Goal: Task Accomplishment & Management: Manage account settings

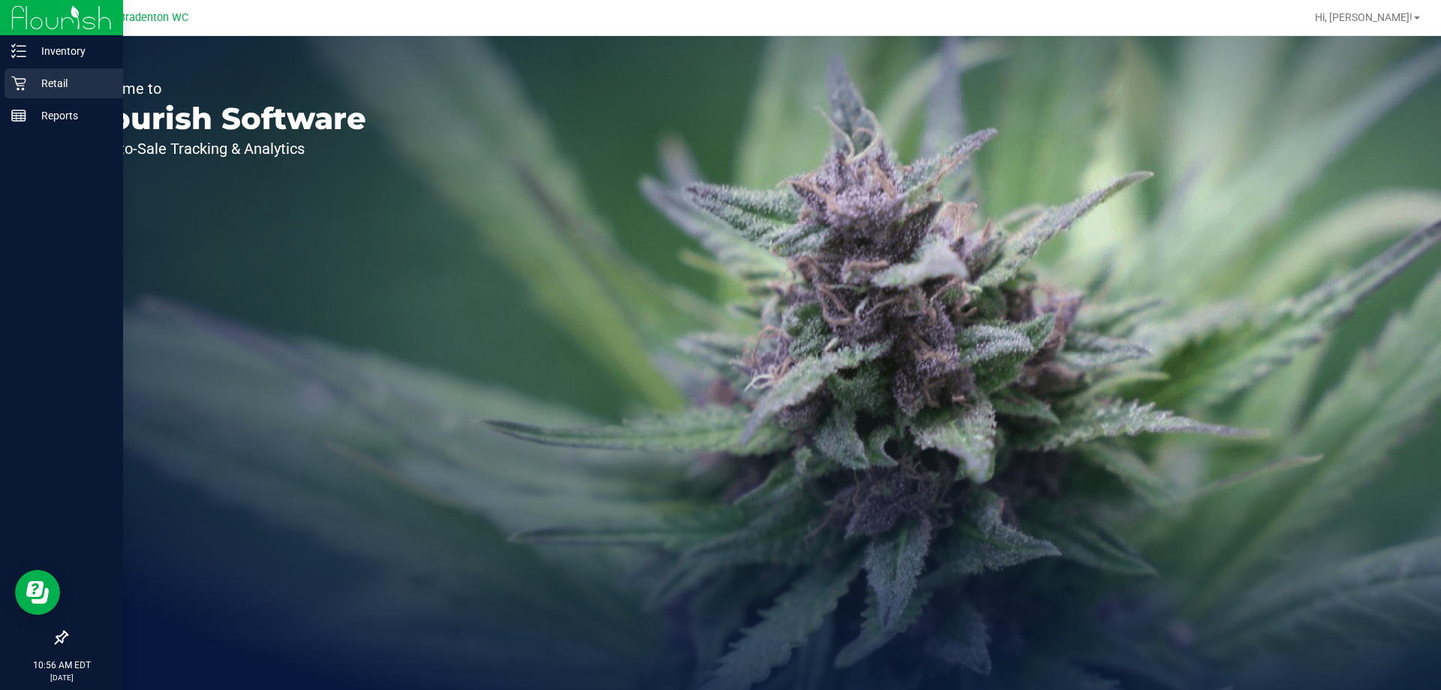
click at [36, 76] on p "Retail" at bounding box center [71, 83] width 90 height 18
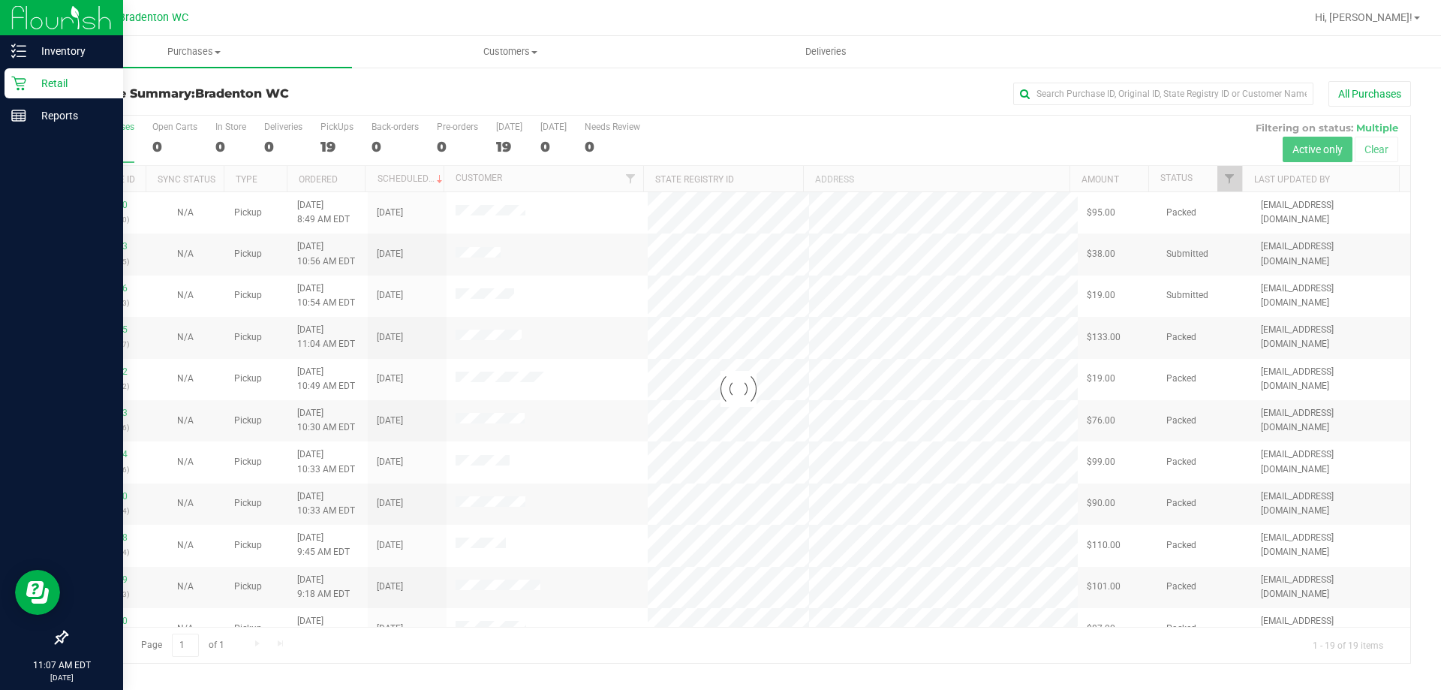
click at [47, 77] on p "Retail" at bounding box center [71, 83] width 90 height 18
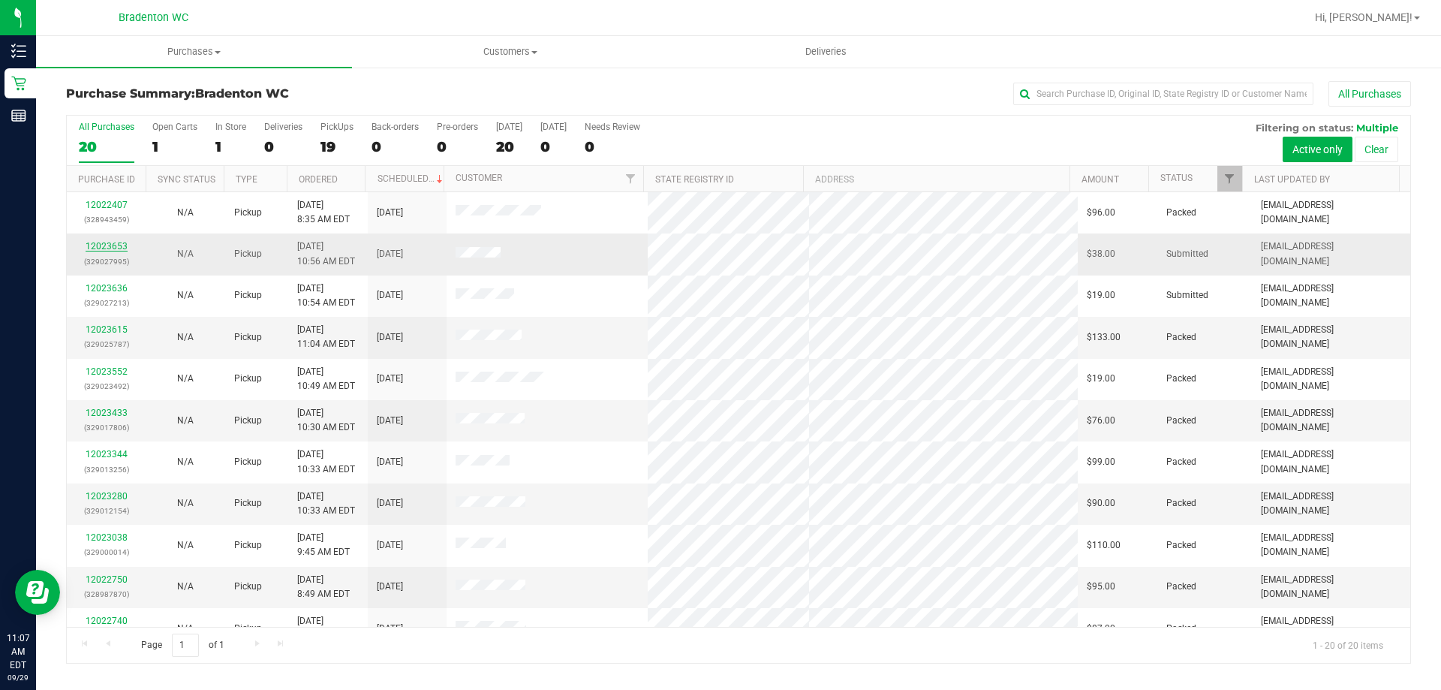
click at [103, 248] on link "12023653" at bounding box center [107, 246] width 42 height 11
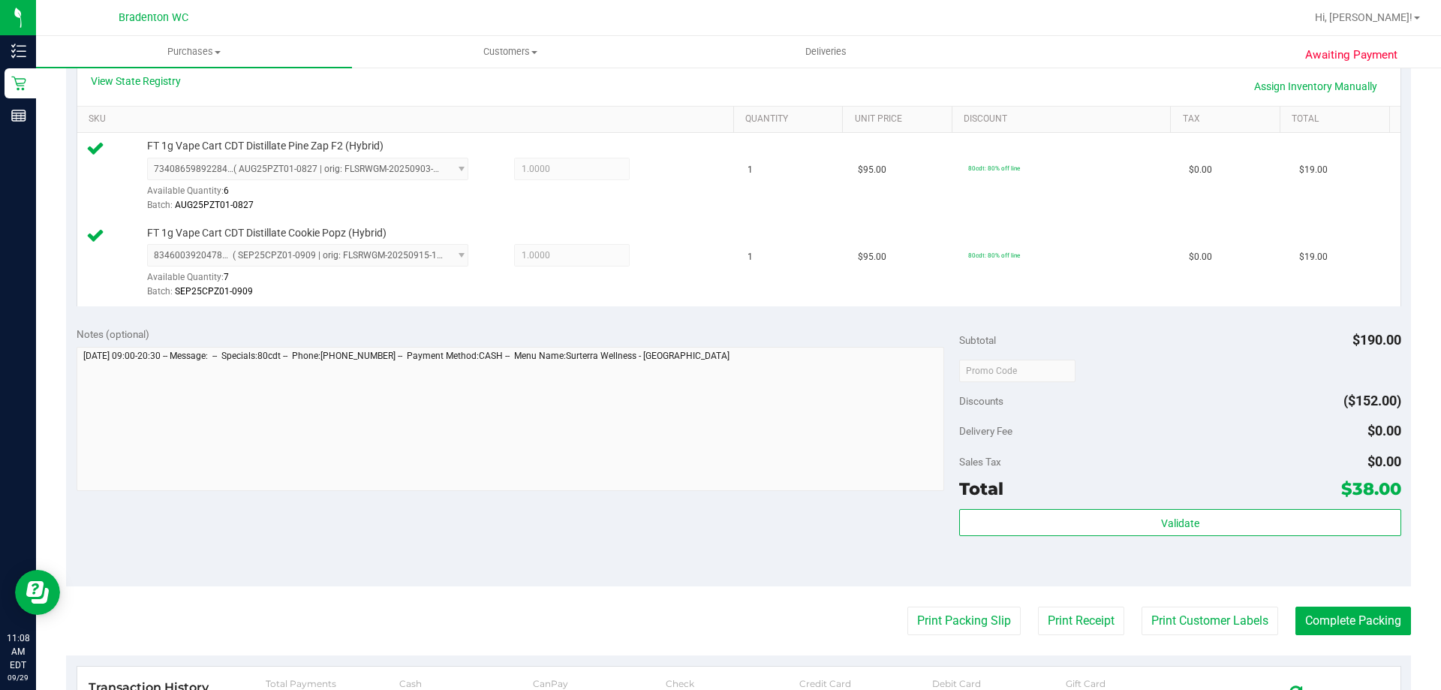
scroll to position [375, 0]
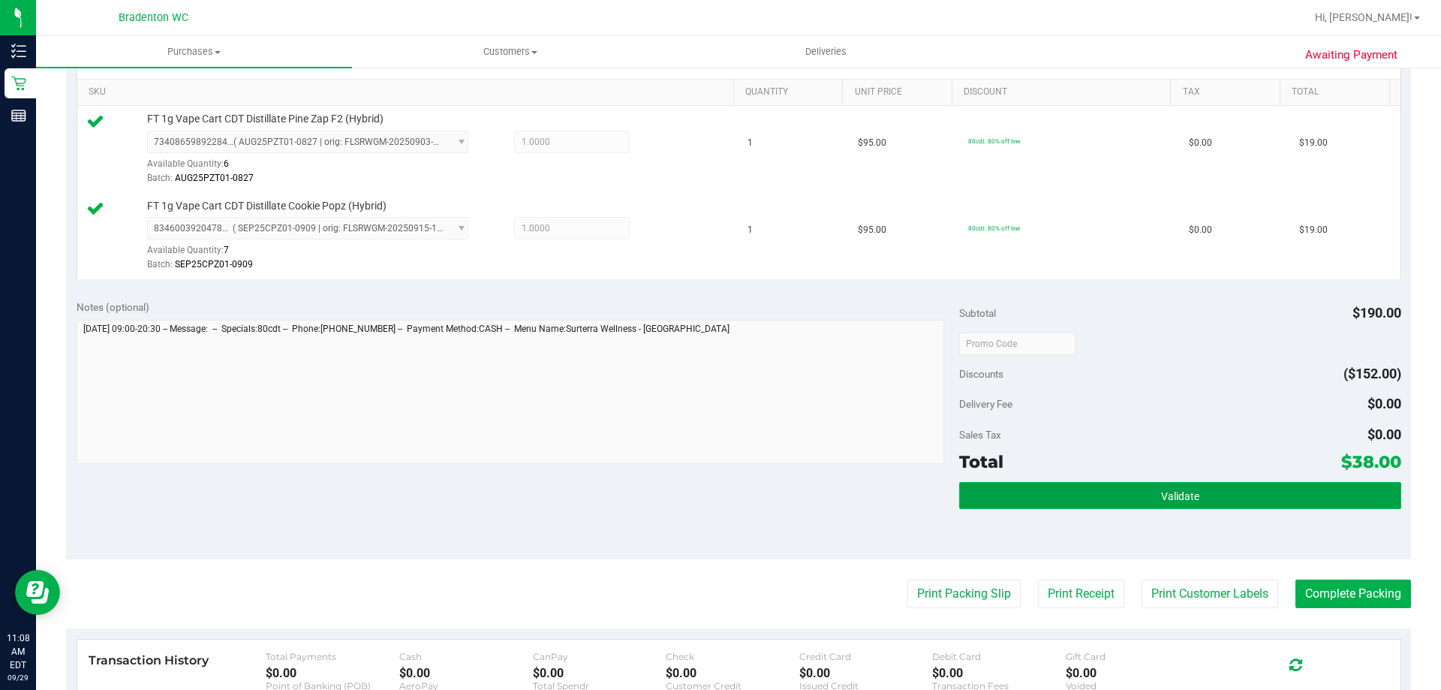
click at [1022, 495] on button "Validate" at bounding box center [1179, 495] width 441 height 27
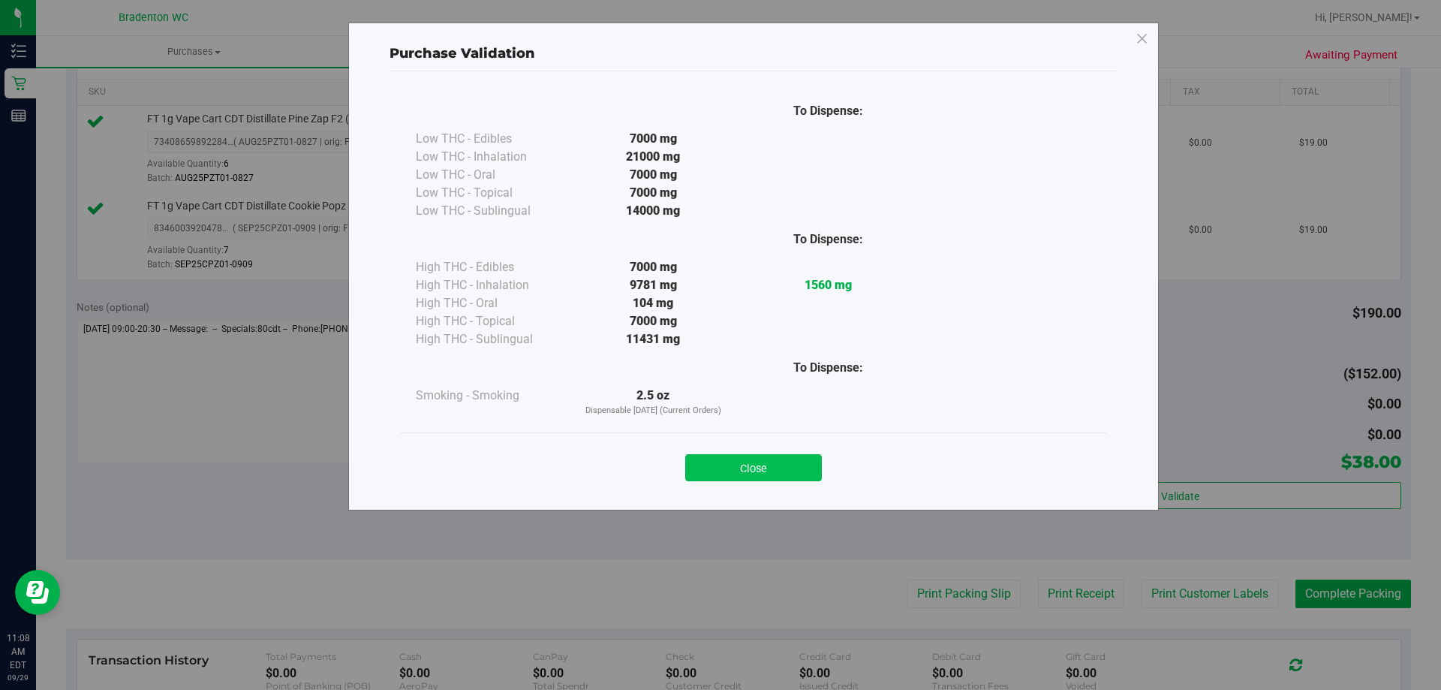
click at [769, 459] on button "Close" at bounding box center [753, 467] width 137 height 27
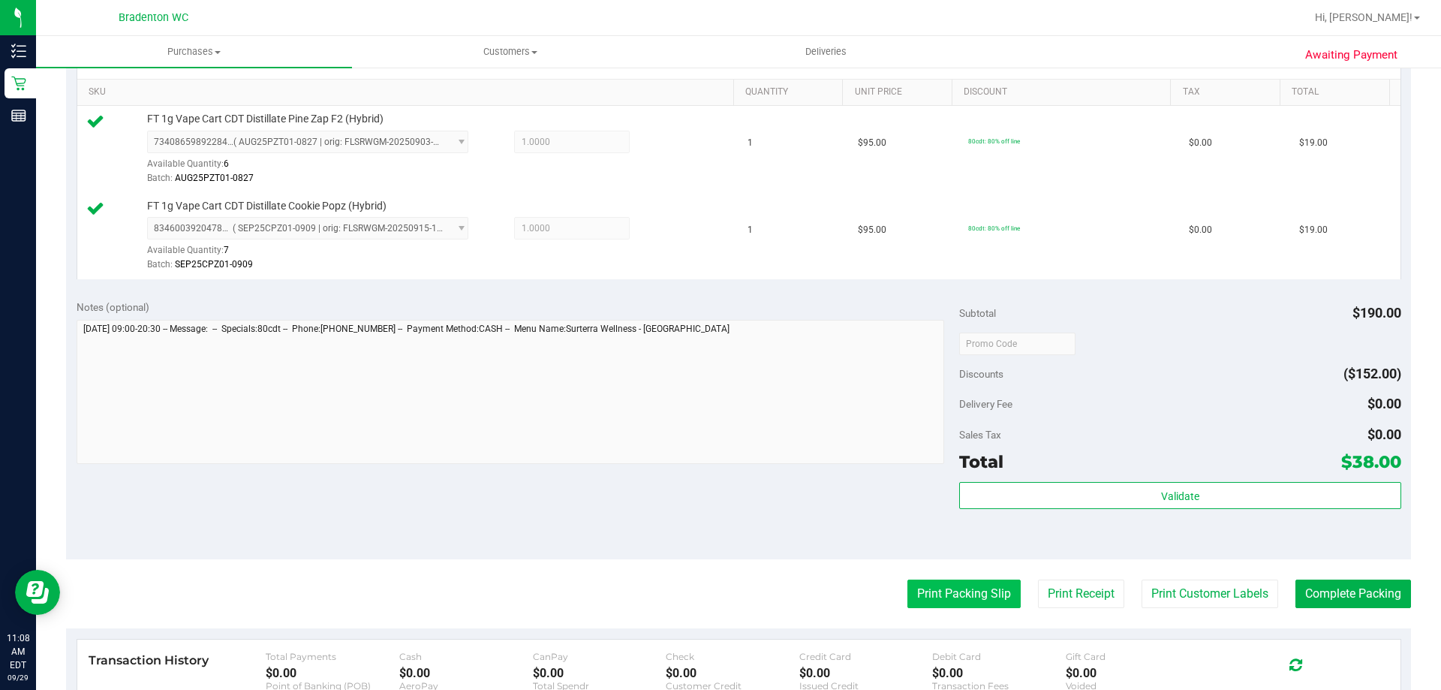
click at [934, 597] on button "Print Packing Slip" at bounding box center [963, 593] width 113 height 29
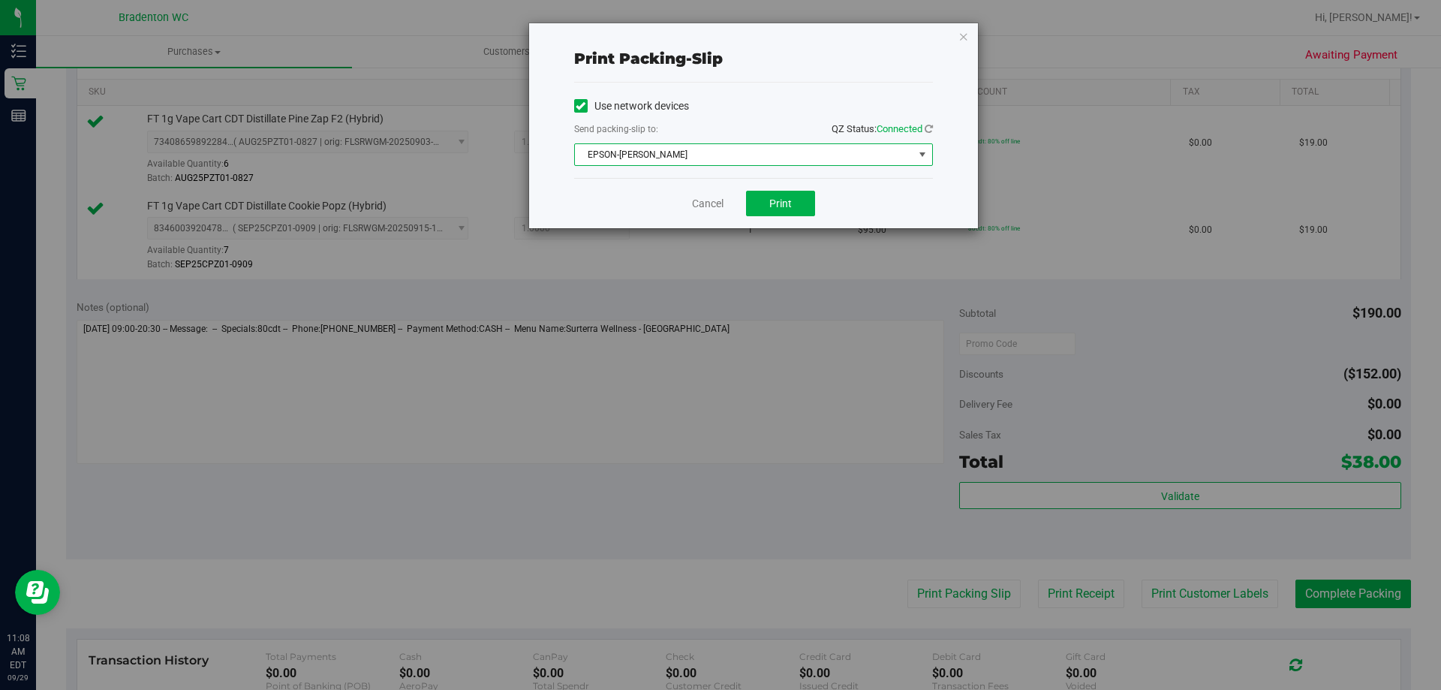
click at [923, 157] on span "select" at bounding box center [922, 155] width 12 height 12
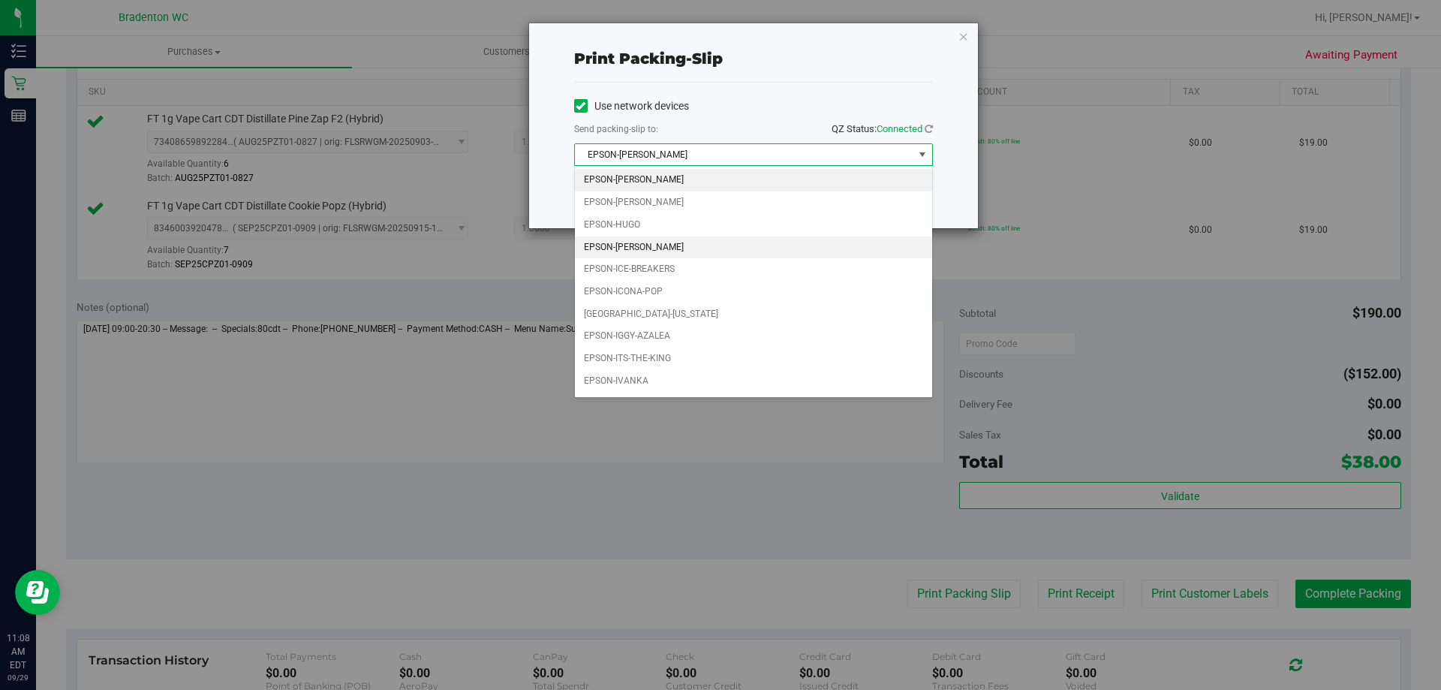
click at [699, 246] on li "EPSON-HUMBERTO-LEON" at bounding box center [753, 247] width 357 height 23
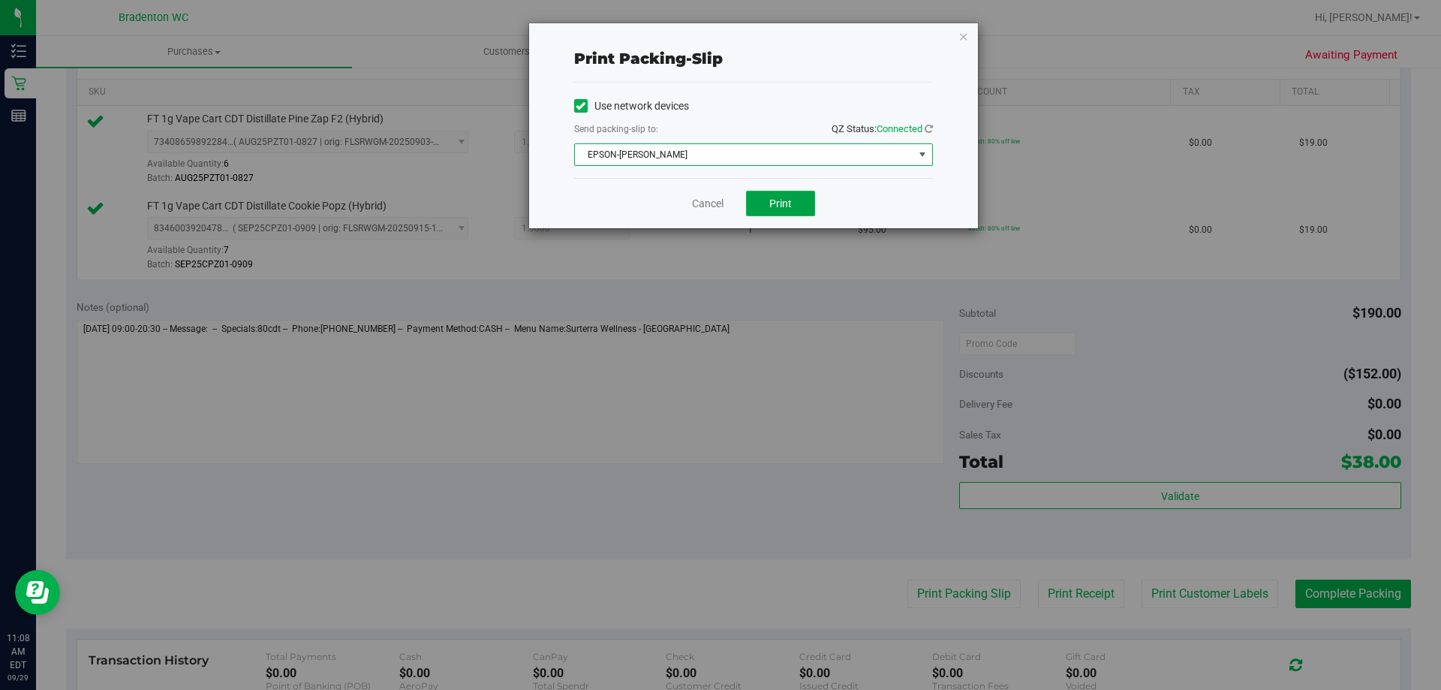
click at [769, 205] on span "Print" at bounding box center [780, 203] width 23 height 12
click at [964, 32] on icon "button" at bounding box center [963, 36] width 11 height 18
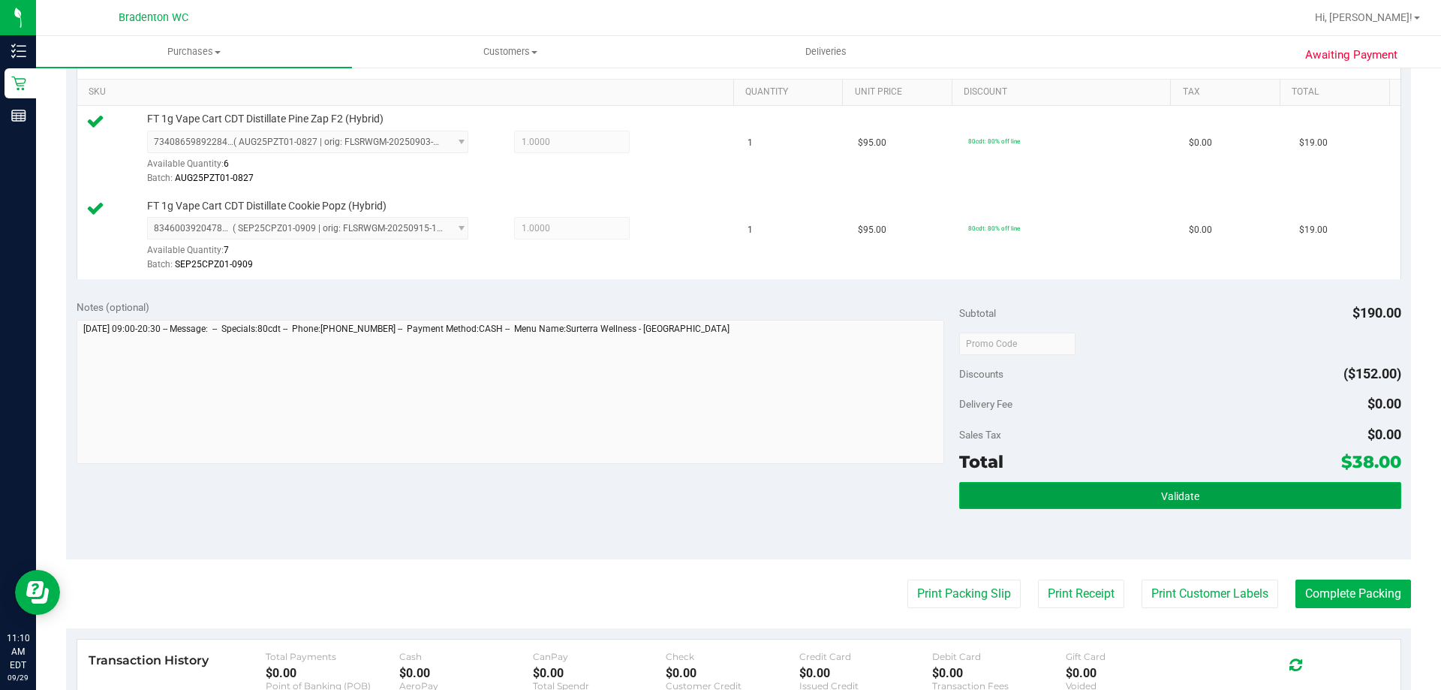
click at [1047, 496] on button "Validate" at bounding box center [1179, 495] width 441 height 27
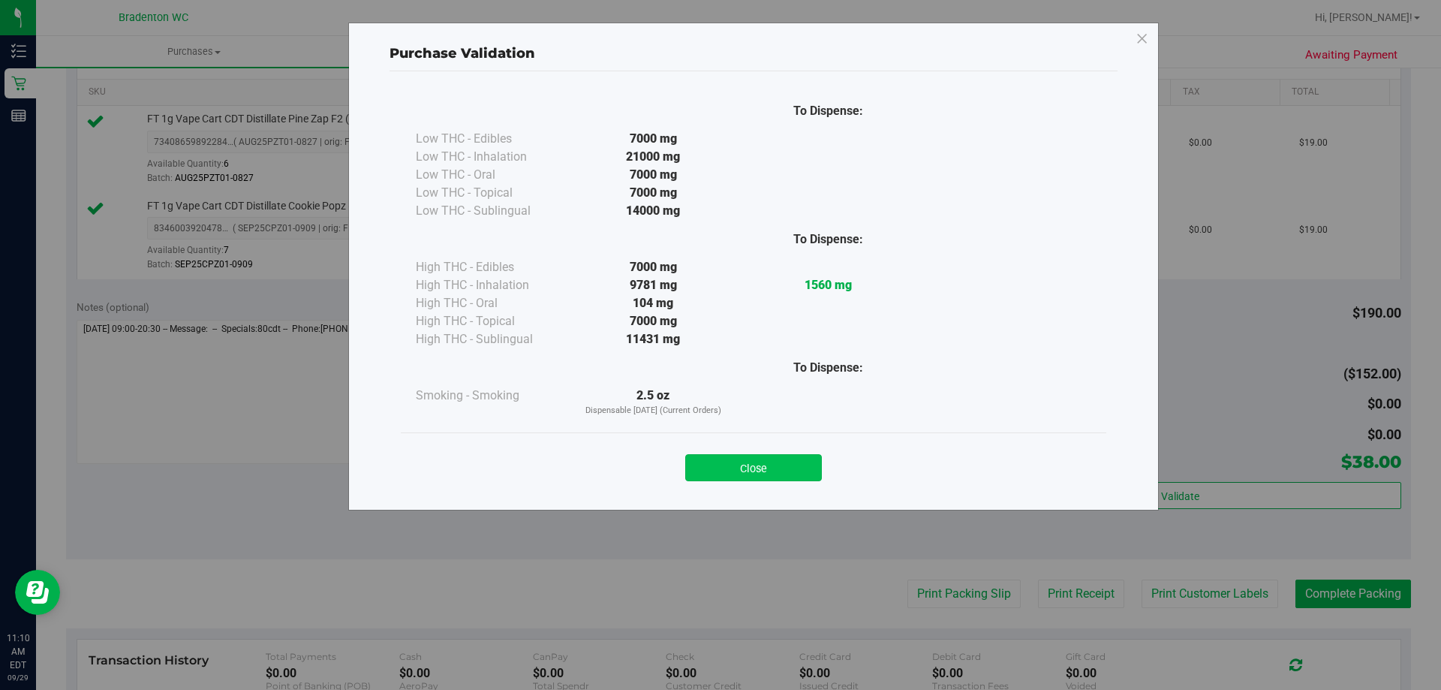
click at [780, 474] on button "Close" at bounding box center [753, 467] width 137 height 27
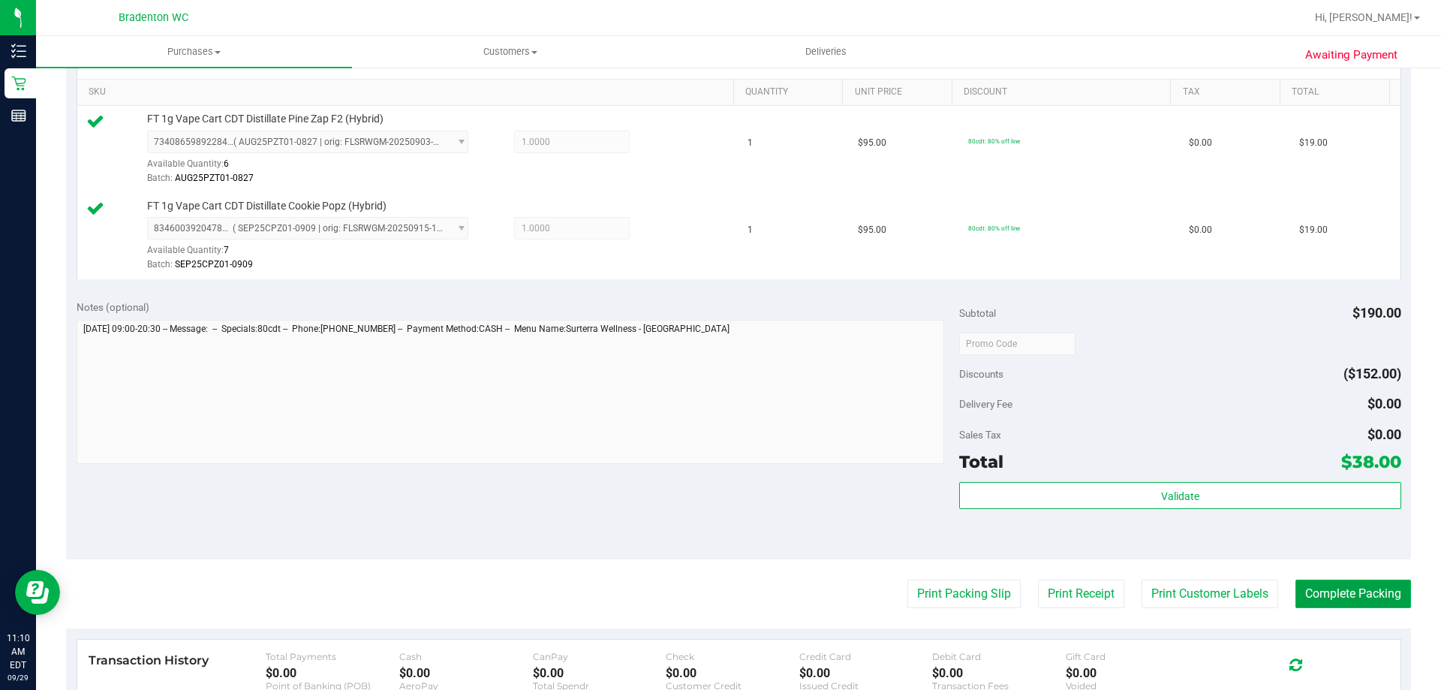
click at [1354, 597] on button "Complete Packing" at bounding box center [1353, 593] width 116 height 29
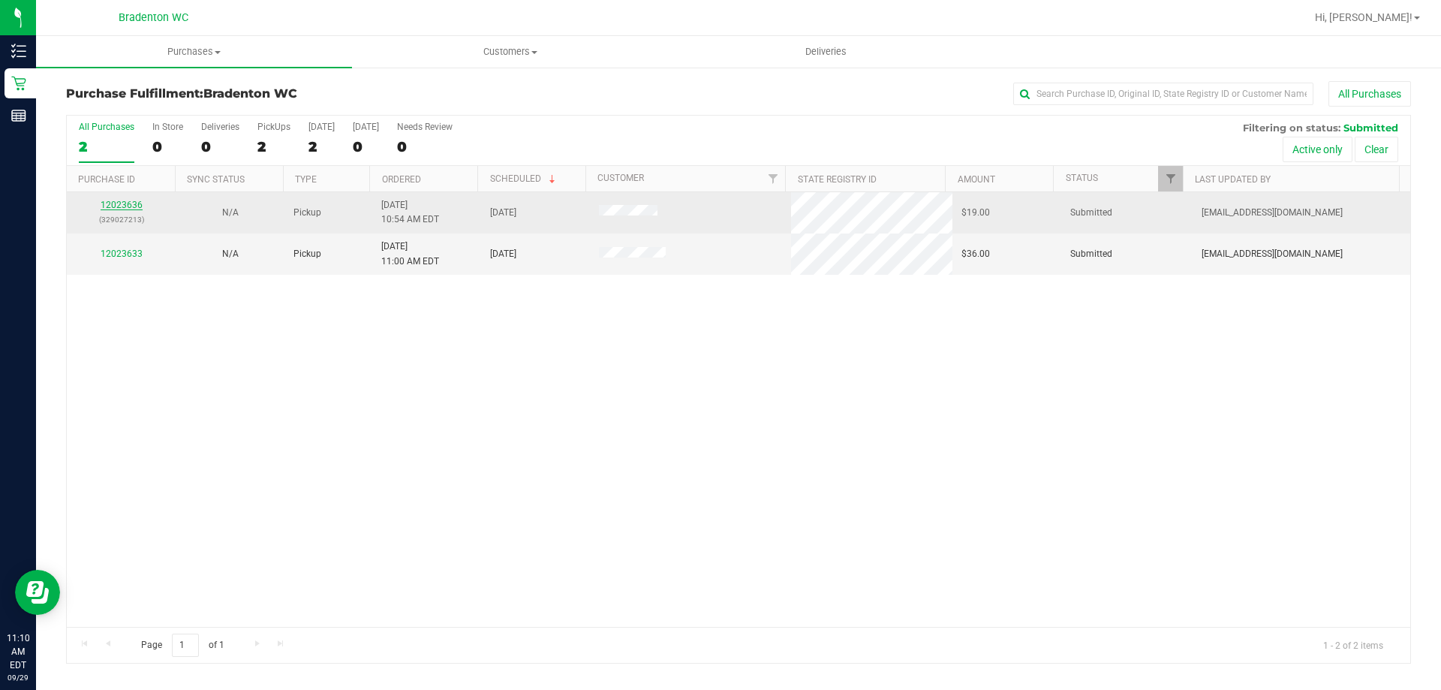
click at [121, 206] on link "12023636" at bounding box center [122, 205] width 42 height 11
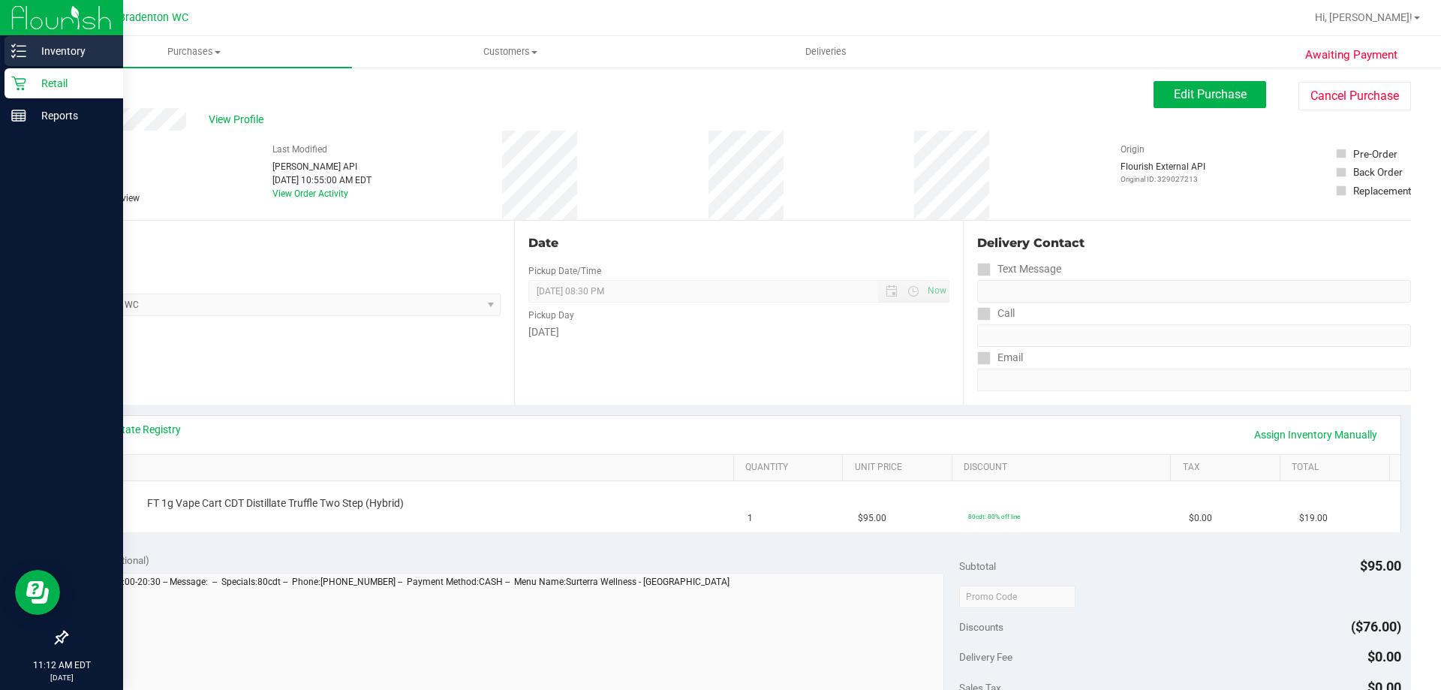
click at [77, 55] on p "Inventory" at bounding box center [71, 51] width 90 height 18
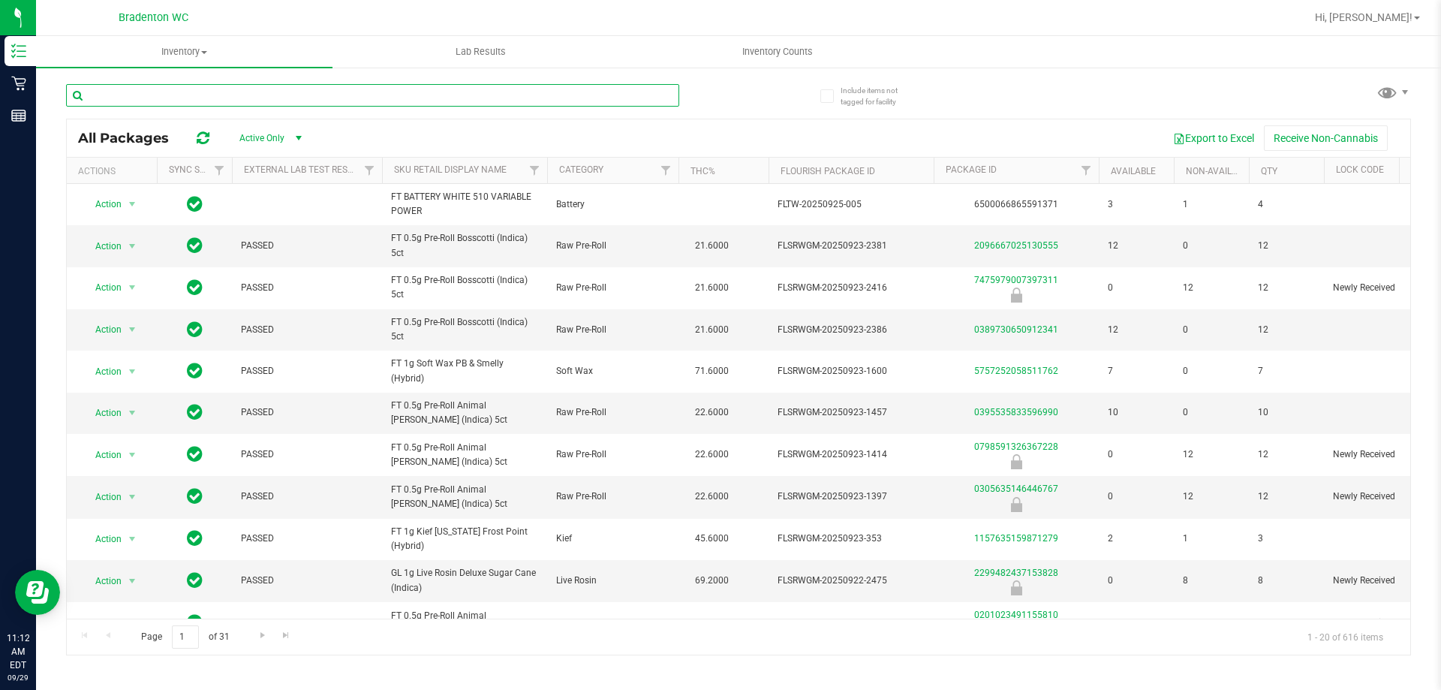
click at [131, 88] on input "text" at bounding box center [372, 95] width 613 height 23
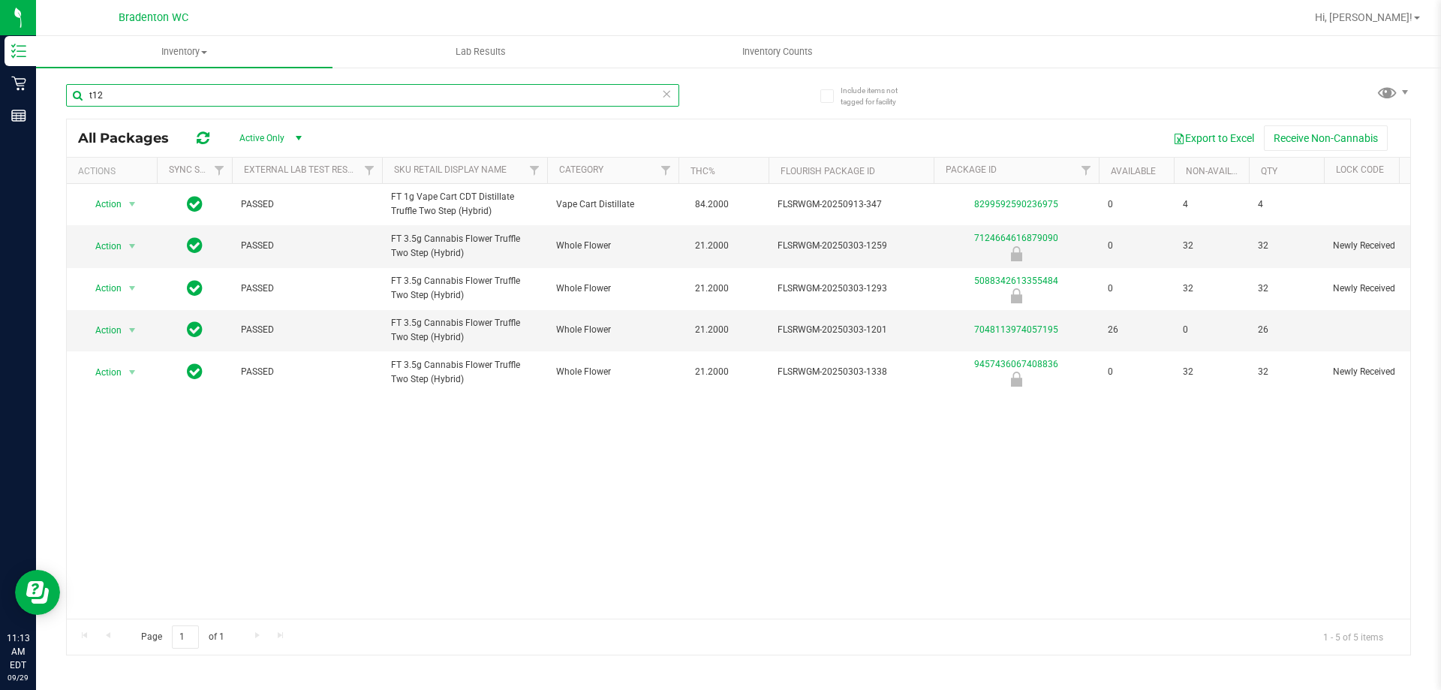
type input "t12"
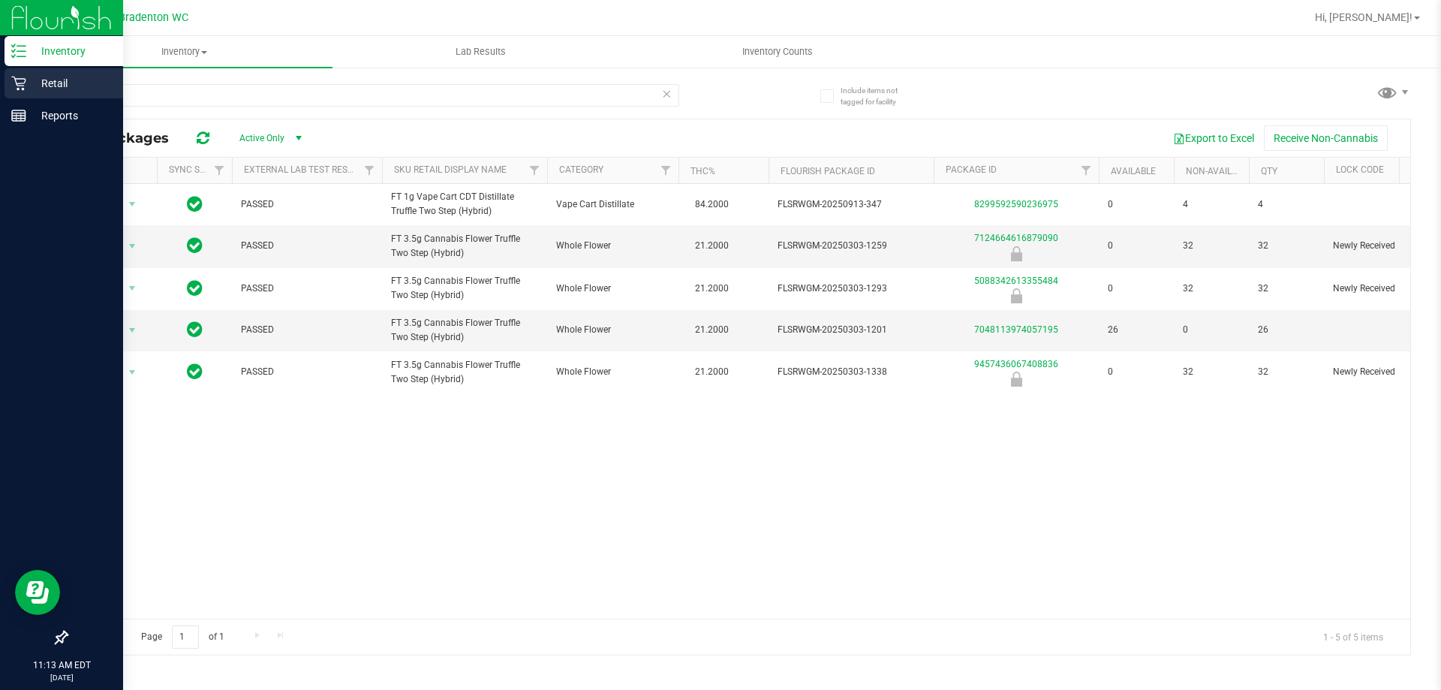
click at [45, 82] on p "Retail" at bounding box center [71, 83] width 90 height 18
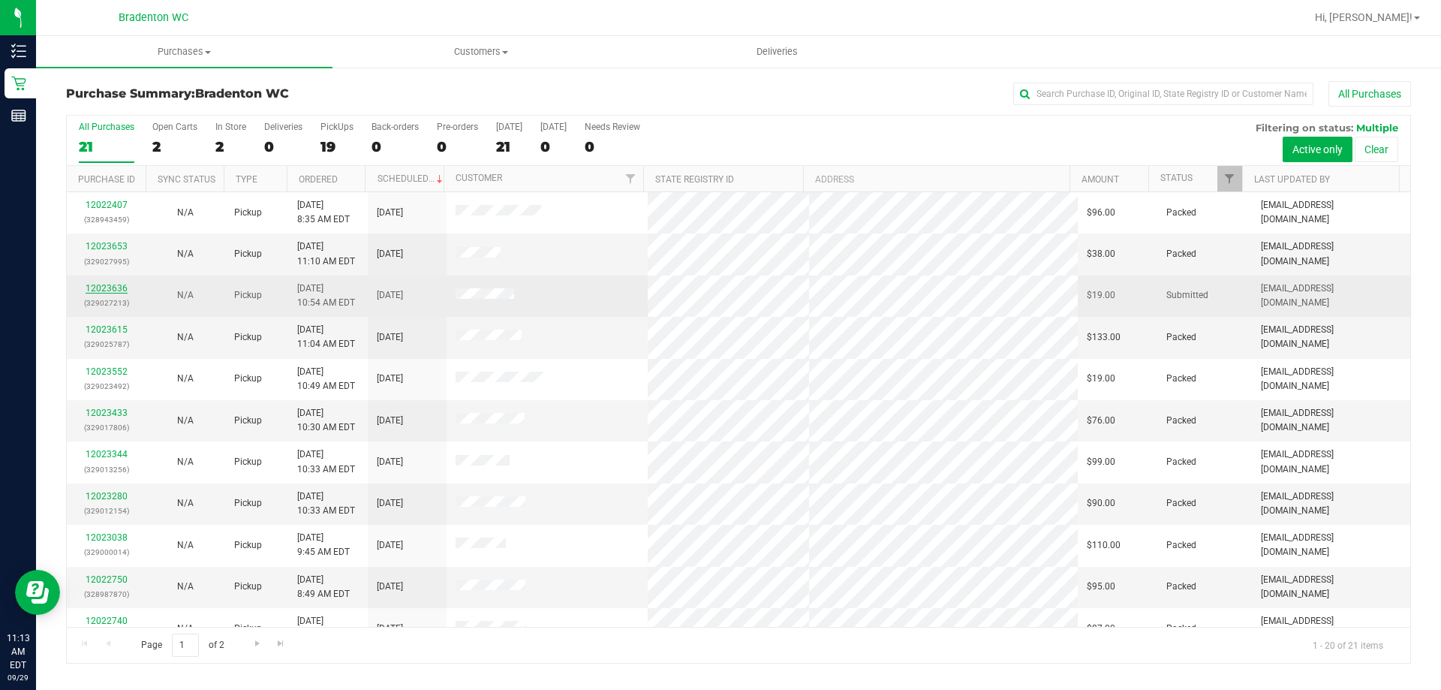
click at [113, 284] on link "12023636" at bounding box center [107, 288] width 42 height 11
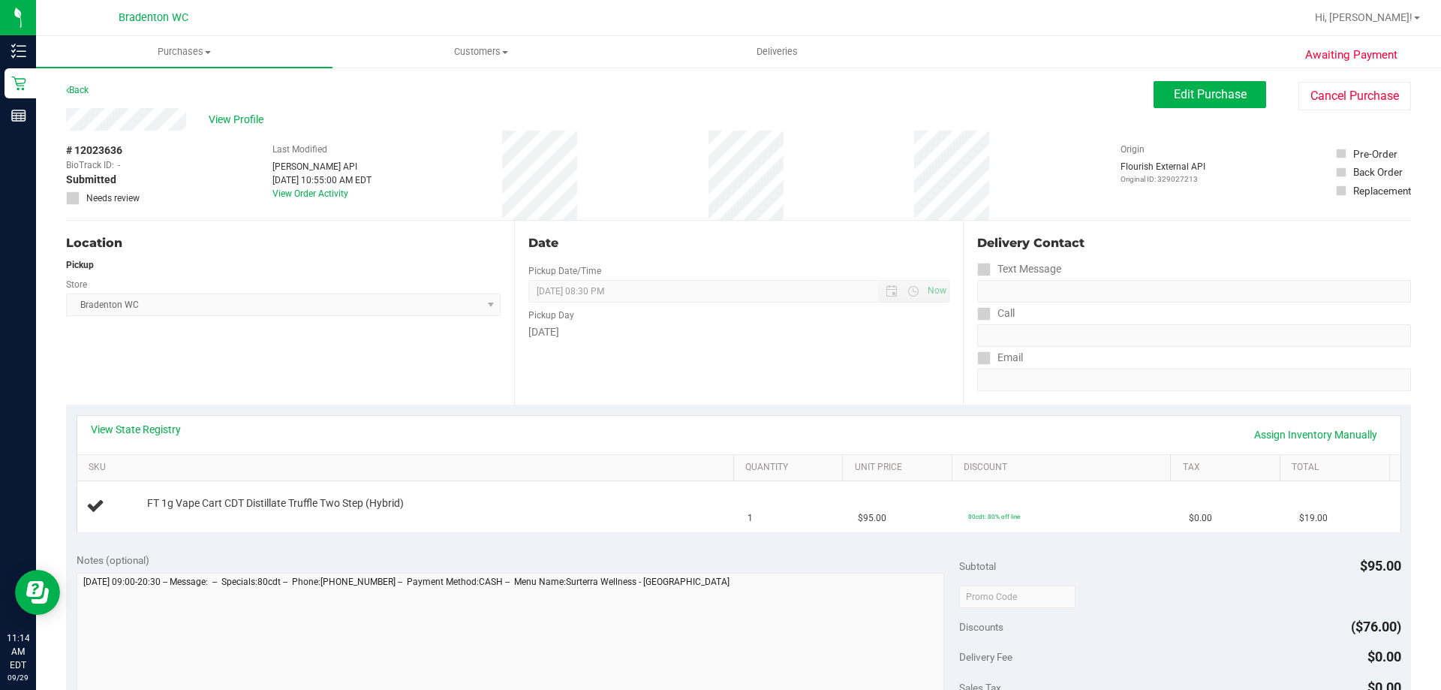
click at [1358, 64] on span "Awaiting Payment" at bounding box center [1351, 55] width 92 height 17
click at [1357, 103] on button "Cancel Purchase" at bounding box center [1354, 96] width 113 height 29
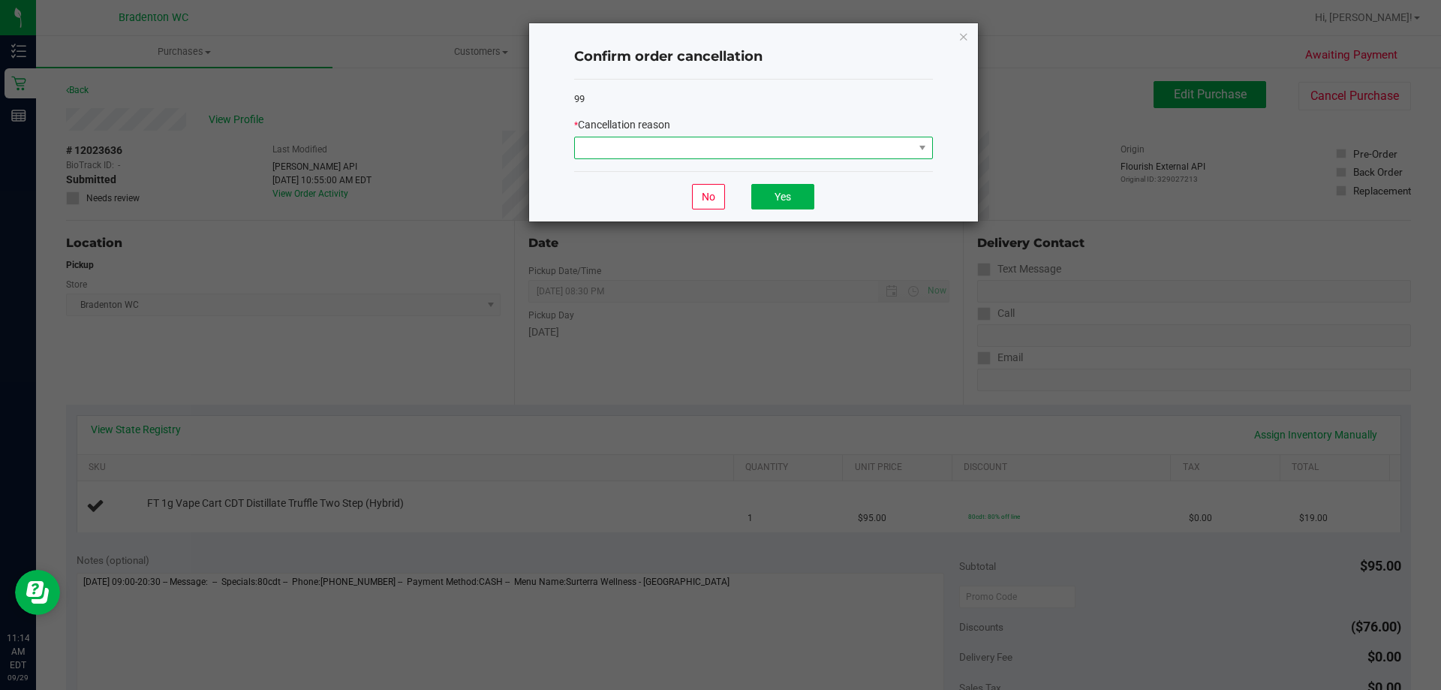
click at [844, 155] on span at bounding box center [744, 147] width 338 height 21
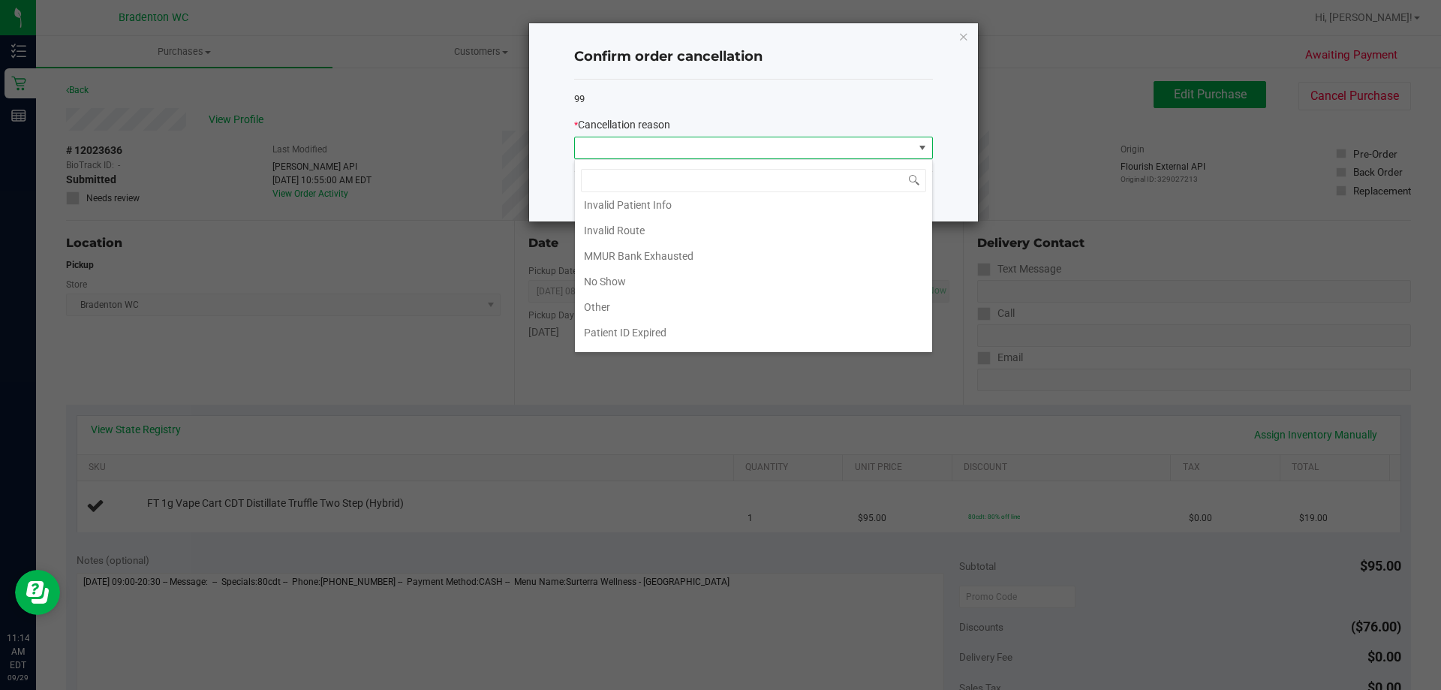
scroll to position [80, 0]
click at [718, 340] on li "Preferred Product OOS" at bounding box center [753, 337] width 357 height 26
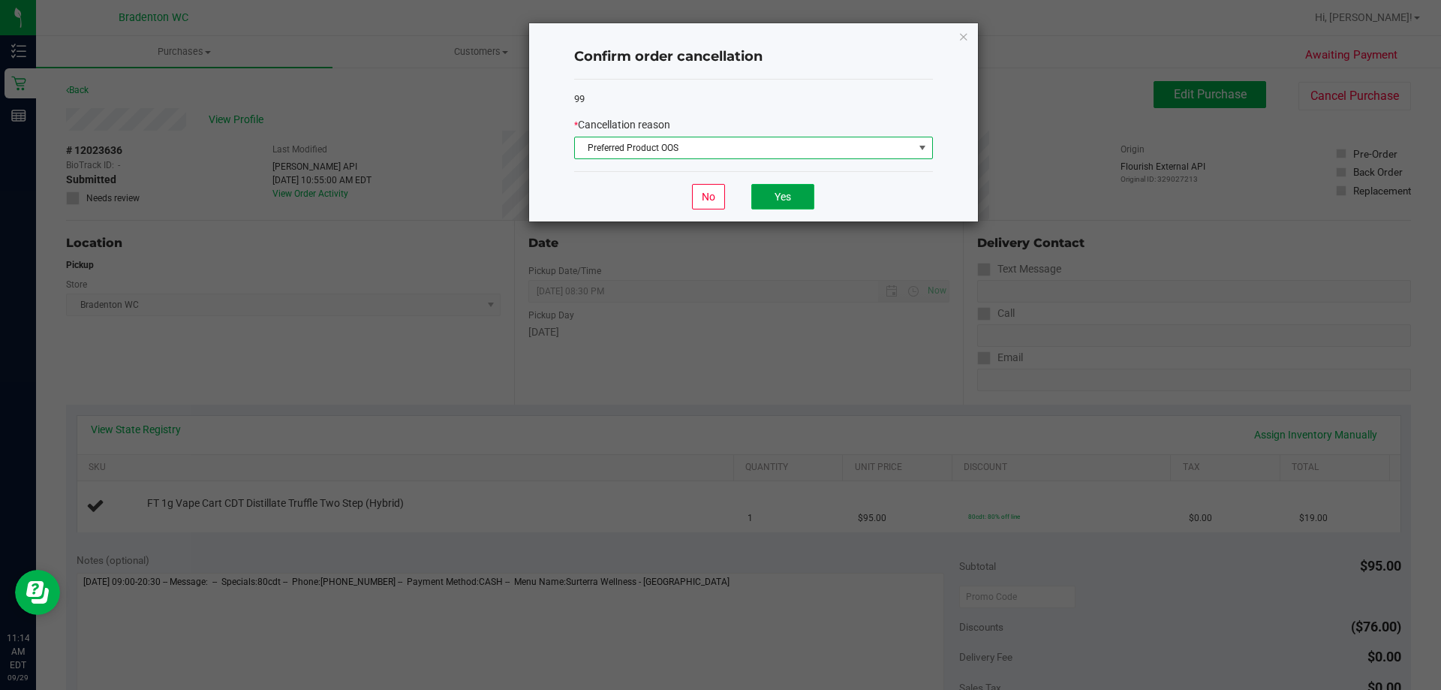
click at [795, 191] on button "Yes" at bounding box center [782, 197] width 63 height 26
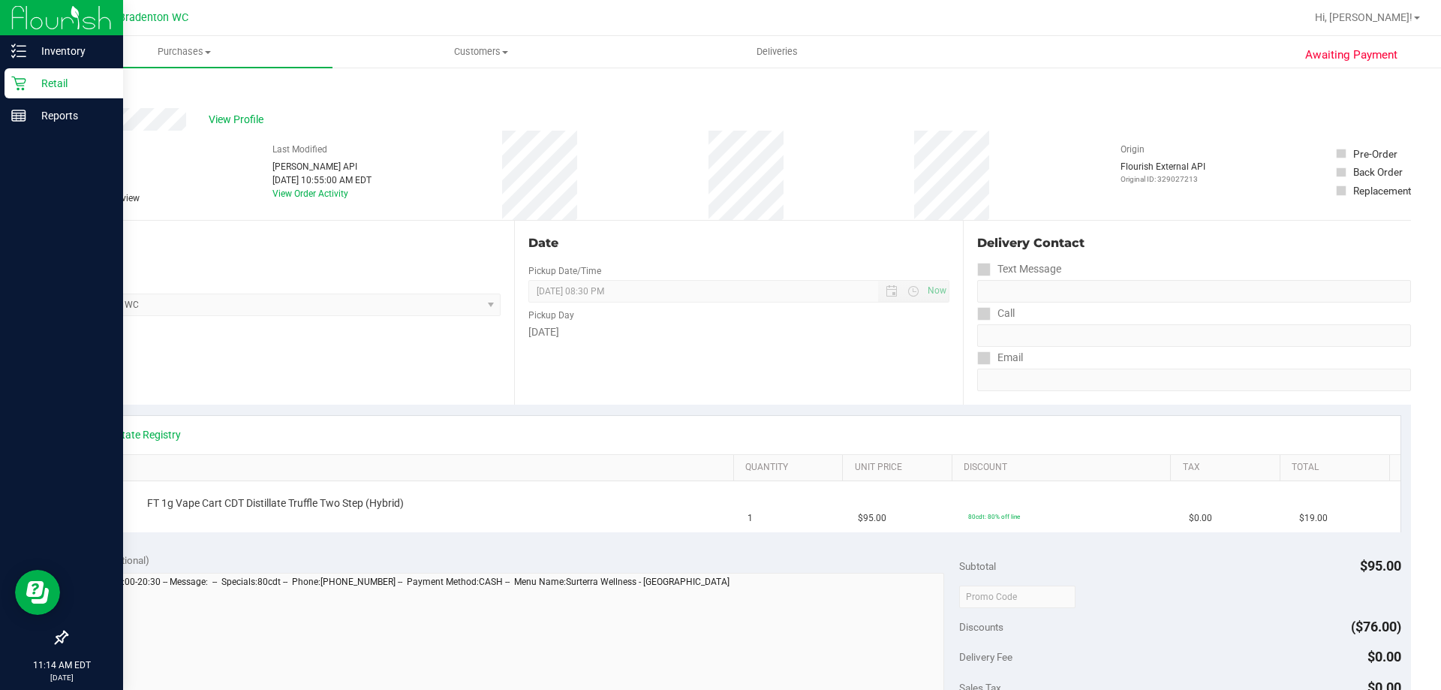
click at [23, 88] on icon at bounding box center [18, 84] width 14 height 14
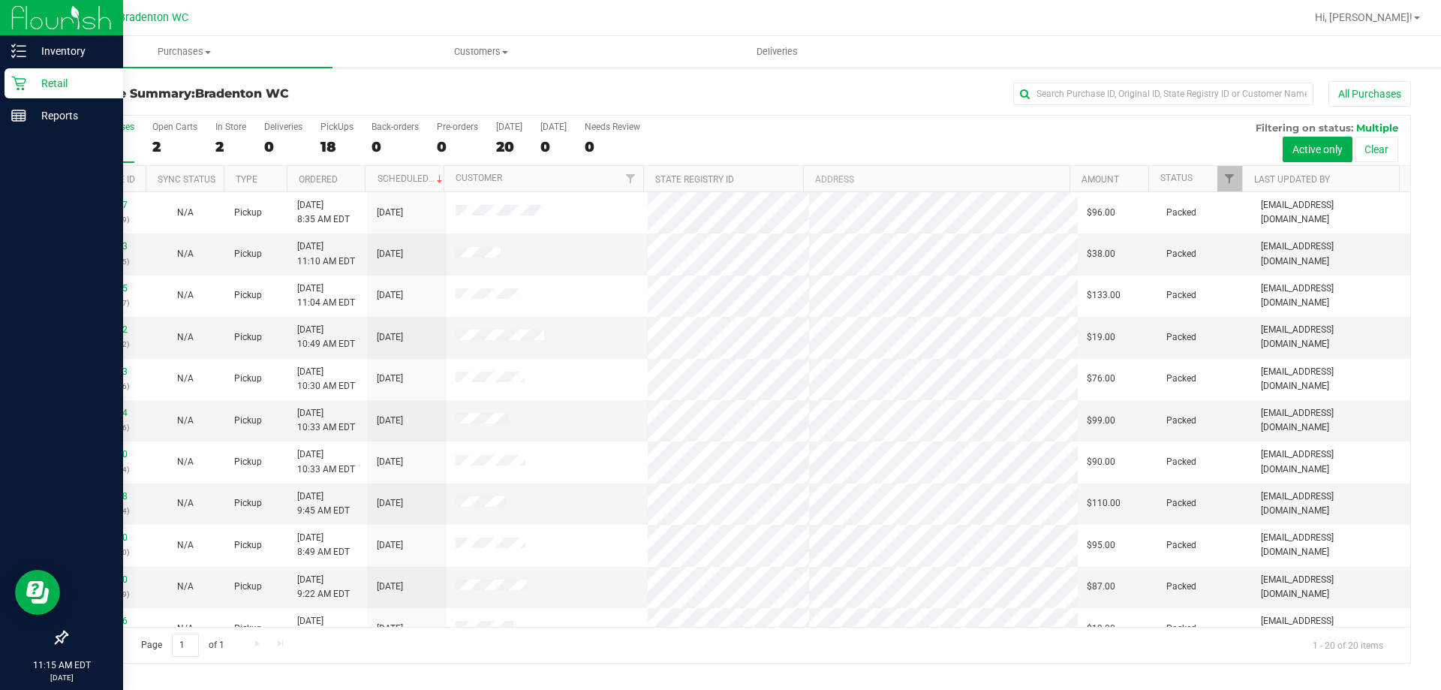
click at [57, 84] on p "Retail" at bounding box center [71, 83] width 90 height 18
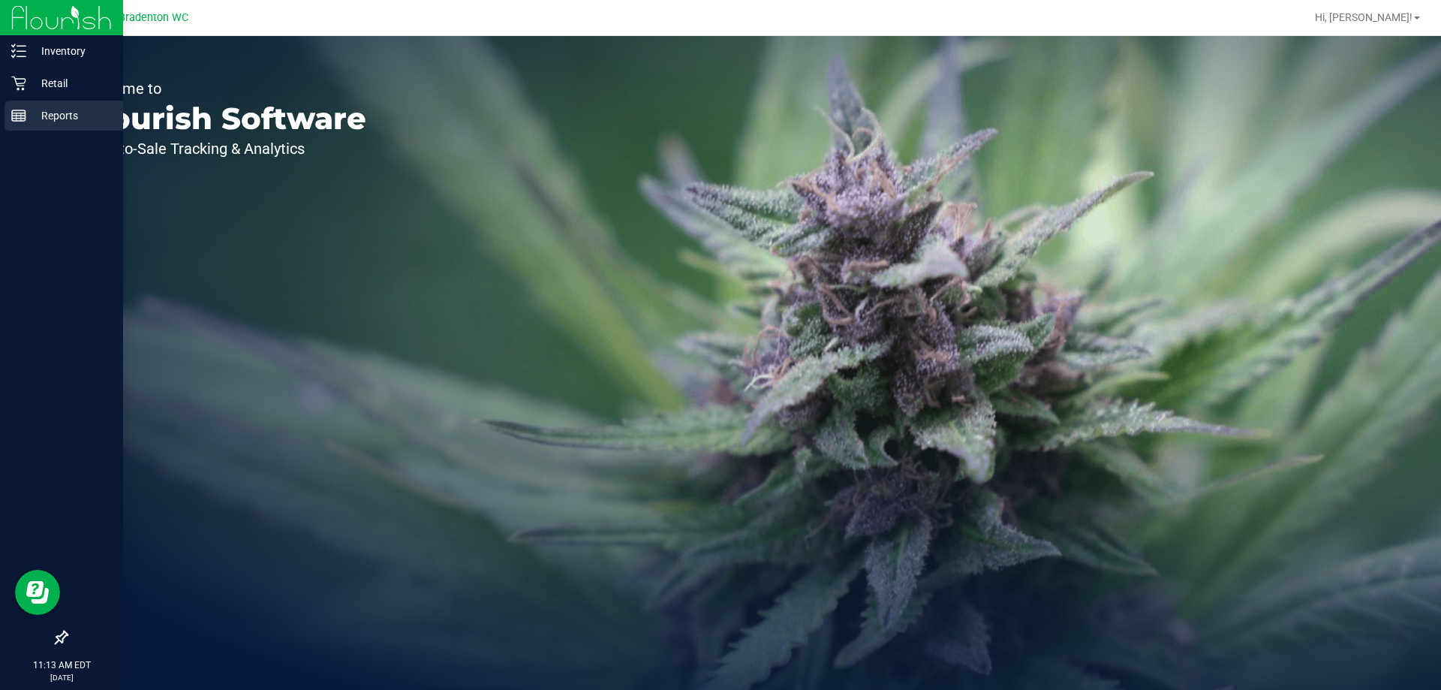
click at [19, 113] on line at bounding box center [19, 113] width 14 height 0
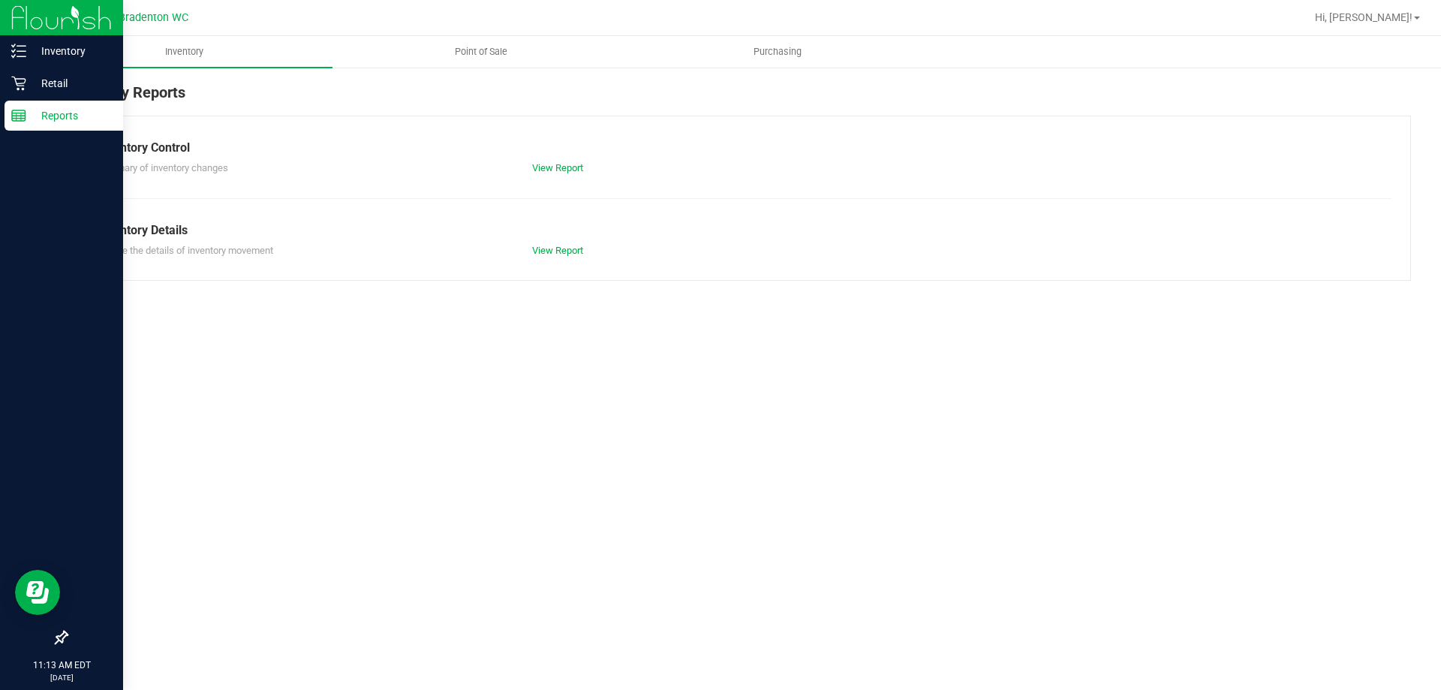
click at [43, 81] on p "Retail" at bounding box center [71, 83] width 90 height 18
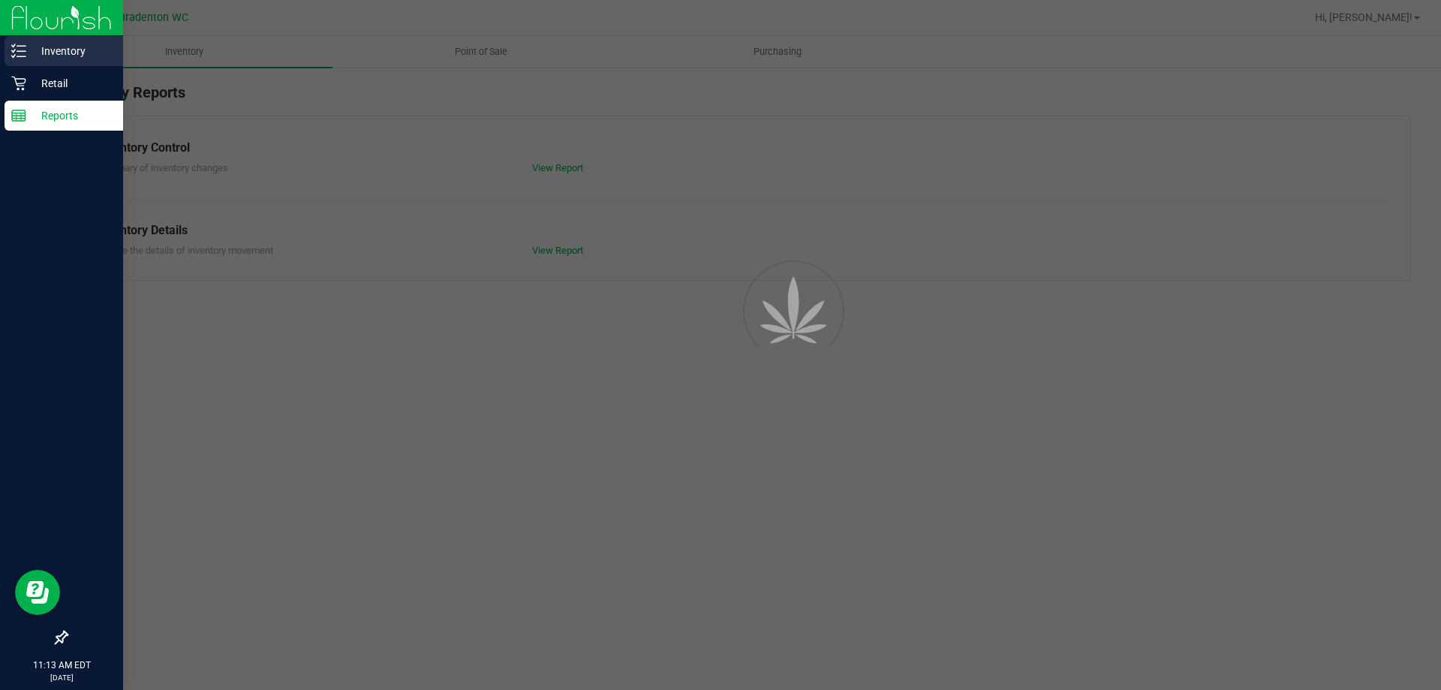
click at [41, 48] on p "Inventory" at bounding box center [71, 51] width 90 height 18
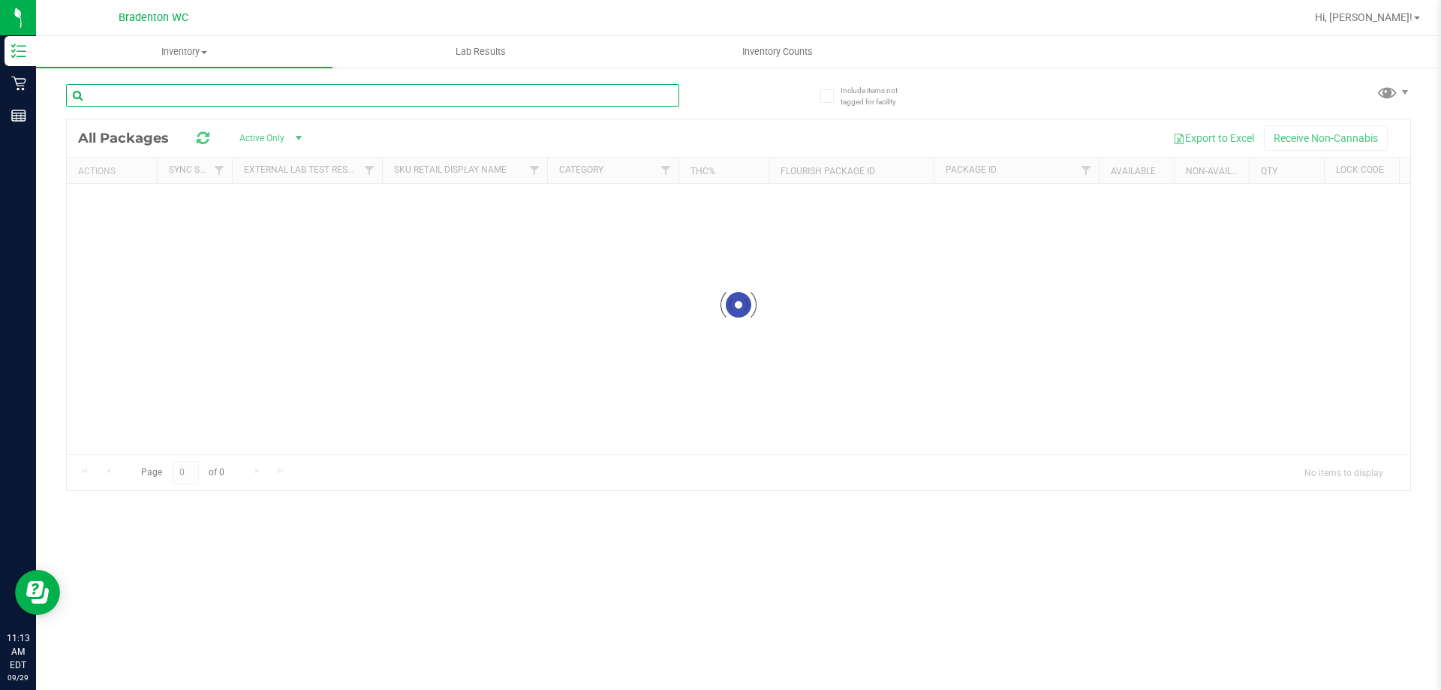
click at [242, 91] on input "text" at bounding box center [372, 95] width 613 height 23
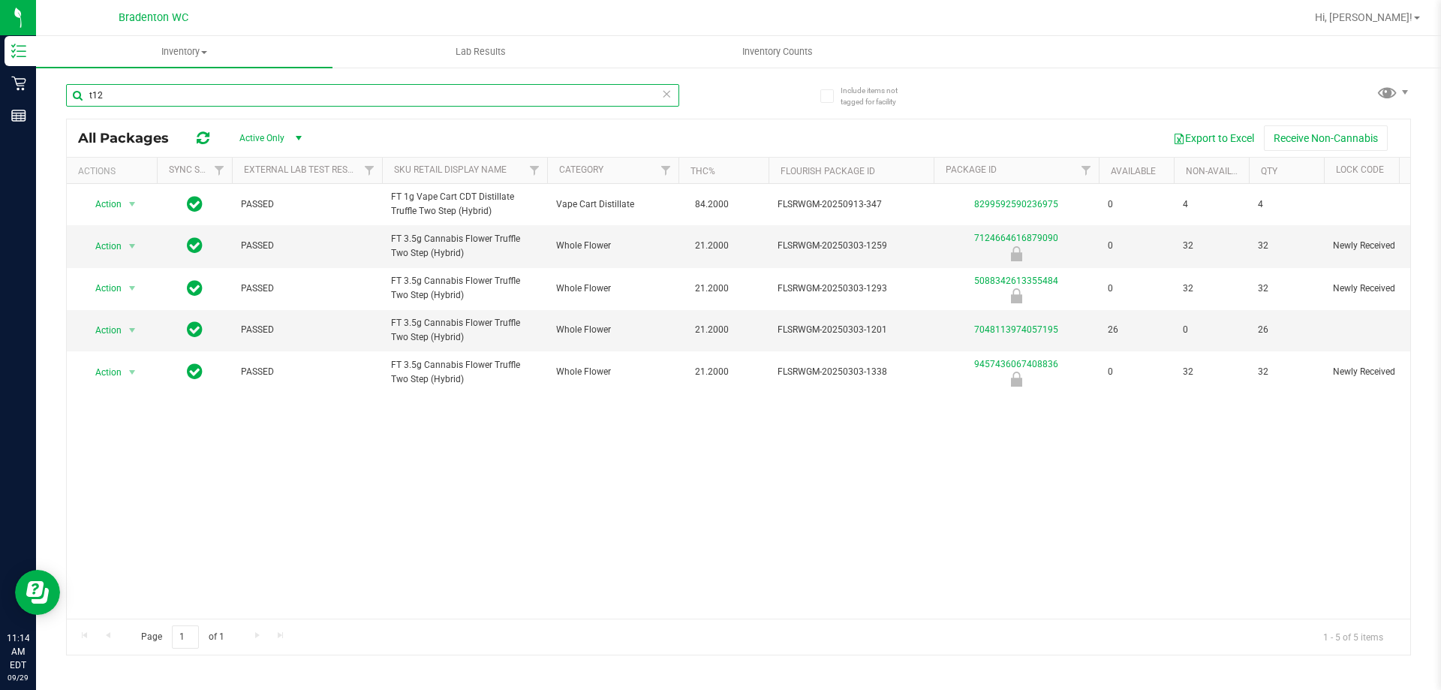
type input "t12"
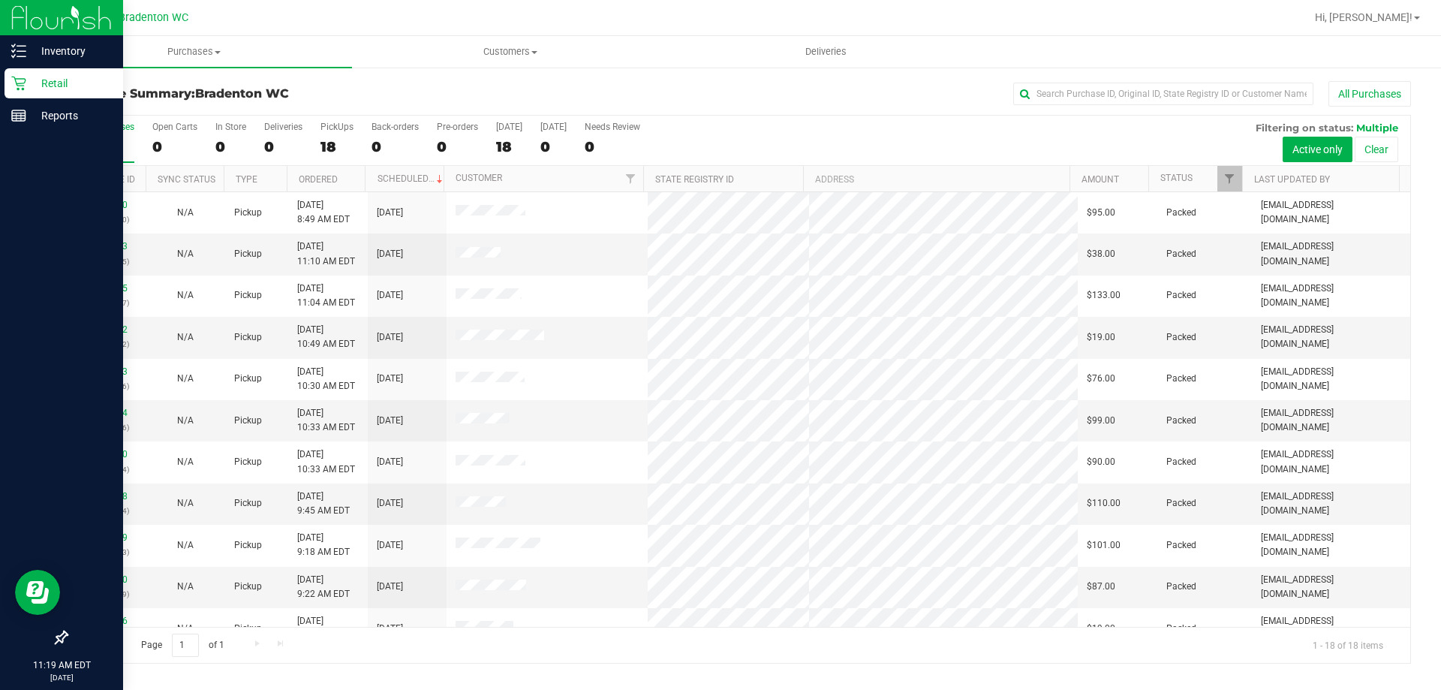
click at [17, 84] on icon at bounding box center [18, 84] width 14 height 14
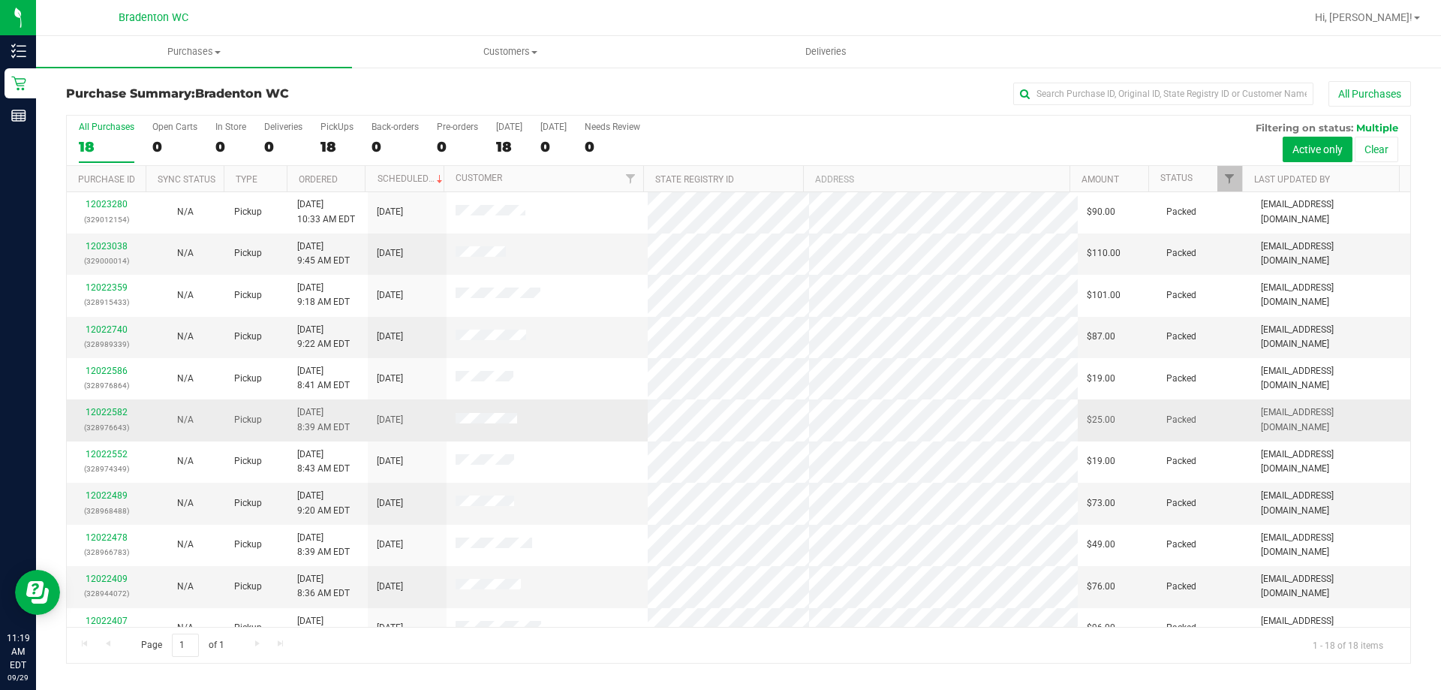
scroll to position [163, 0]
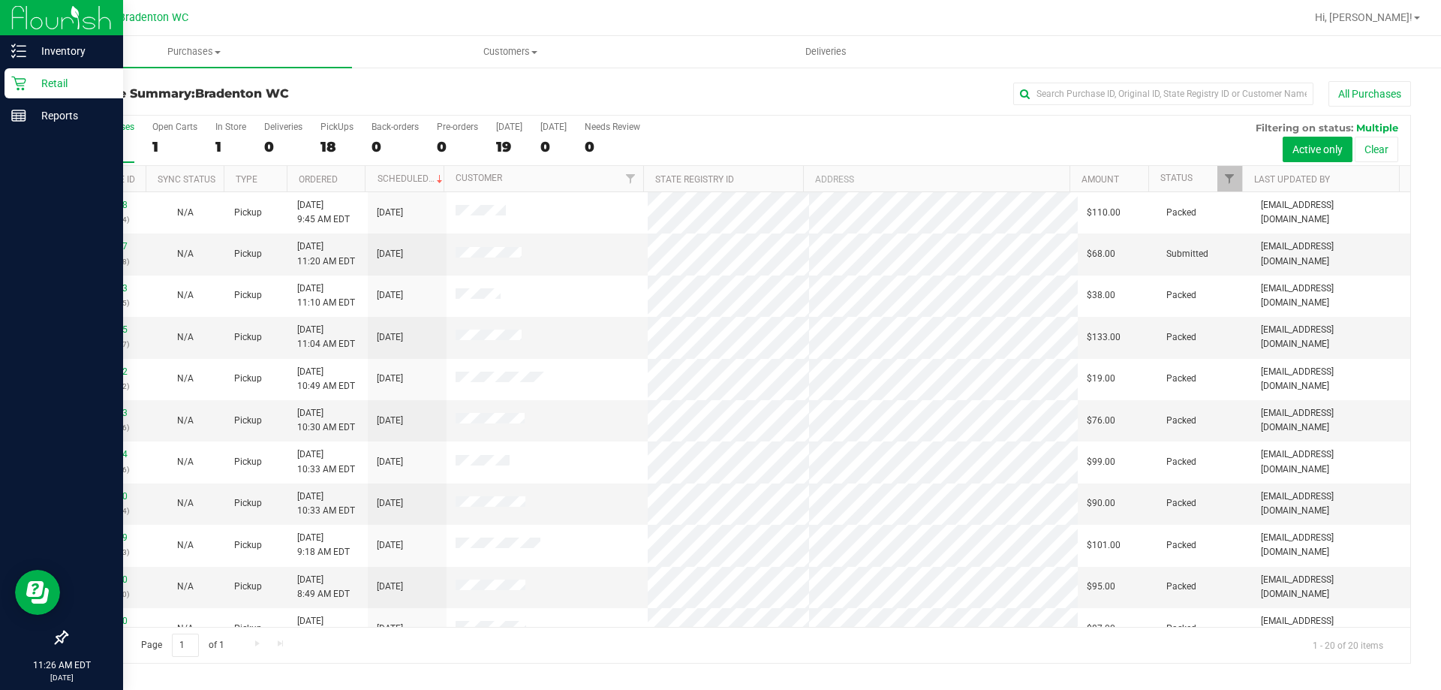
click at [58, 80] on p "Retail" at bounding box center [71, 83] width 90 height 18
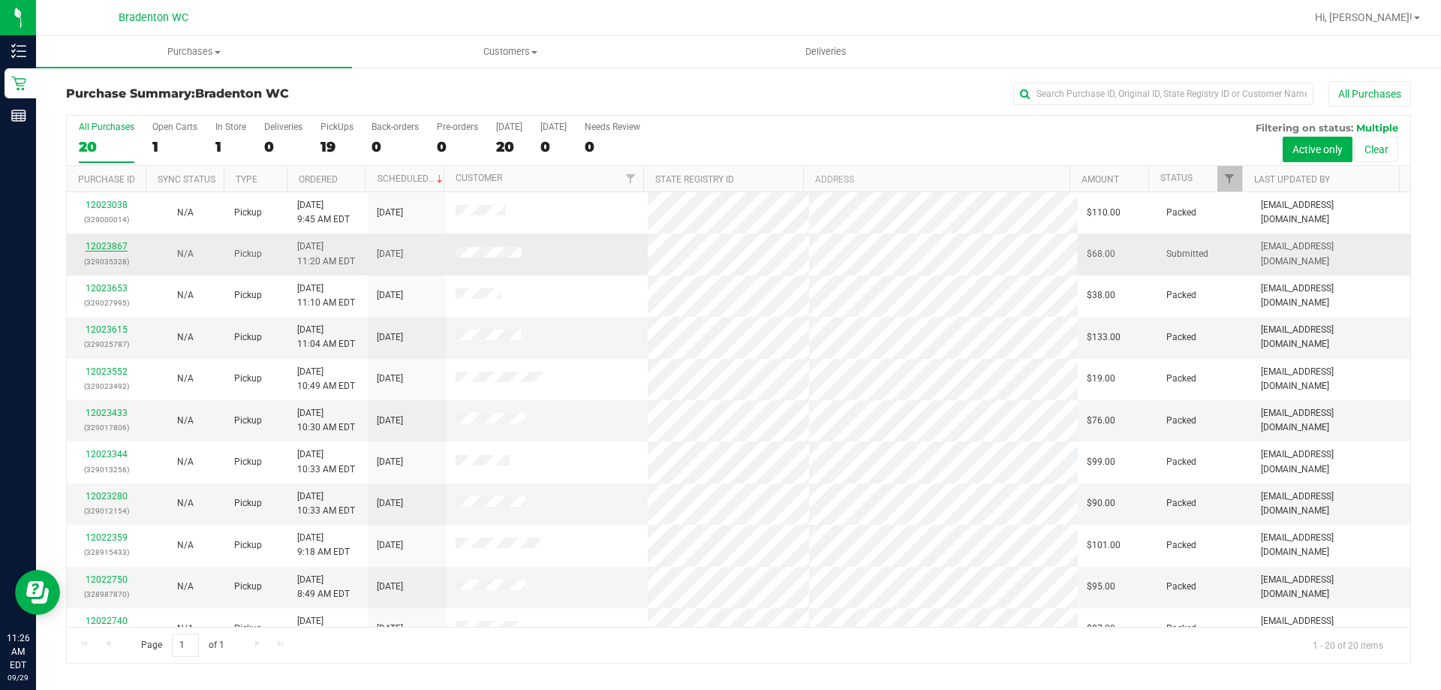
click at [111, 241] on link "12023867" at bounding box center [107, 246] width 42 height 11
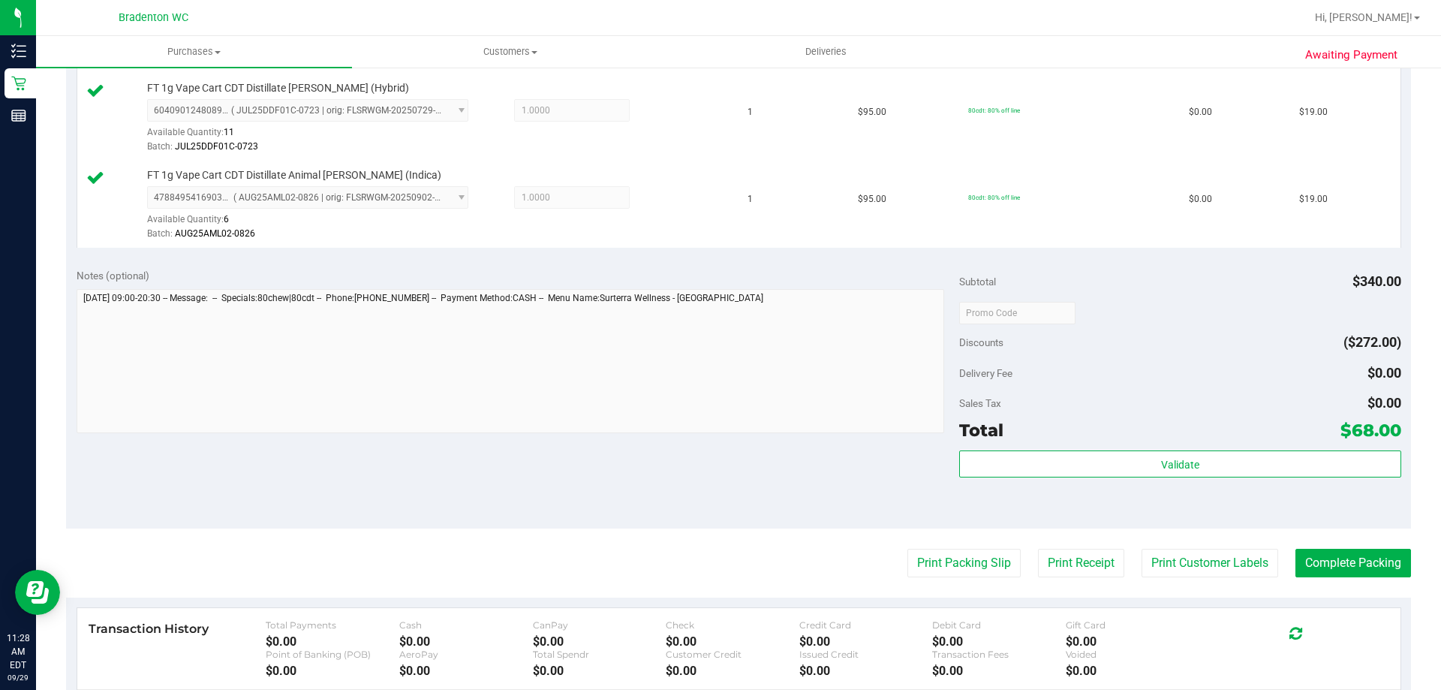
scroll to position [525, 0]
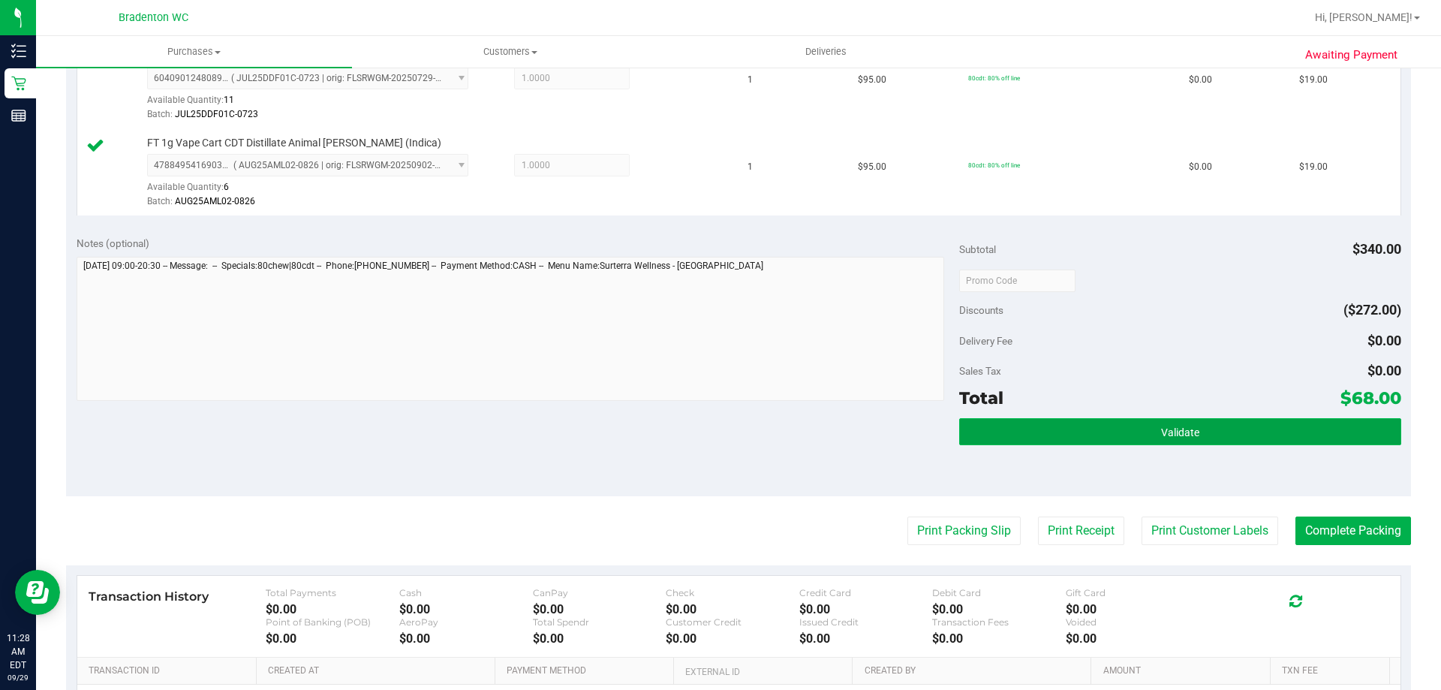
click at [959, 426] on button "Validate" at bounding box center [1179, 431] width 441 height 27
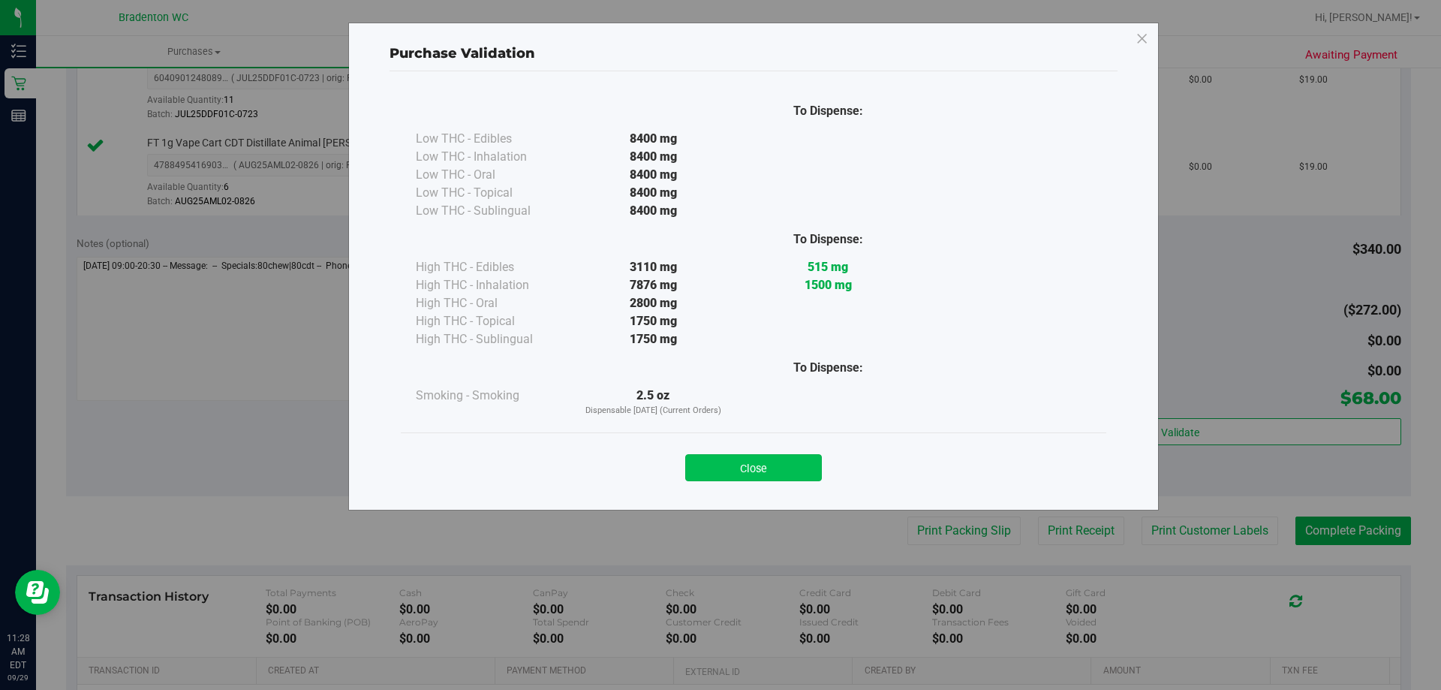
click at [717, 465] on button "Close" at bounding box center [753, 467] width 137 height 27
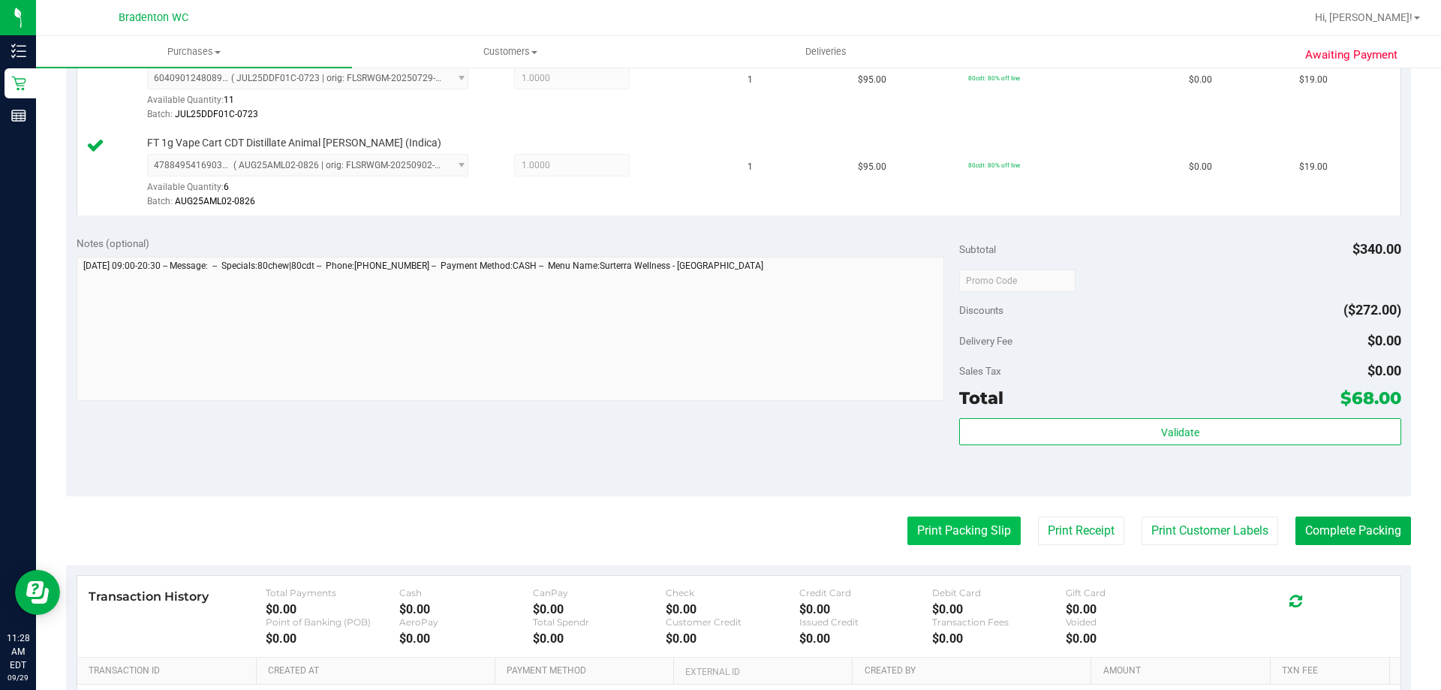
click at [921, 528] on button "Print Packing Slip" at bounding box center [963, 530] width 113 height 29
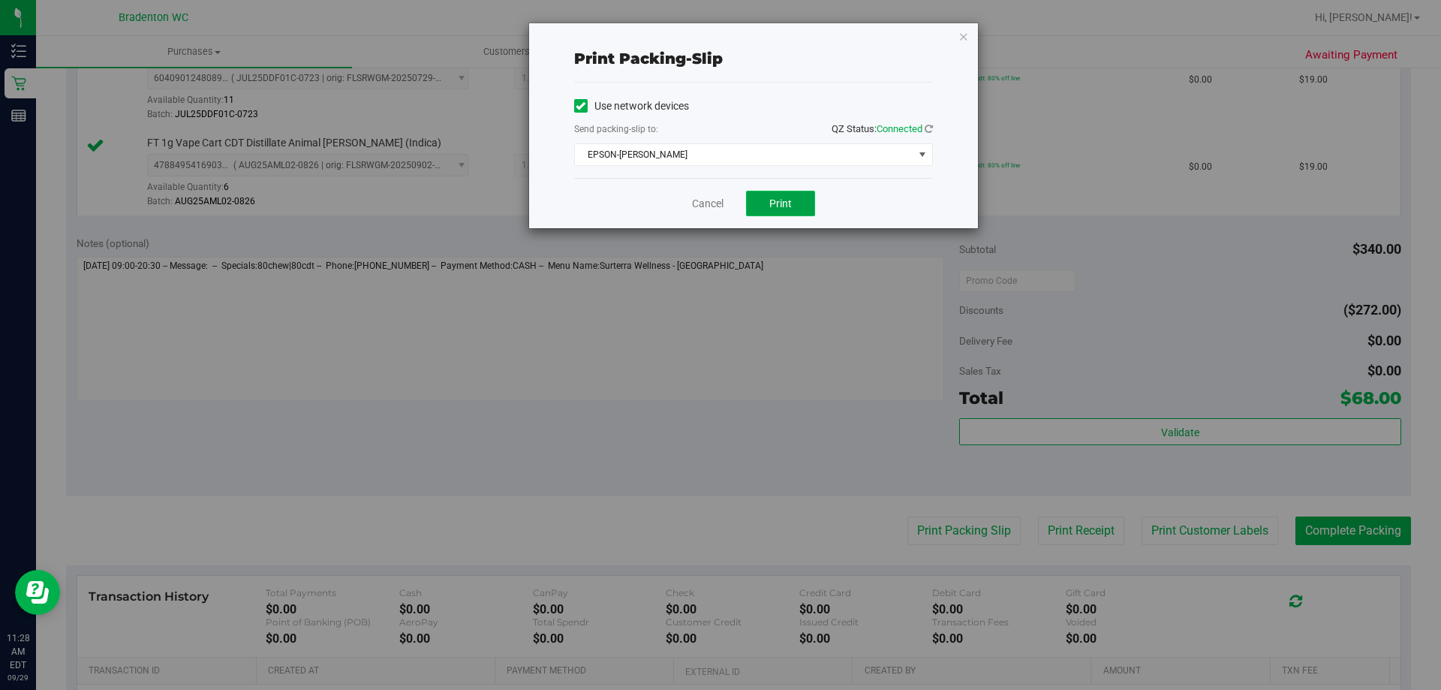
click at [784, 199] on span "Print" at bounding box center [780, 203] width 23 height 12
click at [967, 39] on icon "button" at bounding box center [963, 36] width 11 height 18
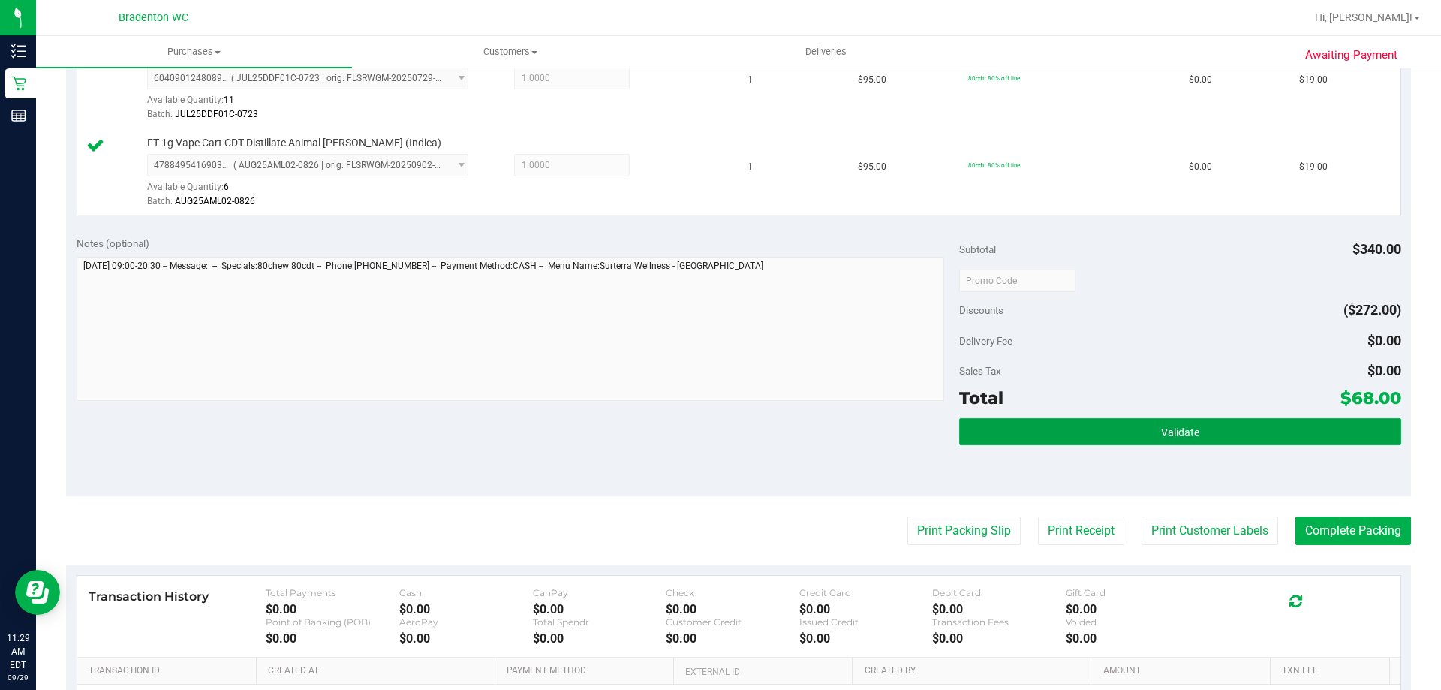
click at [1096, 432] on button "Validate" at bounding box center [1179, 431] width 441 height 27
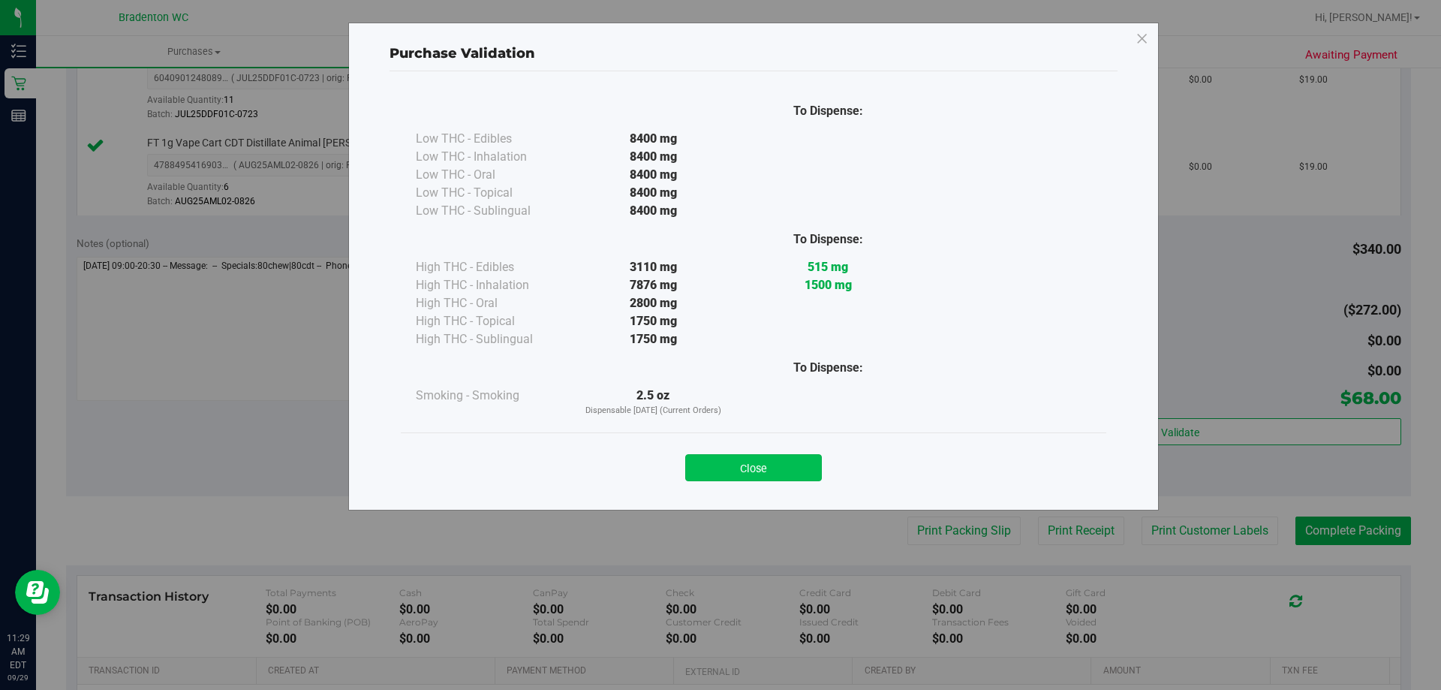
click at [736, 480] on button "Close" at bounding box center [753, 467] width 137 height 27
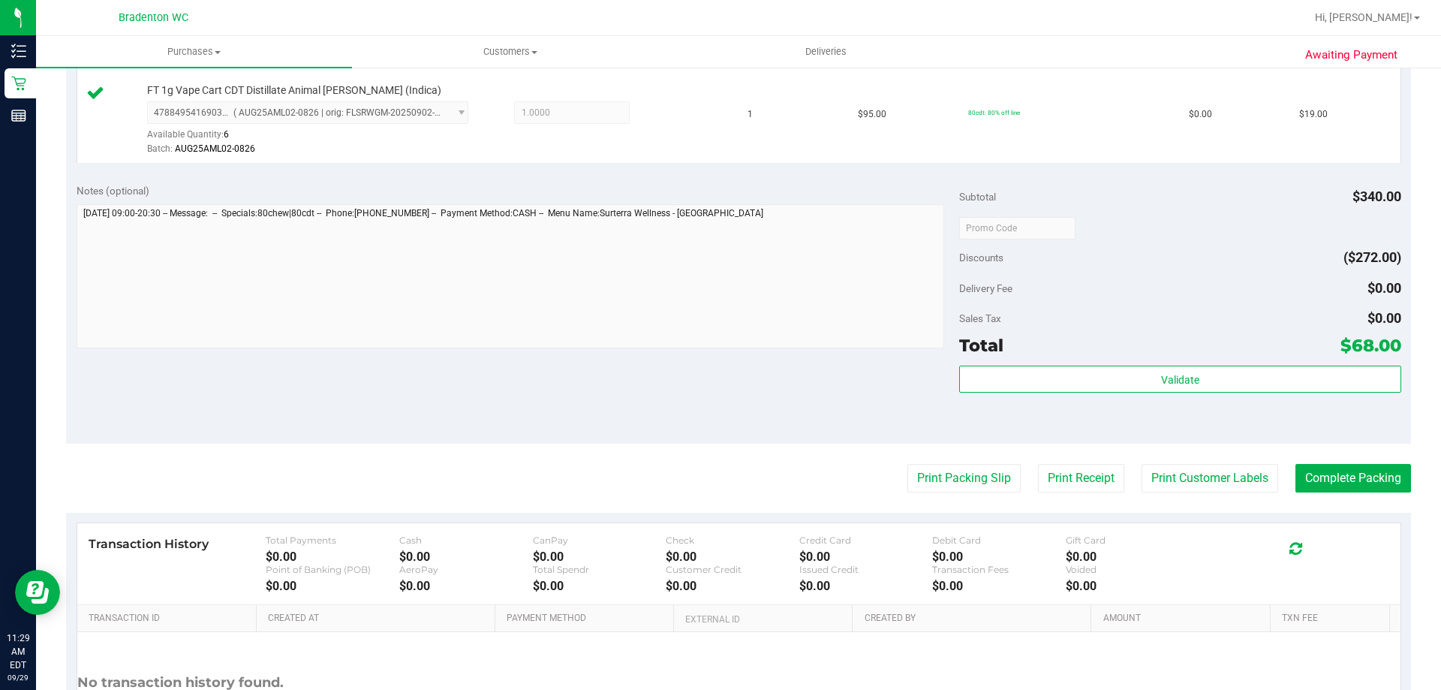
scroll to position [600, 0]
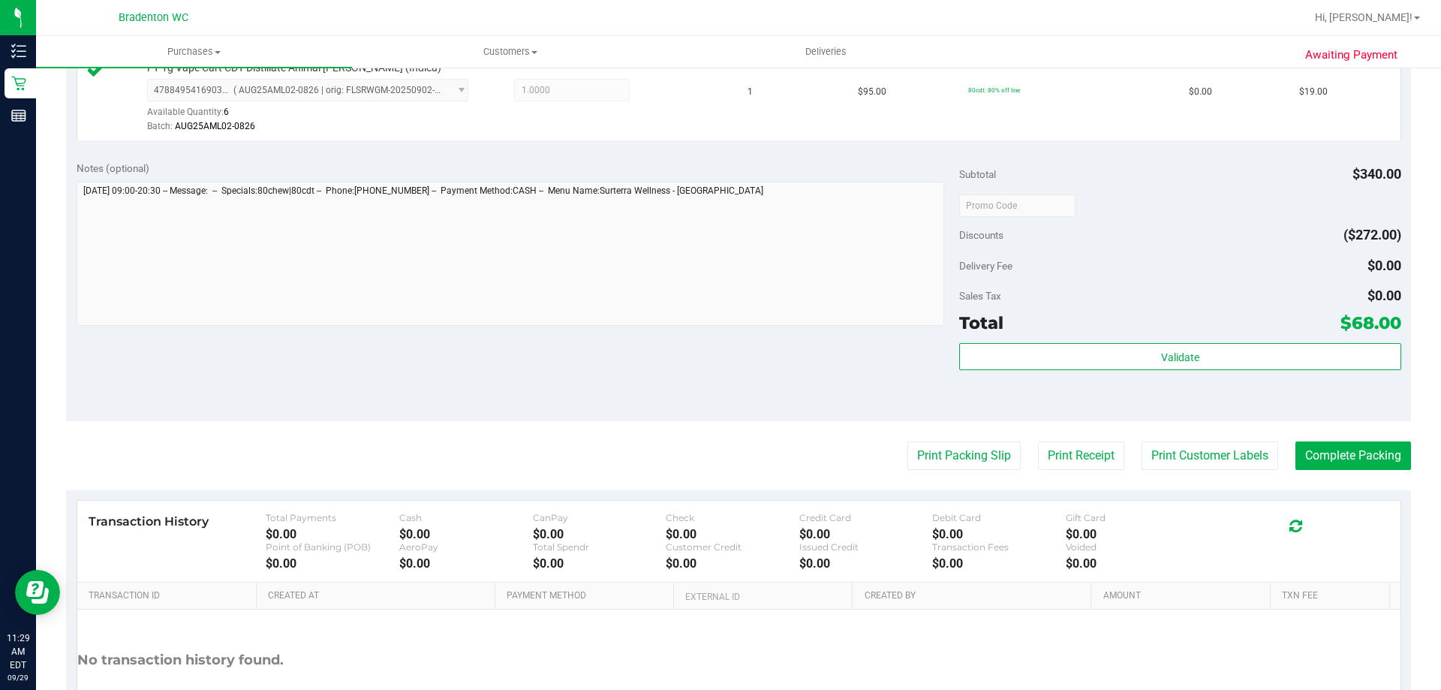
click at [1364, 477] on purchase-details "Back Edit Purchase Cancel Purchase View Profile # 12023867 BioTrack ID: - Submi…" at bounding box center [738, 126] width 1345 height 1290
click at [1355, 459] on button "Complete Packing" at bounding box center [1353, 455] width 116 height 29
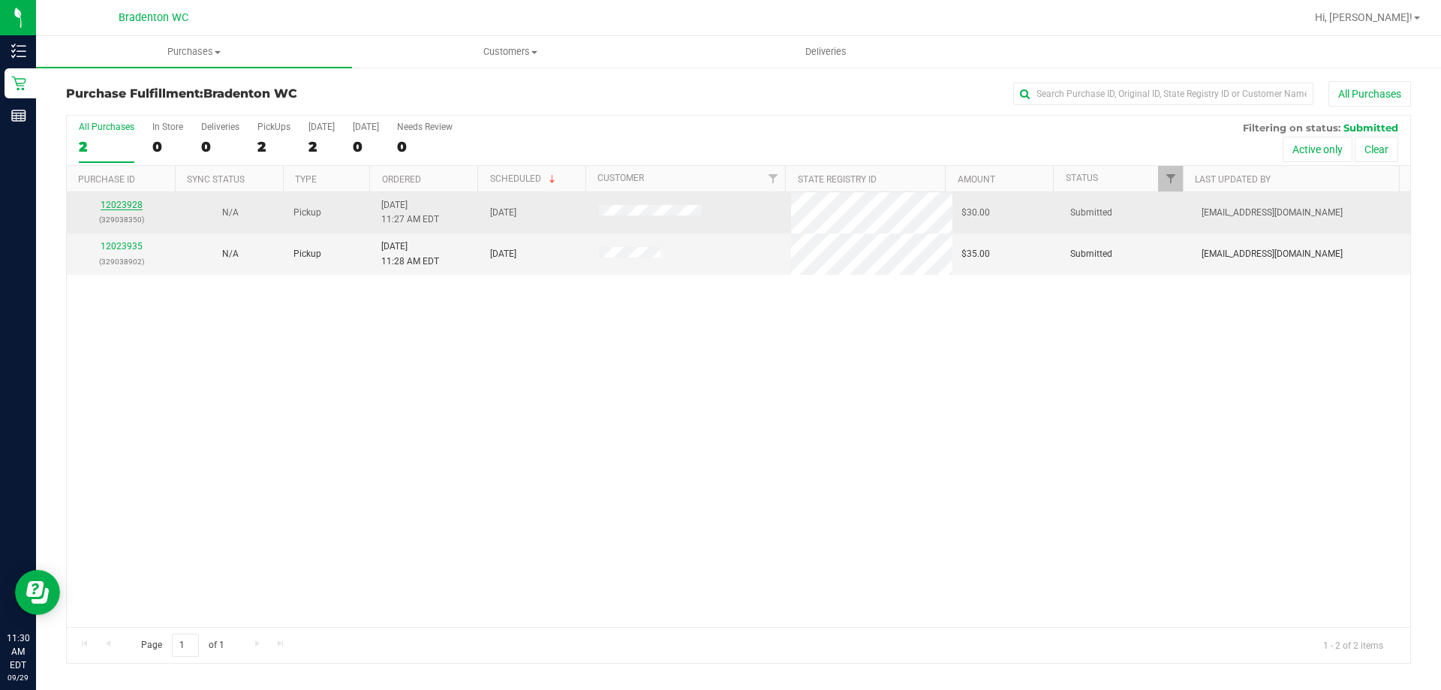
click at [127, 204] on link "12023928" at bounding box center [122, 205] width 42 height 11
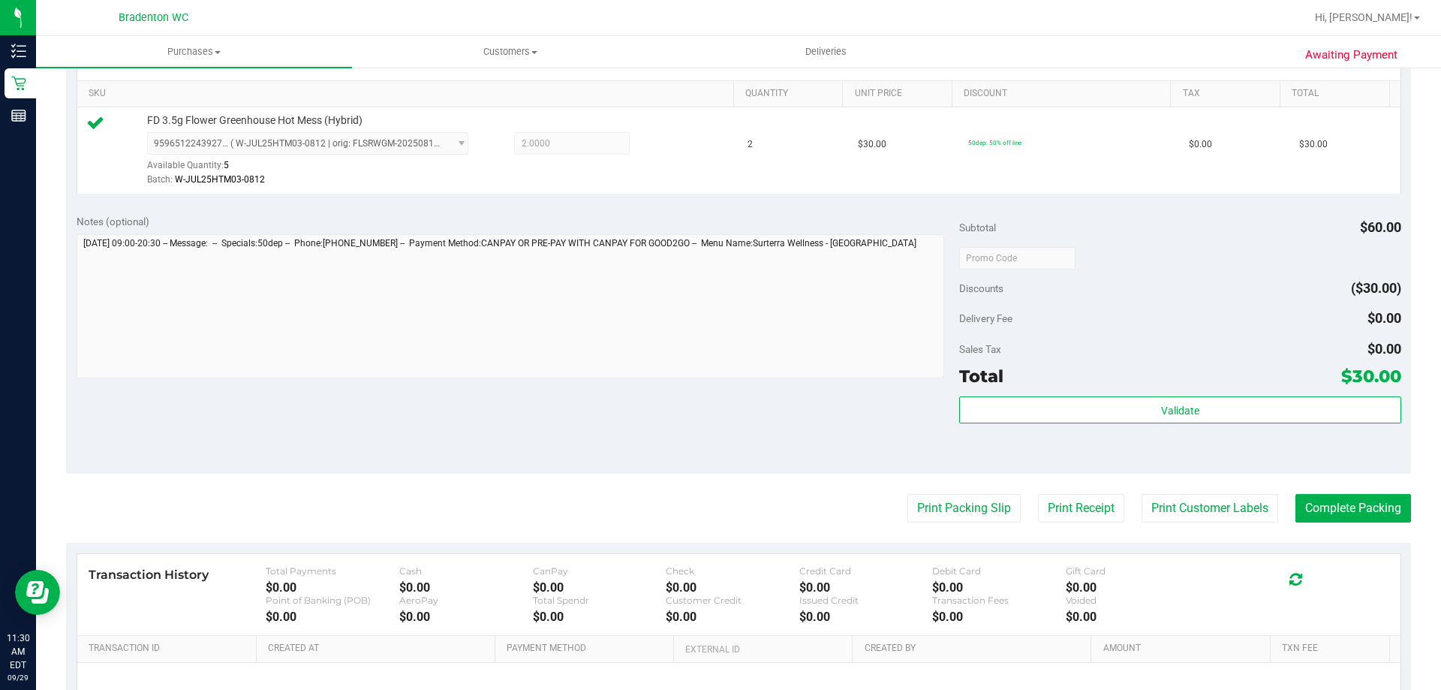
scroll to position [375, 0]
click at [919, 505] on button "Print Packing Slip" at bounding box center [963, 506] width 113 height 29
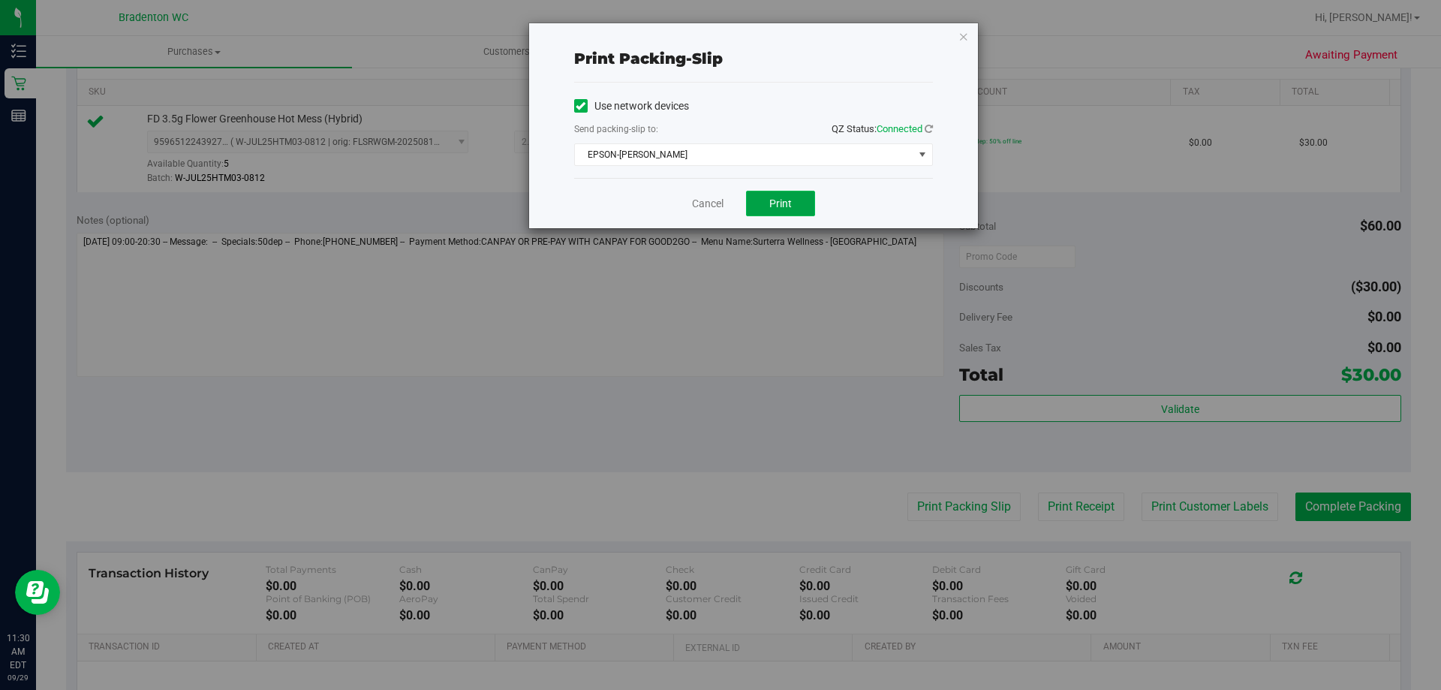
click at [781, 208] on span "Print" at bounding box center [780, 203] width 23 height 12
click at [959, 32] on icon "button" at bounding box center [963, 36] width 11 height 18
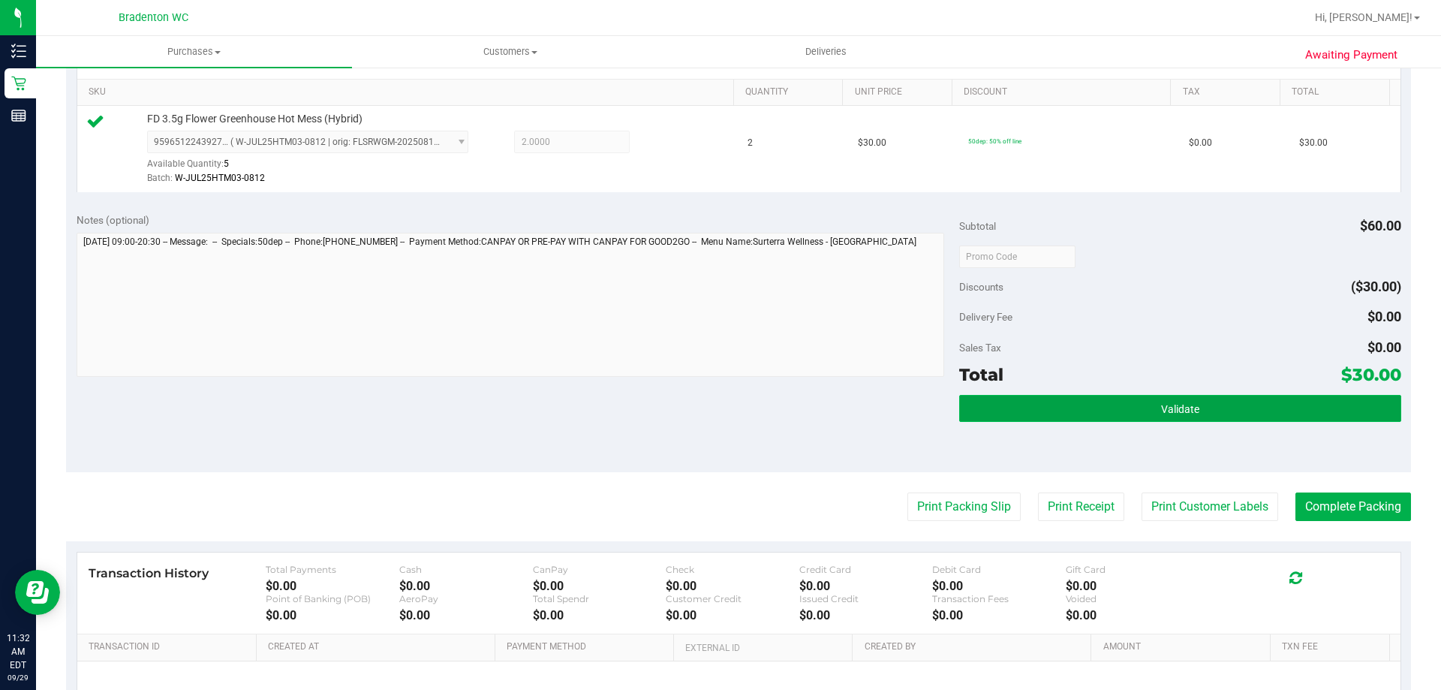
click at [1009, 398] on button "Validate" at bounding box center [1179, 408] width 441 height 27
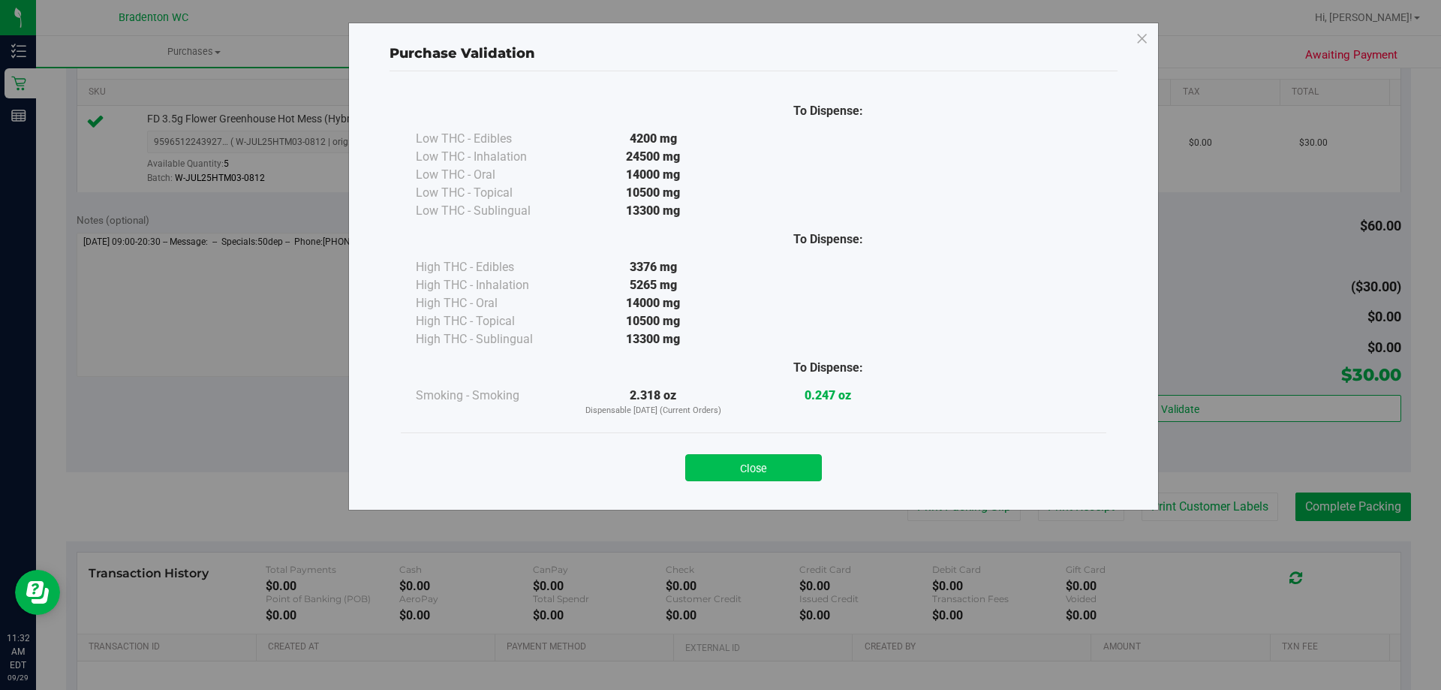
click at [780, 471] on button "Close" at bounding box center [753, 467] width 137 height 27
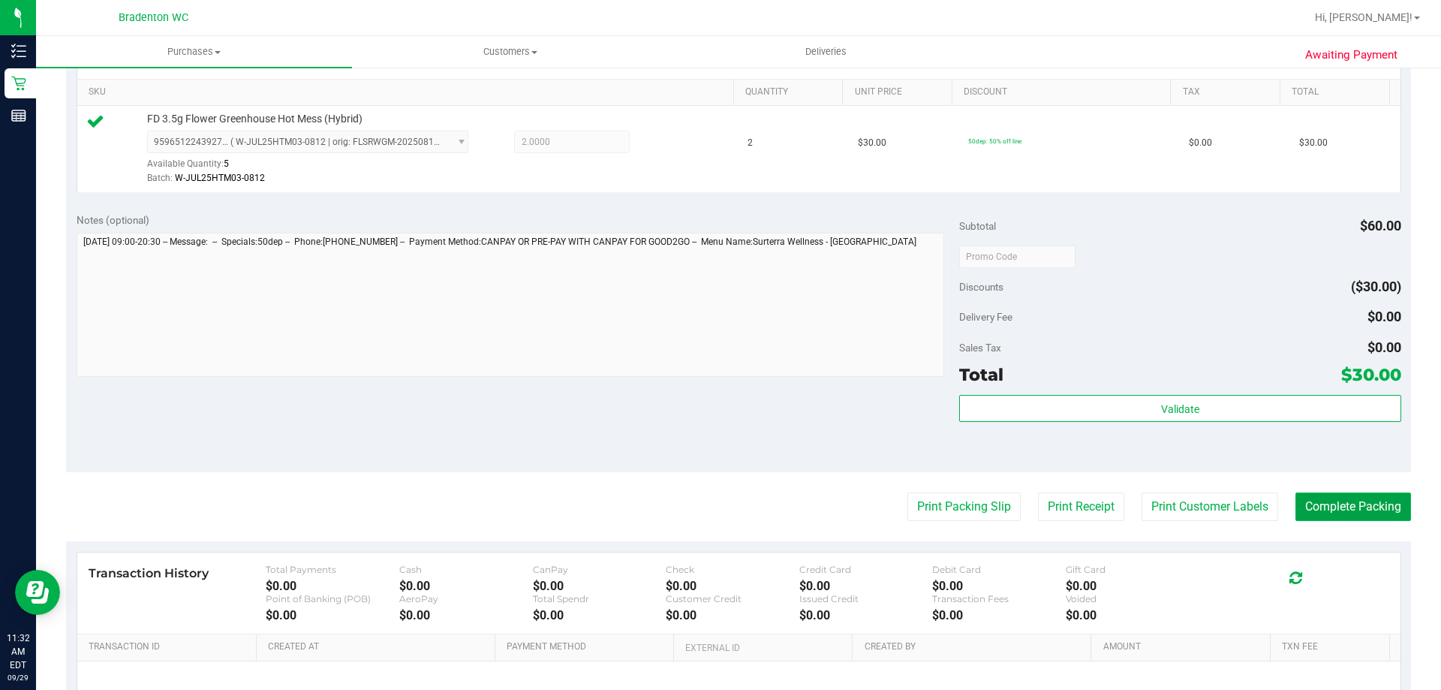
click at [1326, 506] on button "Complete Packing" at bounding box center [1353, 506] width 116 height 29
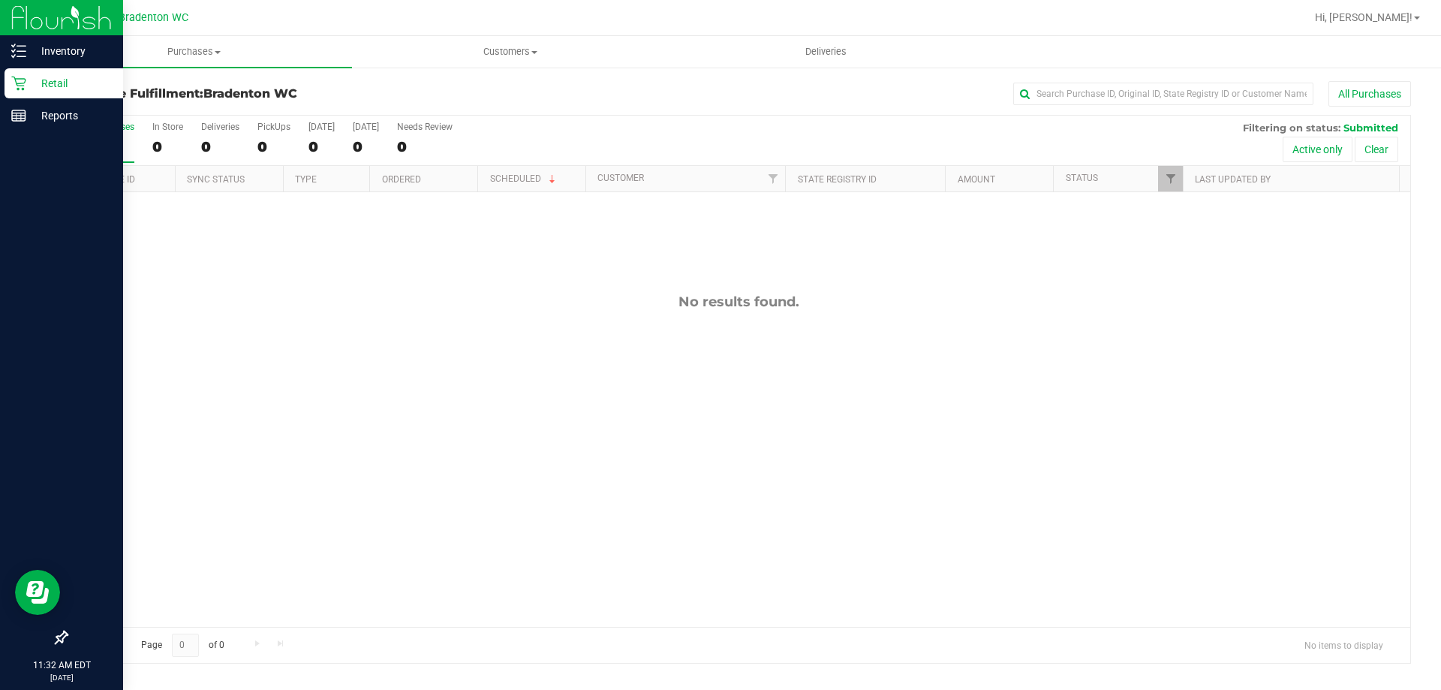
click at [49, 87] on p "Retail" at bounding box center [71, 83] width 90 height 18
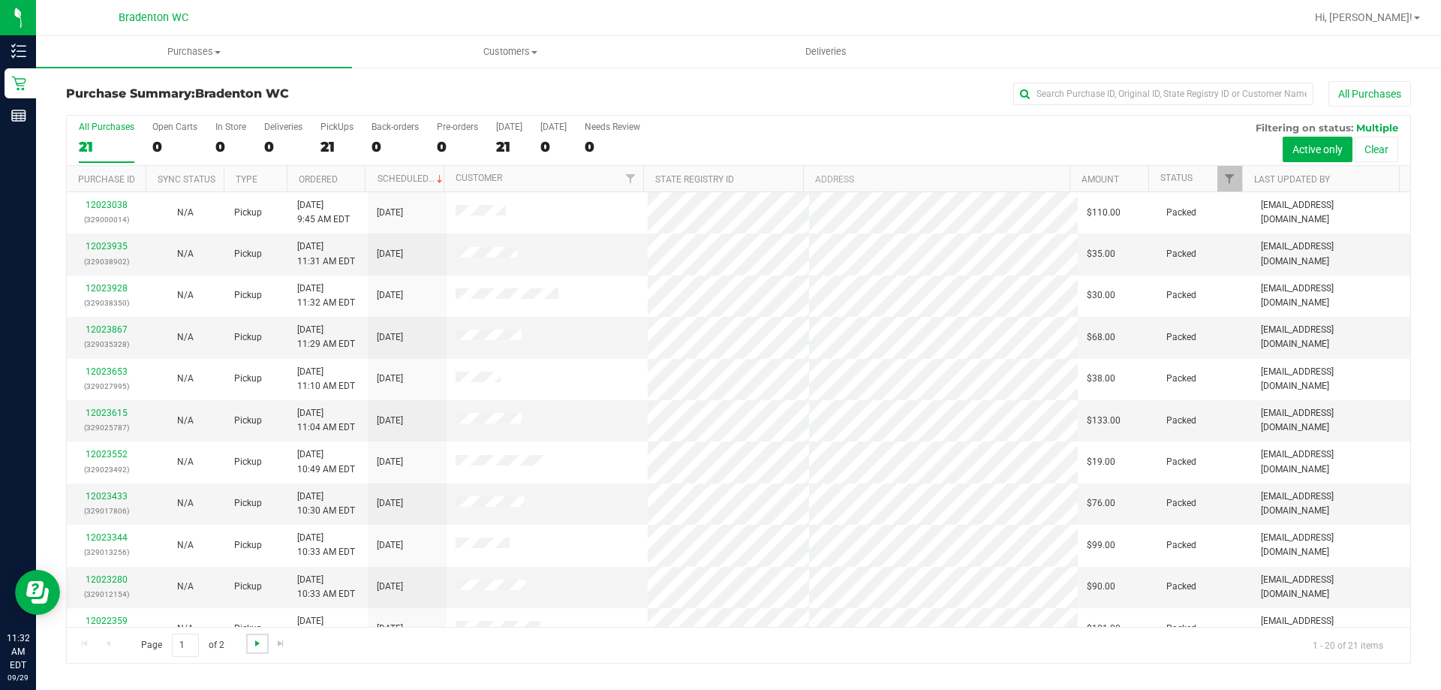
click at [254, 637] on span "Go to the next page" at bounding box center [257, 643] width 12 height 12
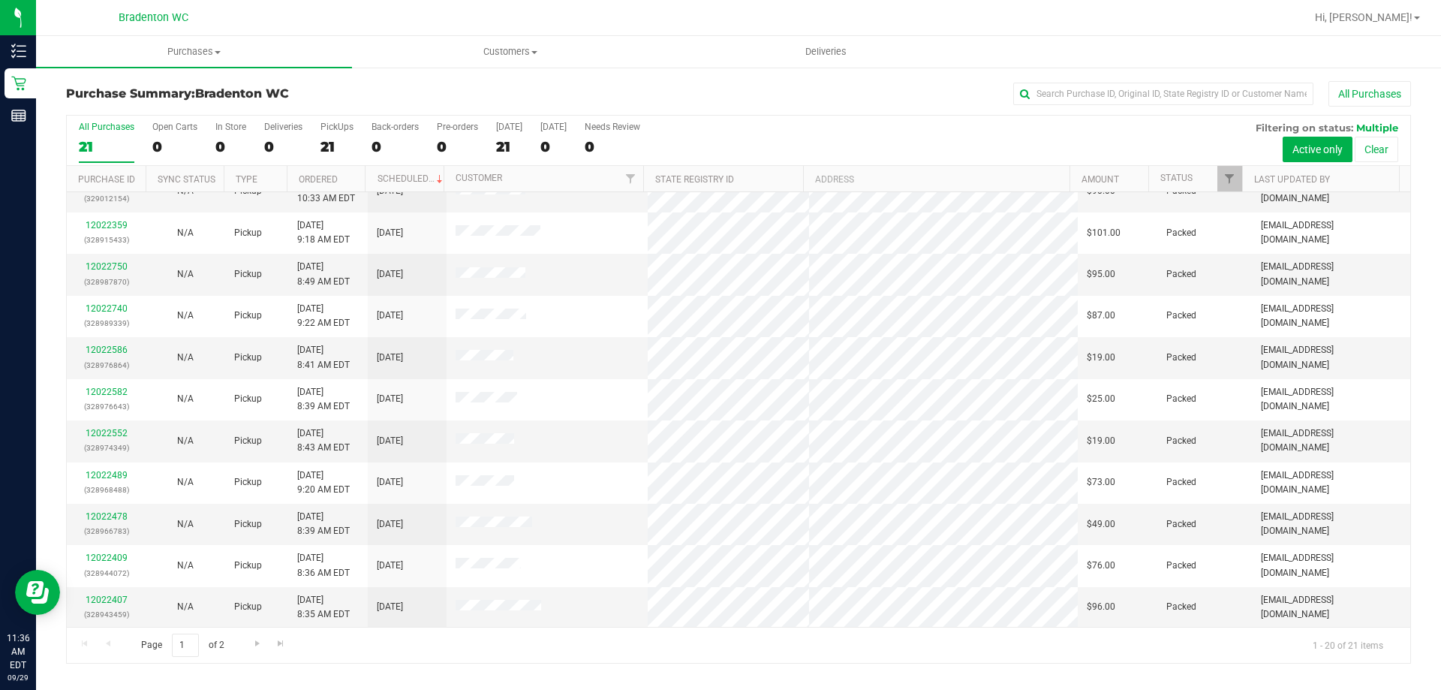
scroll to position [396, 0]
click at [255, 642] on span "Go to the next page" at bounding box center [257, 643] width 12 height 12
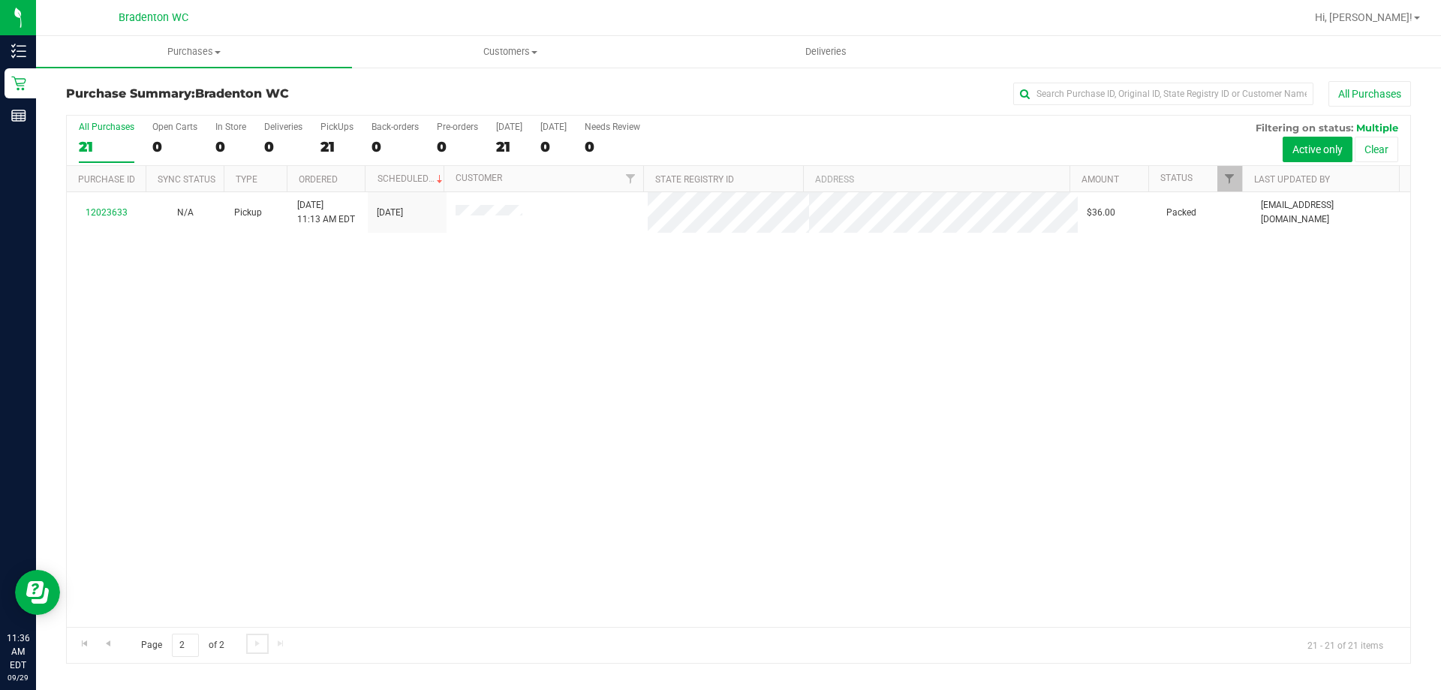
scroll to position [0, 0]
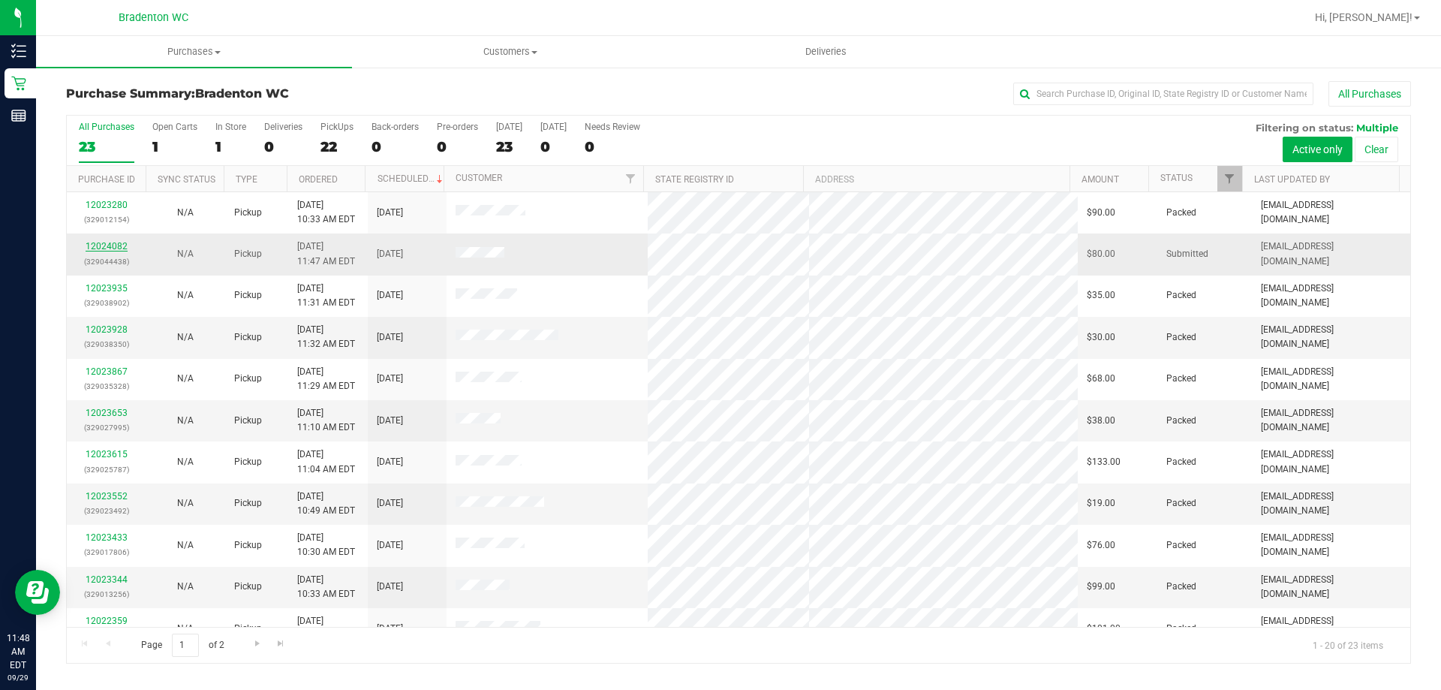
click at [121, 246] on link "12024082" at bounding box center [107, 246] width 42 height 11
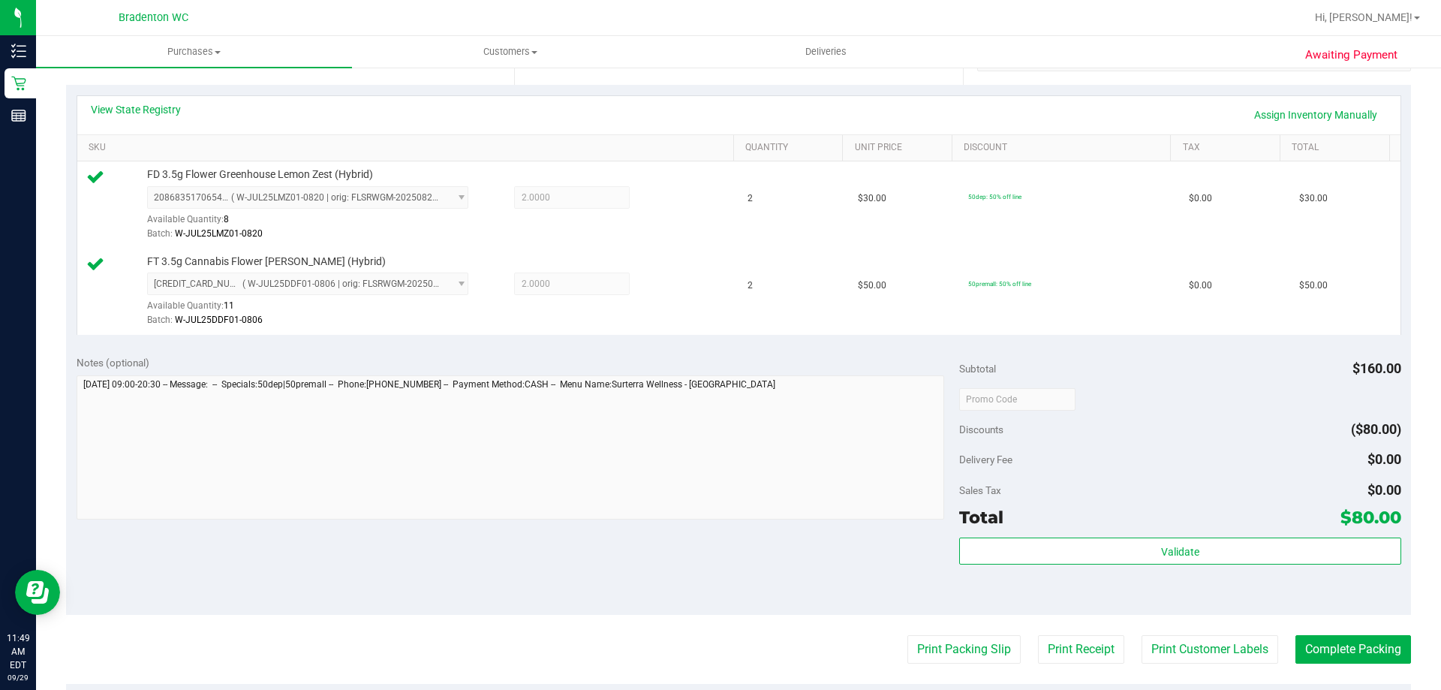
scroll to position [375, 0]
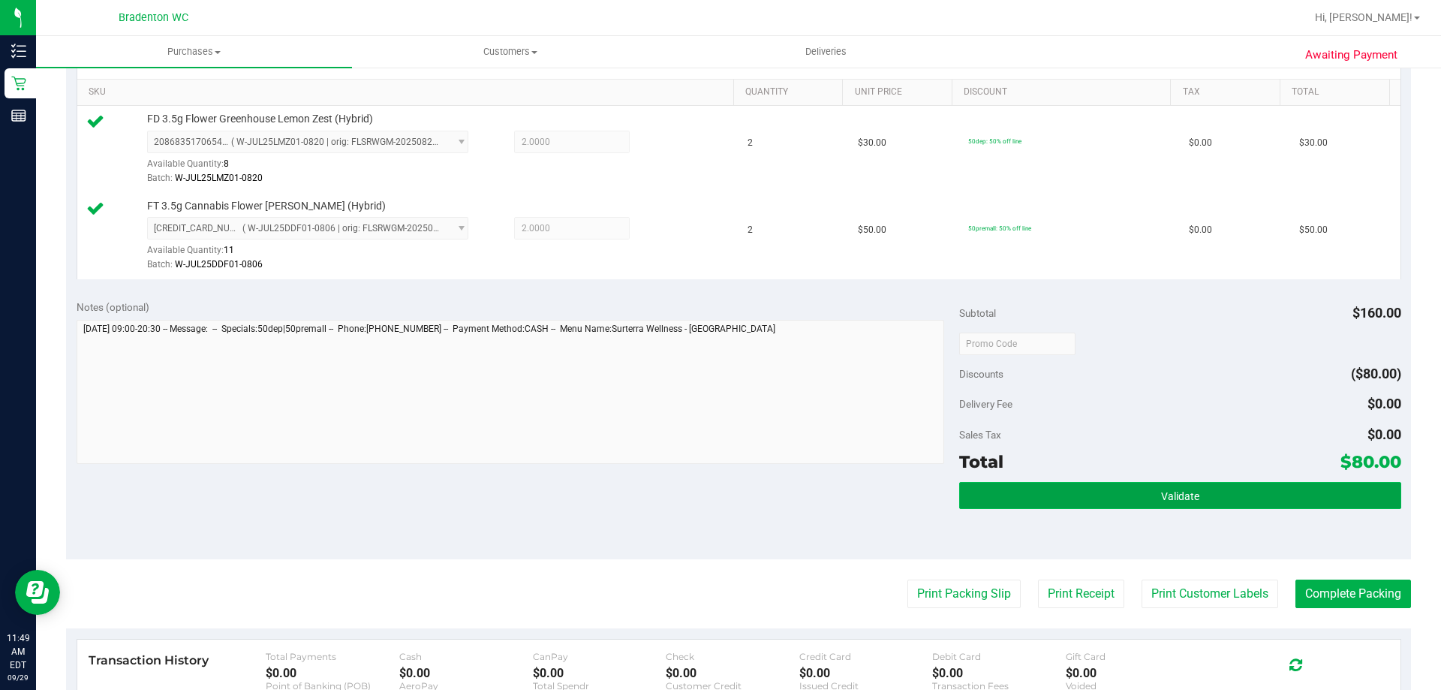
click at [1005, 504] on button "Validate" at bounding box center [1179, 495] width 441 height 27
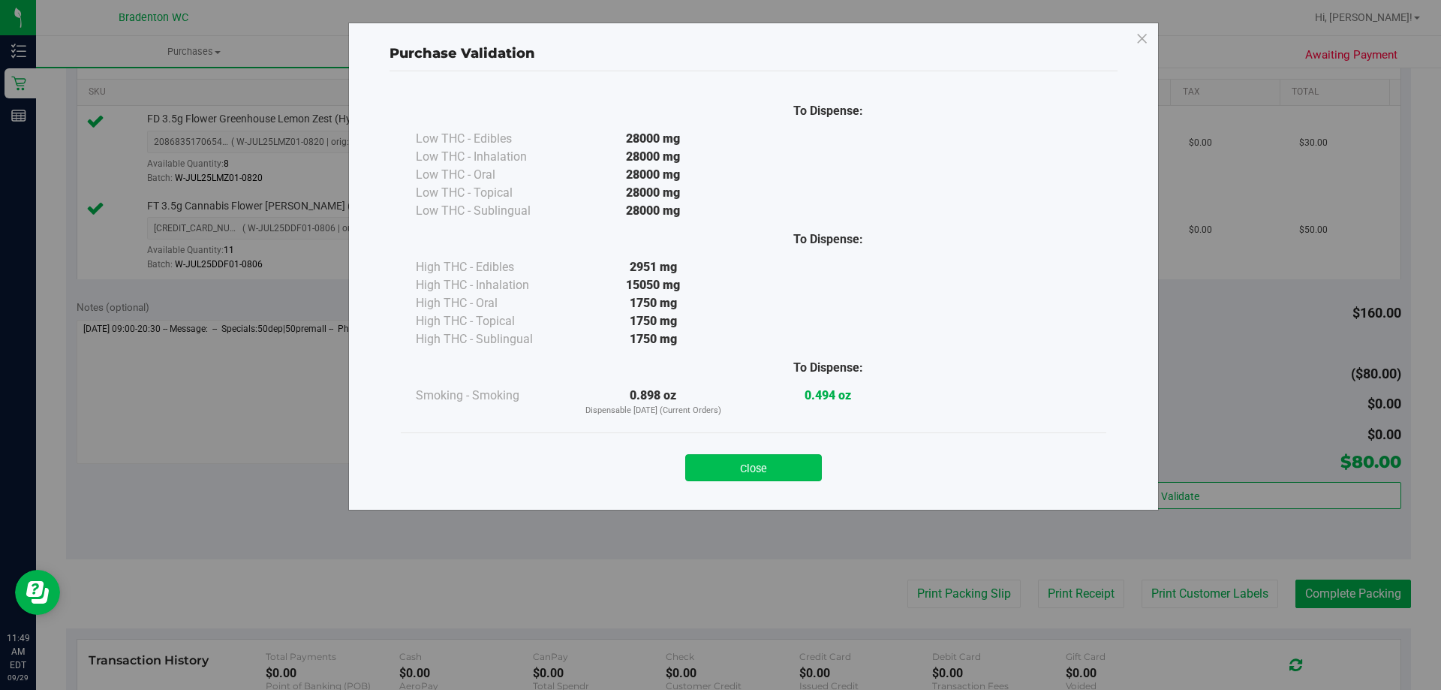
click at [744, 471] on button "Close" at bounding box center [753, 467] width 137 height 27
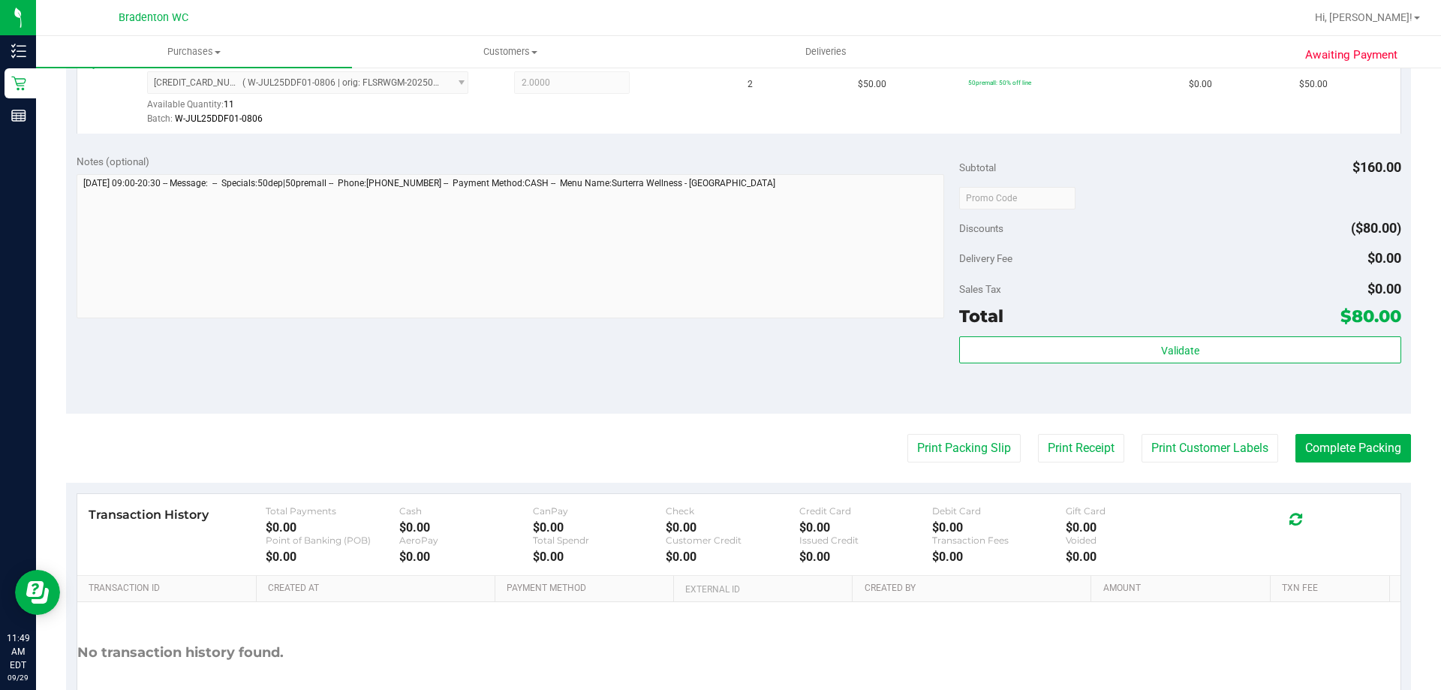
scroll to position [525, 0]
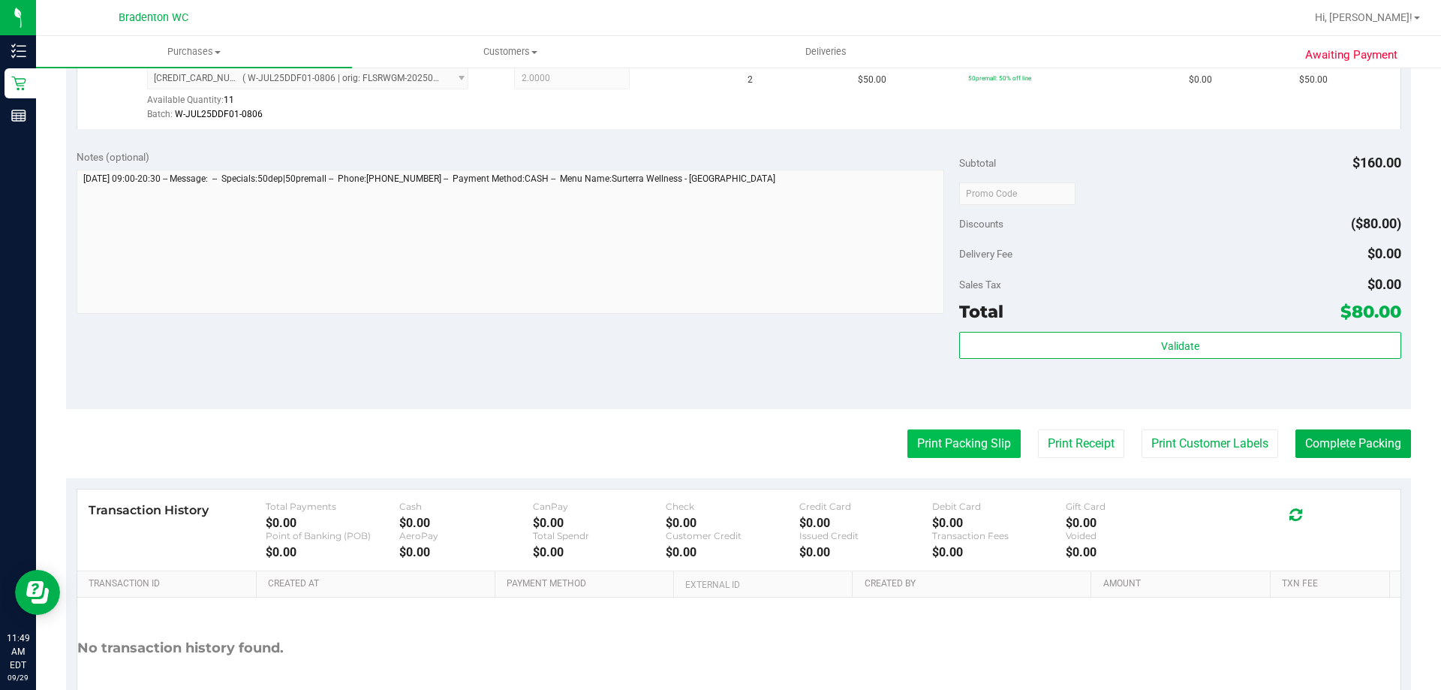
click at [918, 442] on button "Print Packing Slip" at bounding box center [963, 443] width 113 height 29
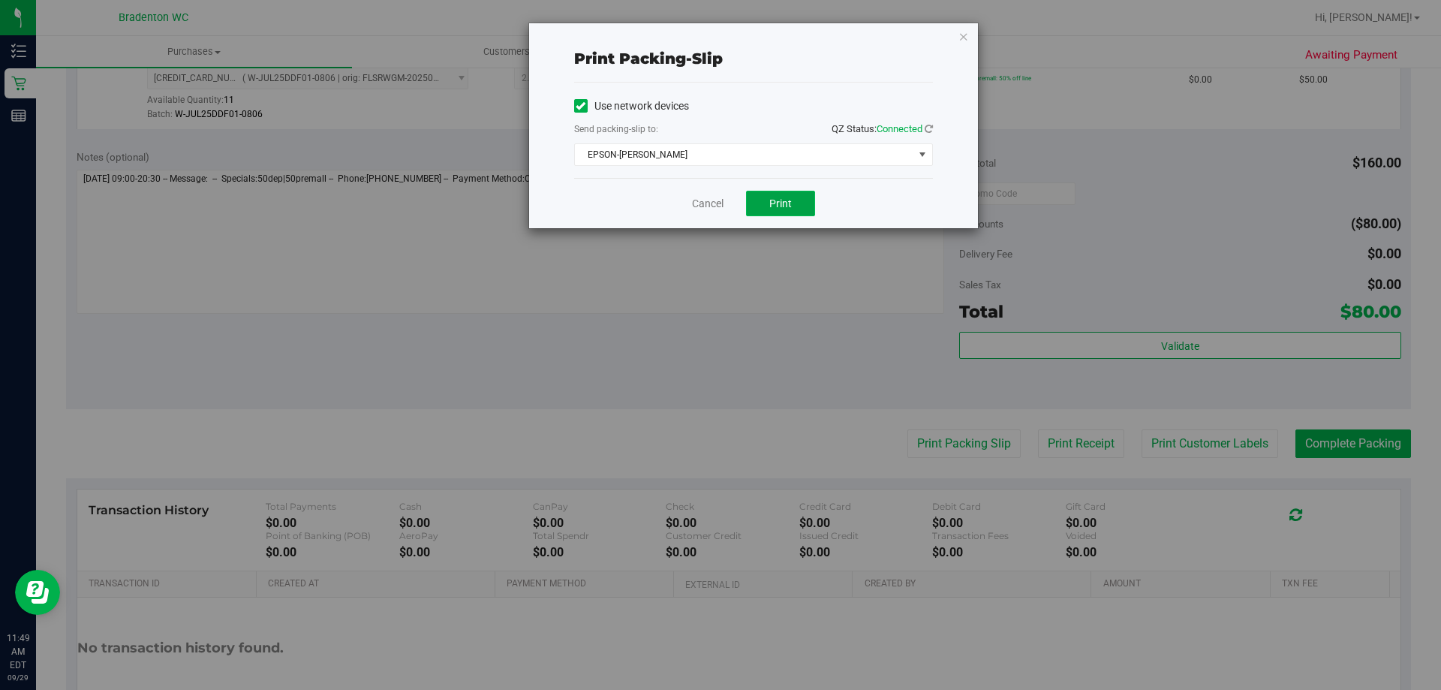
click at [759, 207] on button "Print" at bounding box center [780, 204] width 69 height 26
drag, startPoint x: 962, startPoint y: 38, endPoint x: 978, endPoint y: 4, distance: 37.9
click at [965, 33] on icon "button" at bounding box center [963, 36] width 11 height 18
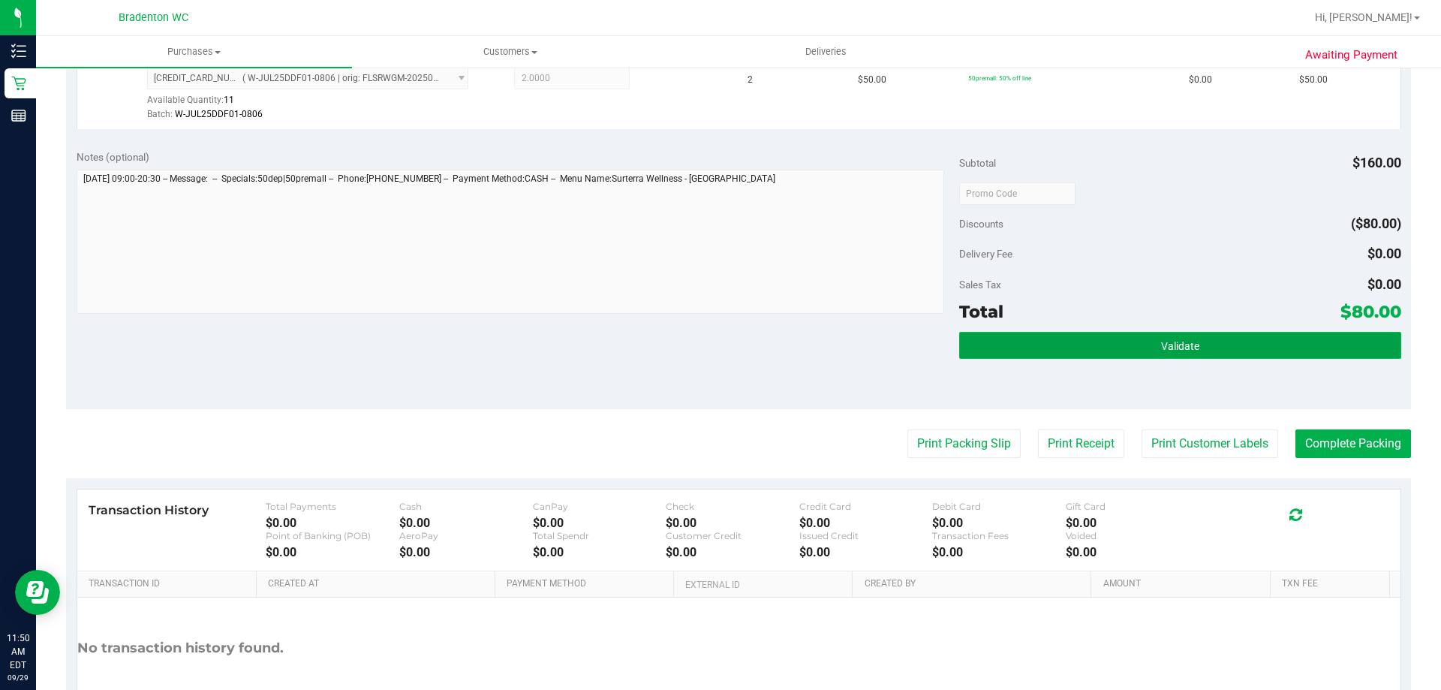
click at [967, 341] on button "Validate" at bounding box center [1179, 345] width 441 height 27
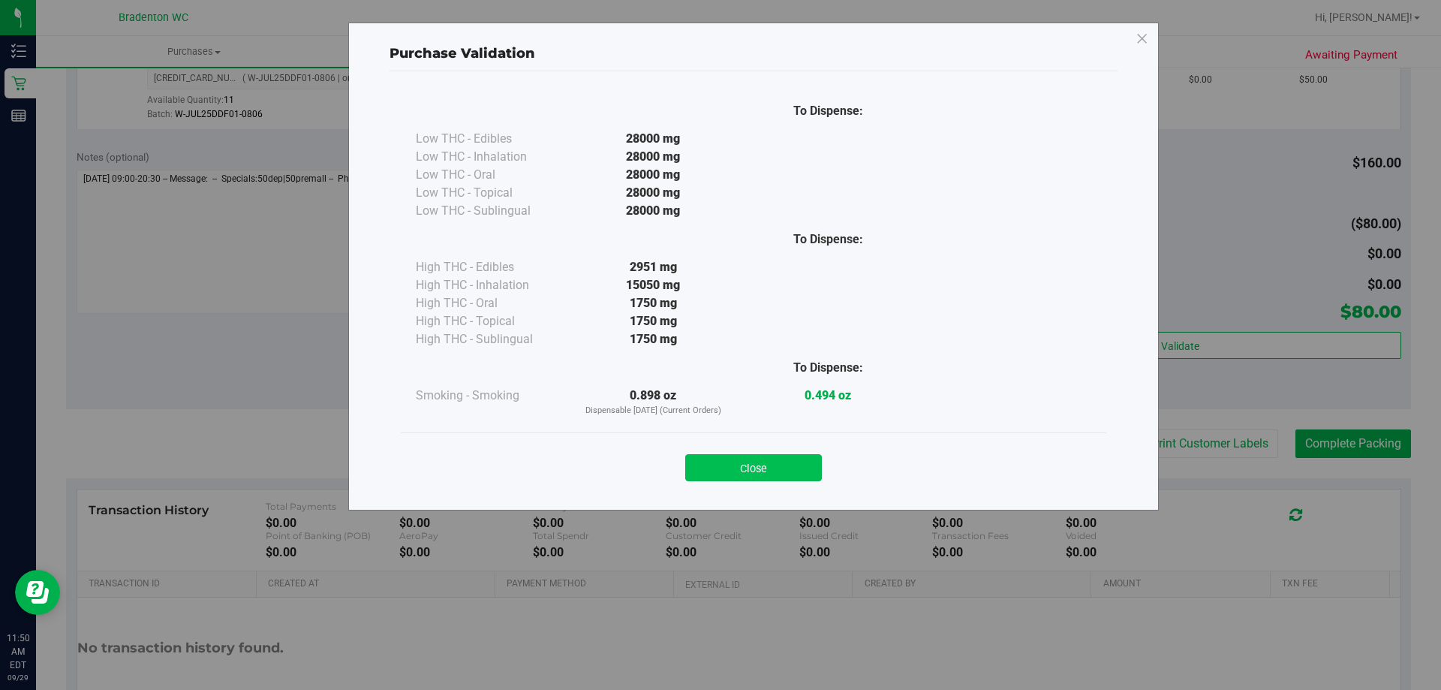
click at [808, 459] on button "Close" at bounding box center [753, 467] width 137 height 27
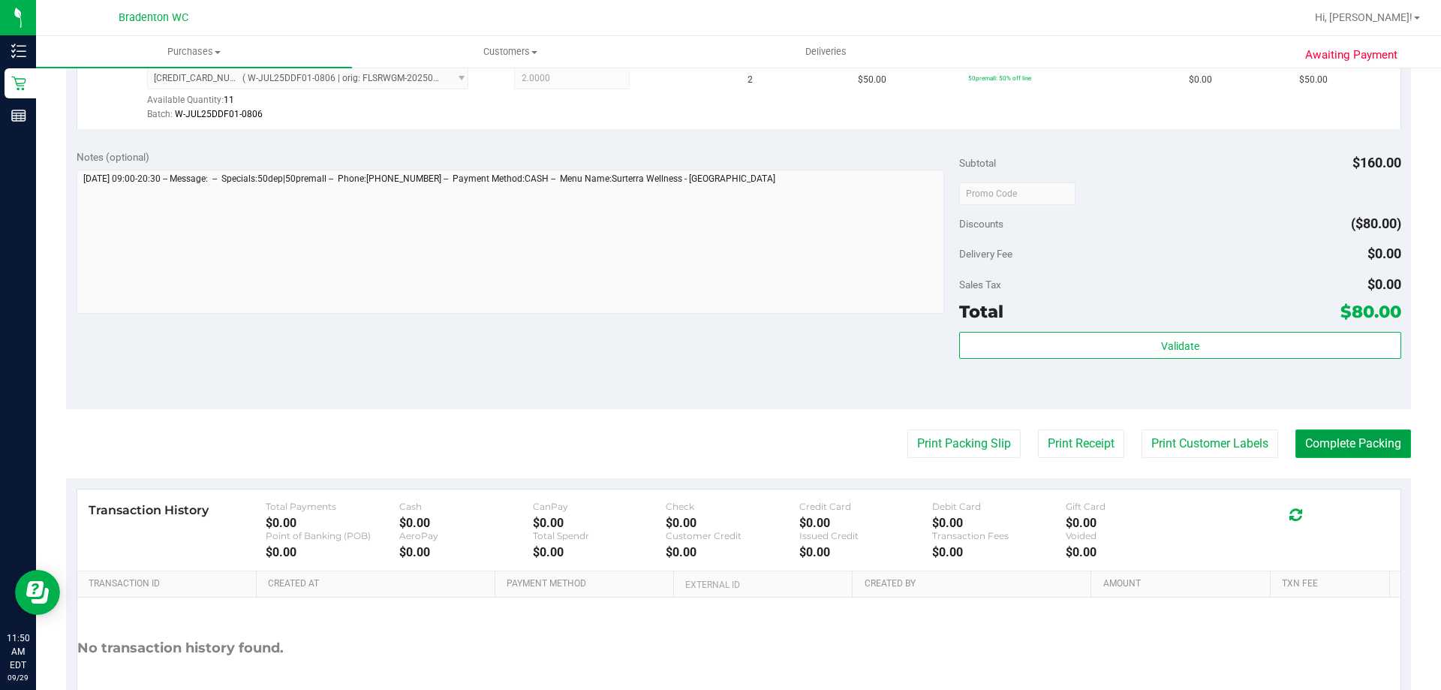
click at [1362, 442] on button "Complete Packing" at bounding box center [1353, 443] width 116 height 29
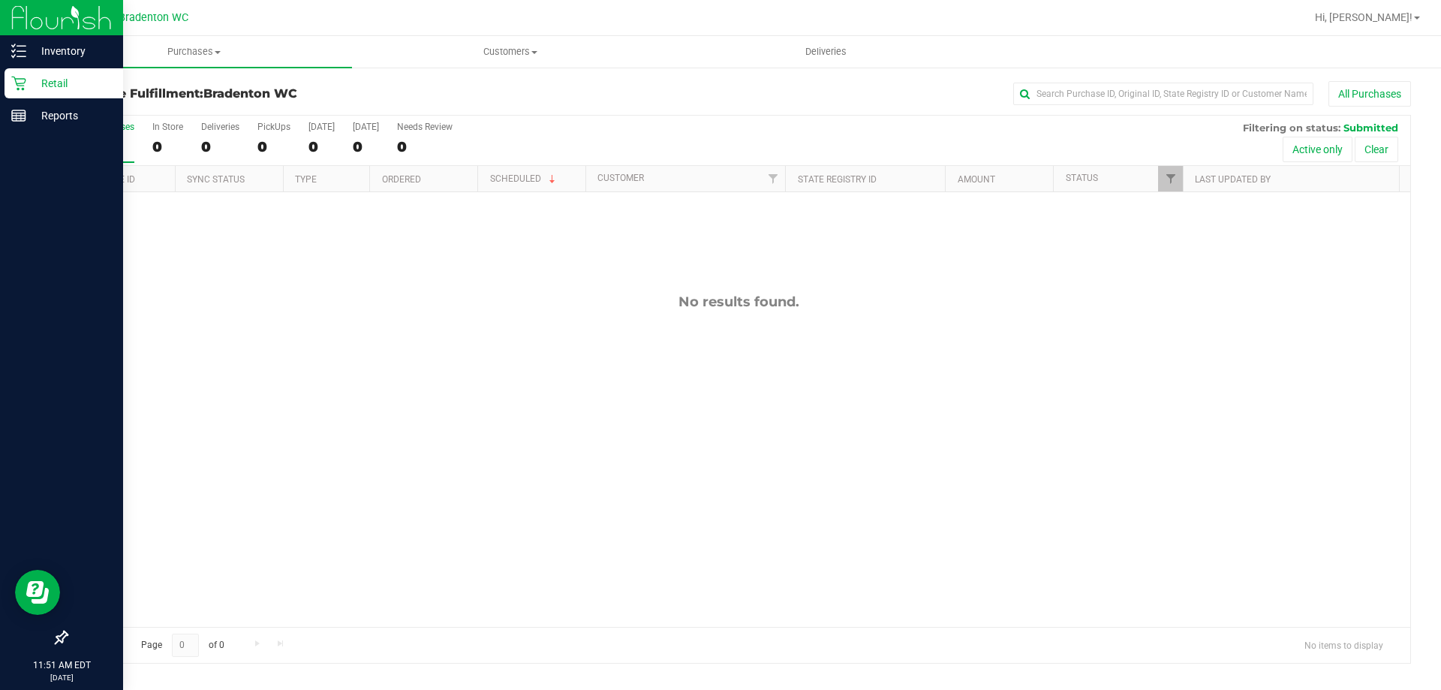
click at [59, 86] on p "Retail" at bounding box center [71, 83] width 90 height 18
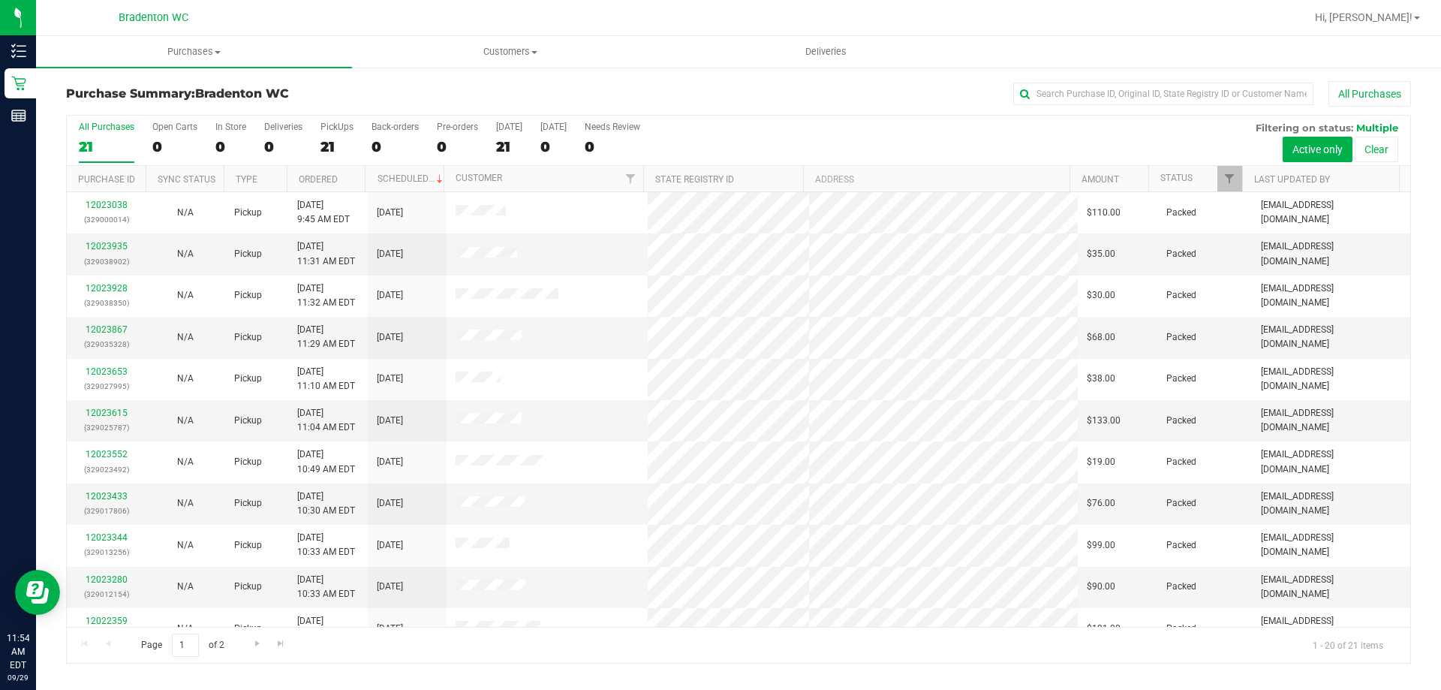
click at [817, 100] on div "All Purchases" at bounding box center [962, 94] width 897 height 26
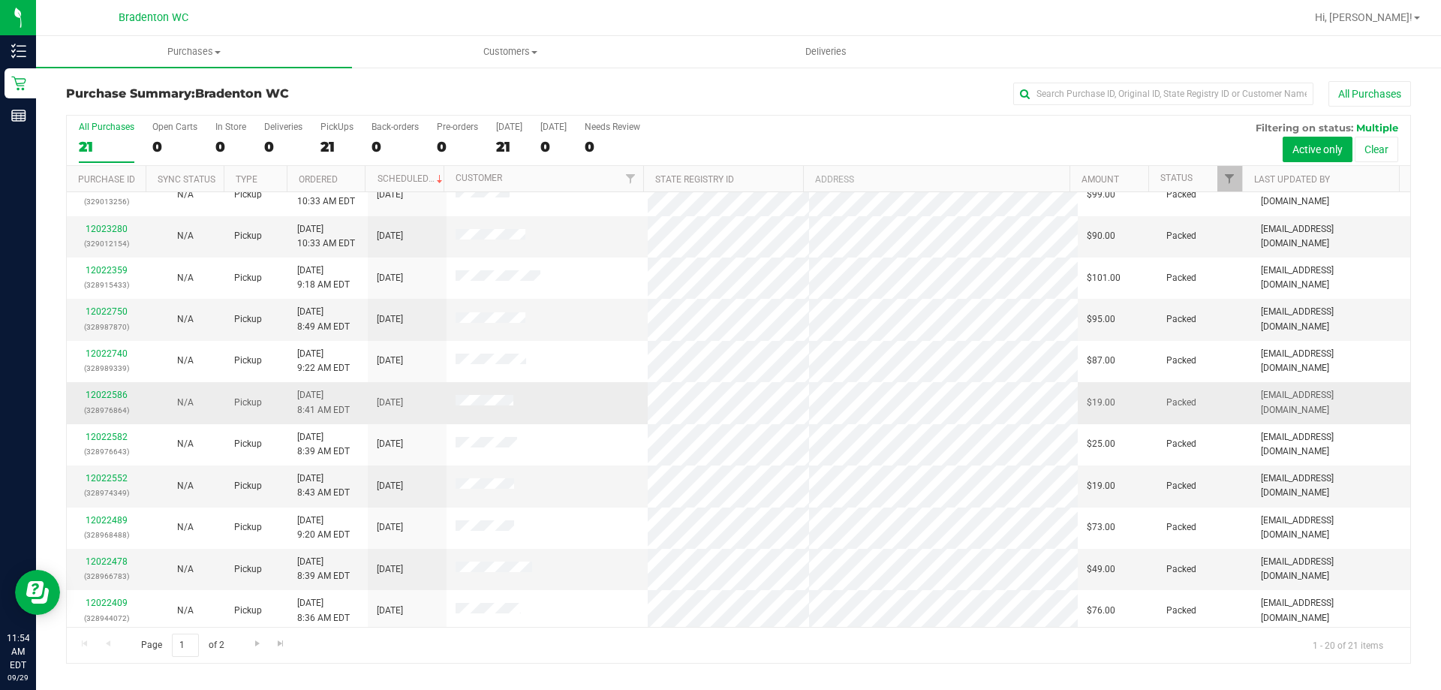
scroll to position [396, 0]
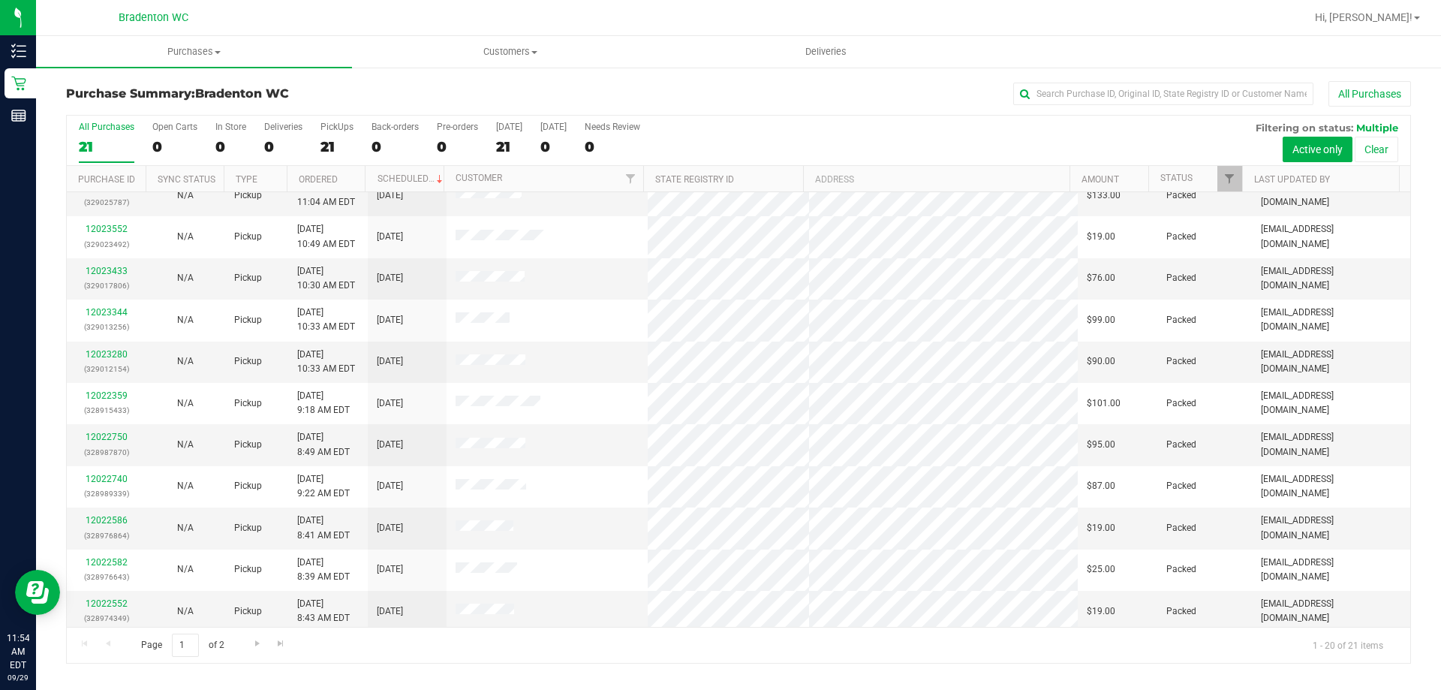
scroll to position [396, 0]
click at [259, 647] on span "Go to the next page" at bounding box center [257, 643] width 12 height 12
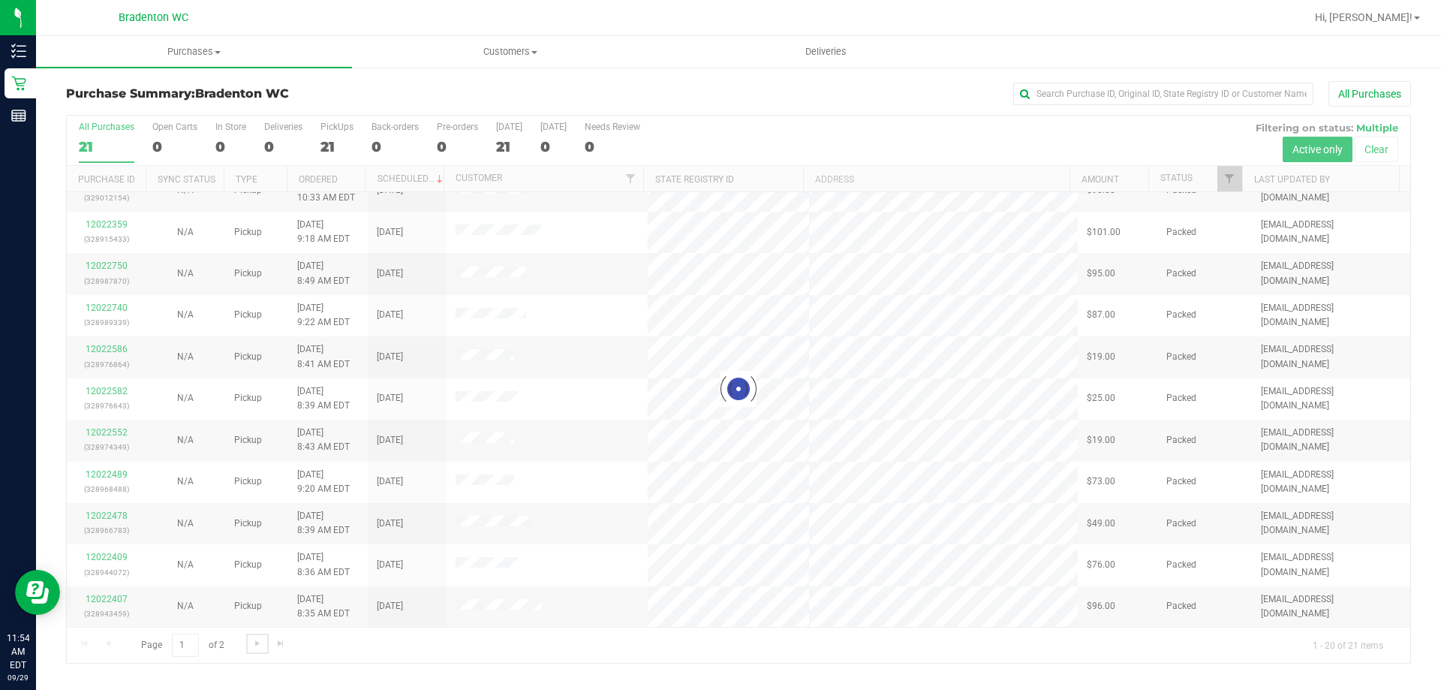
scroll to position [0, 0]
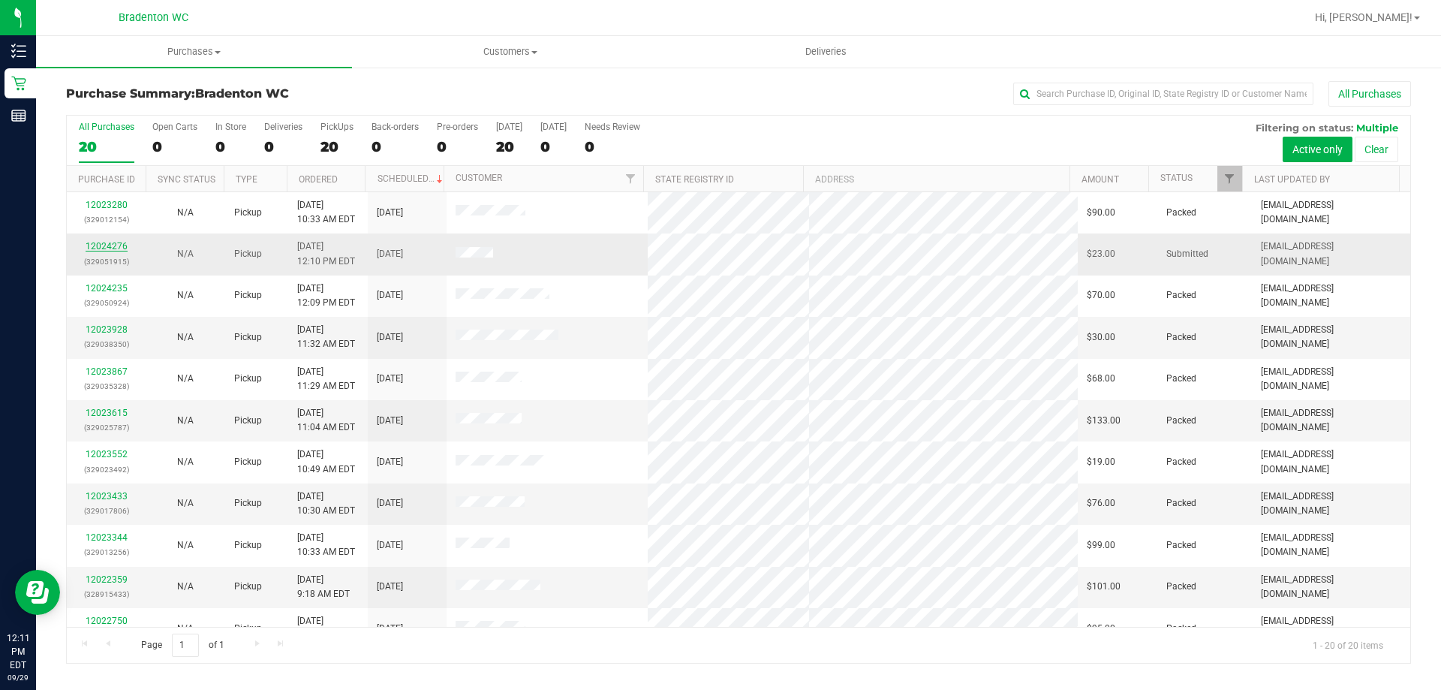
click at [119, 243] on link "12024276" at bounding box center [107, 246] width 42 height 11
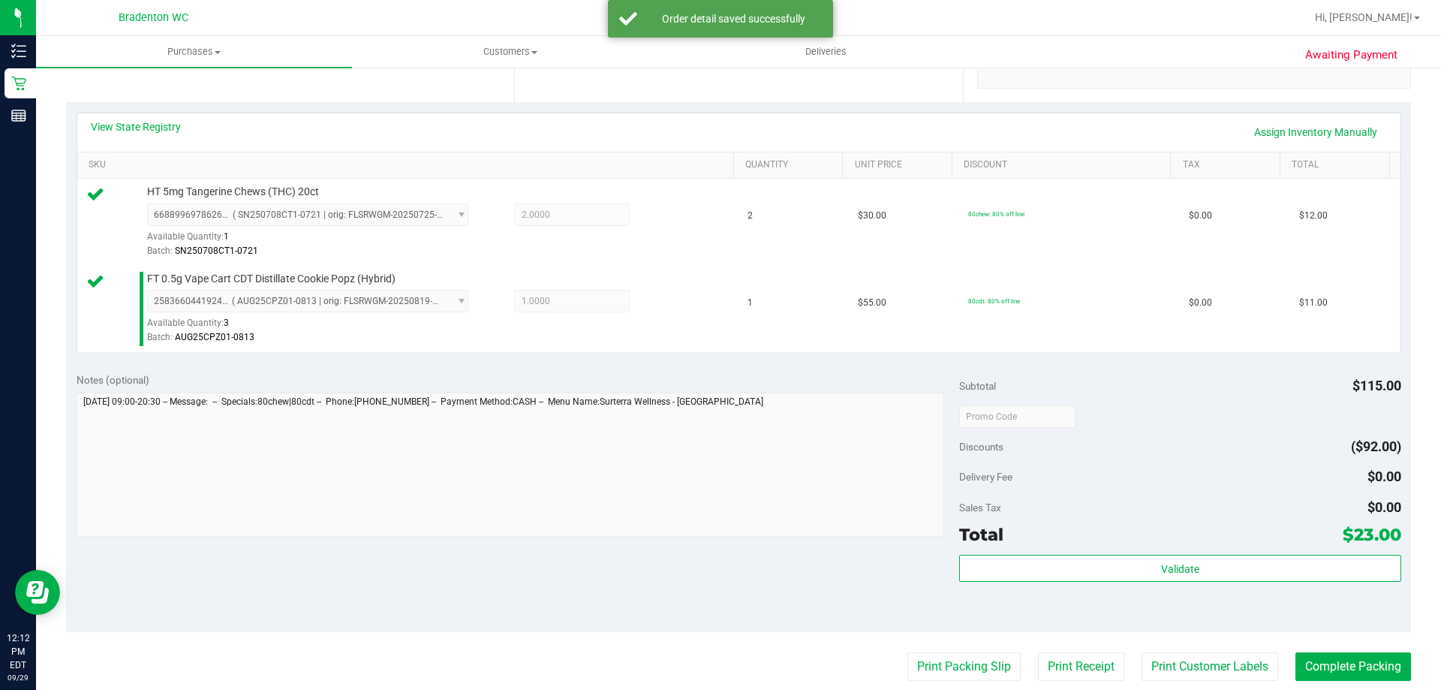
scroll to position [375, 0]
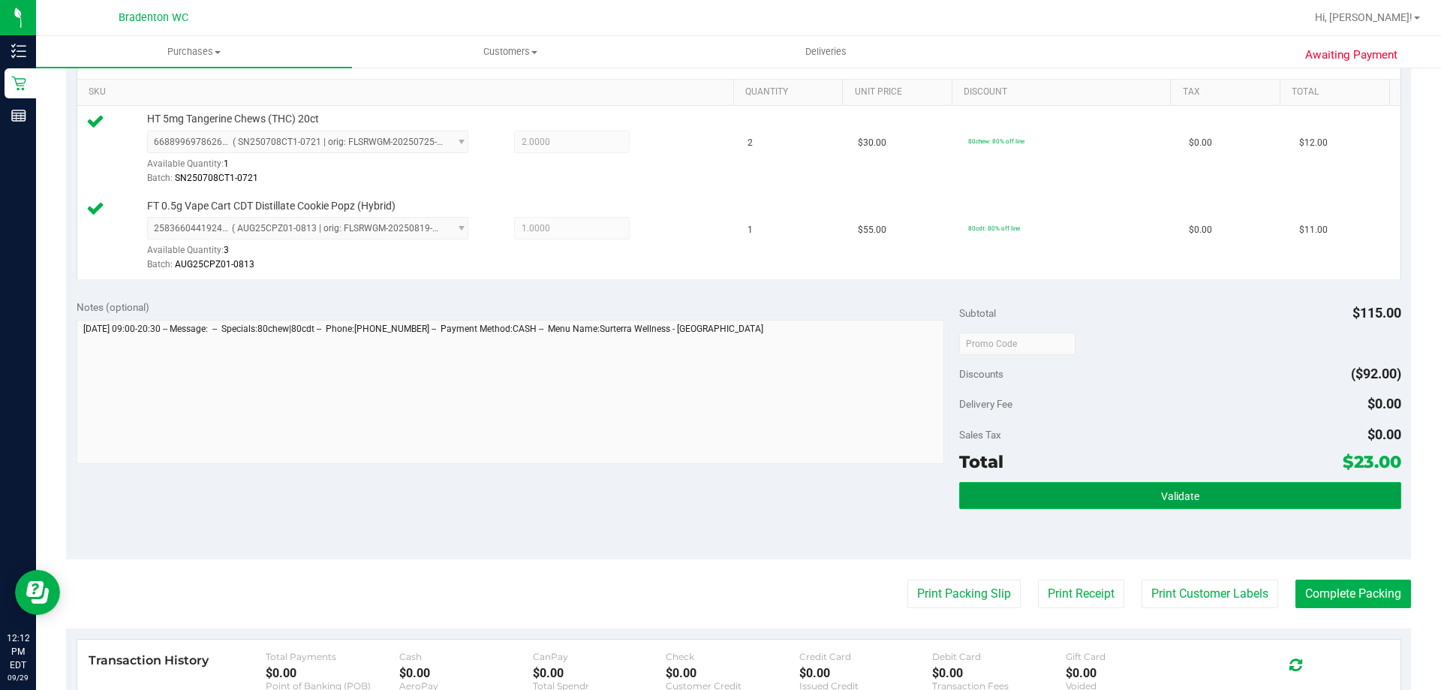
click at [1135, 491] on button "Validate" at bounding box center [1179, 495] width 441 height 27
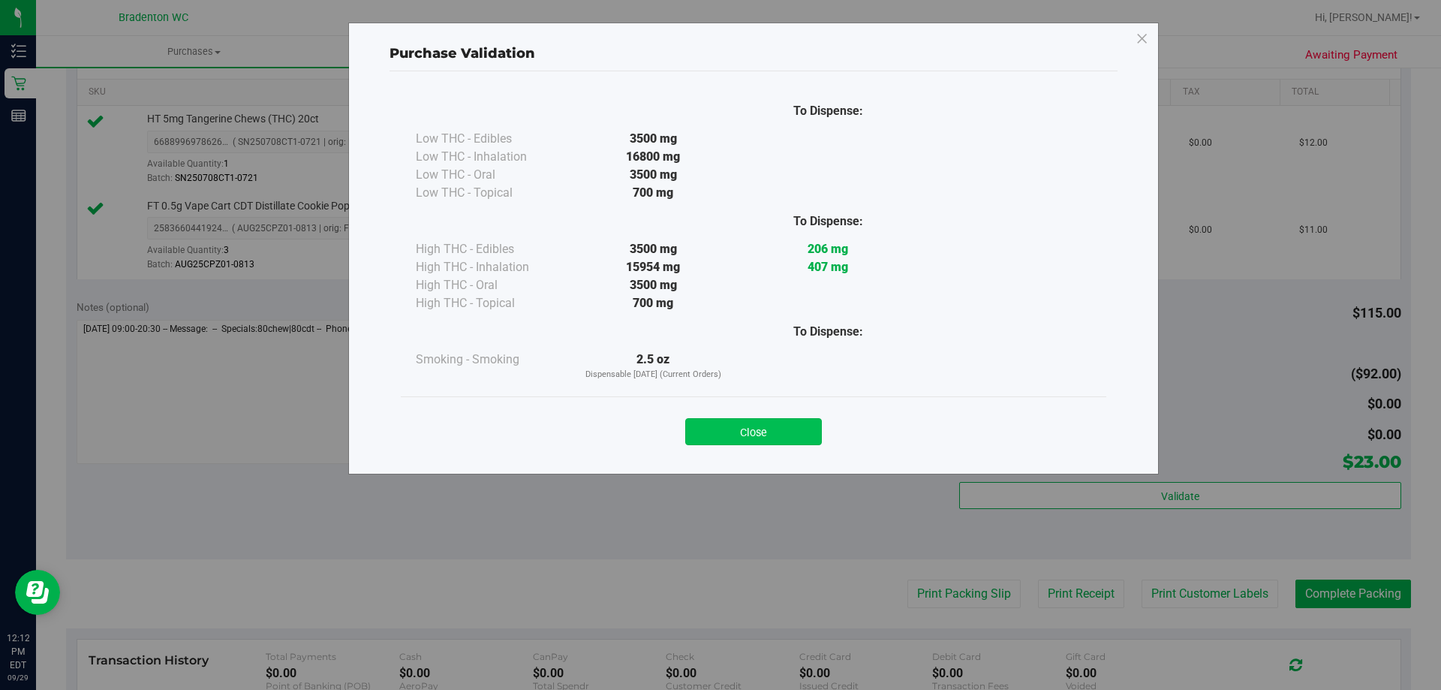
click at [750, 429] on button "Close" at bounding box center [753, 431] width 137 height 27
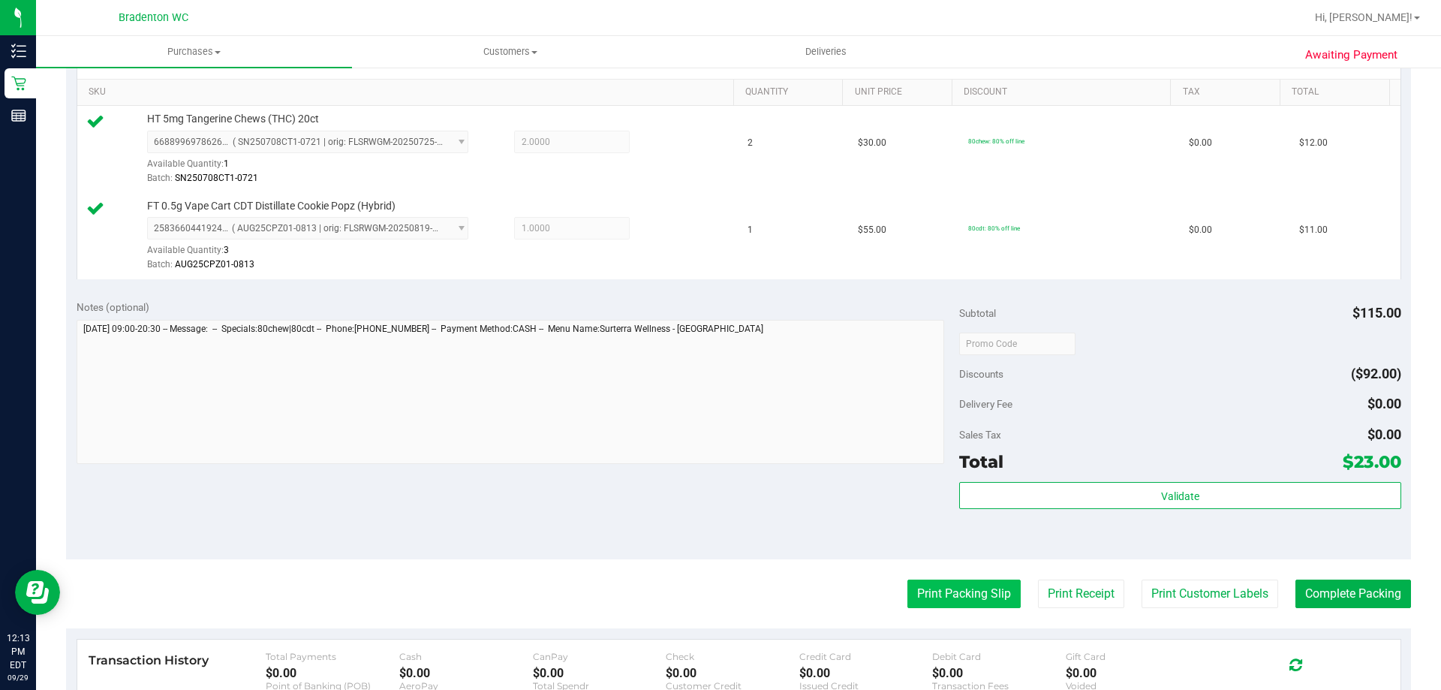
click at [914, 596] on button "Print Packing Slip" at bounding box center [963, 593] width 113 height 29
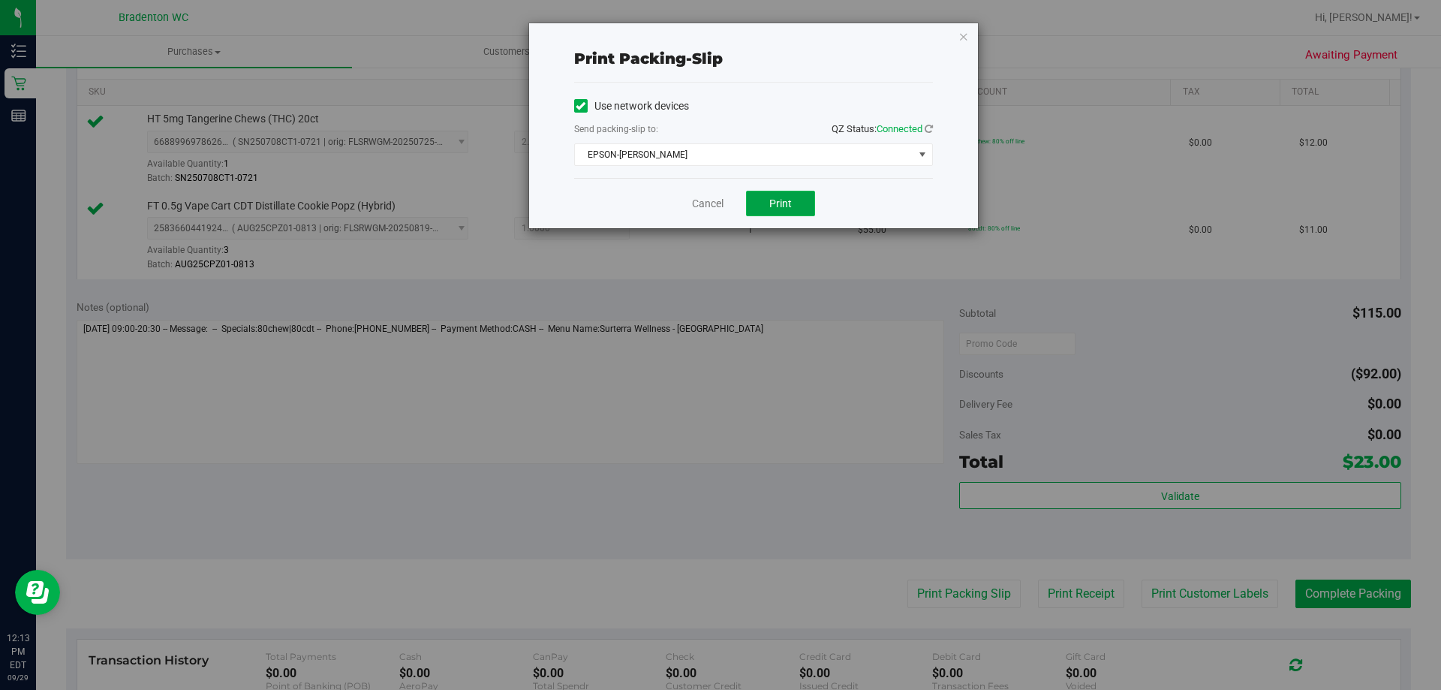
click at [789, 195] on button "Print" at bounding box center [780, 204] width 69 height 26
click at [963, 34] on icon "button" at bounding box center [963, 36] width 11 height 18
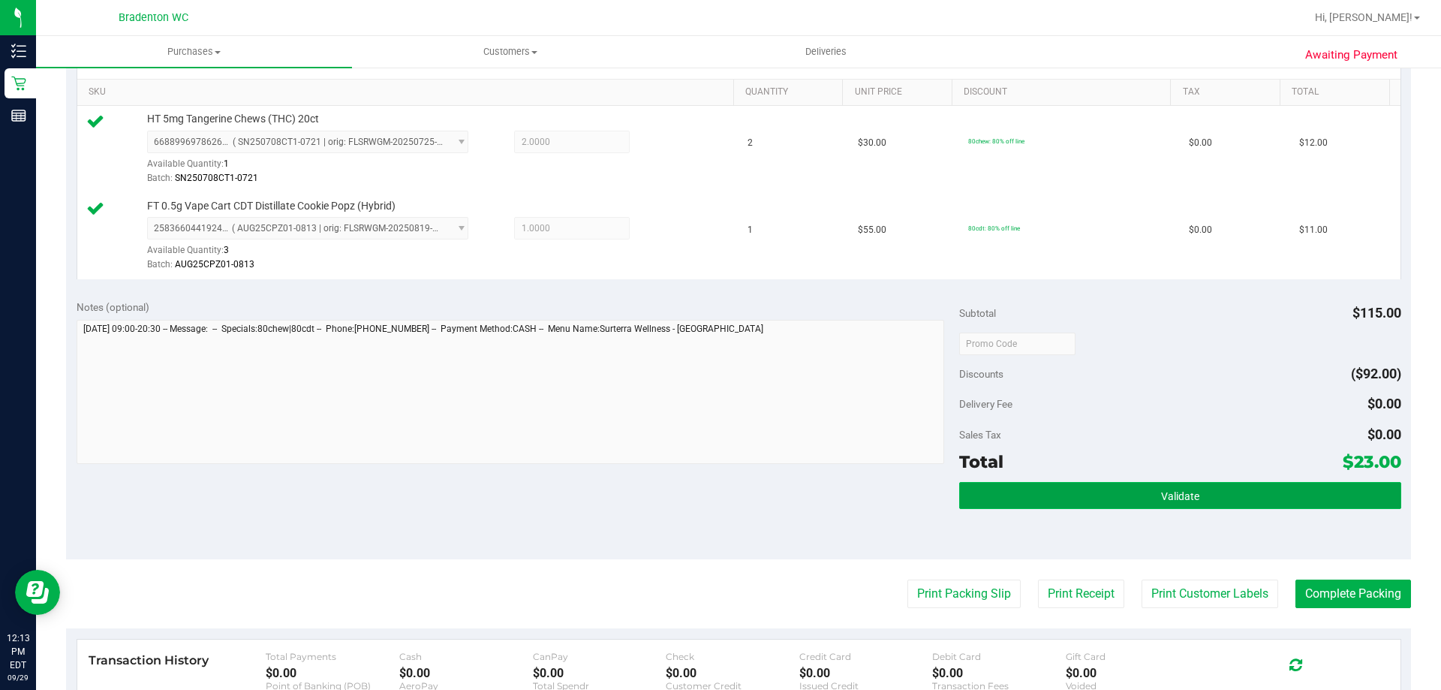
click at [1022, 493] on button "Validate" at bounding box center [1179, 495] width 441 height 27
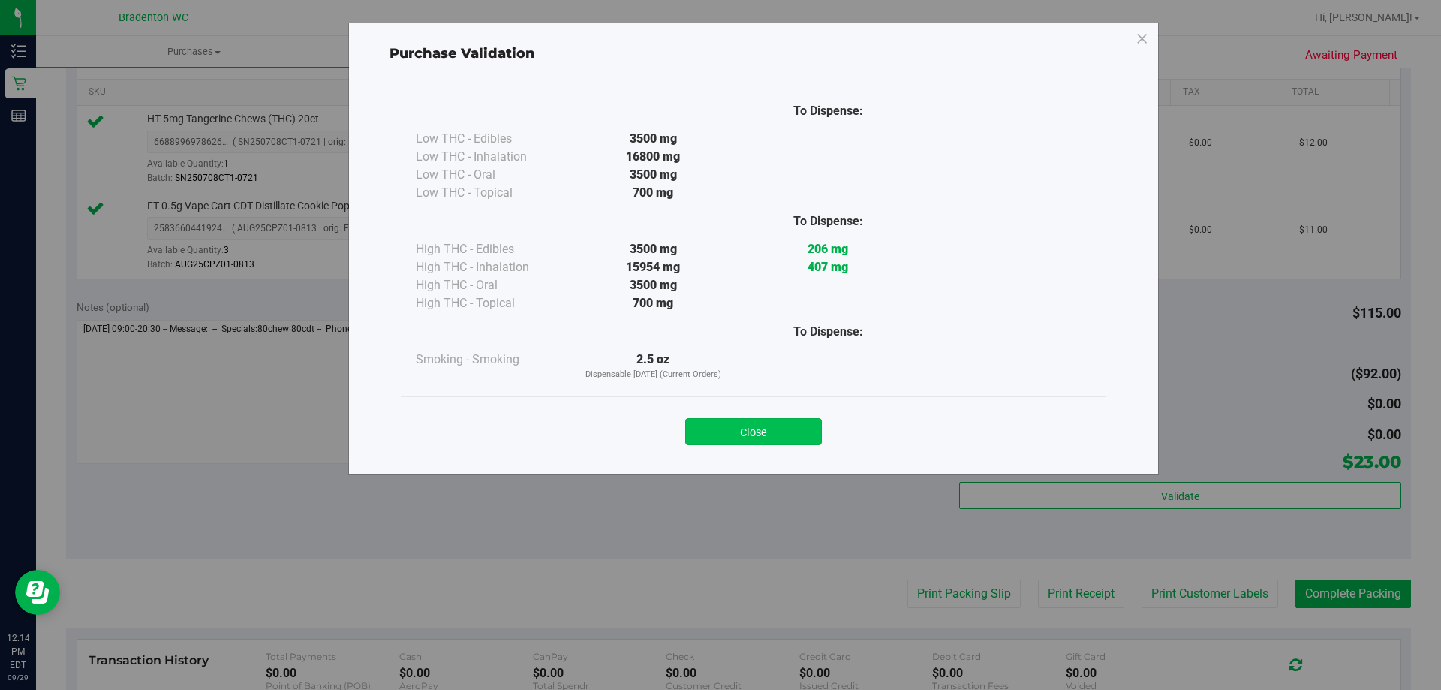
click at [745, 426] on button "Close" at bounding box center [753, 431] width 137 height 27
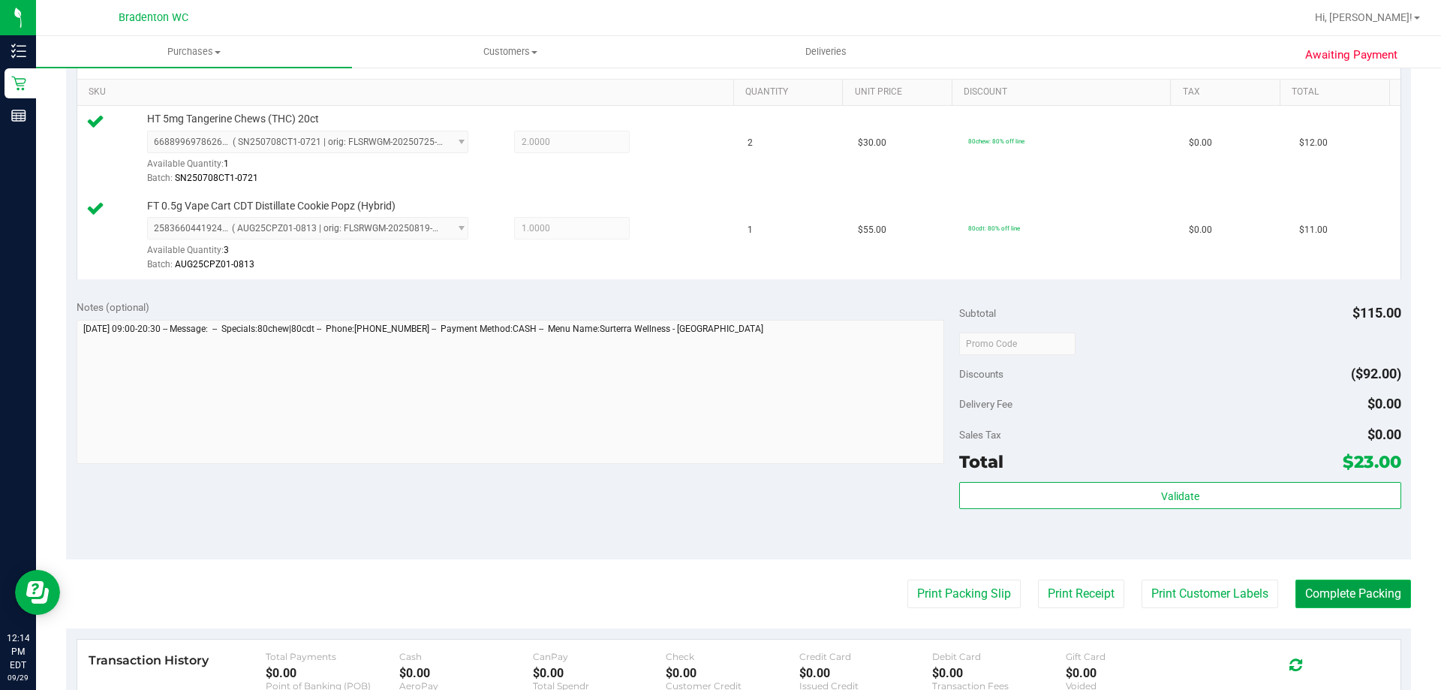
click at [1339, 586] on button "Complete Packing" at bounding box center [1353, 593] width 116 height 29
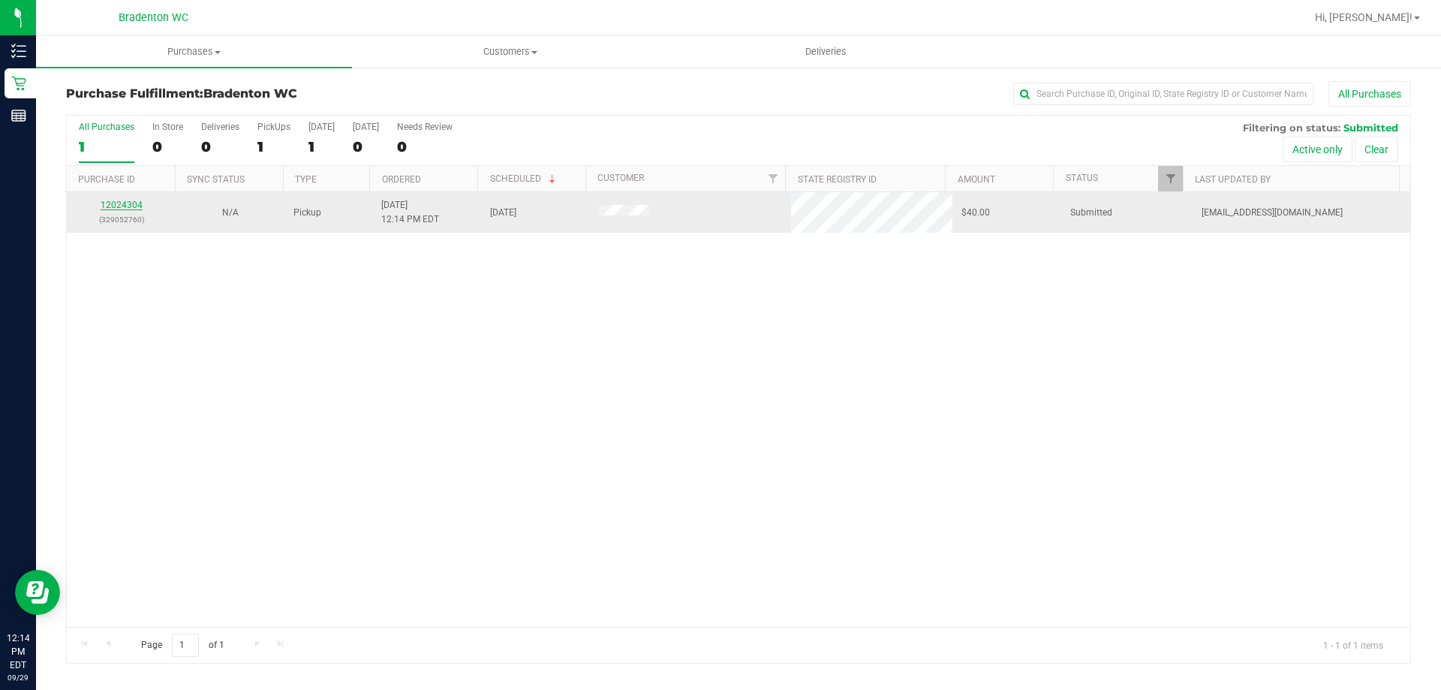
click at [119, 209] on link "12024304" at bounding box center [122, 205] width 42 height 11
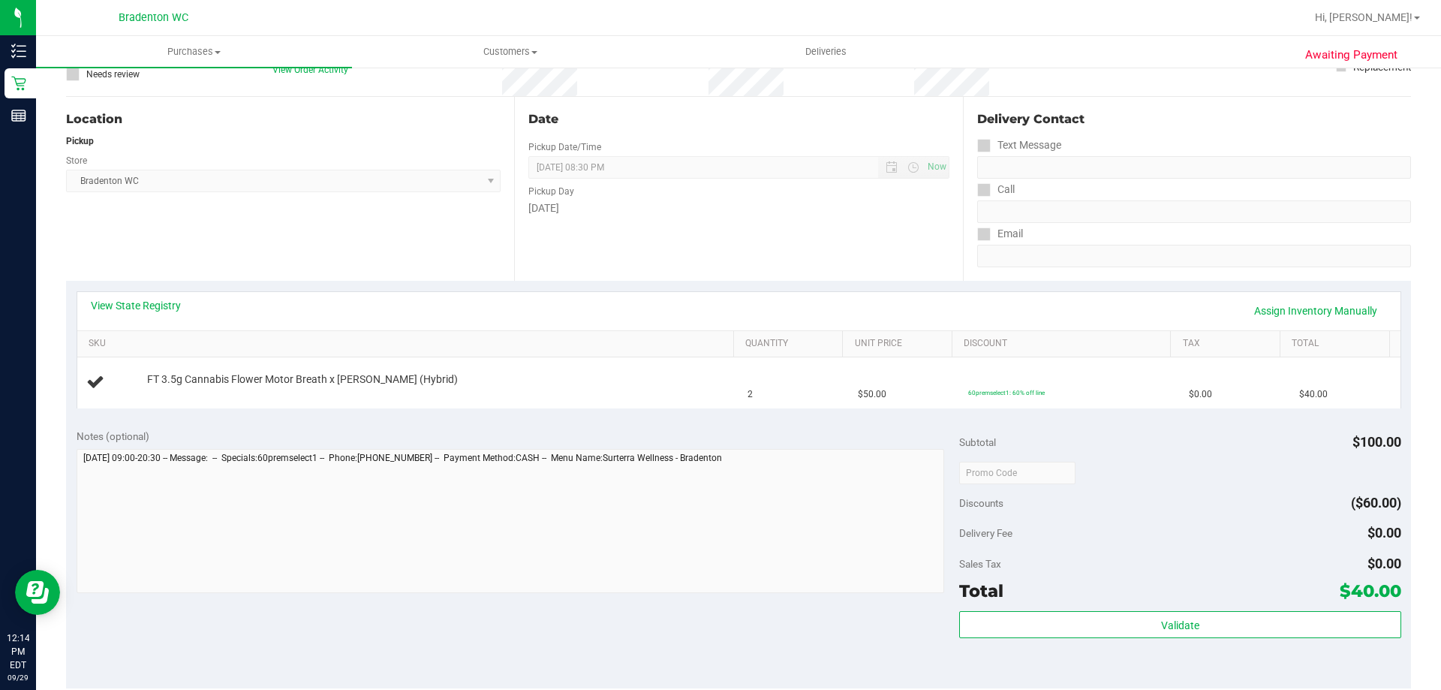
scroll to position [150, 0]
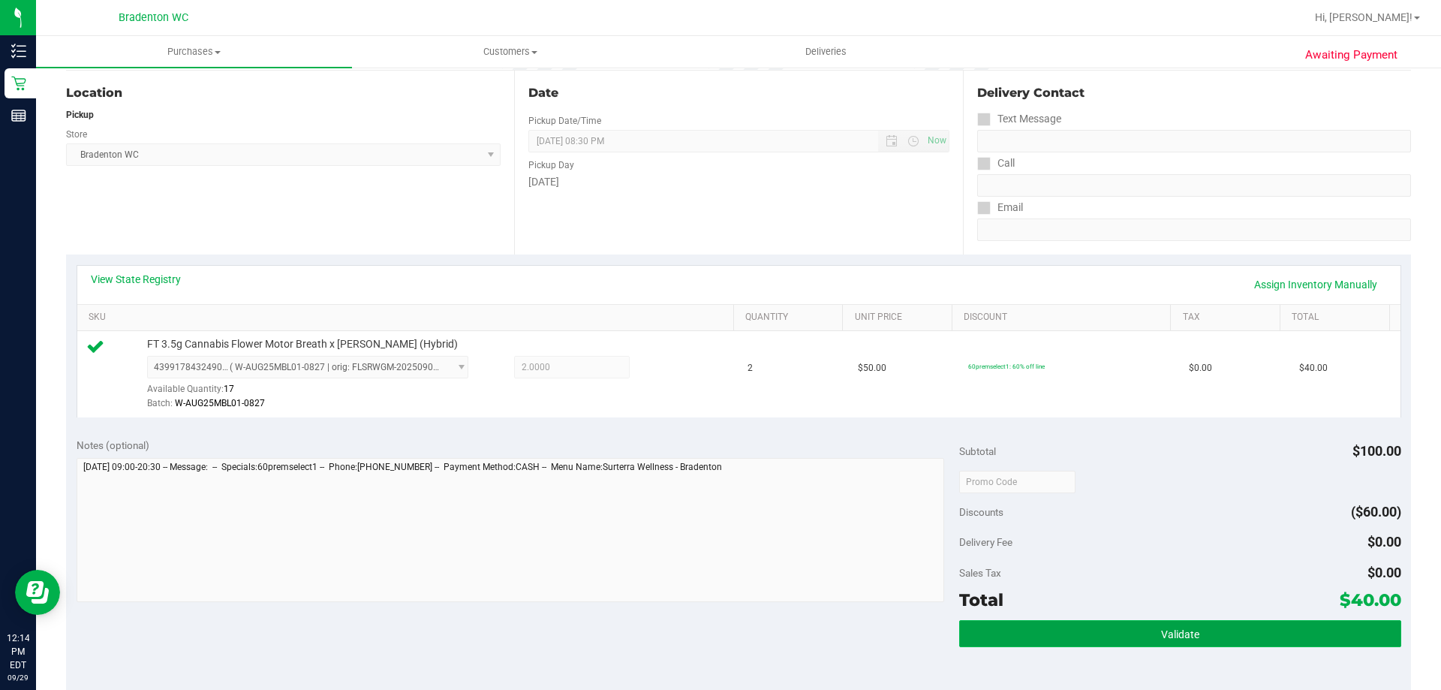
click at [1149, 634] on button "Validate" at bounding box center [1179, 633] width 441 height 27
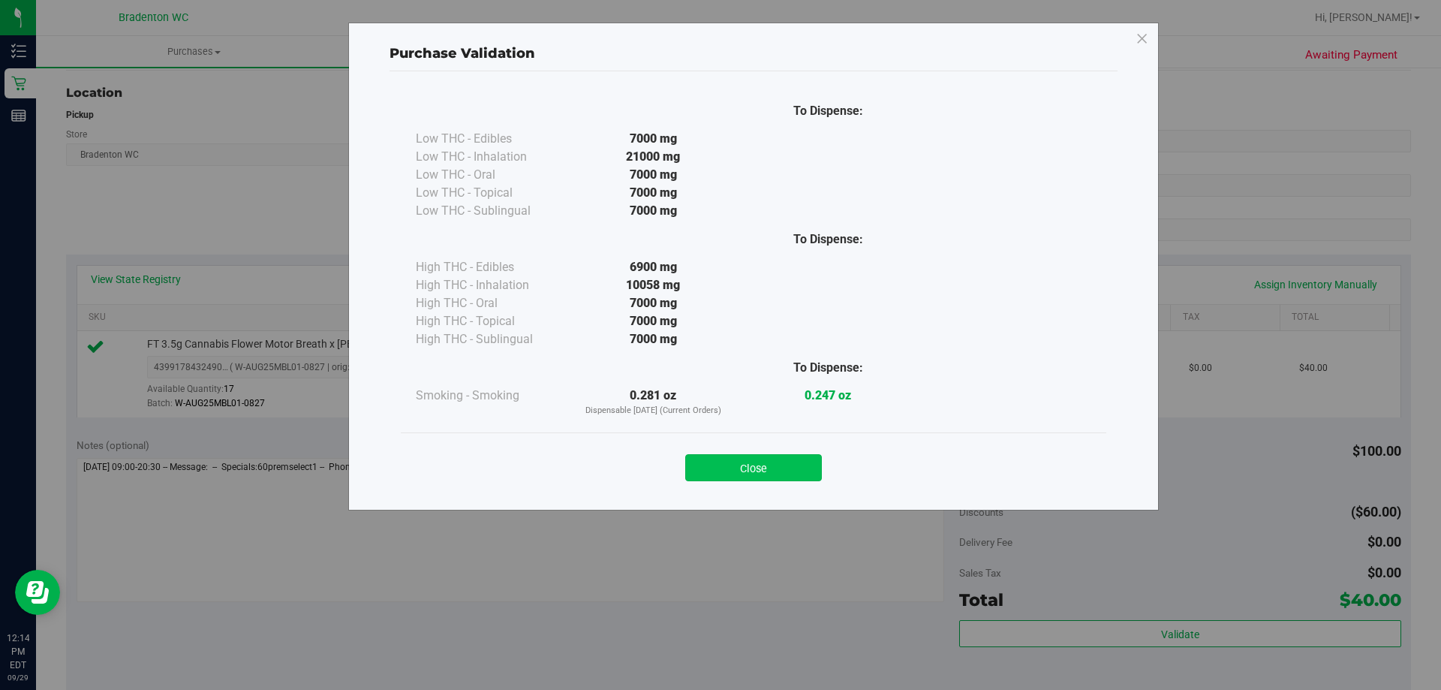
click at [702, 462] on button "Close" at bounding box center [753, 467] width 137 height 27
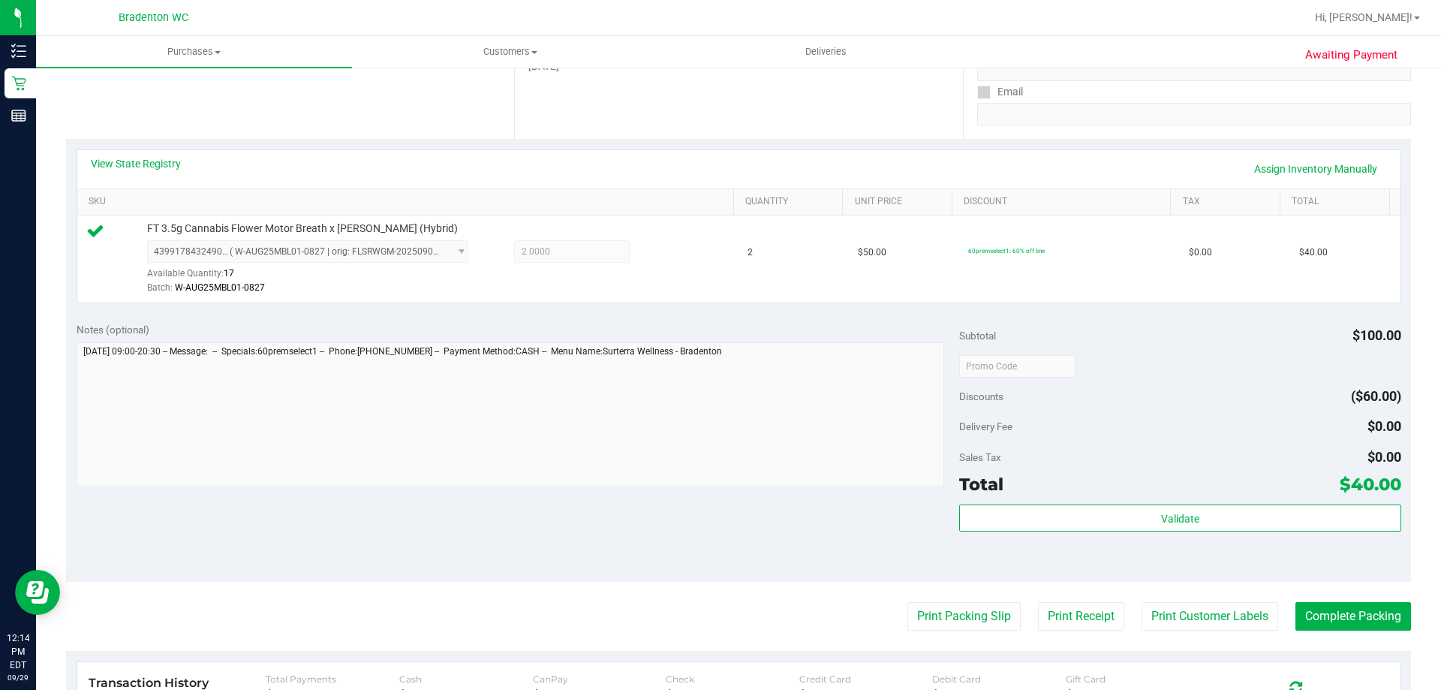
scroll to position [375, 0]
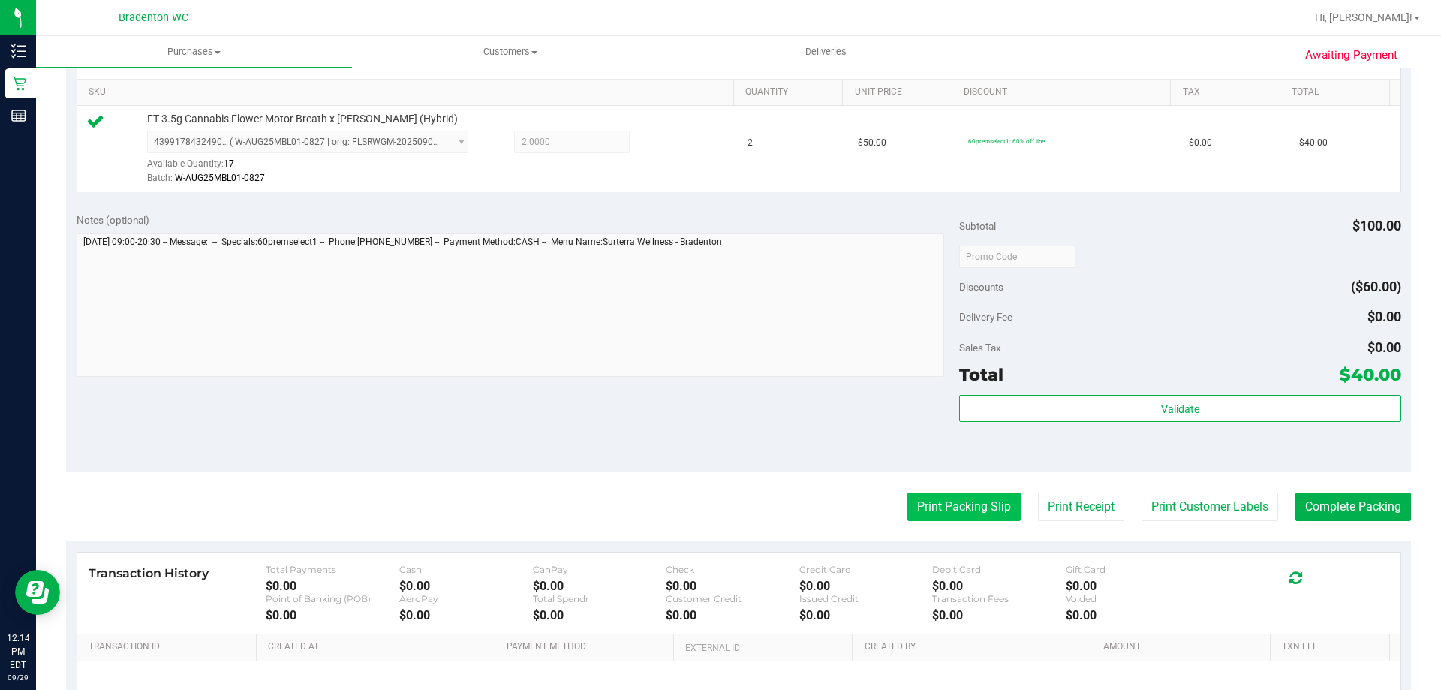
click at [918, 507] on button "Print Packing Slip" at bounding box center [963, 506] width 113 height 29
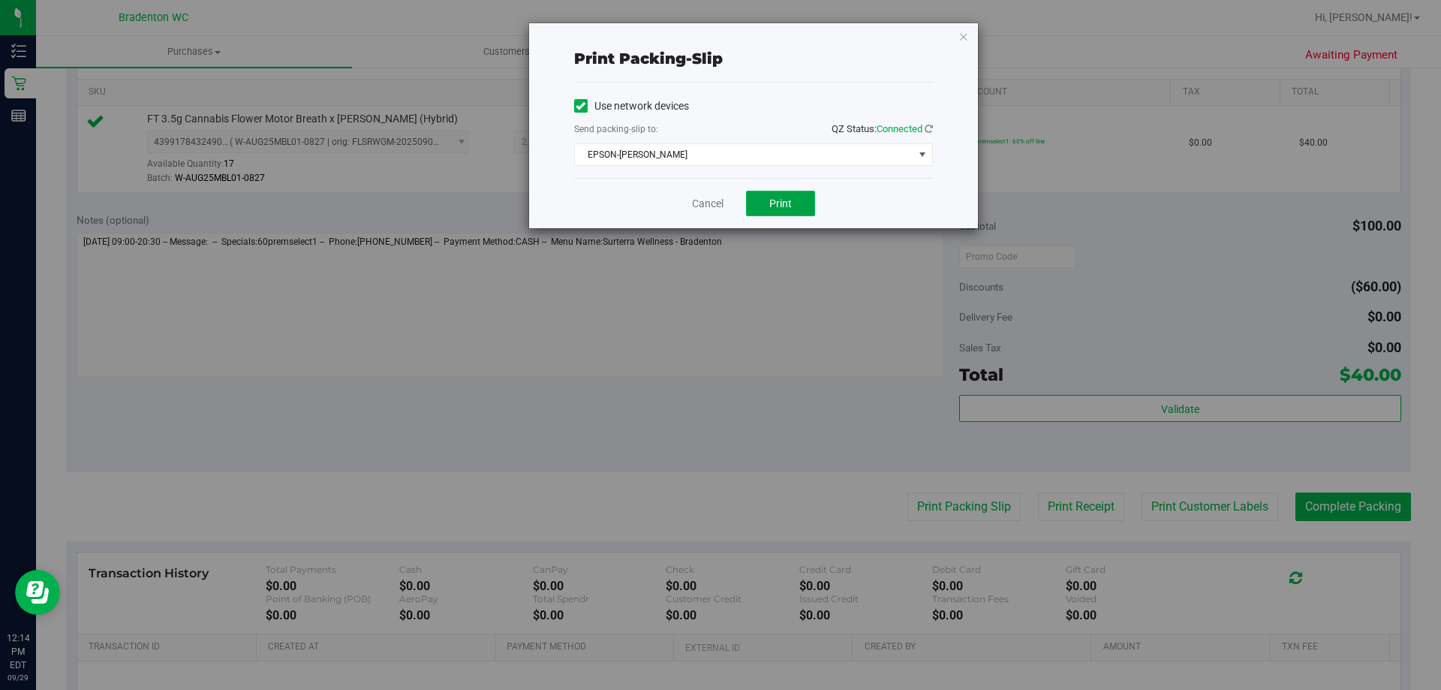
click at [775, 199] on span "Print" at bounding box center [780, 203] width 23 height 12
click at [964, 40] on icon "button" at bounding box center [963, 36] width 11 height 18
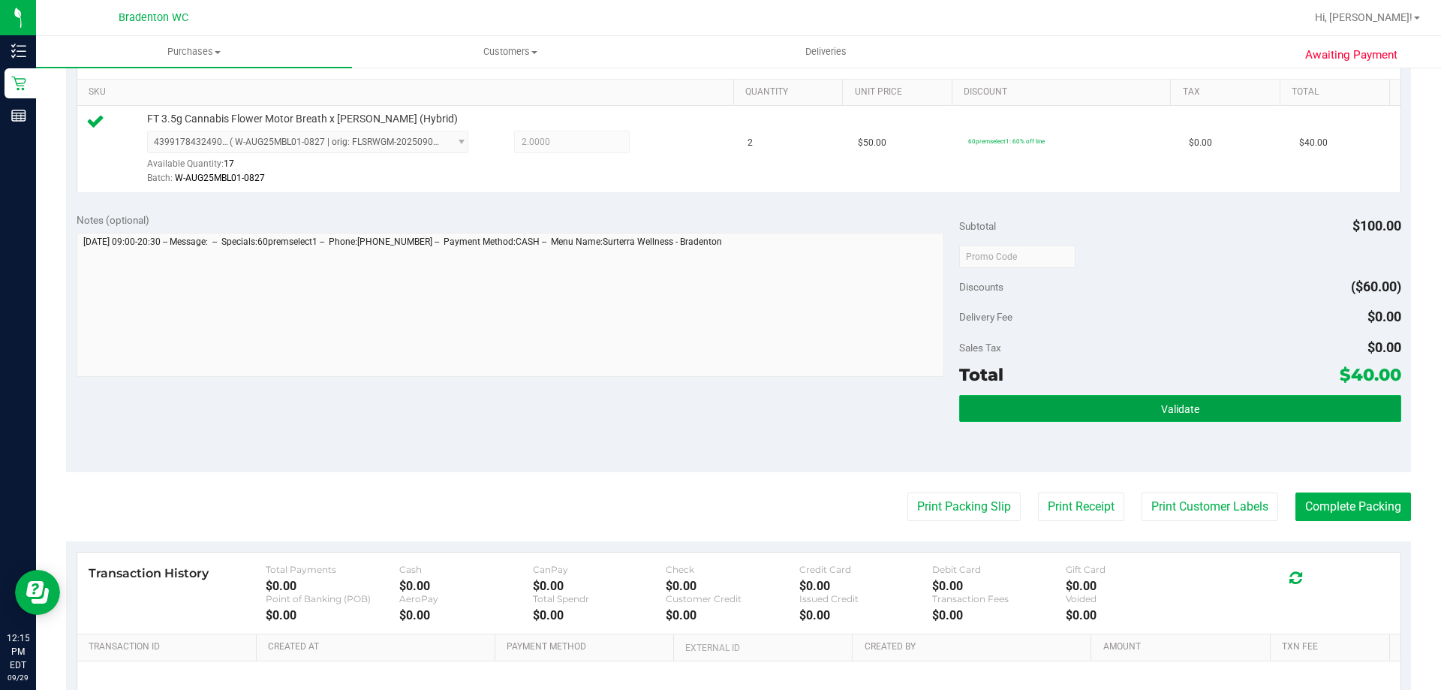
click at [1003, 411] on button "Validate" at bounding box center [1179, 408] width 441 height 27
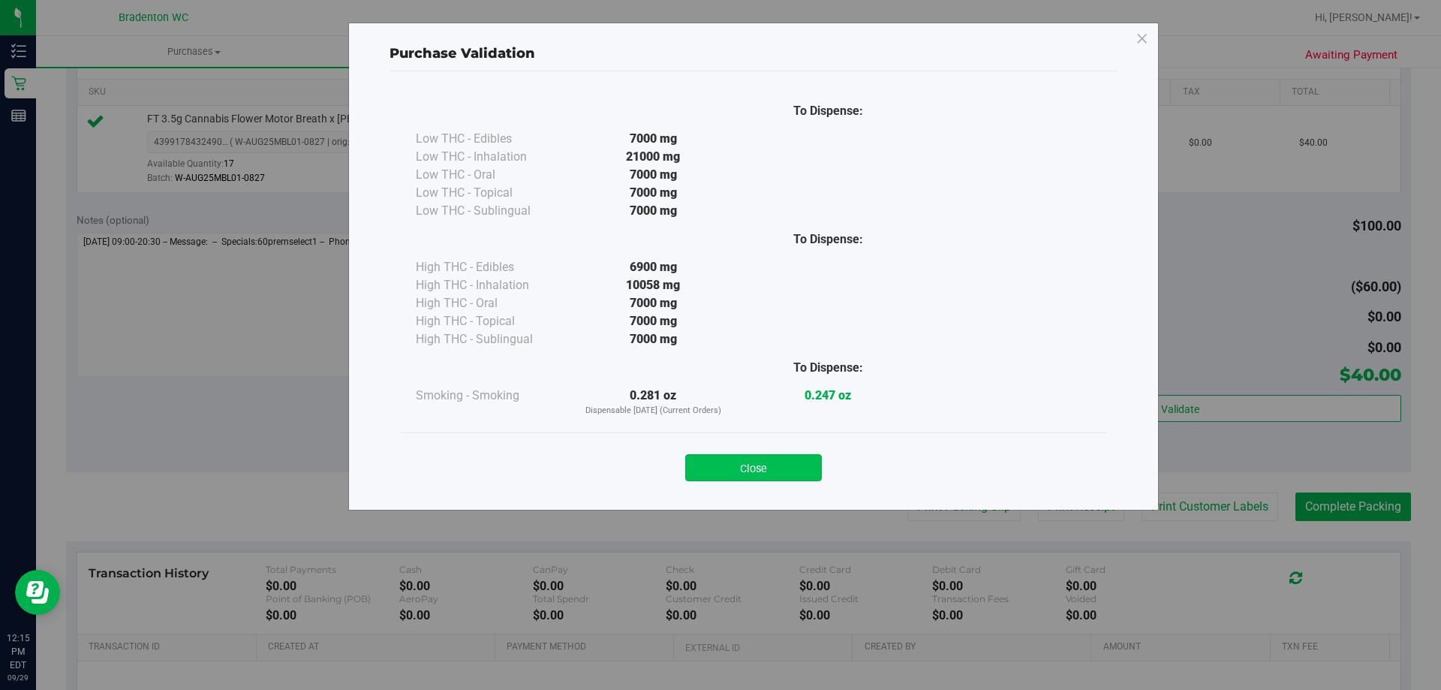
click at [786, 476] on button "Close" at bounding box center [753, 467] width 137 height 27
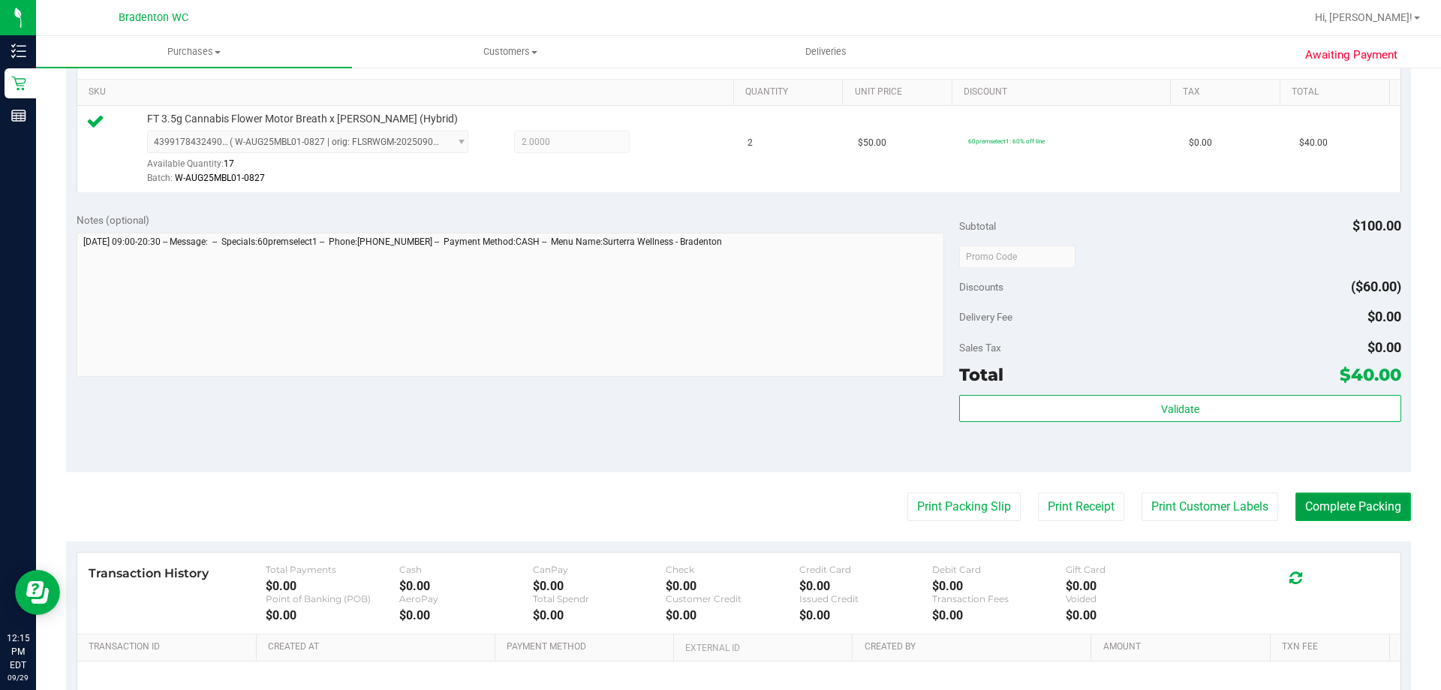
click at [1366, 515] on button "Complete Packing" at bounding box center [1353, 506] width 116 height 29
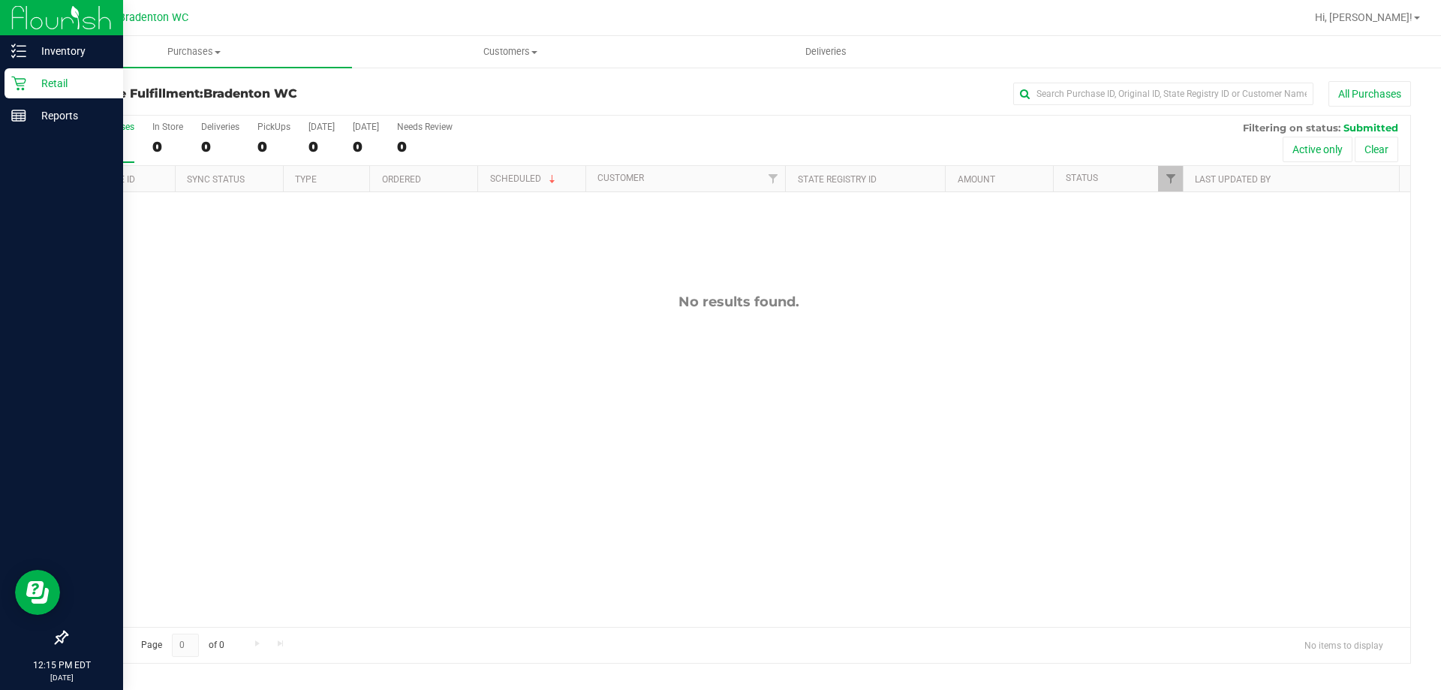
click at [45, 85] on p "Retail" at bounding box center [71, 83] width 90 height 18
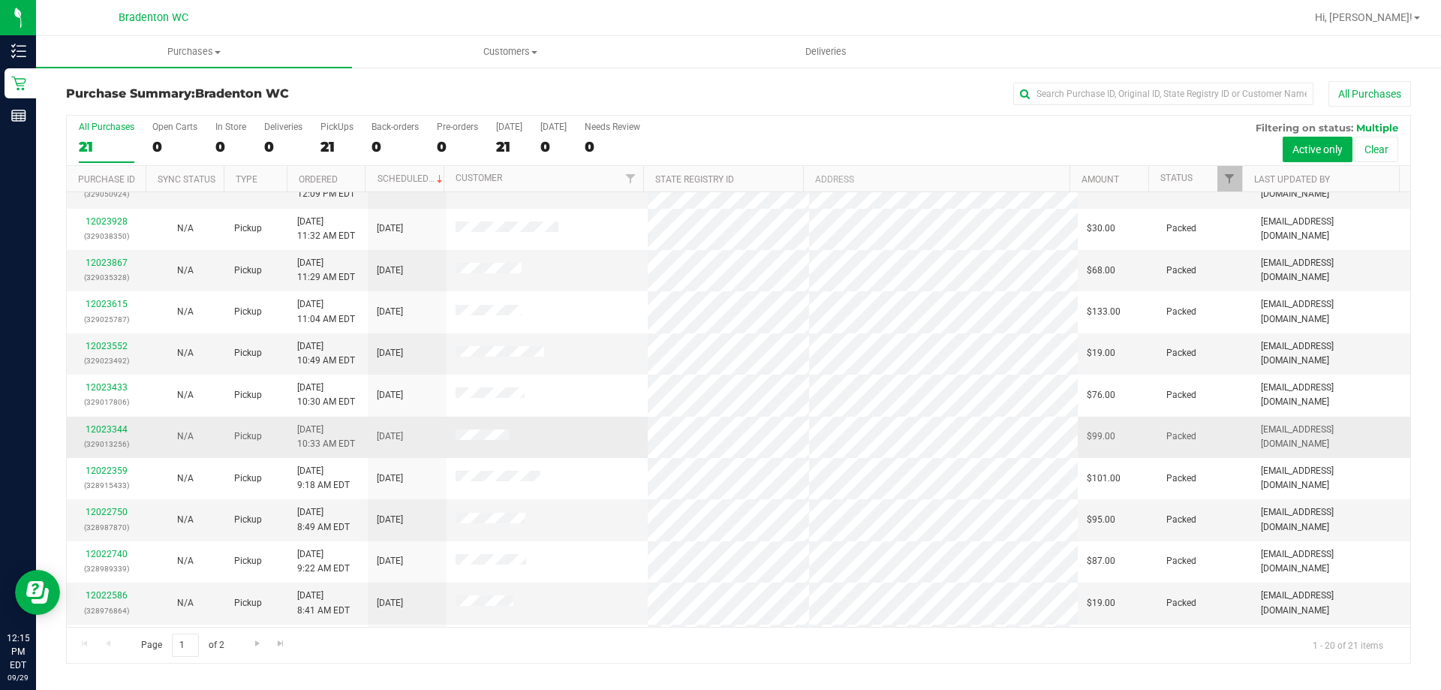
scroll to position [396, 0]
click at [251, 643] on span "Go to the next page" at bounding box center [257, 643] width 12 height 12
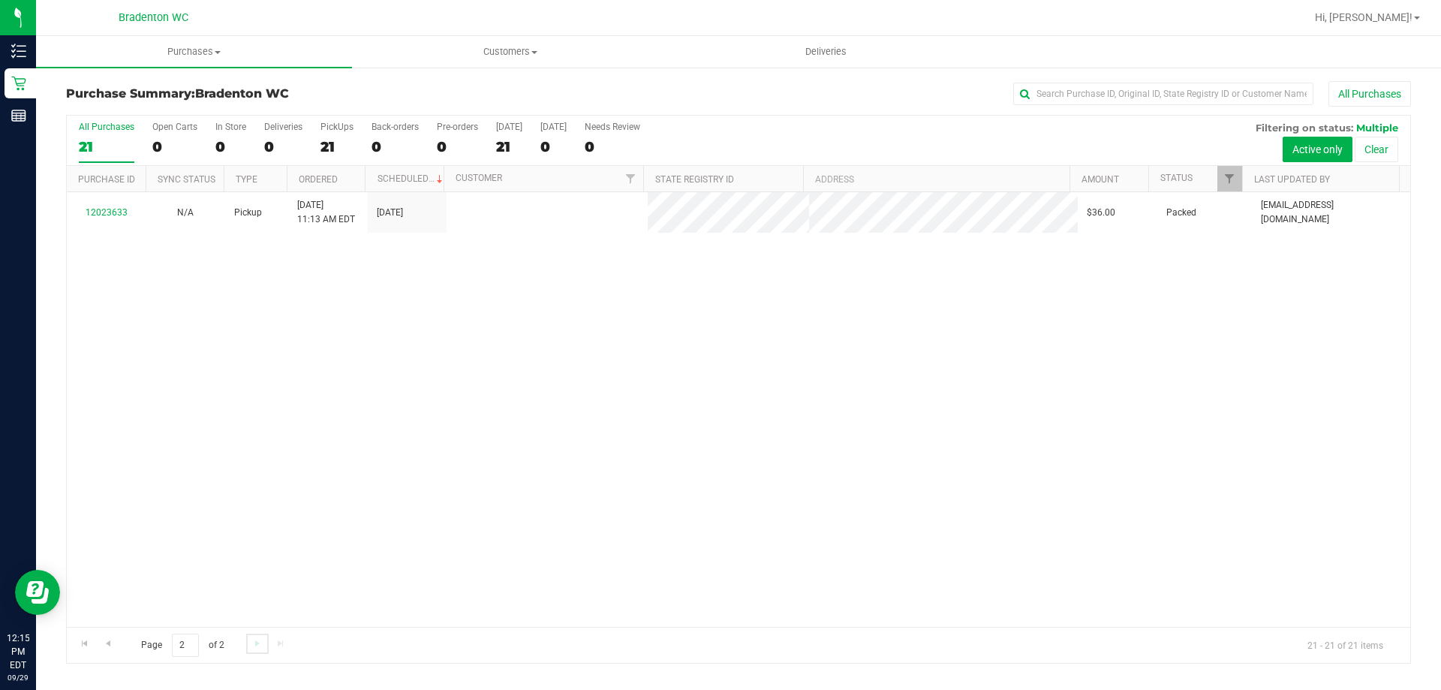
scroll to position [0, 0]
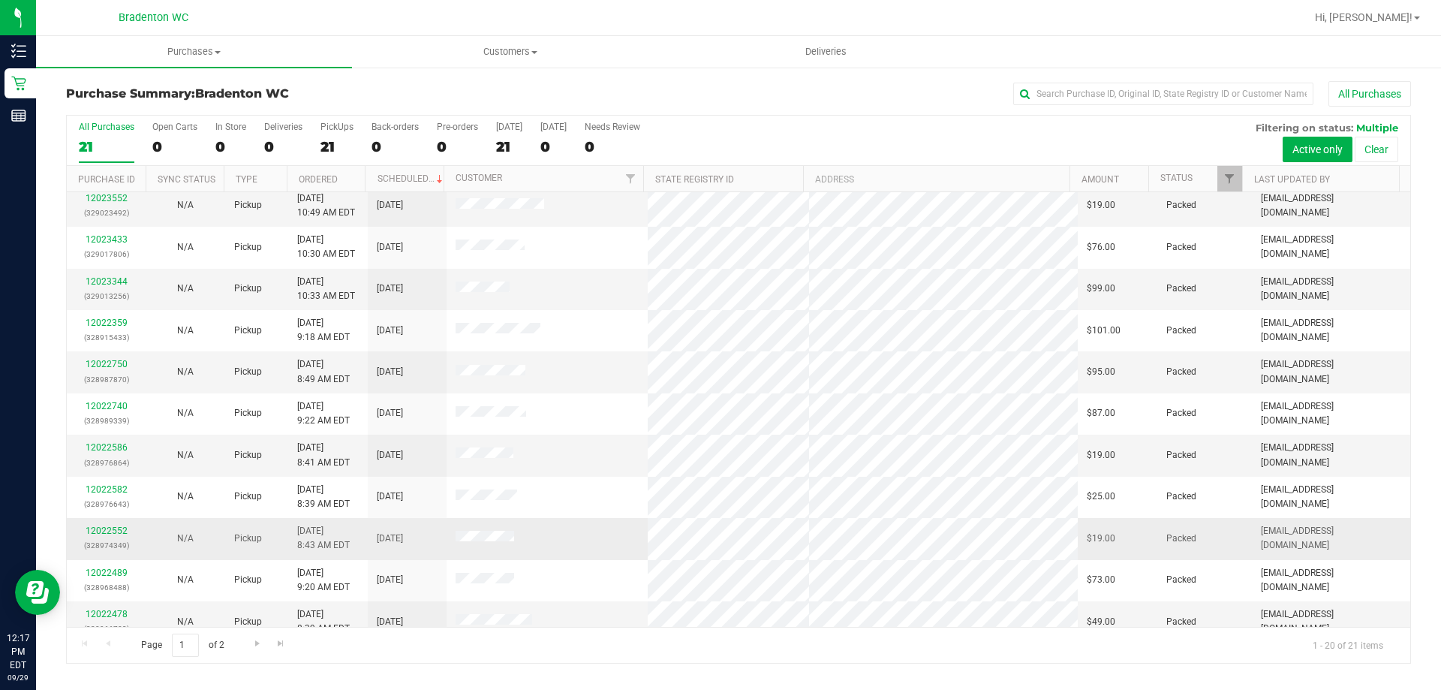
scroll to position [396, 0]
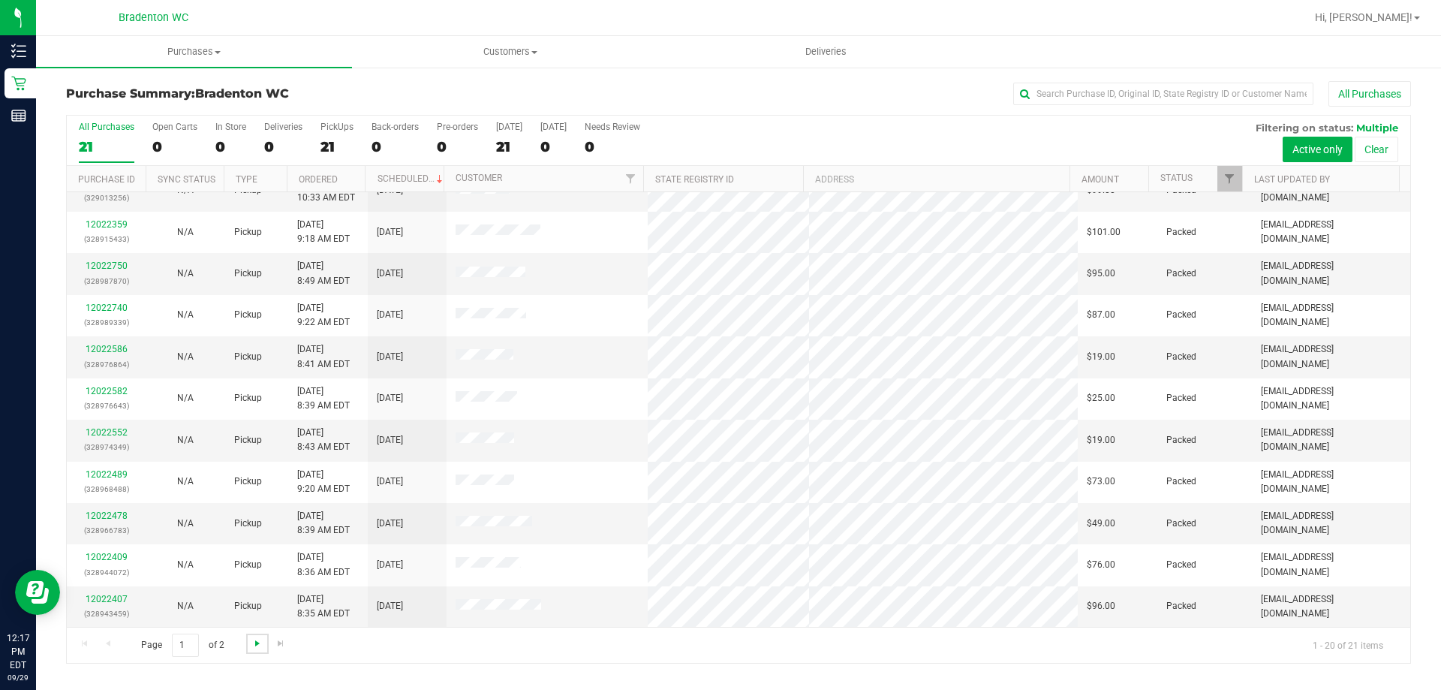
click at [251, 643] on span "Go to the next page" at bounding box center [257, 643] width 12 height 12
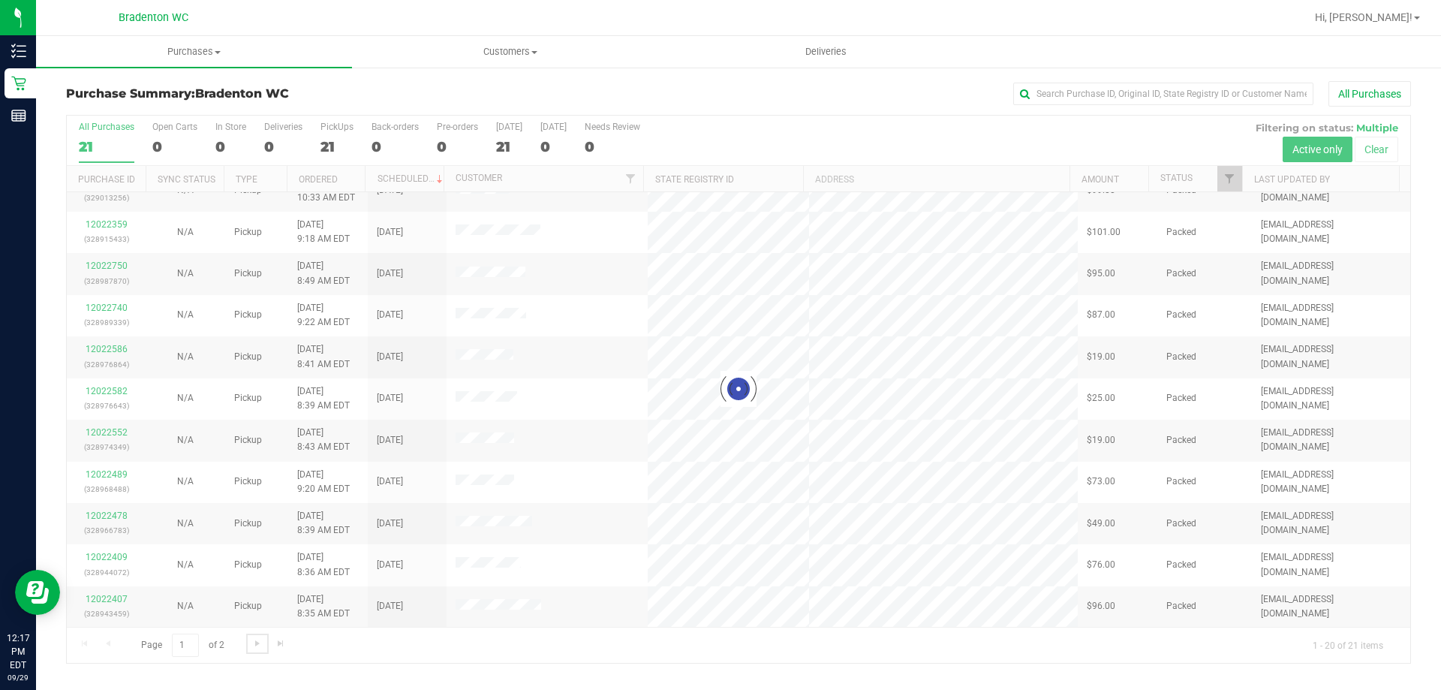
scroll to position [0, 0]
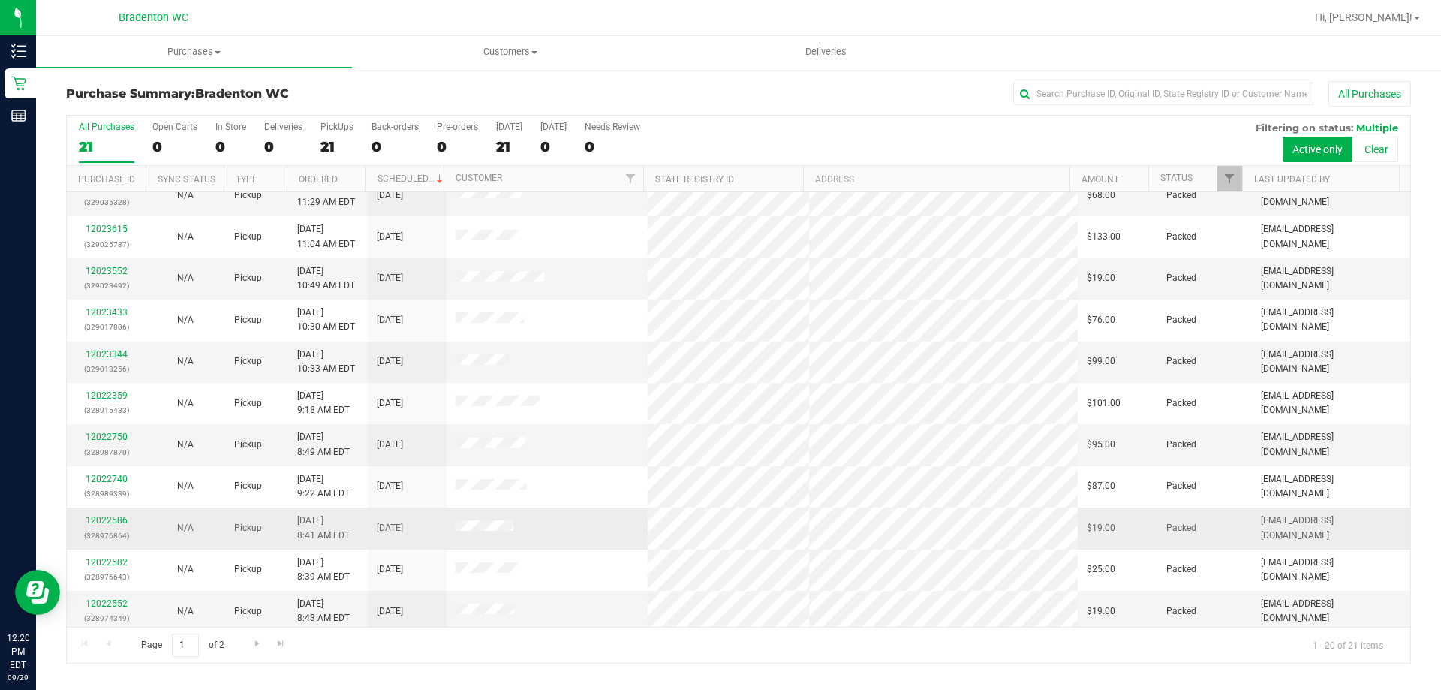
scroll to position [396, 0]
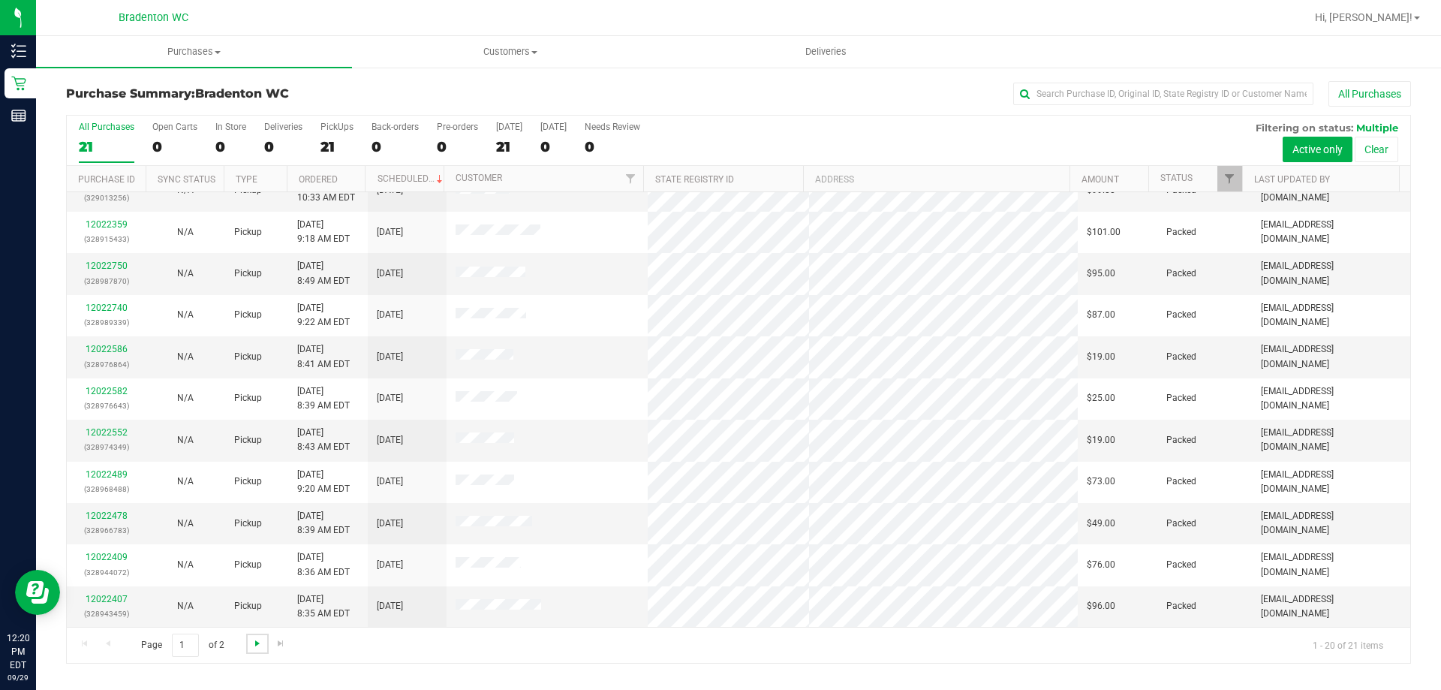
click at [253, 643] on span "Go to the next page" at bounding box center [257, 643] width 12 height 12
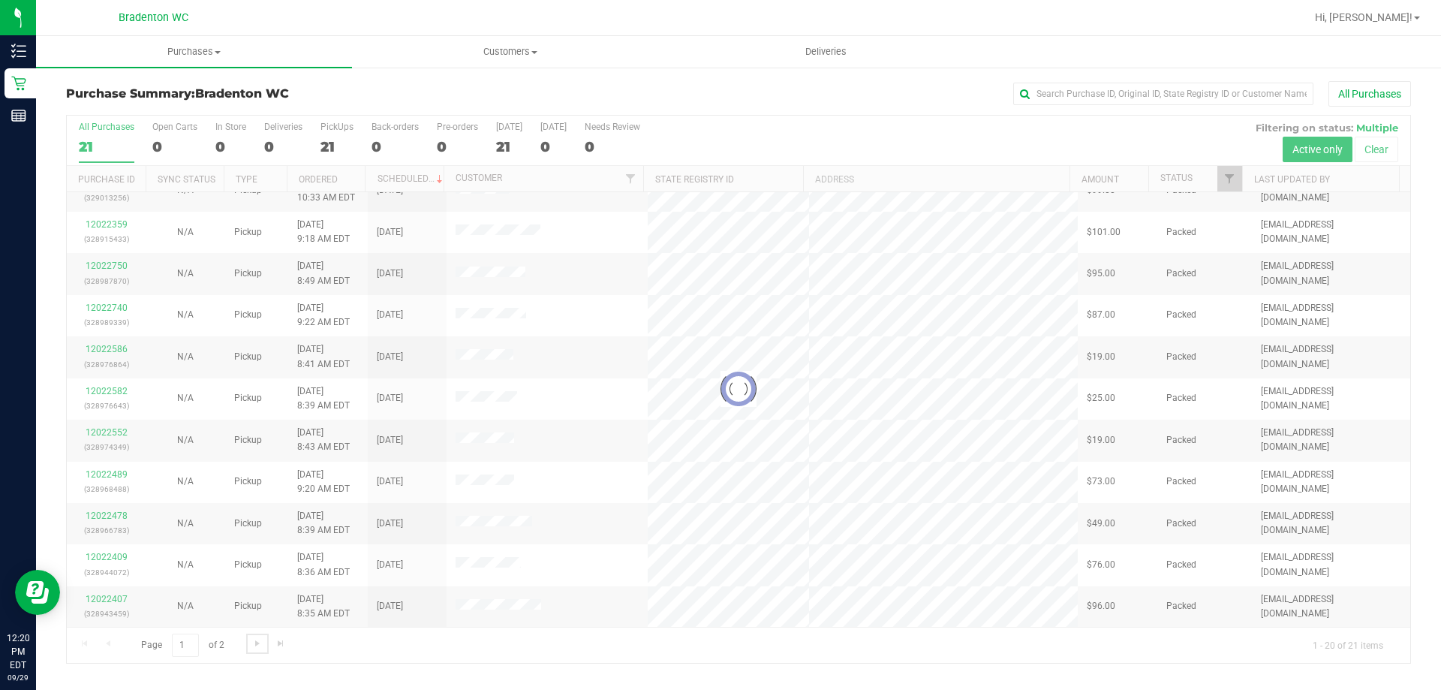
scroll to position [0, 0]
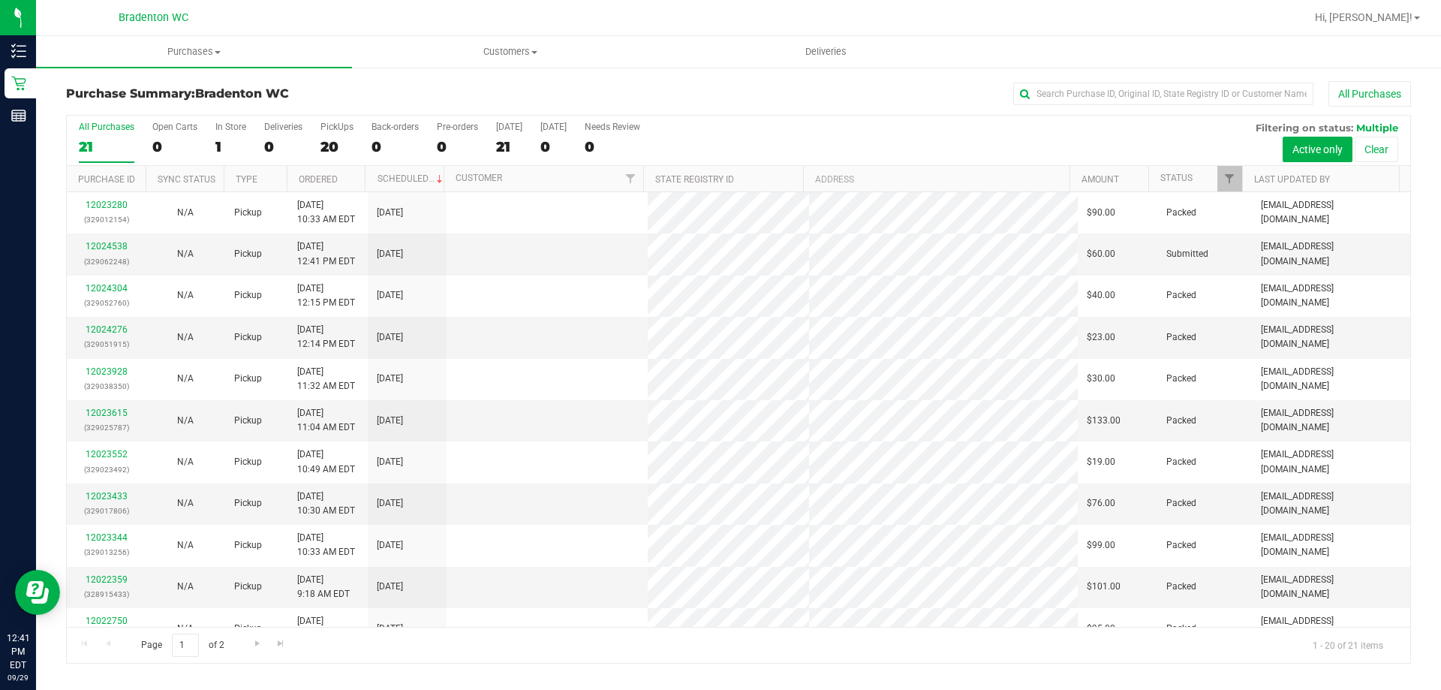
click at [111, 244] on link "12024538" at bounding box center [107, 246] width 42 height 11
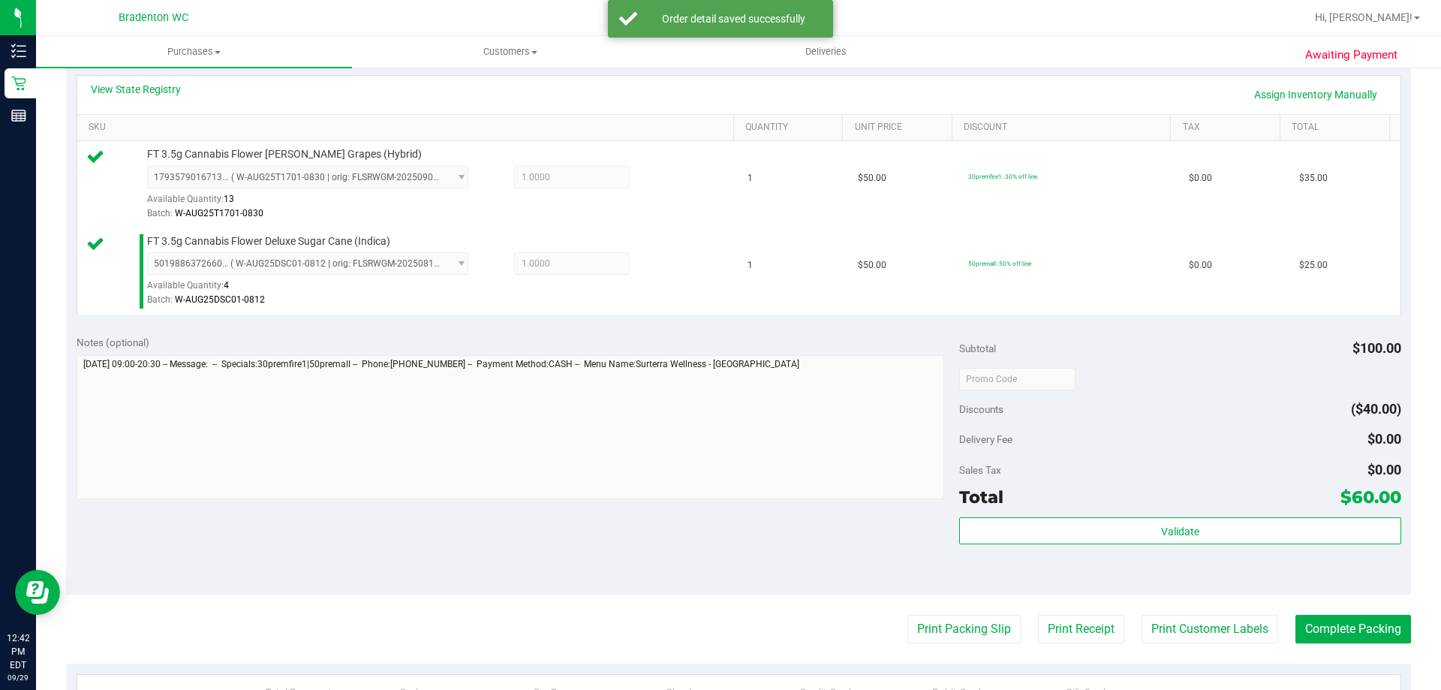
scroll to position [375, 0]
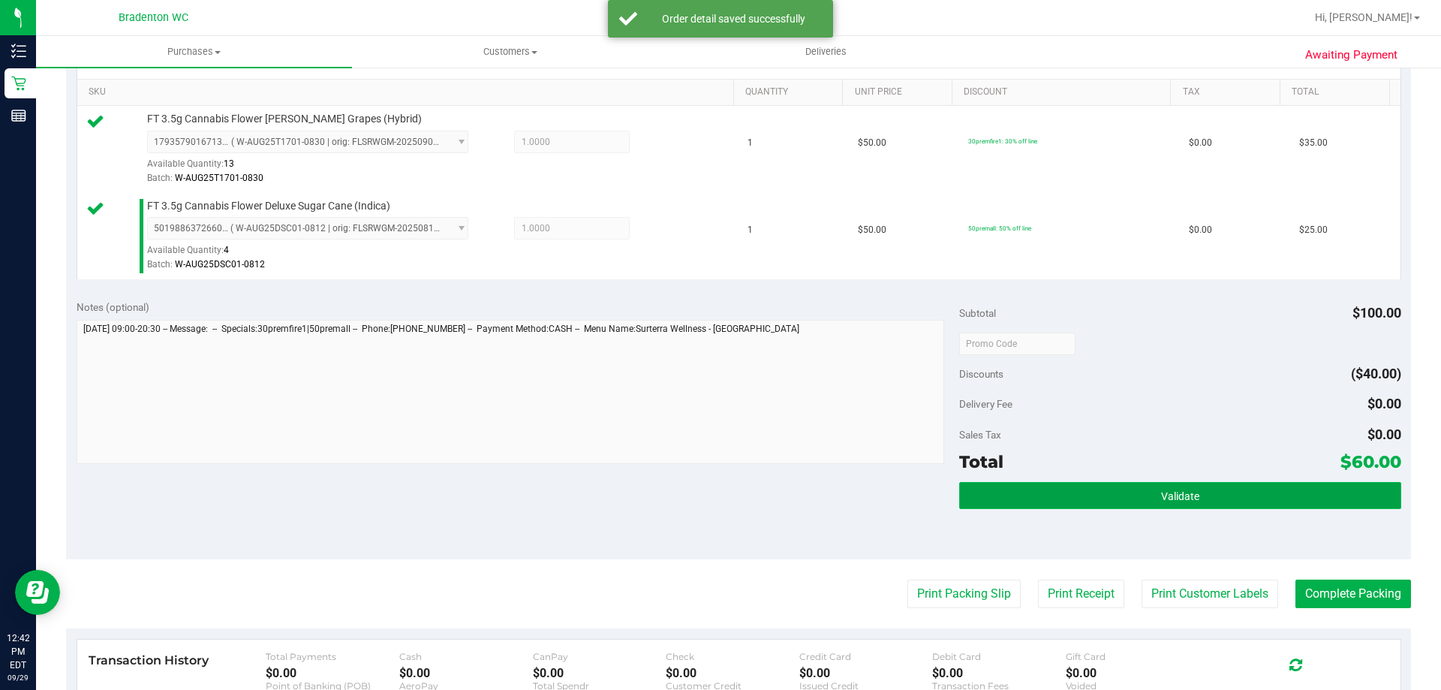
click at [1044, 502] on button "Validate" at bounding box center [1179, 495] width 441 height 27
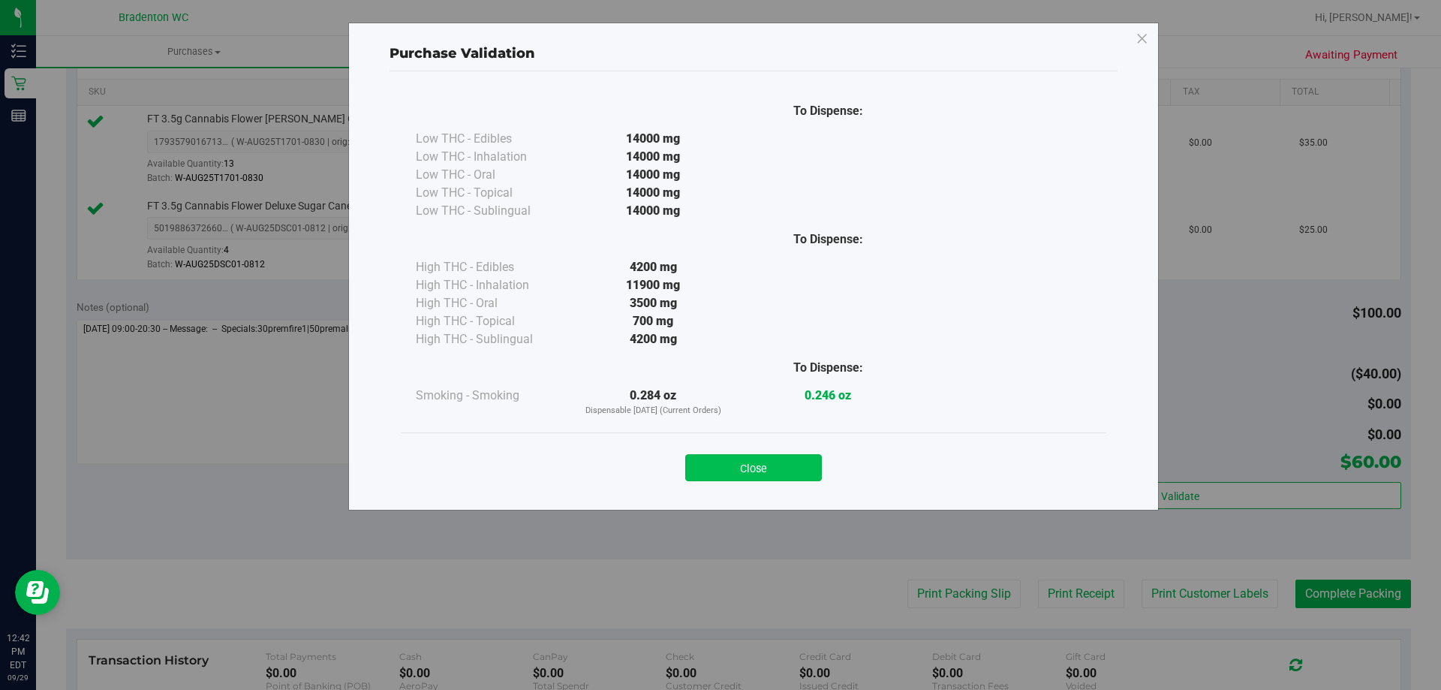
click at [717, 456] on button "Close" at bounding box center [753, 467] width 137 height 27
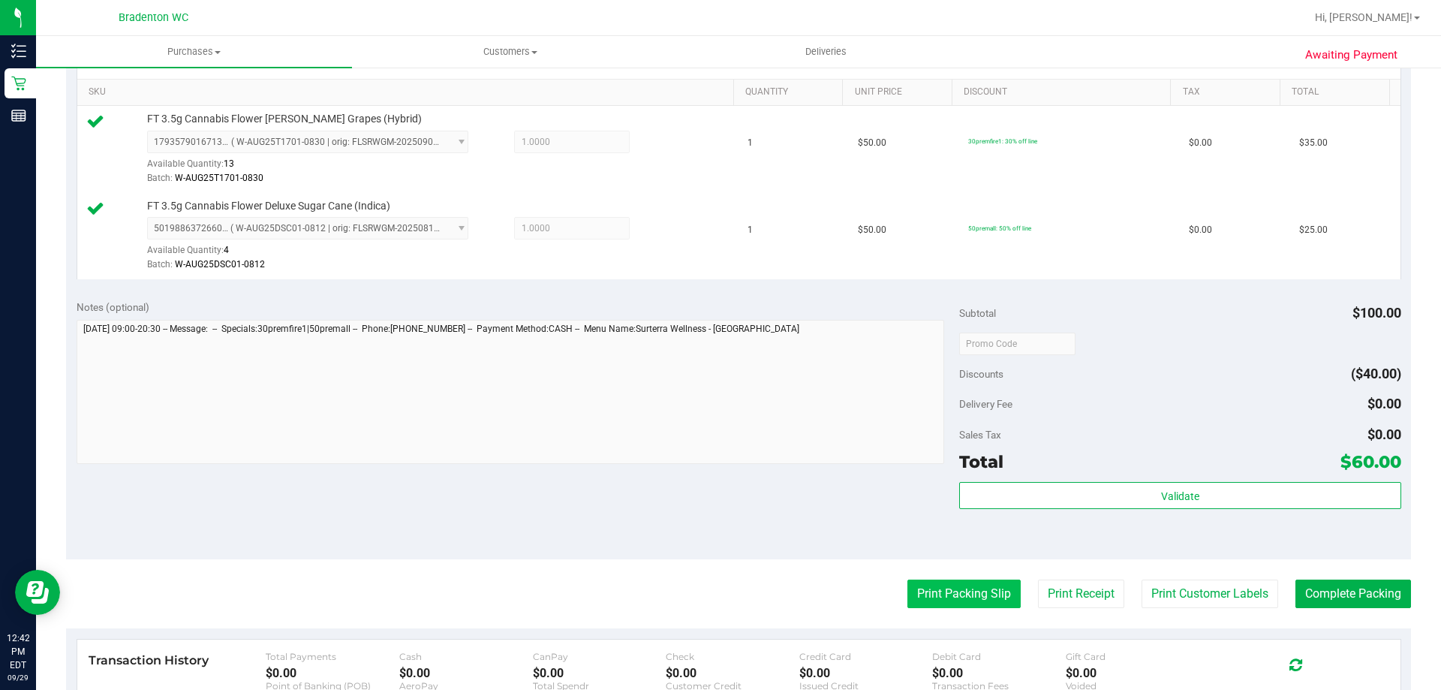
click at [961, 585] on button "Print Packing Slip" at bounding box center [963, 593] width 113 height 29
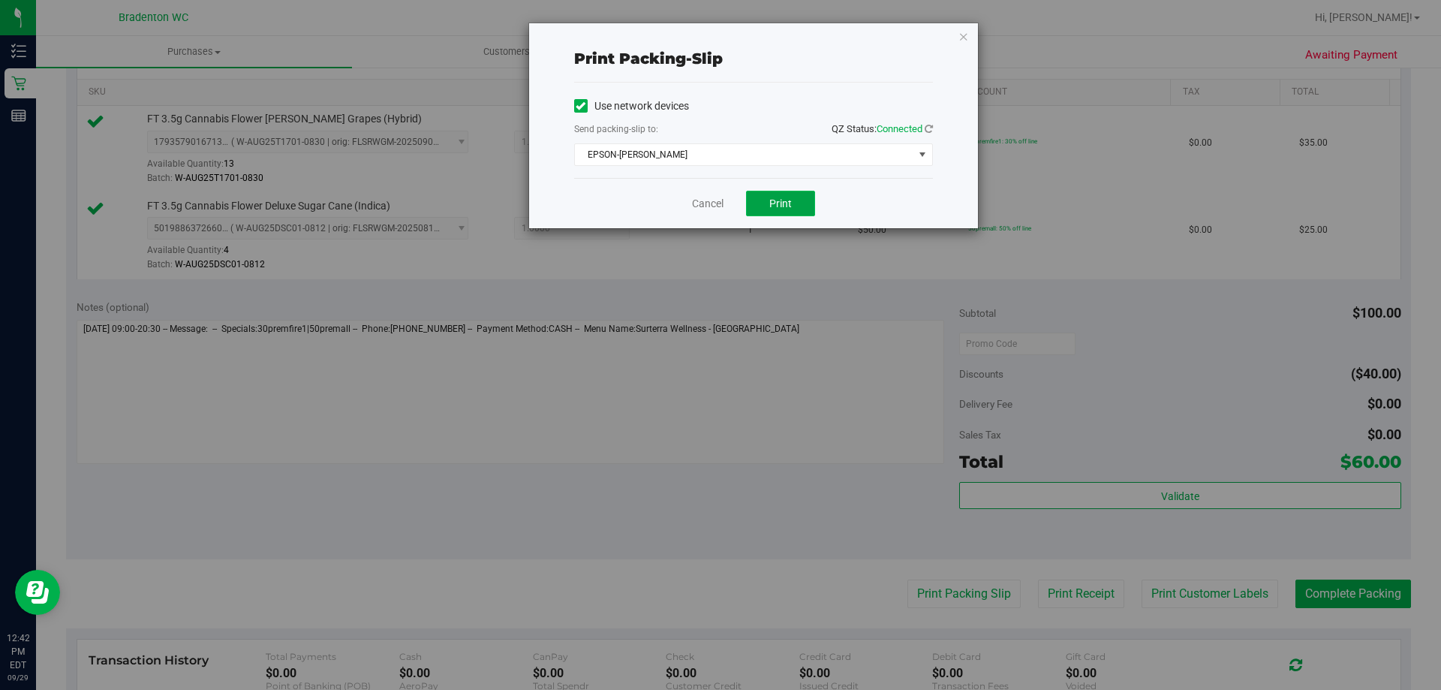
click at [797, 212] on button "Print" at bounding box center [780, 204] width 69 height 26
click at [962, 35] on icon "button" at bounding box center [963, 36] width 11 height 18
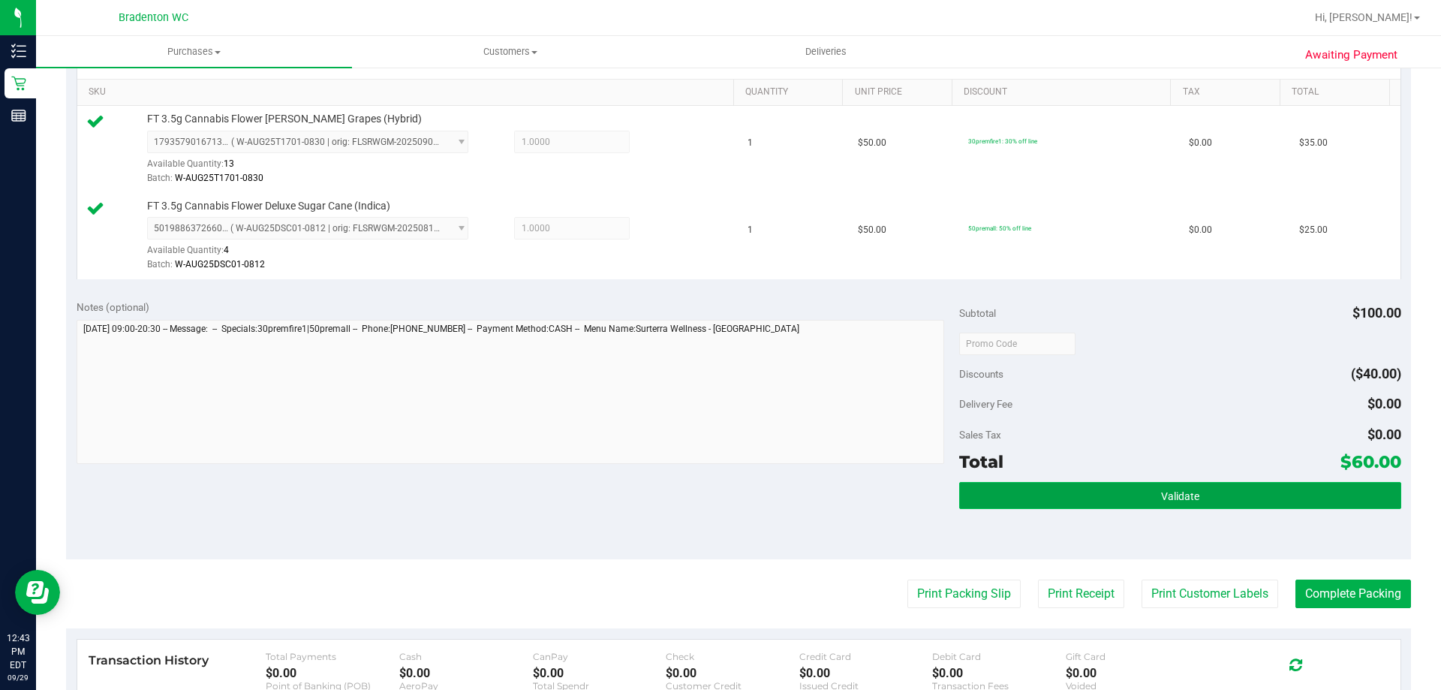
click at [970, 494] on button "Validate" at bounding box center [1179, 495] width 441 height 27
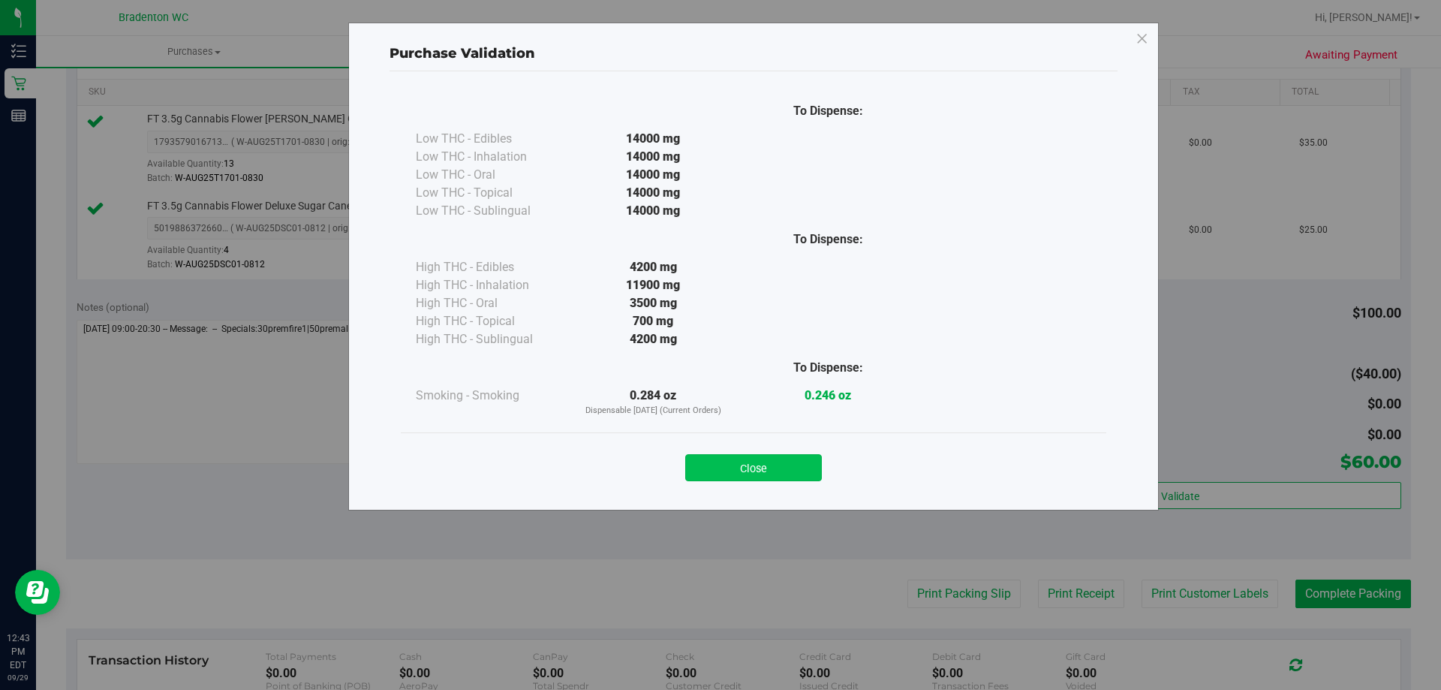
click at [781, 474] on button "Close" at bounding box center [753, 467] width 137 height 27
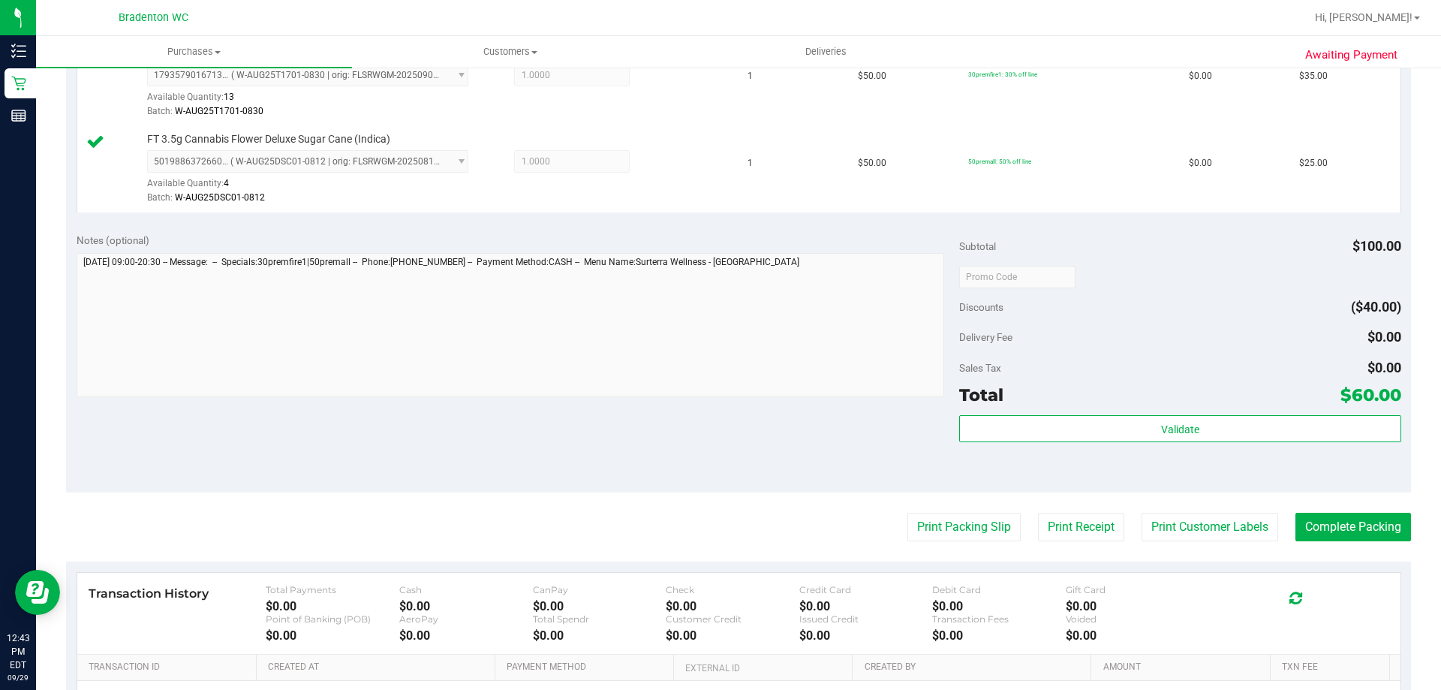
scroll to position [525, 0]
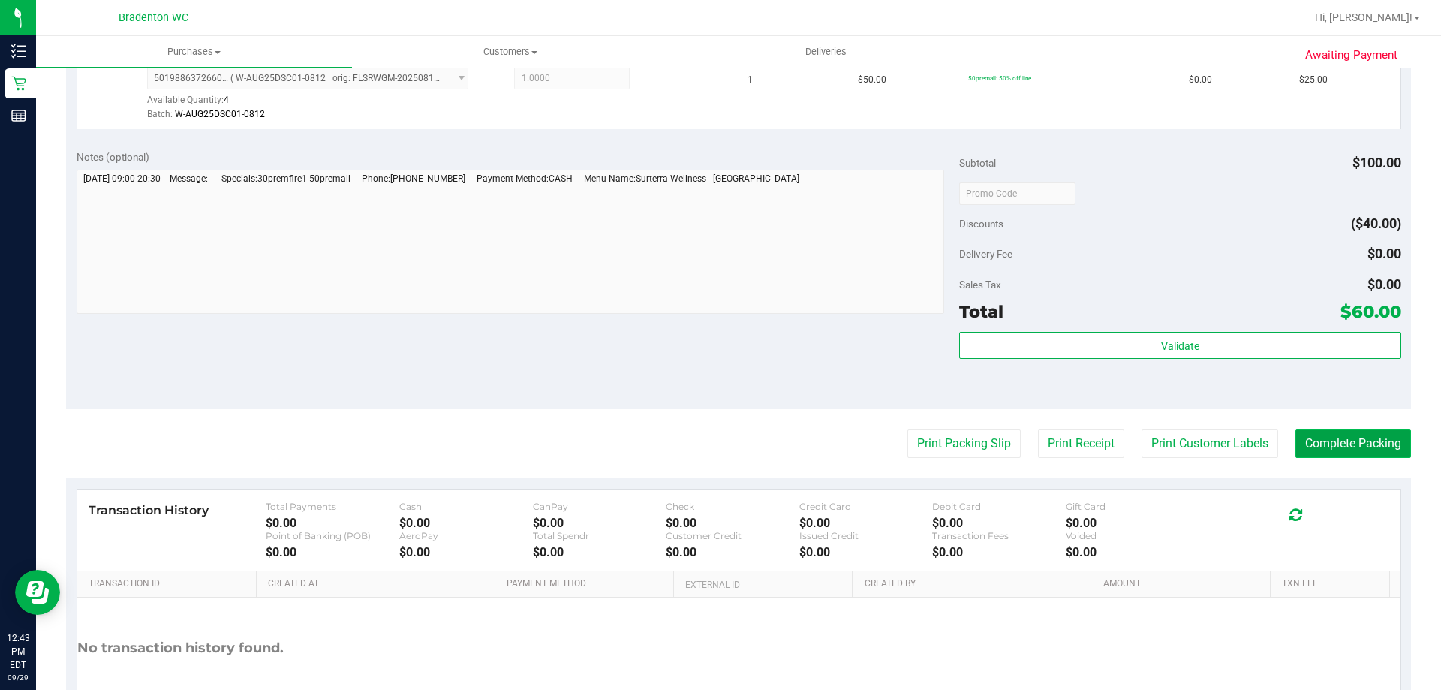
click at [1340, 447] on button "Complete Packing" at bounding box center [1353, 443] width 116 height 29
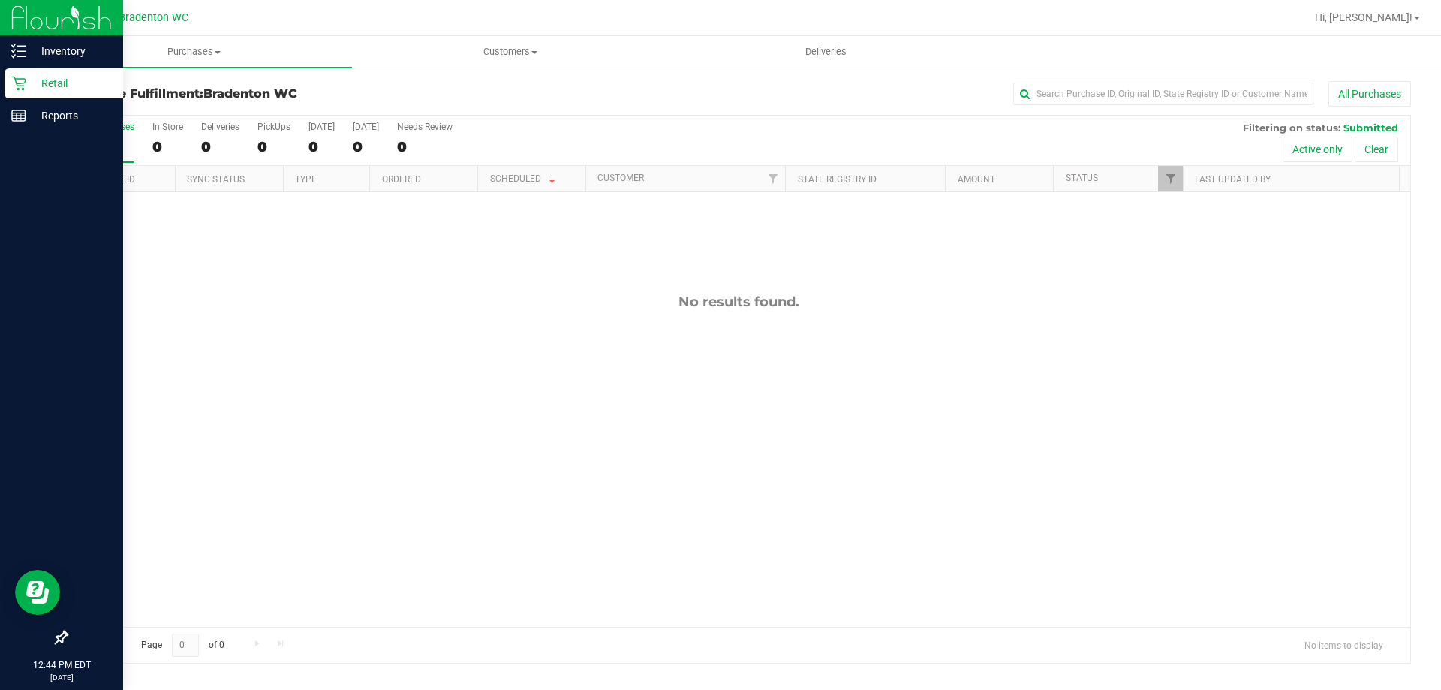
click at [47, 80] on p "Retail" at bounding box center [71, 83] width 90 height 18
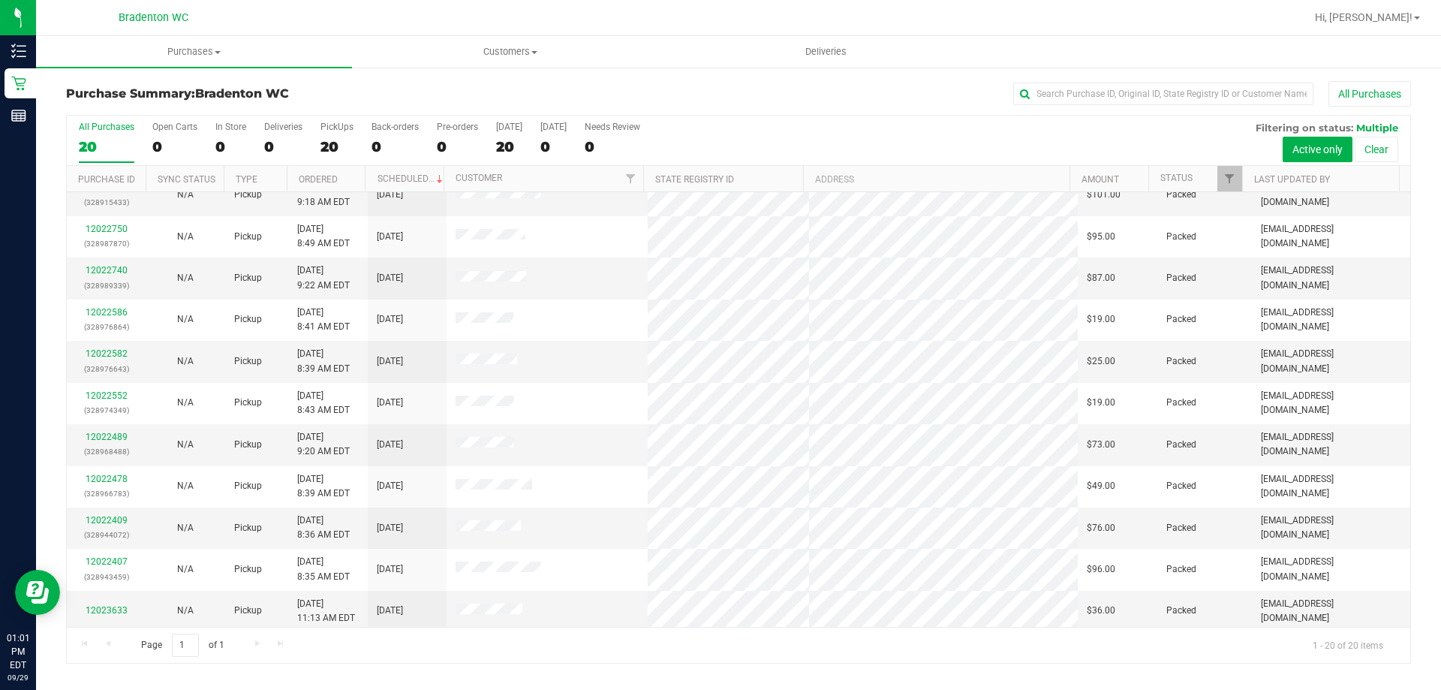
scroll to position [396, 0]
click at [795, 123] on div "All Purchases 20 Open Carts 0 In Store 0 Deliveries 0 PickUps 20 Back-orders 0 …" at bounding box center [738, 122] width 1343 height 12
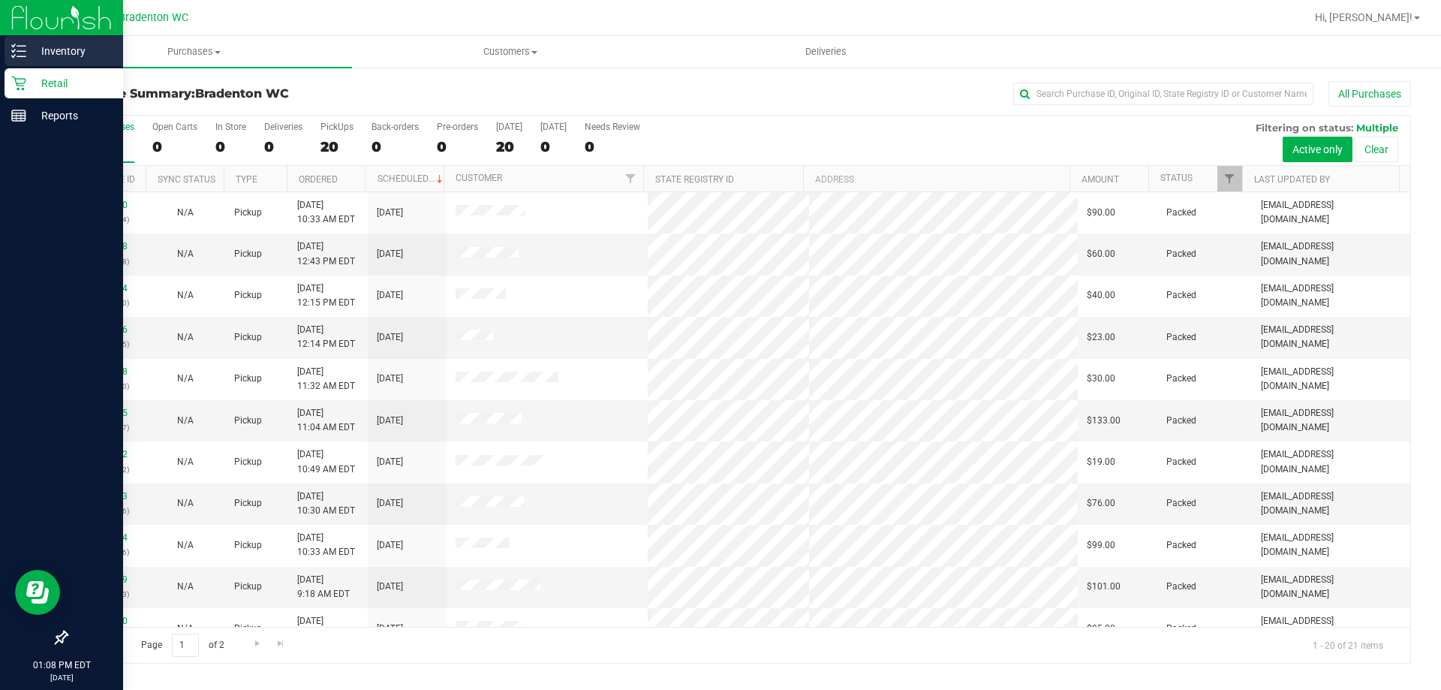
click at [16, 53] on icon at bounding box center [18, 51] width 15 height 15
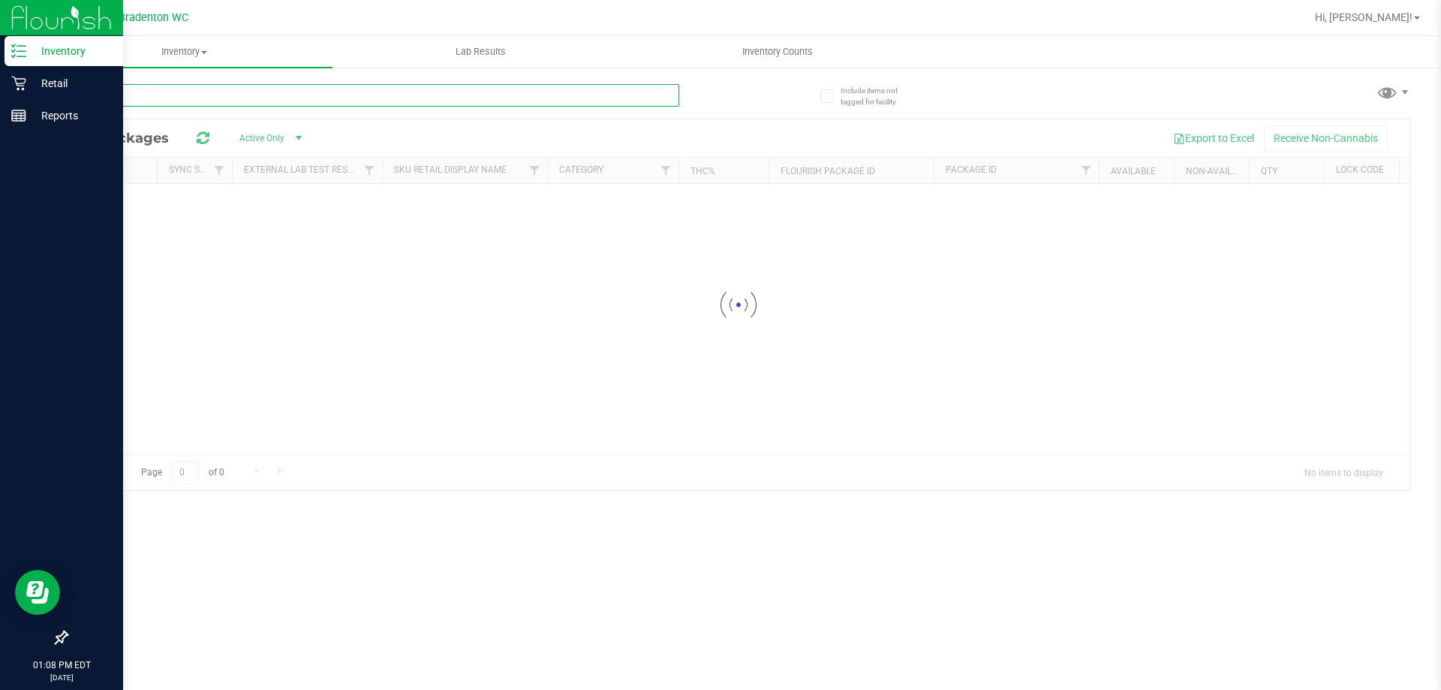
click at [284, 98] on input "text" at bounding box center [372, 95] width 613 height 23
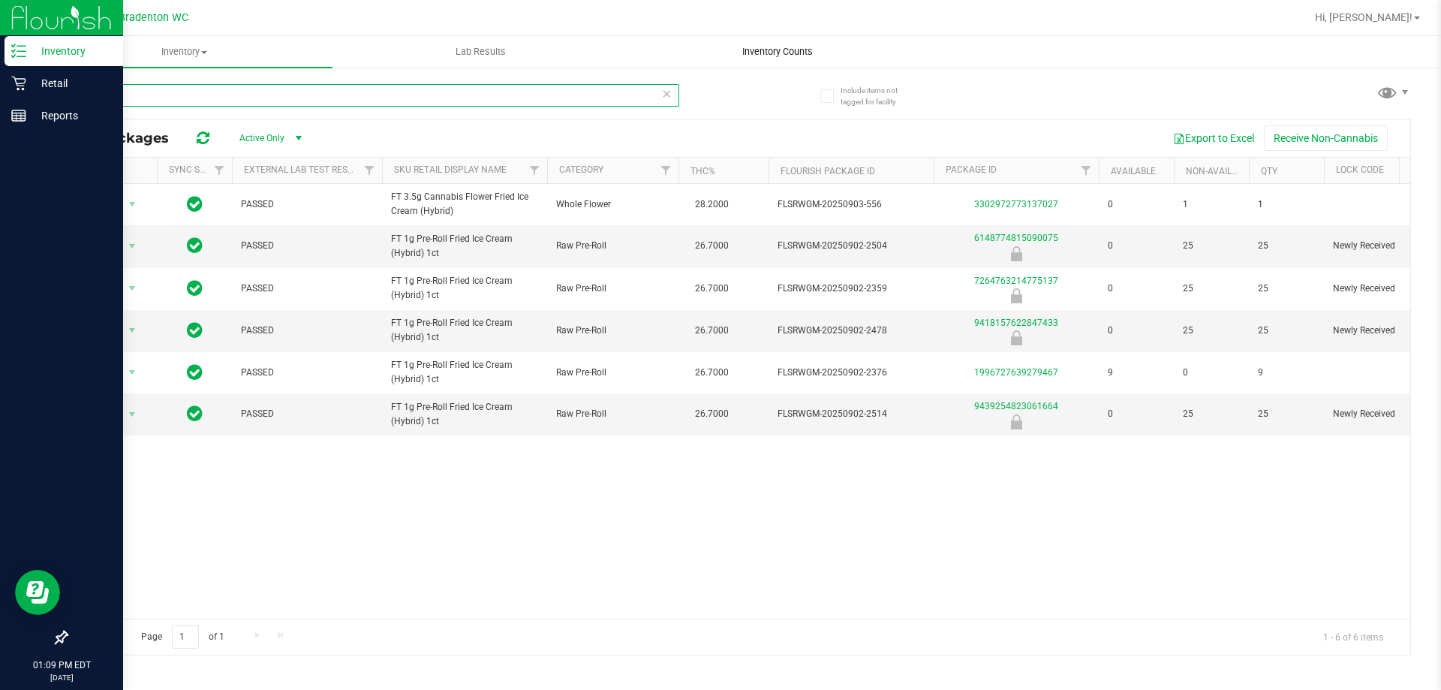
type input "fic"
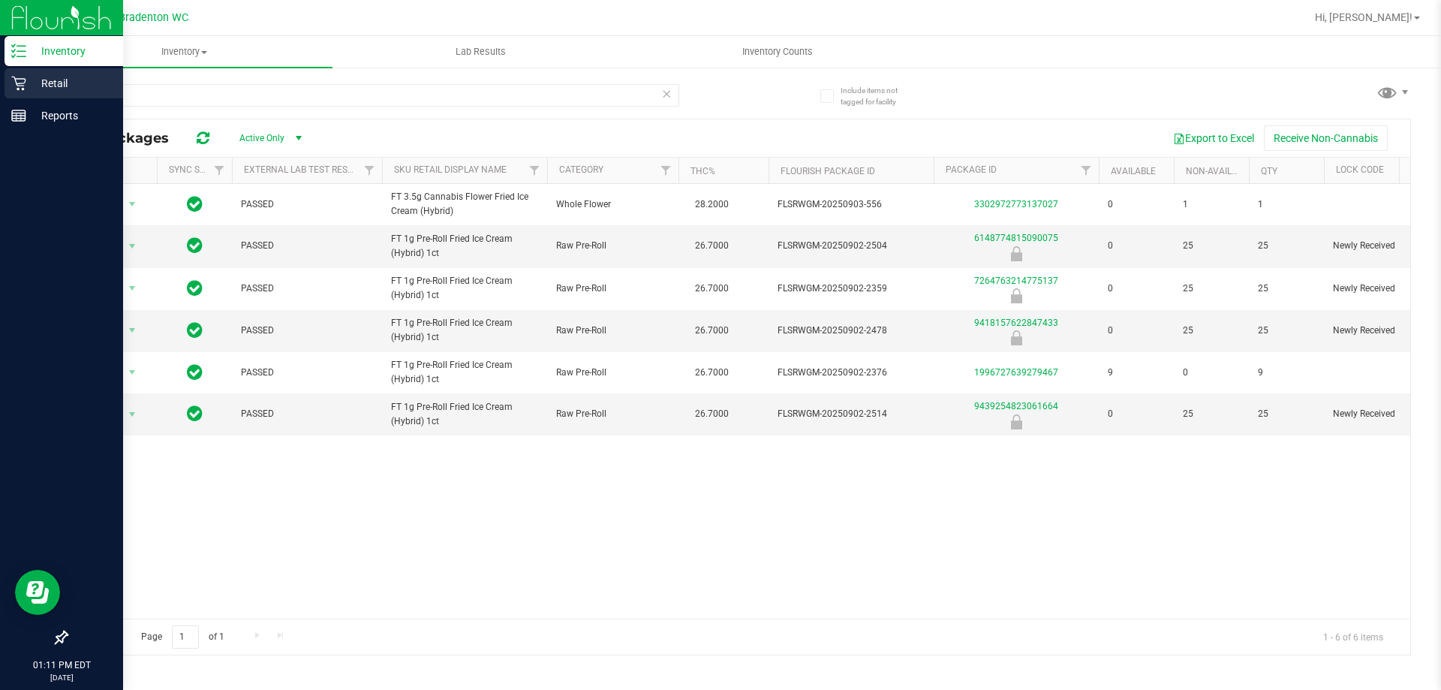
click at [59, 81] on p "Retail" at bounding box center [71, 83] width 90 height 18
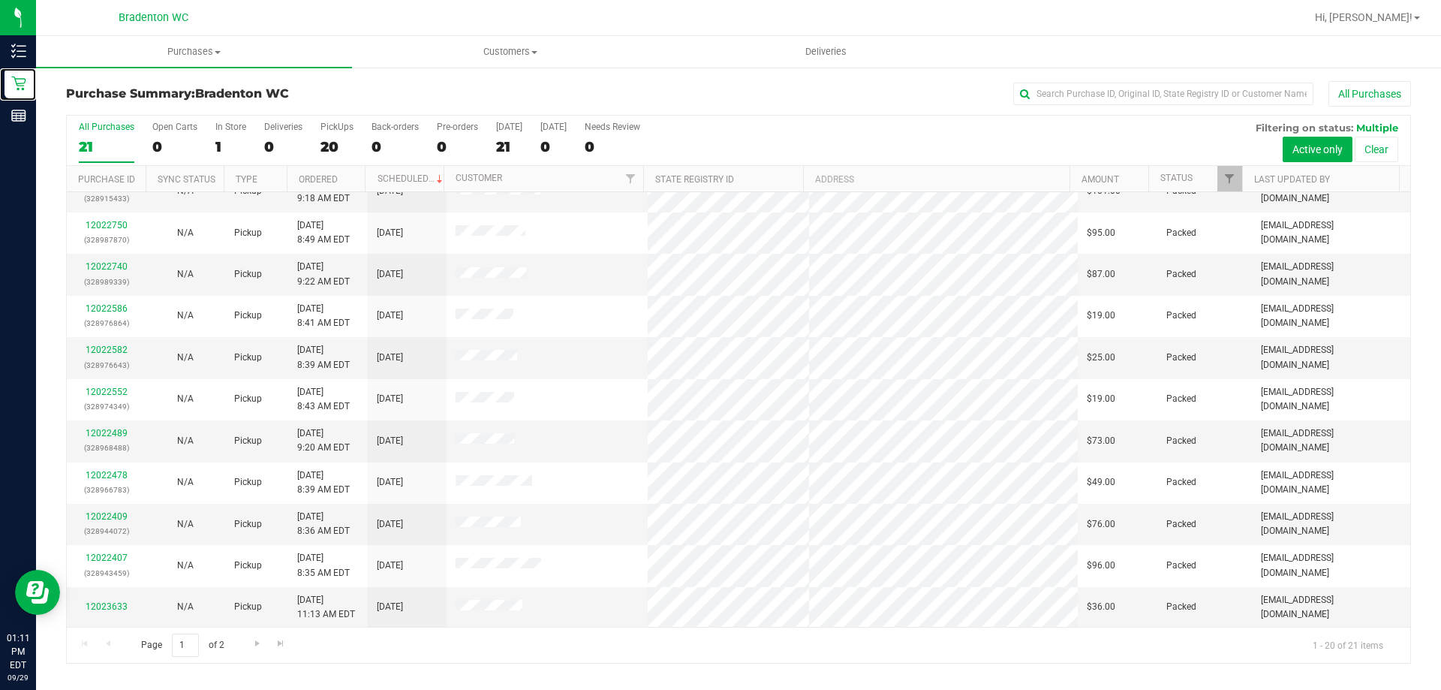
scroll to position [396, 0]
click at [255, 641] on span "Go to the next page" at bounding box center [257, 643] width 12 height 12
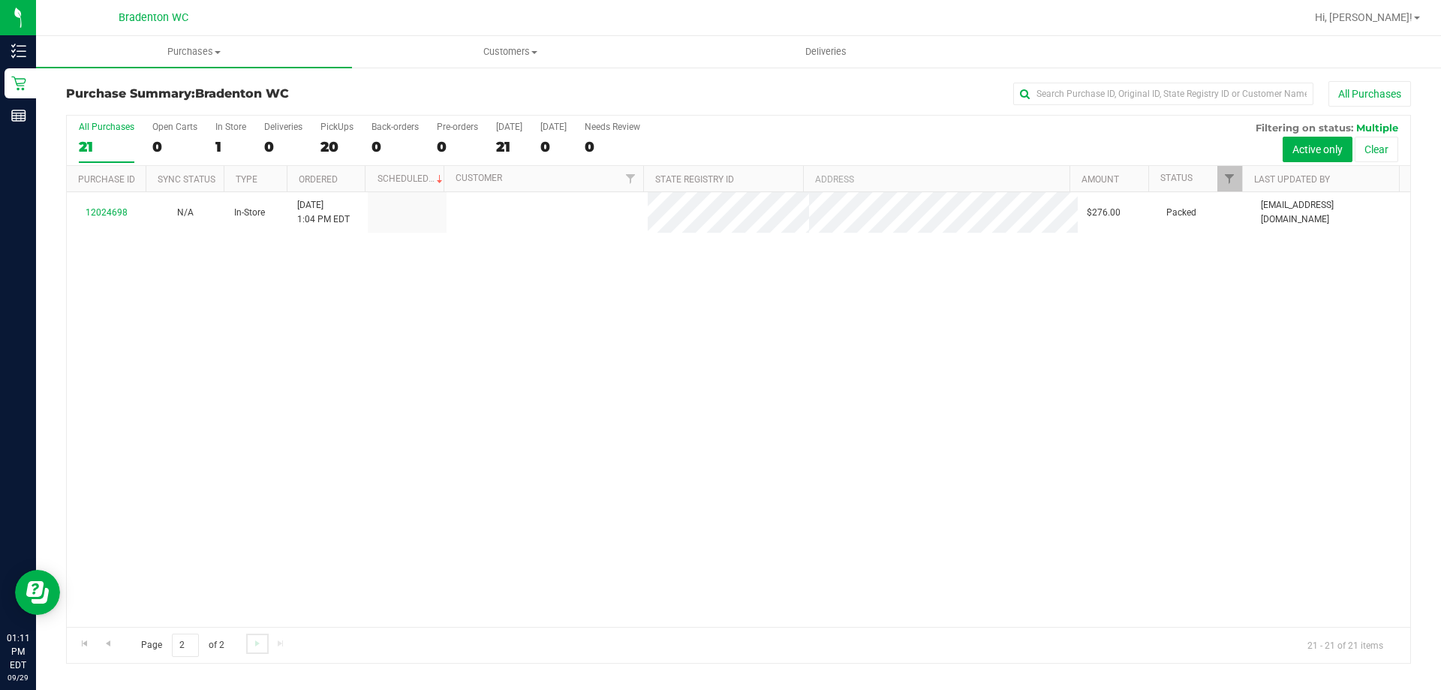
scroll to position [0, 0]
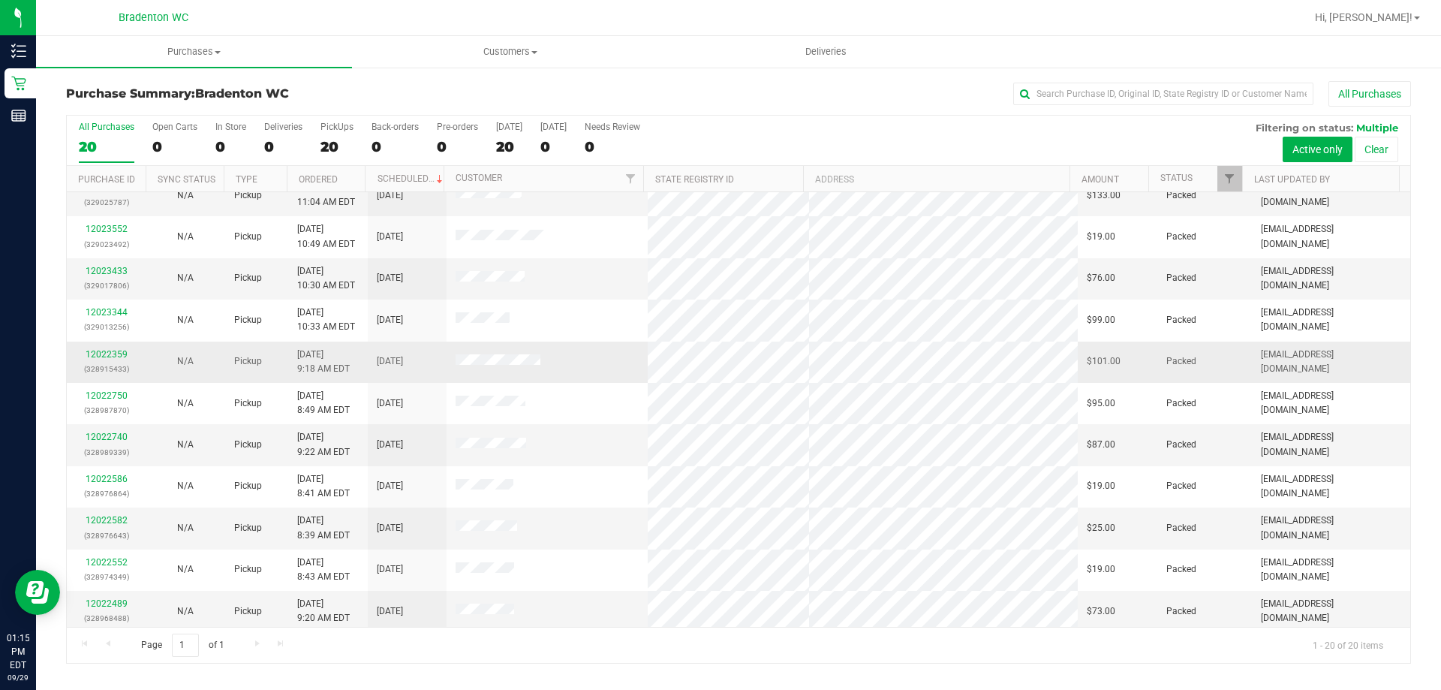
scroll to position [396, 0]
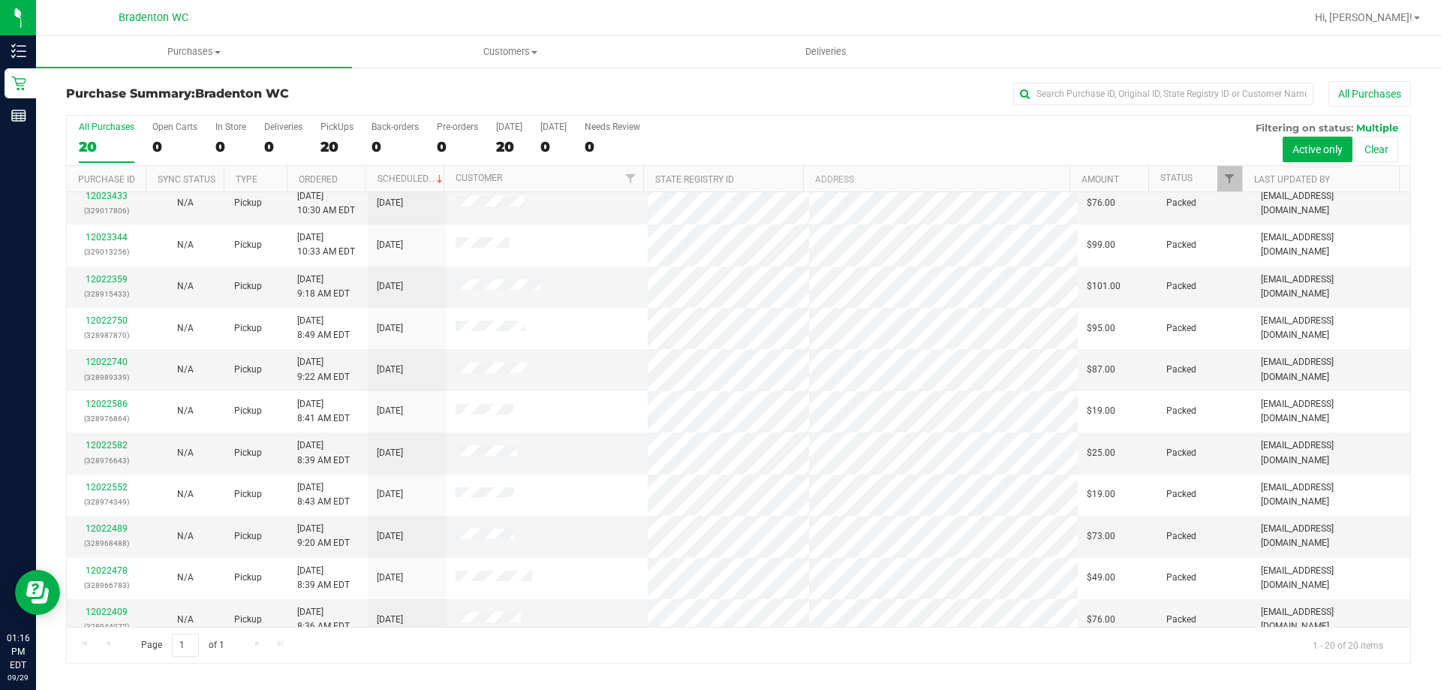
scroll to position [396, 0]
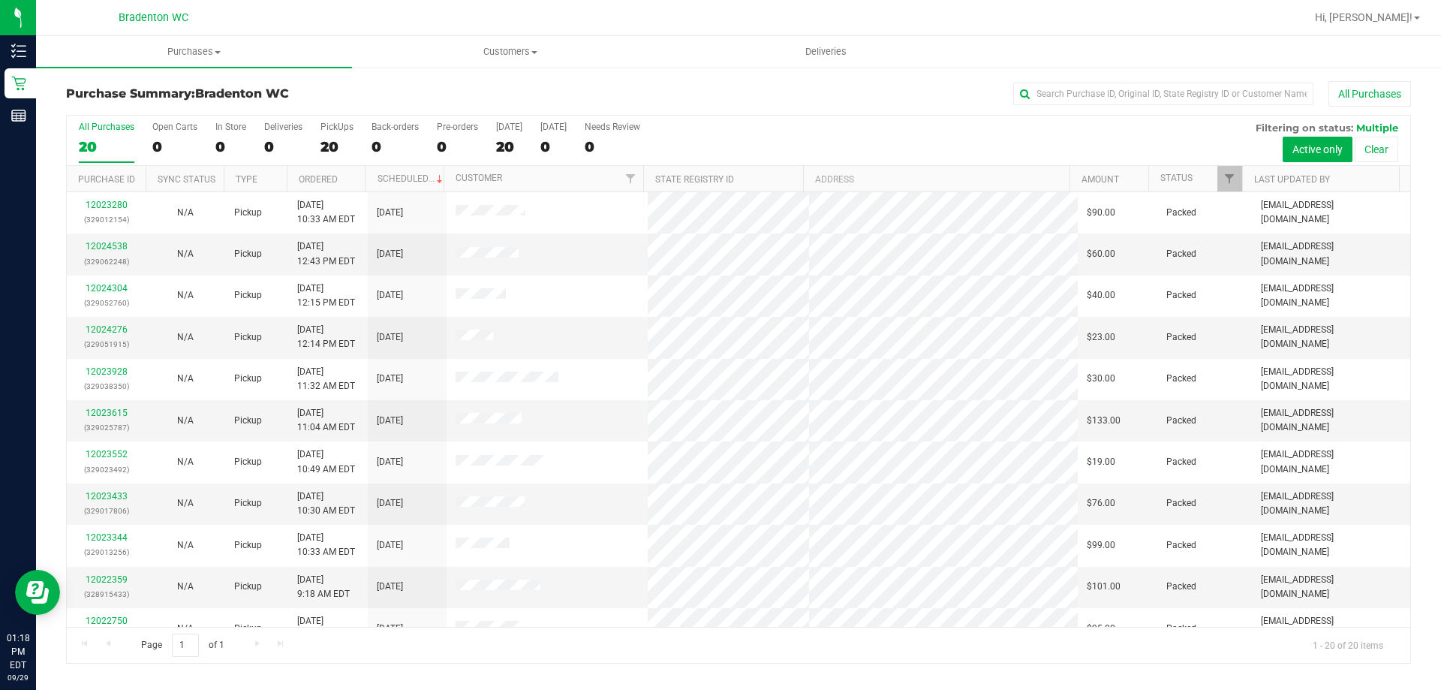
click at [596, 80] on div "Purchase Summary: Bradenton WC All Purchases All Purchases 20 Open Carts 0 In S…" at bounding box center [738, 372] width 1405 height 612
click at [399, 53] on span "Customers" at bounding box center [510, 52] width 314 height 14
click at [274, 73] on div "Purchase Summary: Bradenton WC All Purchases All Purchases 20 Open Carts 0 In S…" at bounding box center [738, 372] width 1405 height 612
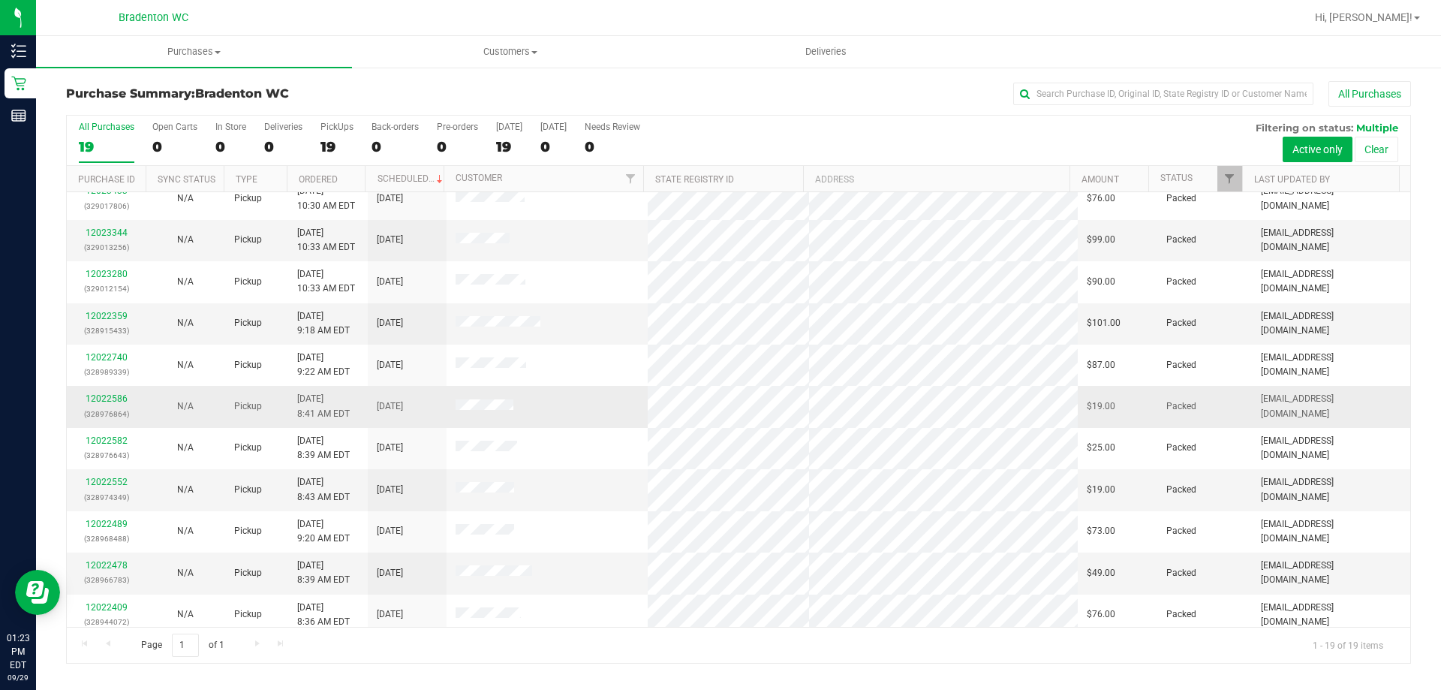
scroll to position [355, 0]
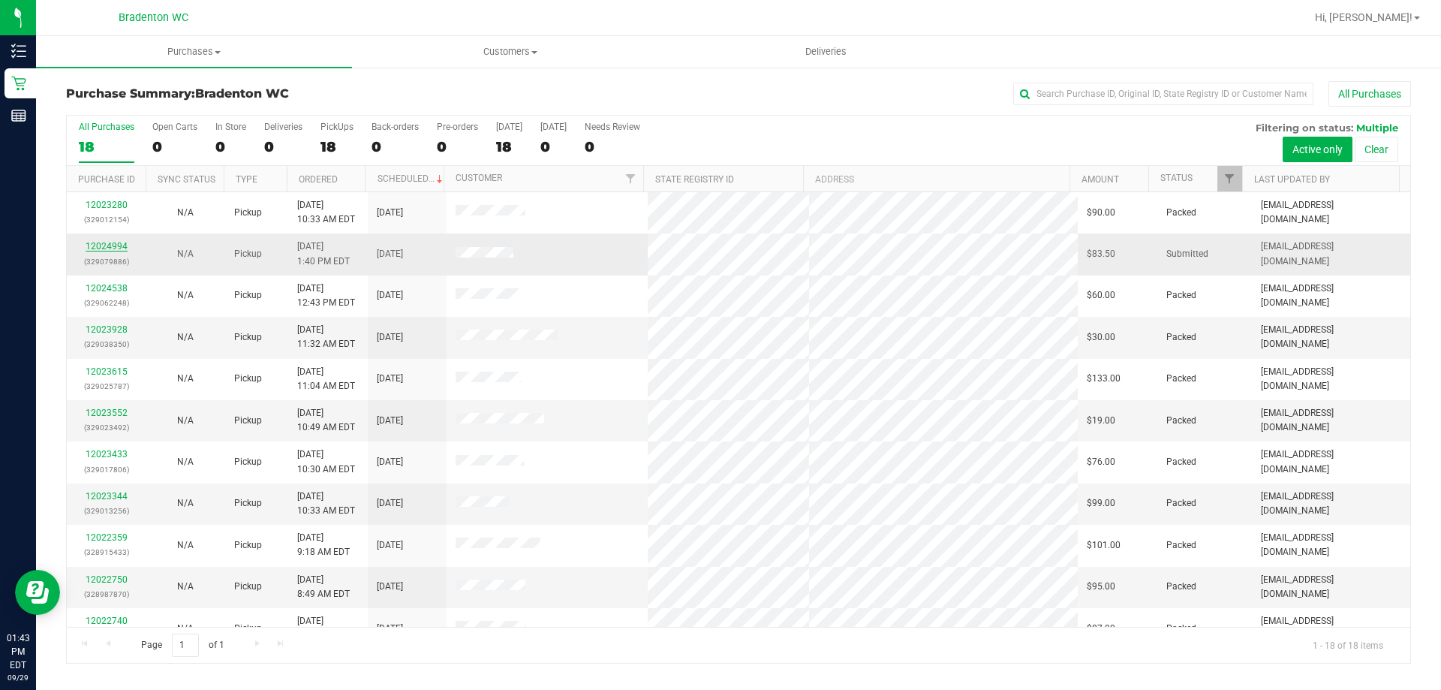
click at [113, 251] on link "12024994" at bounding box center [107, 246] width 42 height 11
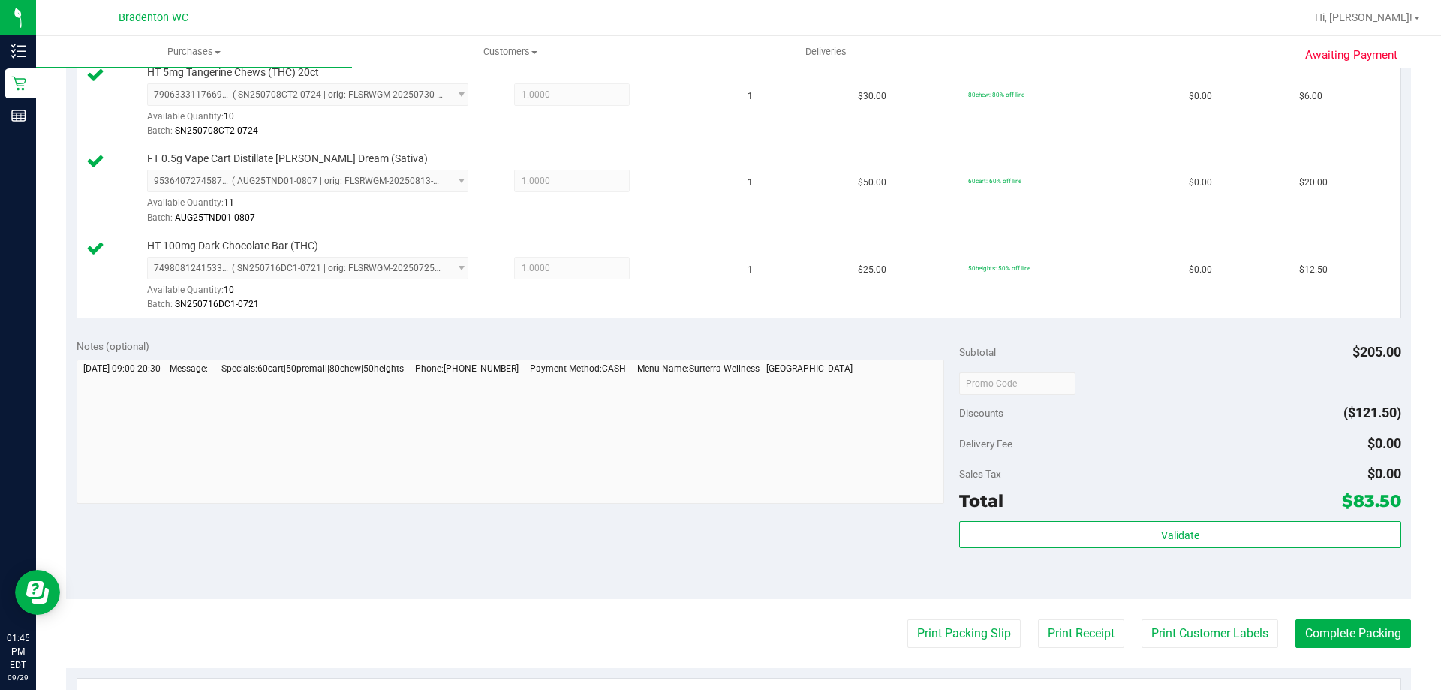
scroll to position [600, 0]
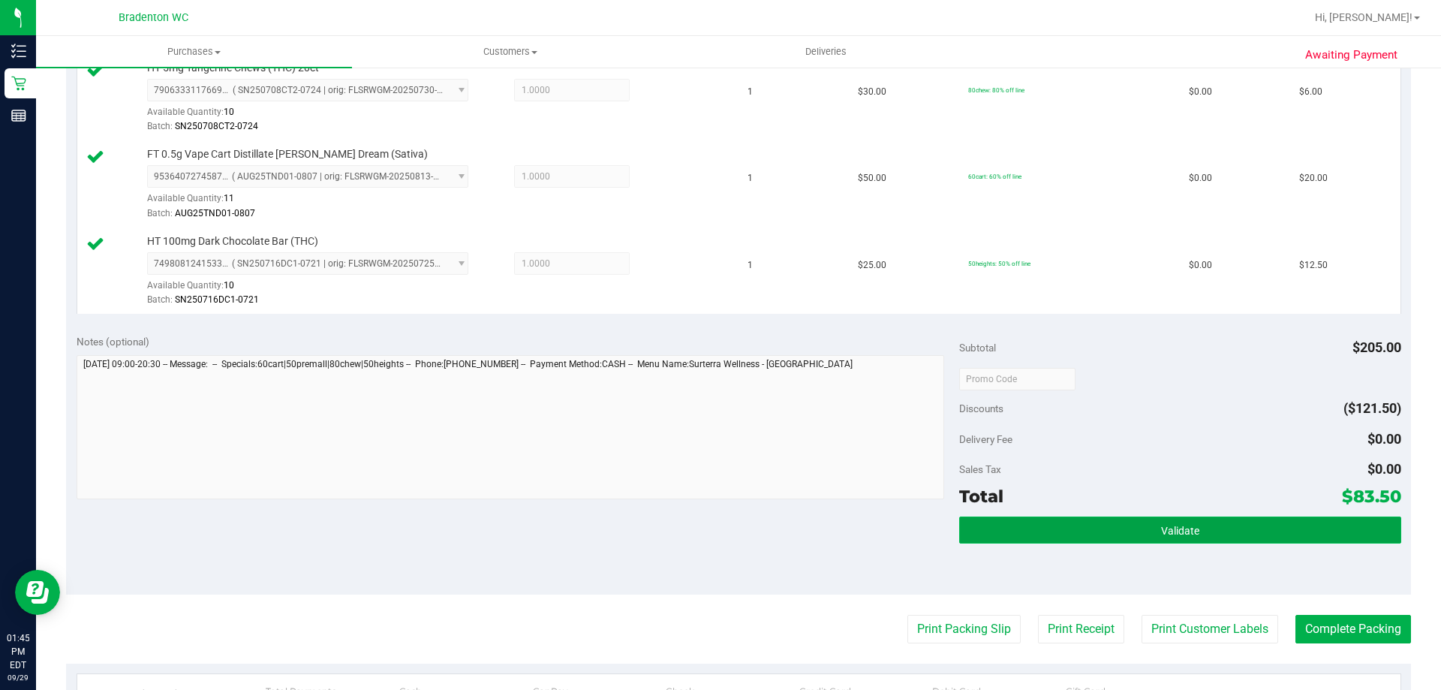
click at [963, 529] on button "Validate" at bounding box center [1179, 529] width 441 height 27
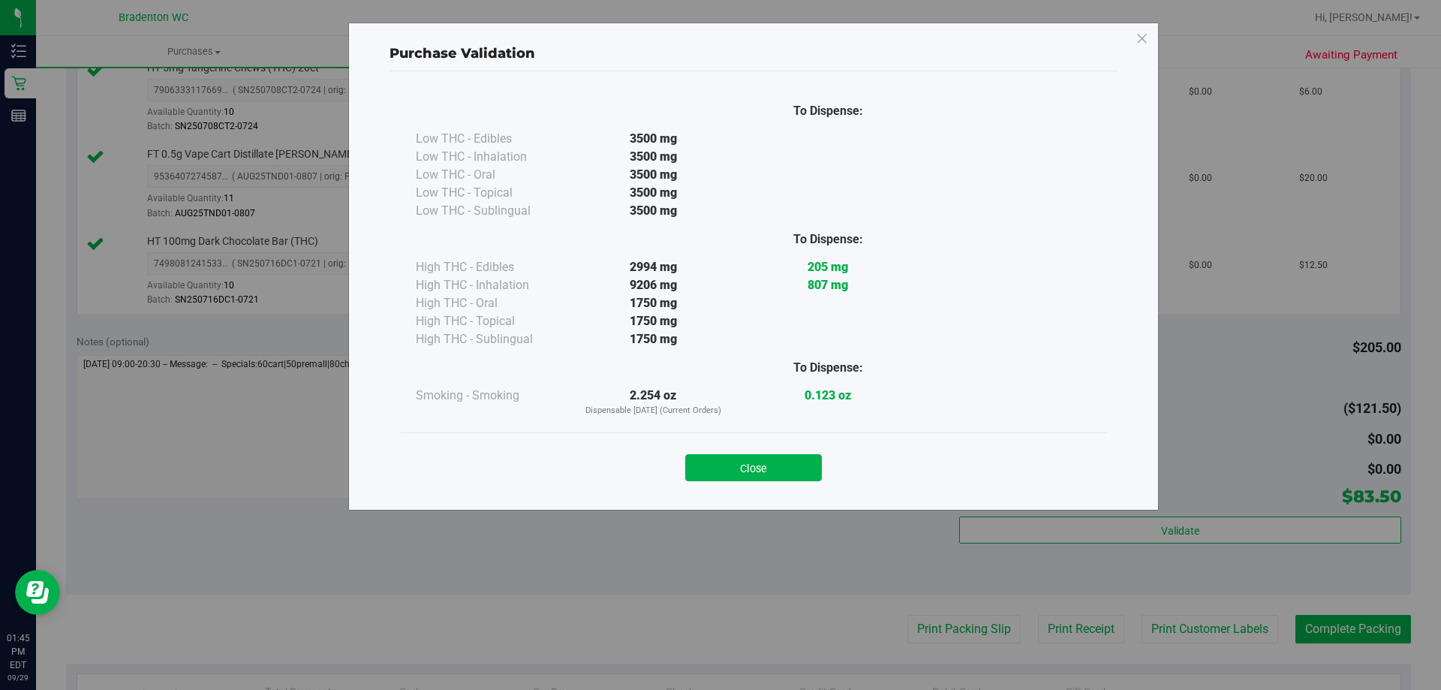
click at [773, 483] on div "Close" at bounding box center [753, 462] width 705 height 61
click at [790, 474] on button "Close" at bounding box center [753, 467] width 137 height 27
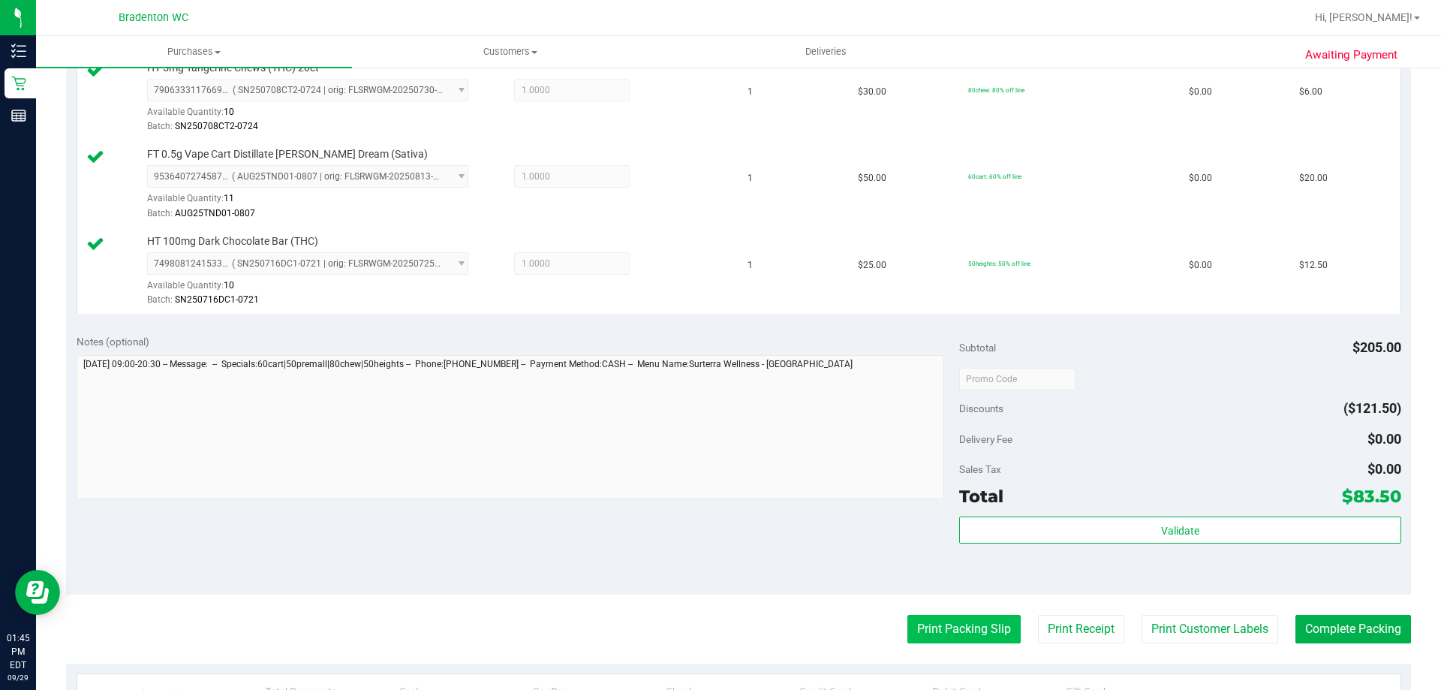
click at [932, 631] on button "Print Packing Slip" at bounding box center [963, 629] width 113 height 29
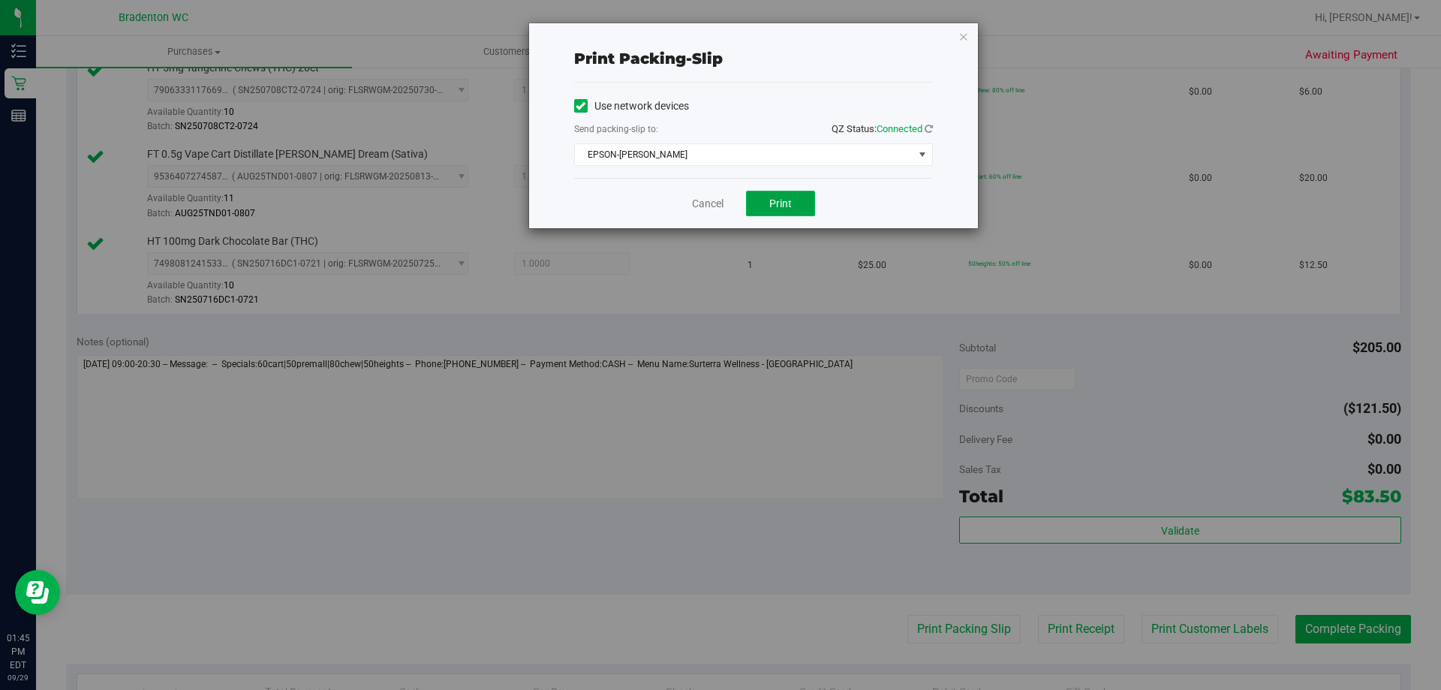
click at [766, 212] on button "Print" at bounding box center [780, 204] width 69 height 26
click at [967, 47] on div "Print packing-slip Use network devices Send packing-slip to: QZ Status: Connect…" at bounding box center [753, 125] width 449 height 205
click at [965, 45] on div "Print packing-slip Use network devices Send packing-slip to: QZ Status: Connect…" at bounding box center [753, 125] width 449 height 205
click at [962, 38] on icon "button" at bounding box center [963, 36] width 11 height 18
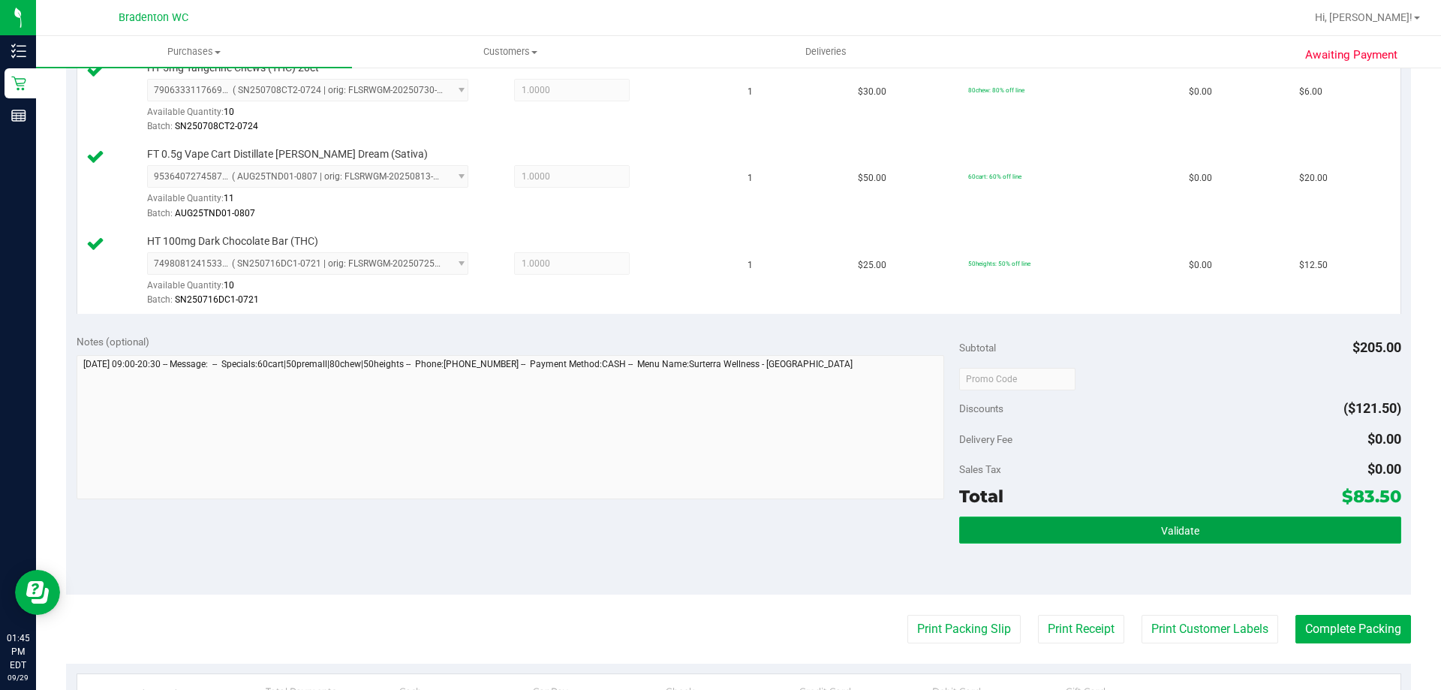
click at [1018, 536] on button "Validate" at bounding box center [1179, 529] width 441 height 27
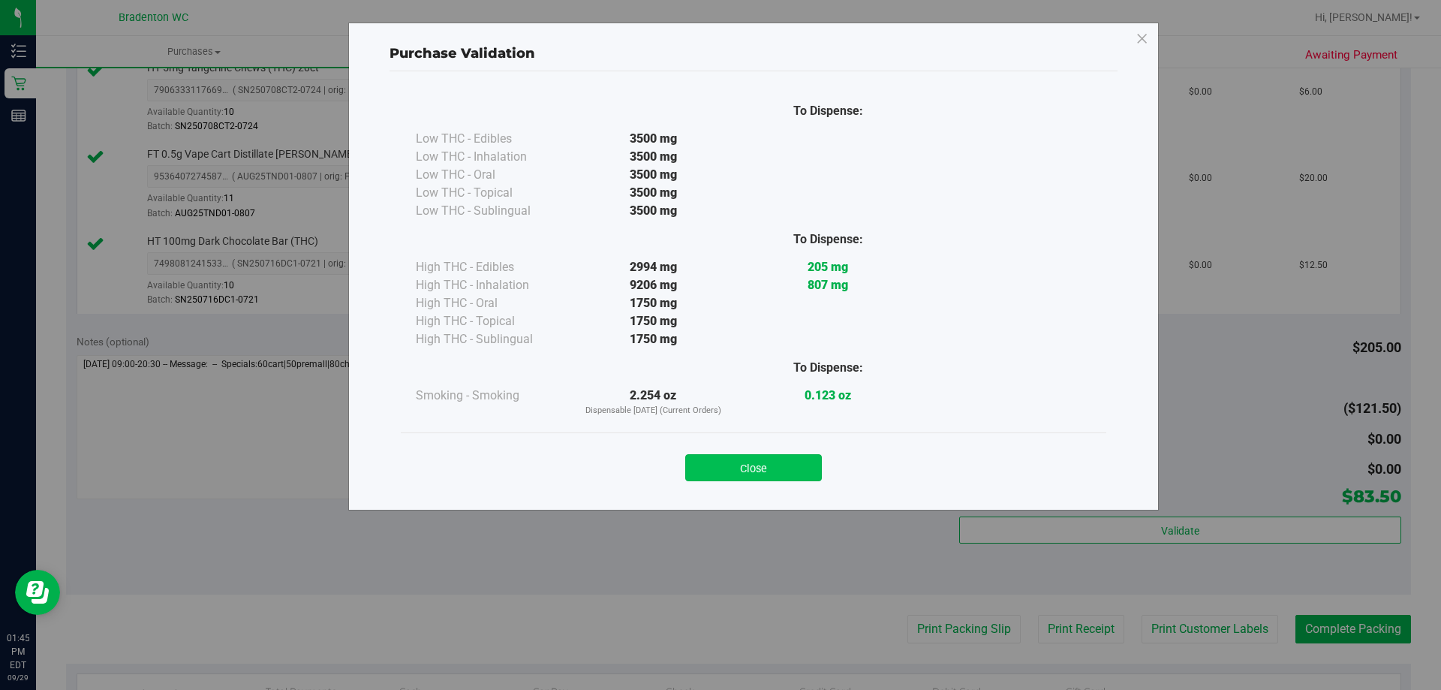
click at [765, 480] on button "Close" at bounding box center [753, 467] width 137 height 27
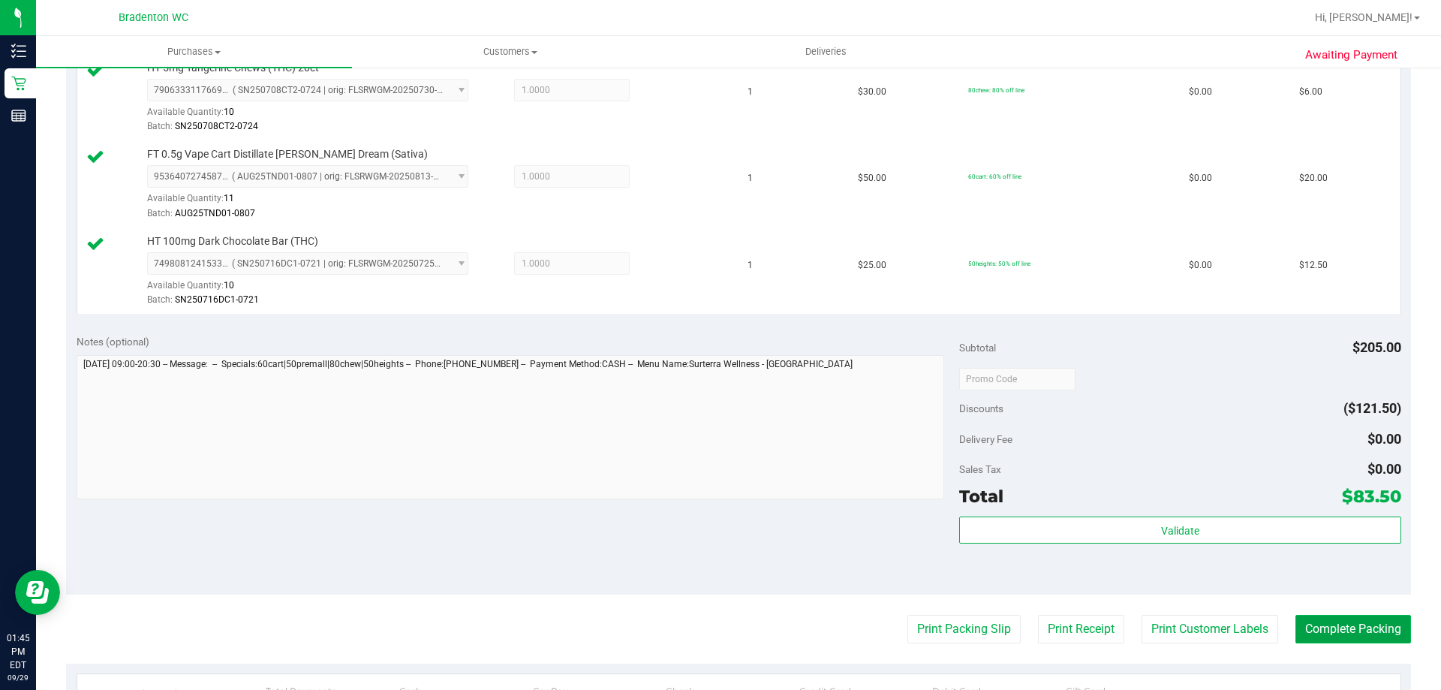
click at [1298, 639] on button "Complete Packing" at bounding box center [1353, 629] width 116 height 29
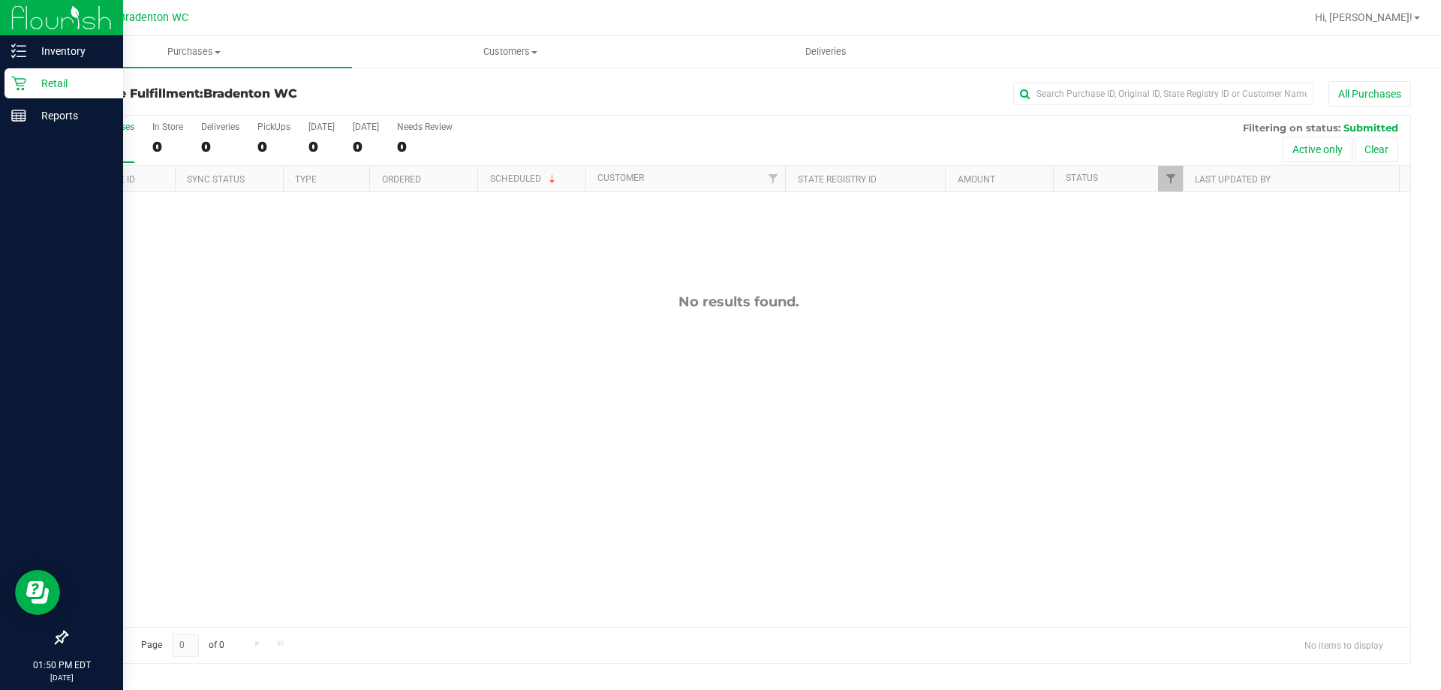
click at [27, 83] on p "Retail" at bounding box center [71, 83] width 90 height 18
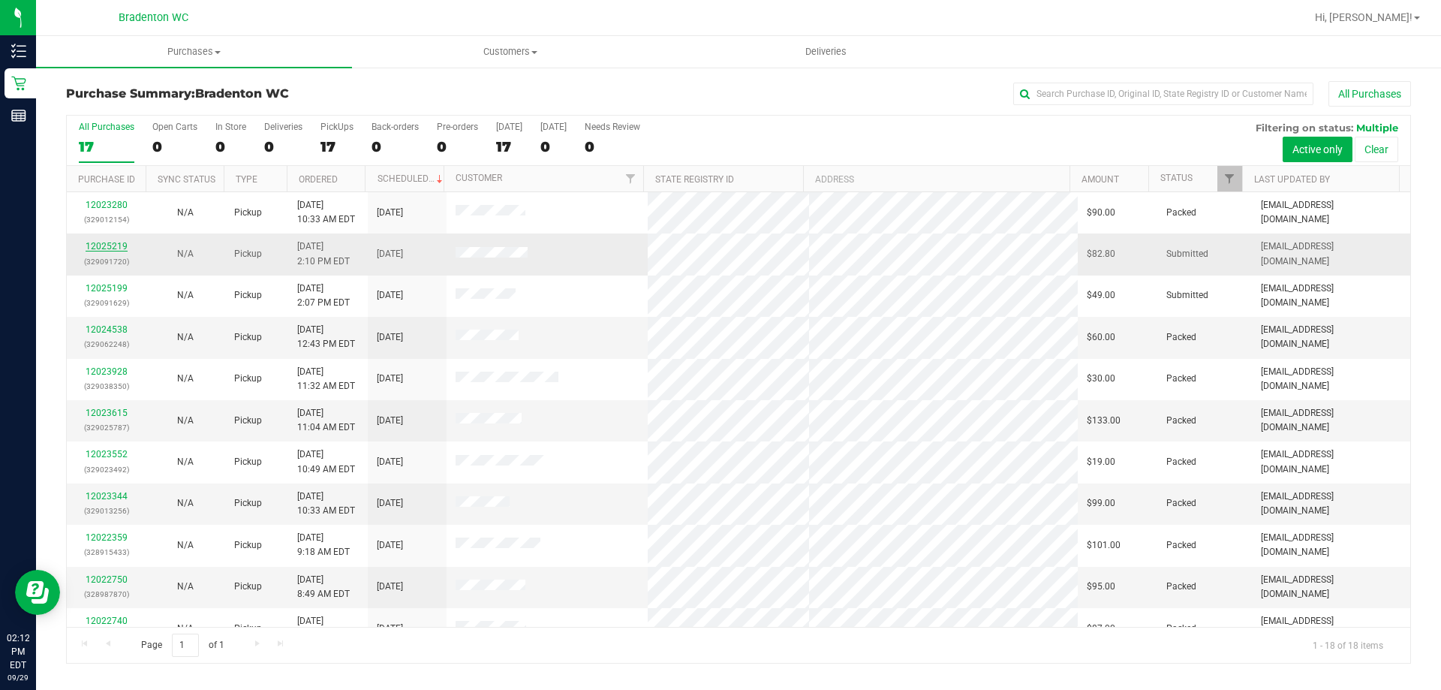
click at [113, 247] on link "12025219" at bounding box center [107, 246] width 42 height 11
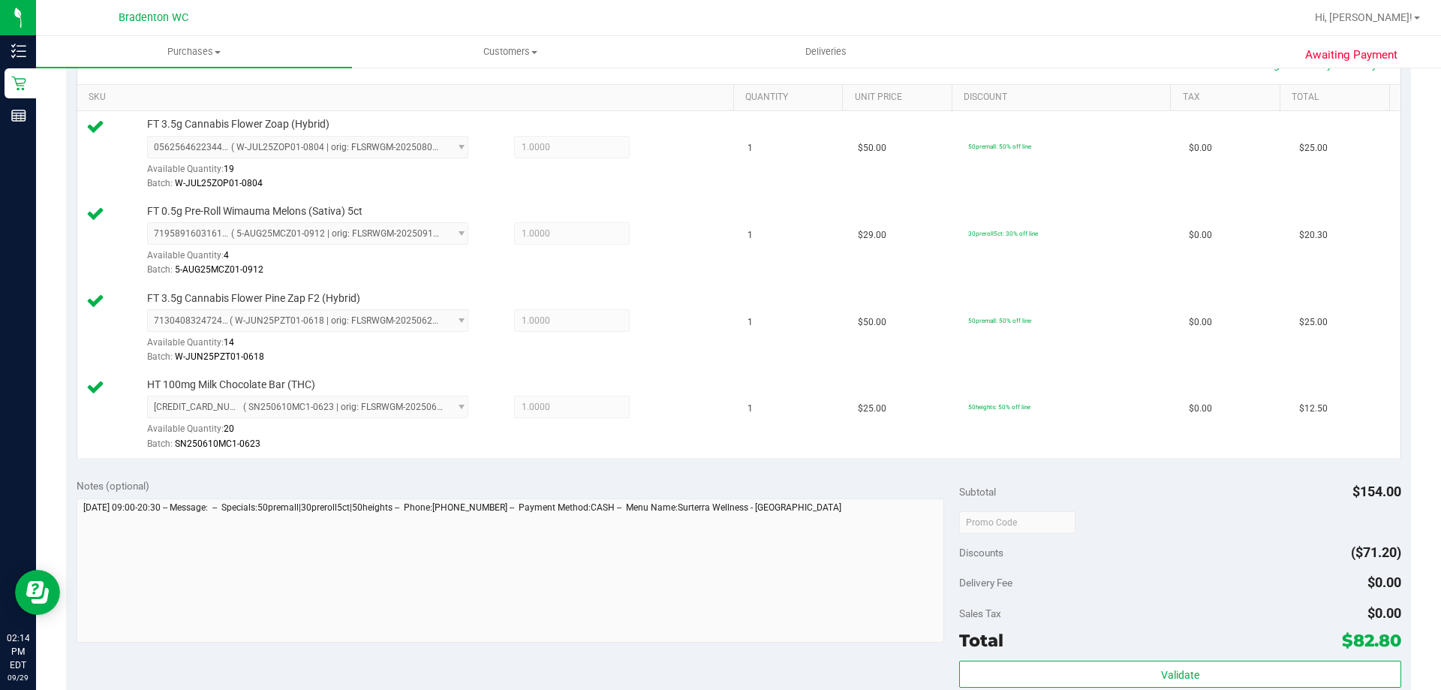
scroll to position [450, 0]
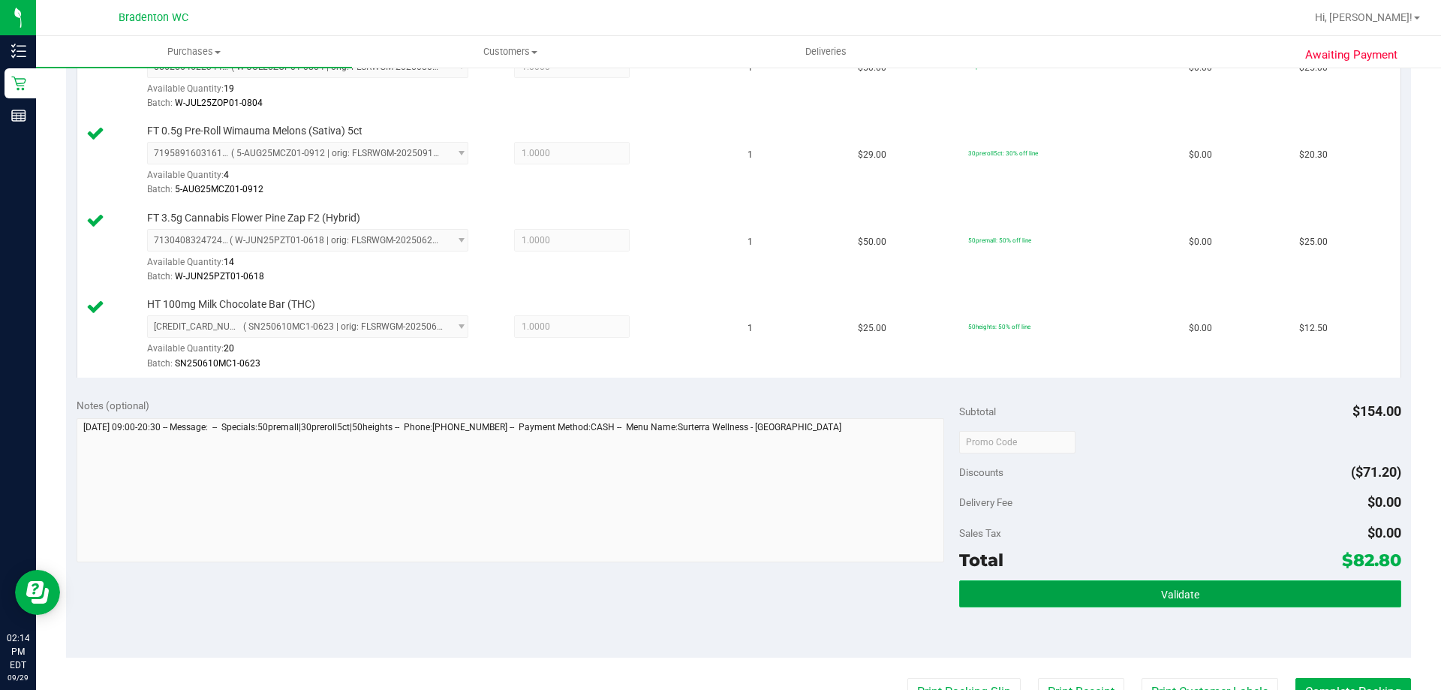
click at [1002, 594] on button "Validate" at bounding box center [1179, 593] width 441 height 27
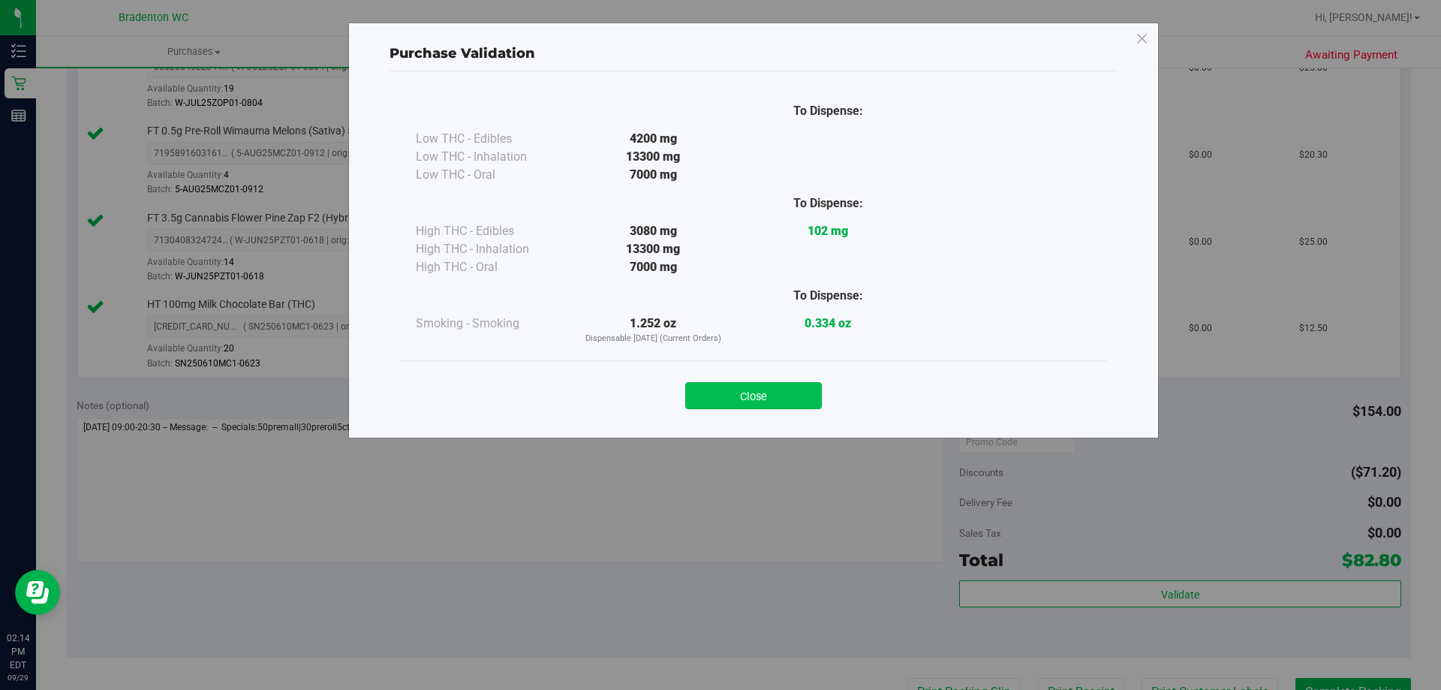
click at [765, 408] on button "Close" at bounding box center [753, 395] width 137 height 27
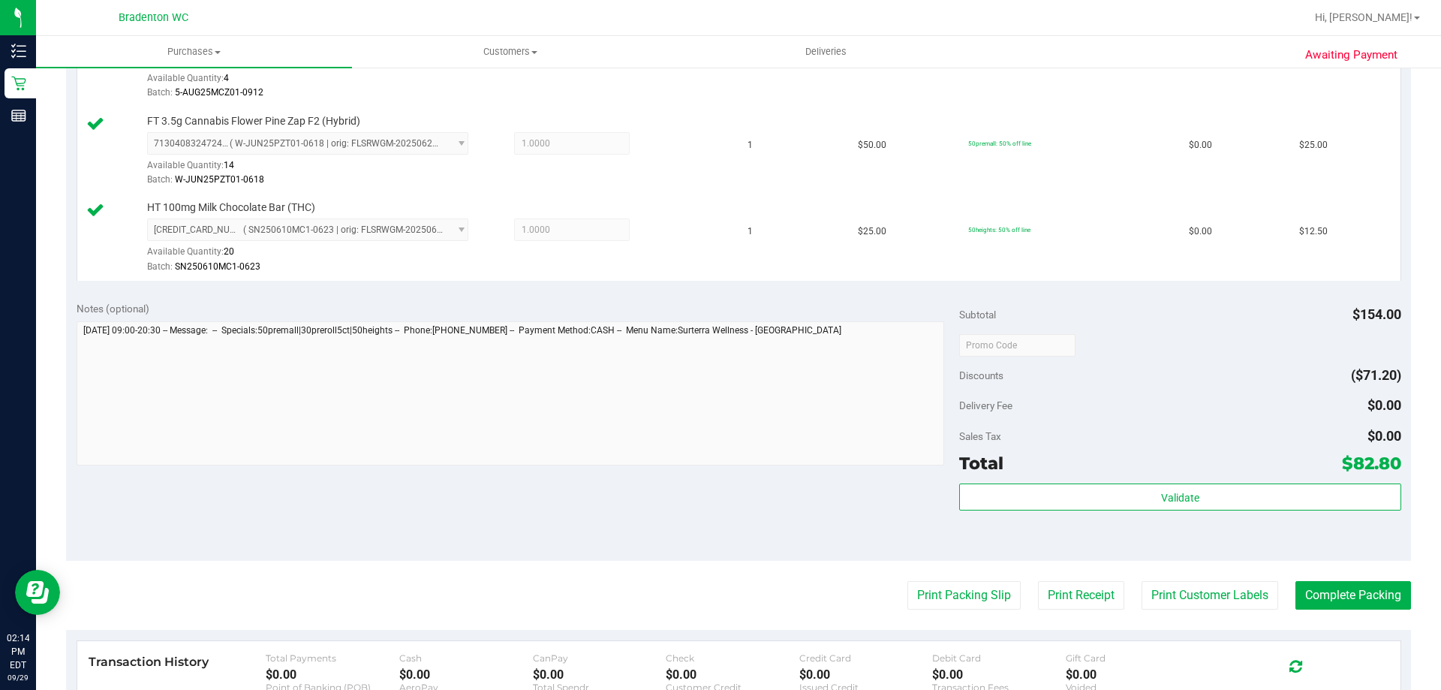
scroll to position [675, 0]
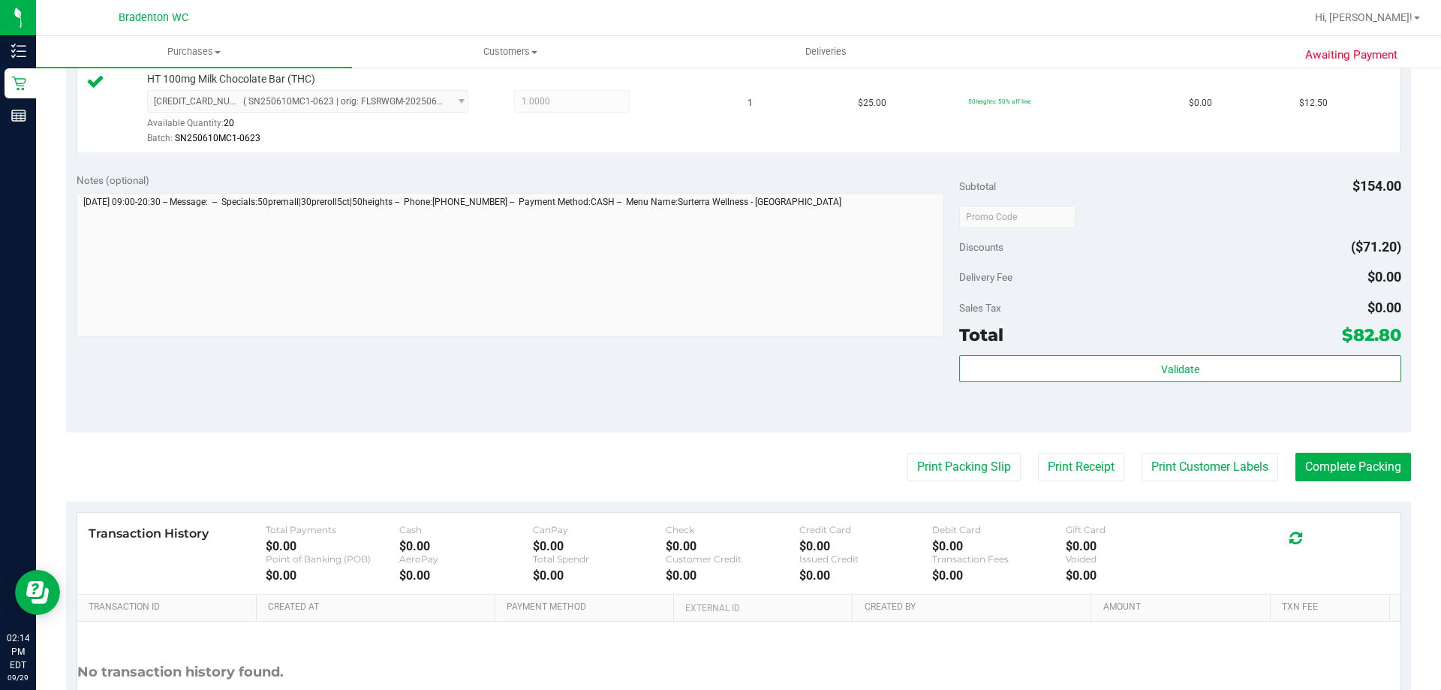
click at [946, 488] on purchase-details "Back Edit Purchase Cancel Purchase View Profile # 12025219 BioTrack ID: - Submi…" at bounding box center [738, 94] width 1345 height 1376
click at [942, 472] on button "Print Packing Slip" at bounding box center [963, 467] width 113 height 29
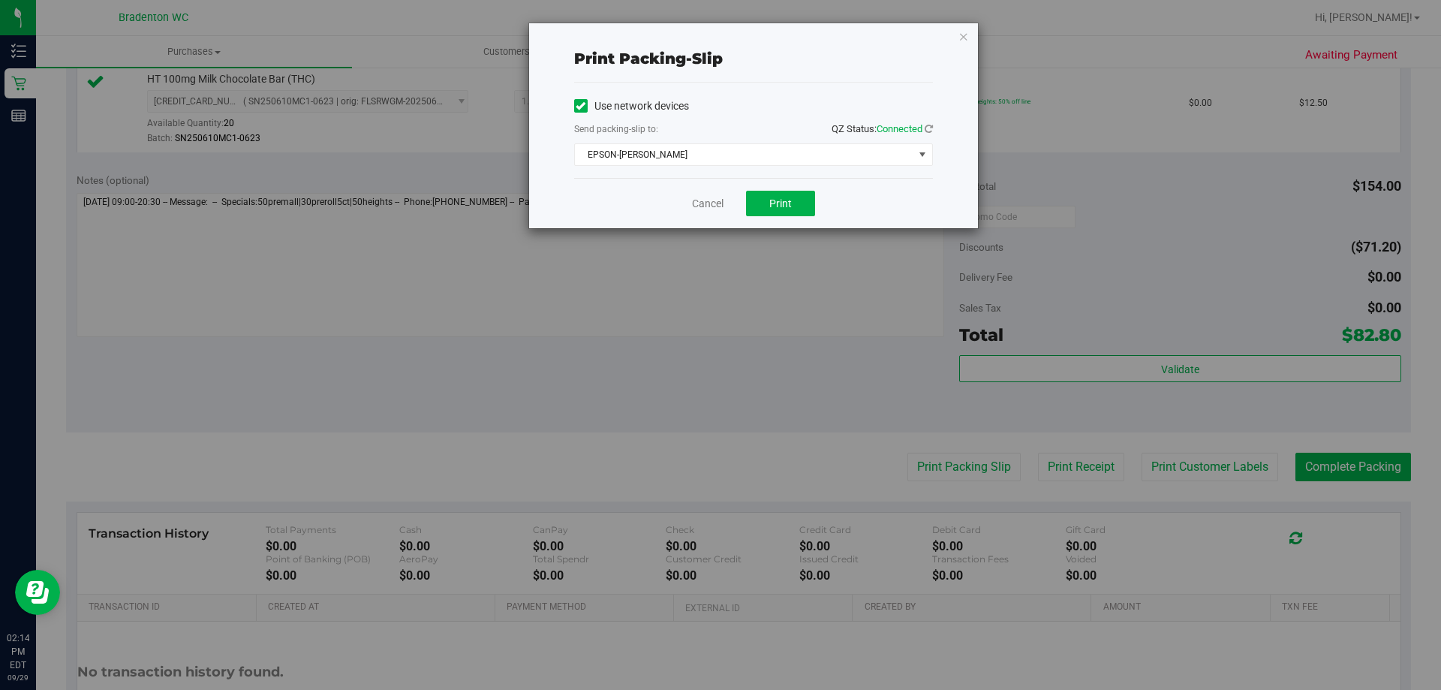
click at [759, 218] on div "Cancel Print" at bounding box center [753, 203] width 359 height 50
click at [775, 202] on span "Print" at bounding box center [780, 203] width 23 height 12
click at [967, 47] on div "Print packing-slip Use network devices Send packing-slip to: QZ Status: Connect…" at bounding box center [753, 125] width 449 height 205
click at [963, 47] on div "Print packing-slip Use network devices Send packing-slip to: QZ Status: Connect…" at bounding box center [753, 125] width 449 height 205
click at [967, 41] on icon "button" at bounding box center [963, 36] width 11 height 18
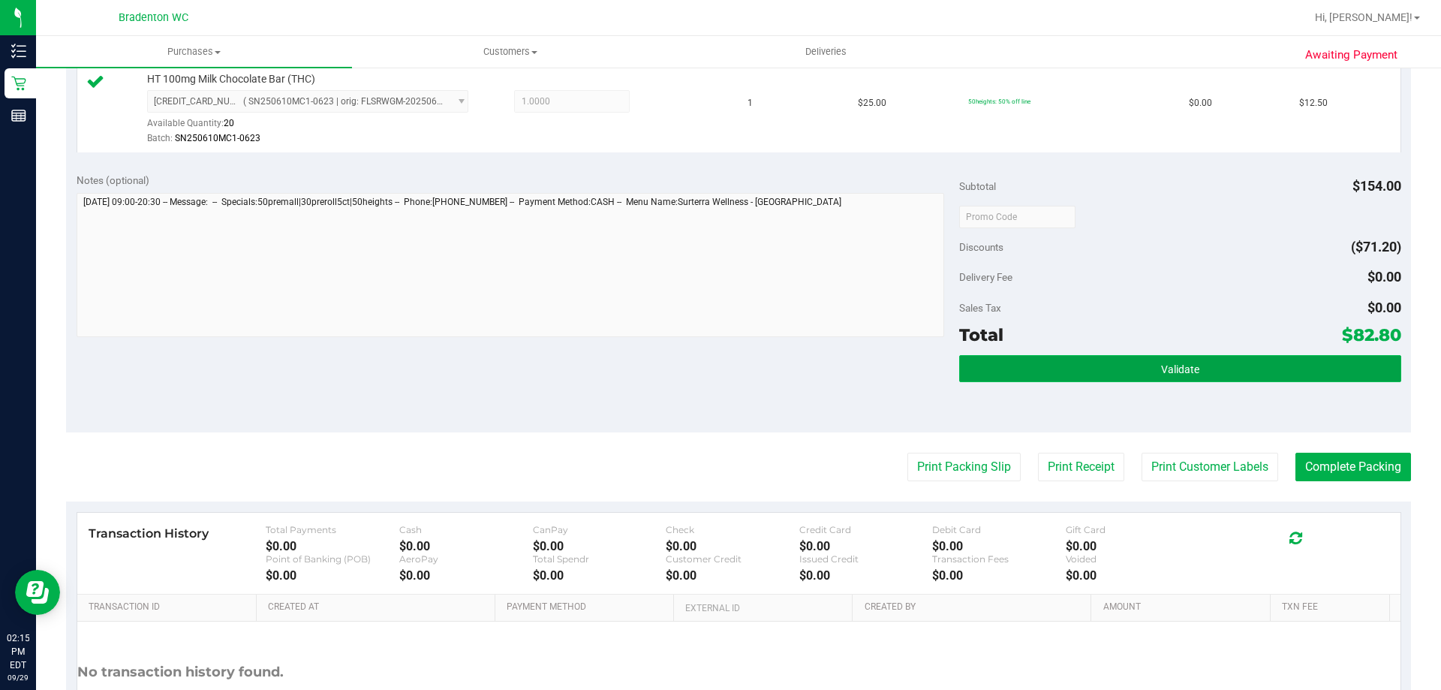
click at [995, 376] on button "Validate" at bounding box center [1179, 368] width 441 height 27
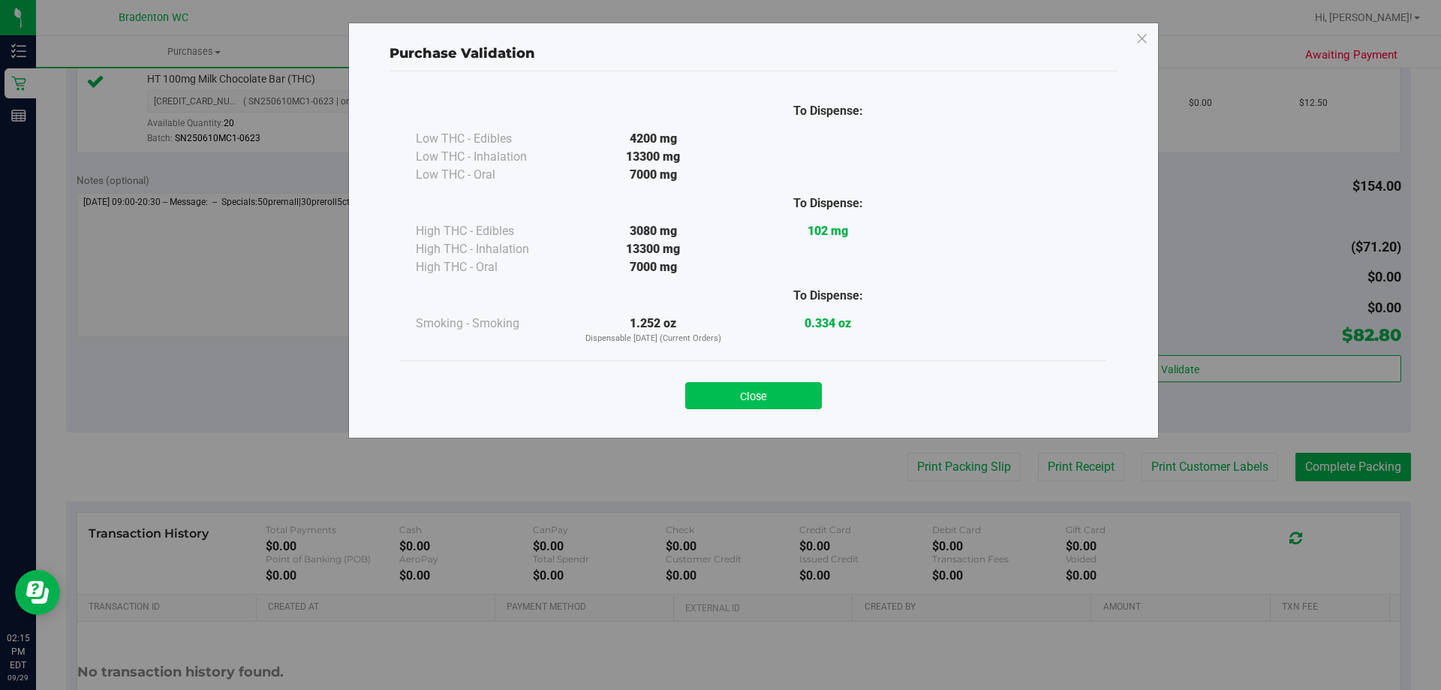
click at [757, 402] on button "Close" at bounding box center [753, 395] width 137 height 27
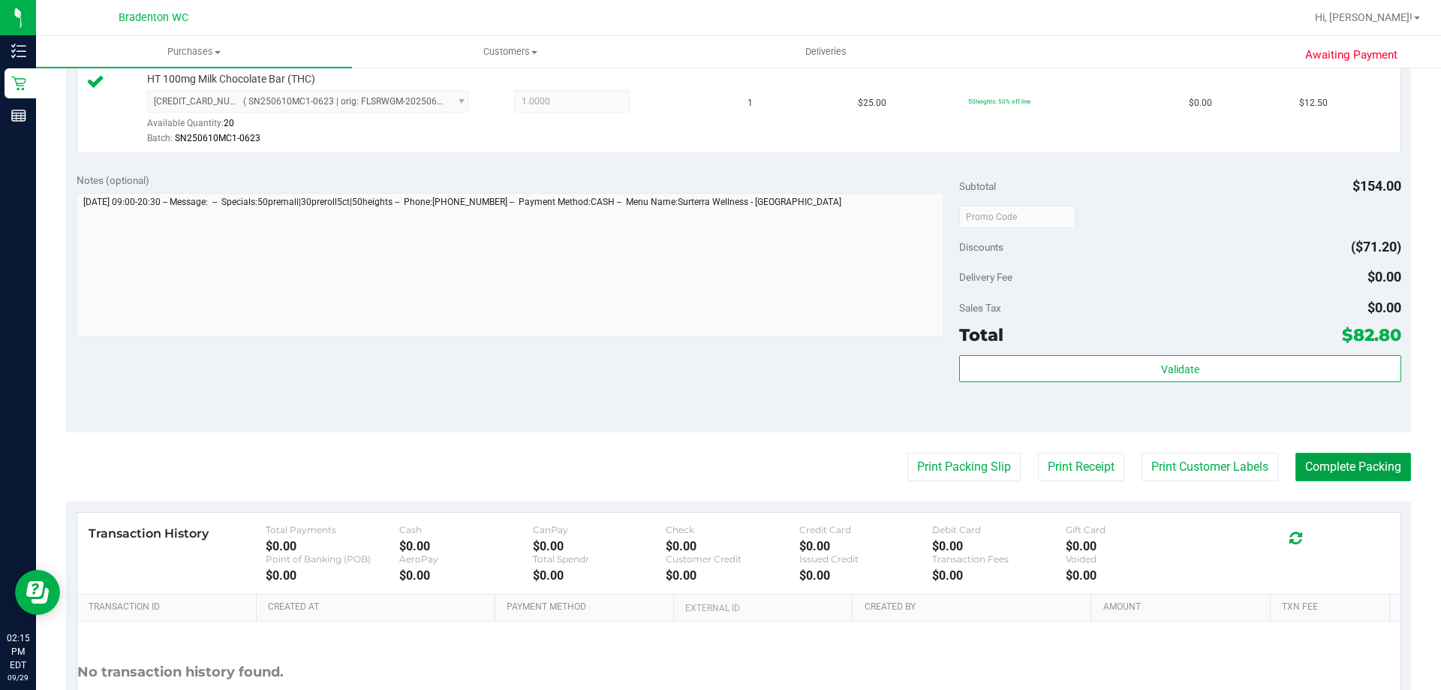
click at [1319, 479] on button "Complete Packing" at bounding box center [1353, 467] width 116 height 29
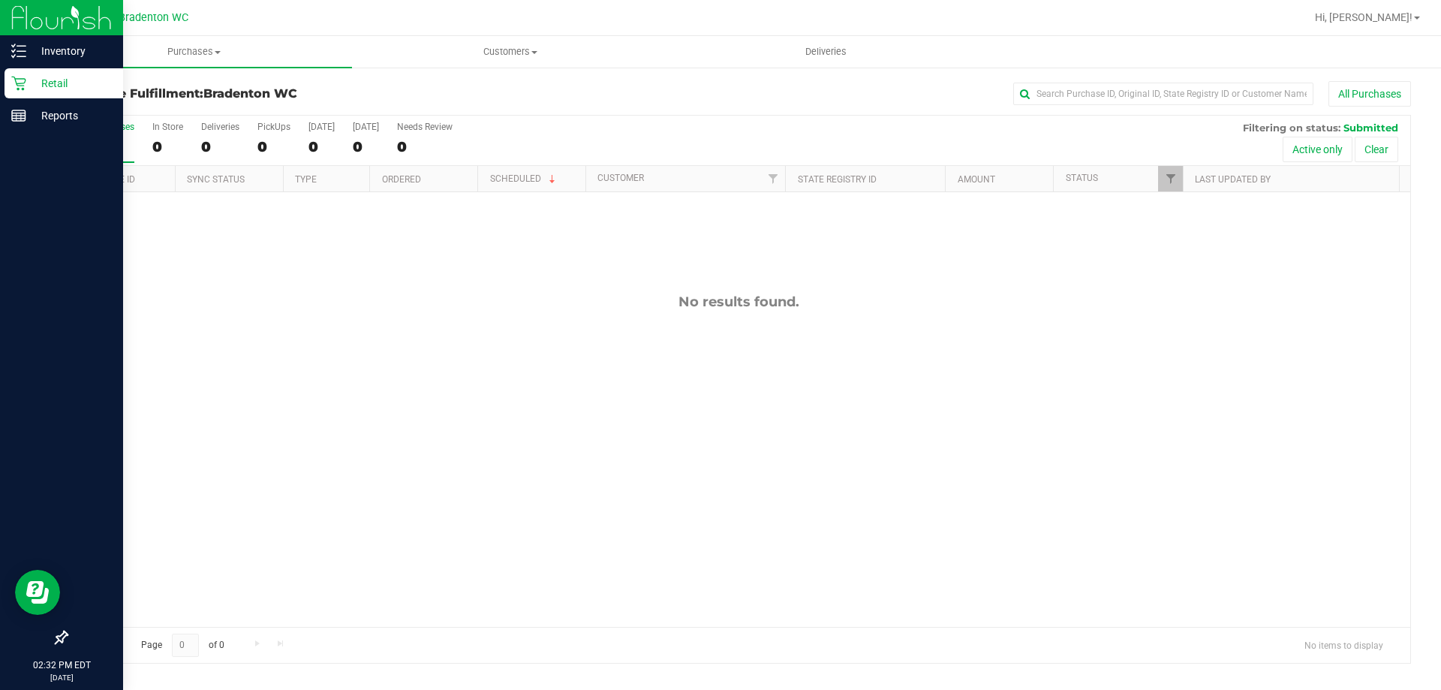
click at [53, 86] on p "Retail" at bounding box center [71, 83] width 90 height 18
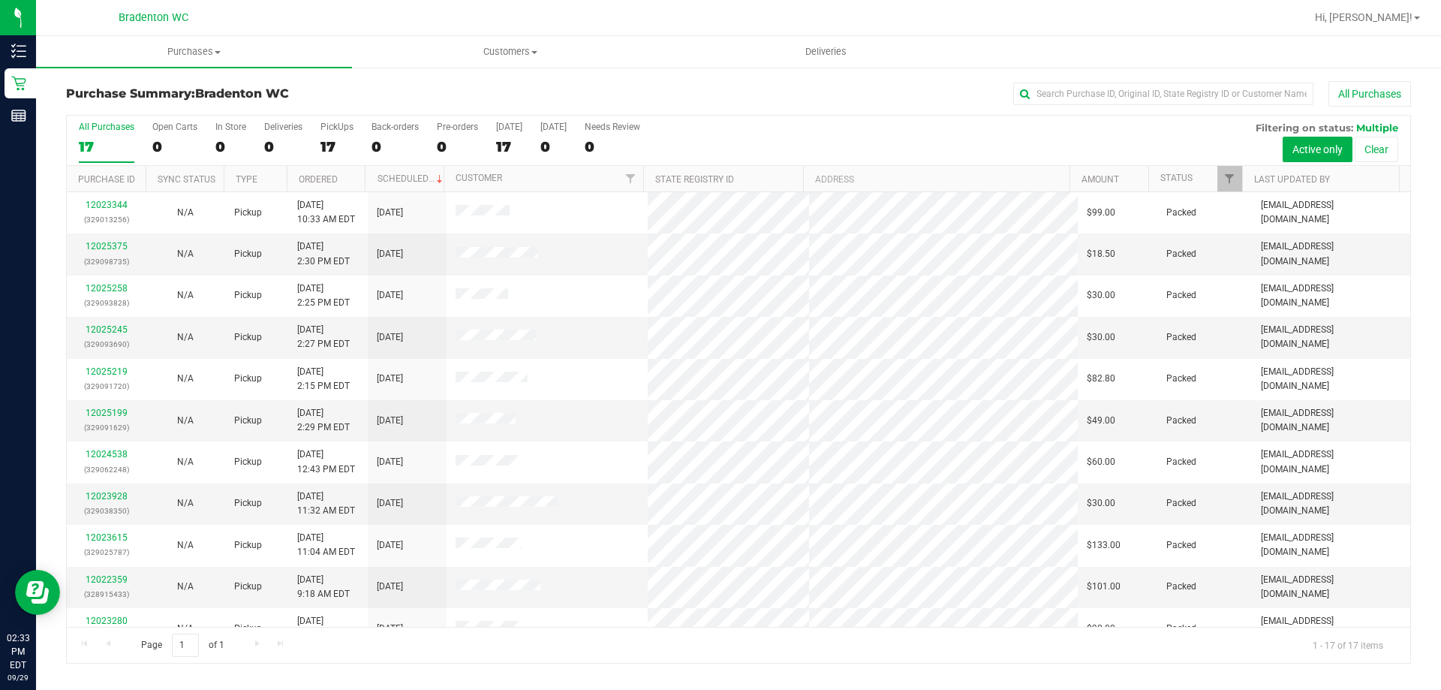
click at [829, 92] on div "All Purchases" at bounding box center [962, 94] width 897 height 26
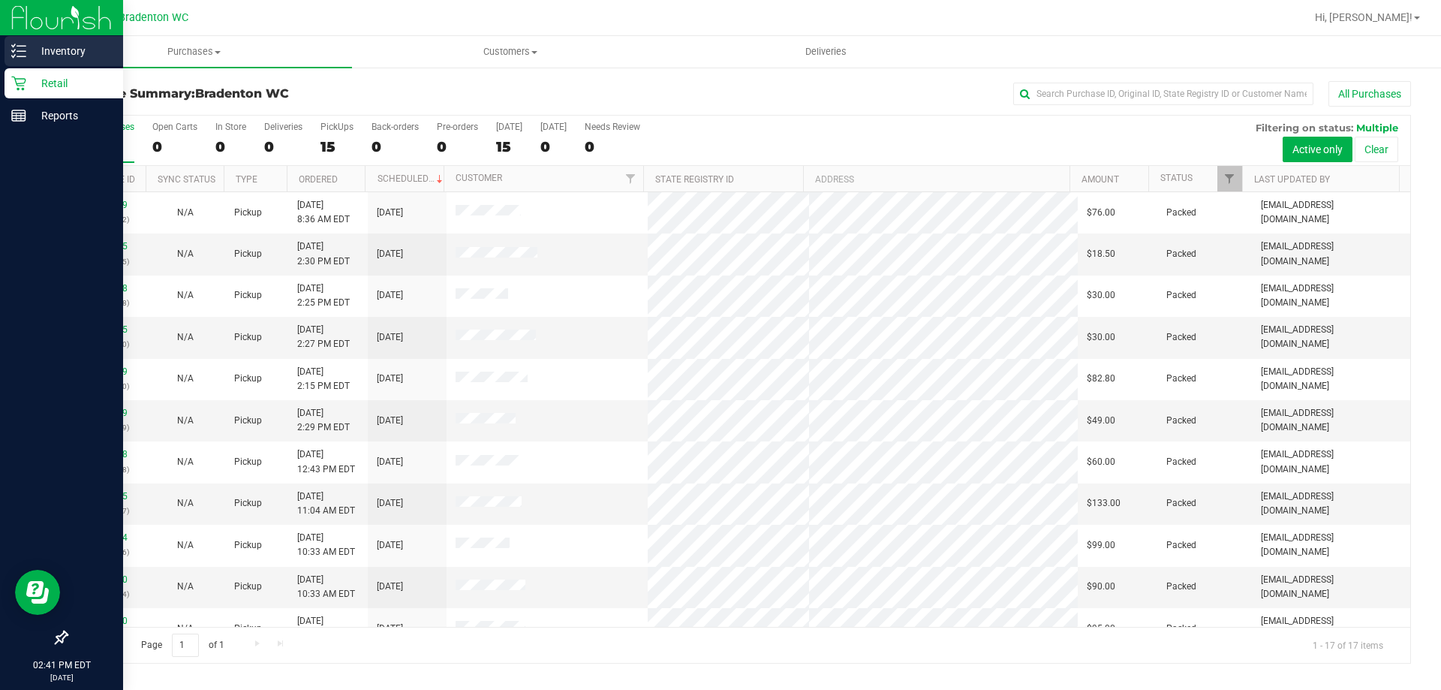
click at [52, 58] on p "Inventory" at bounding box center [71, 51] width 90 height 18
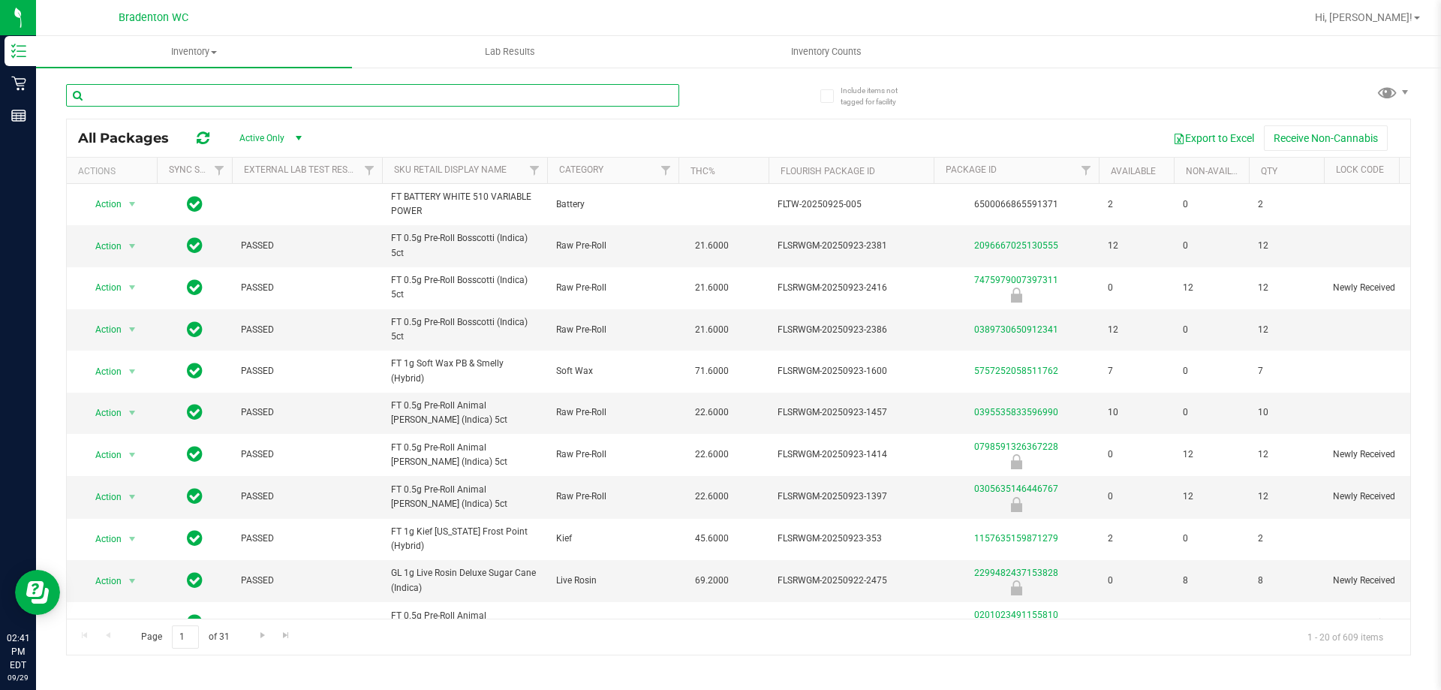
click at [137, 102] on input "text" at bounding box center [372, 95] width 613 height 23
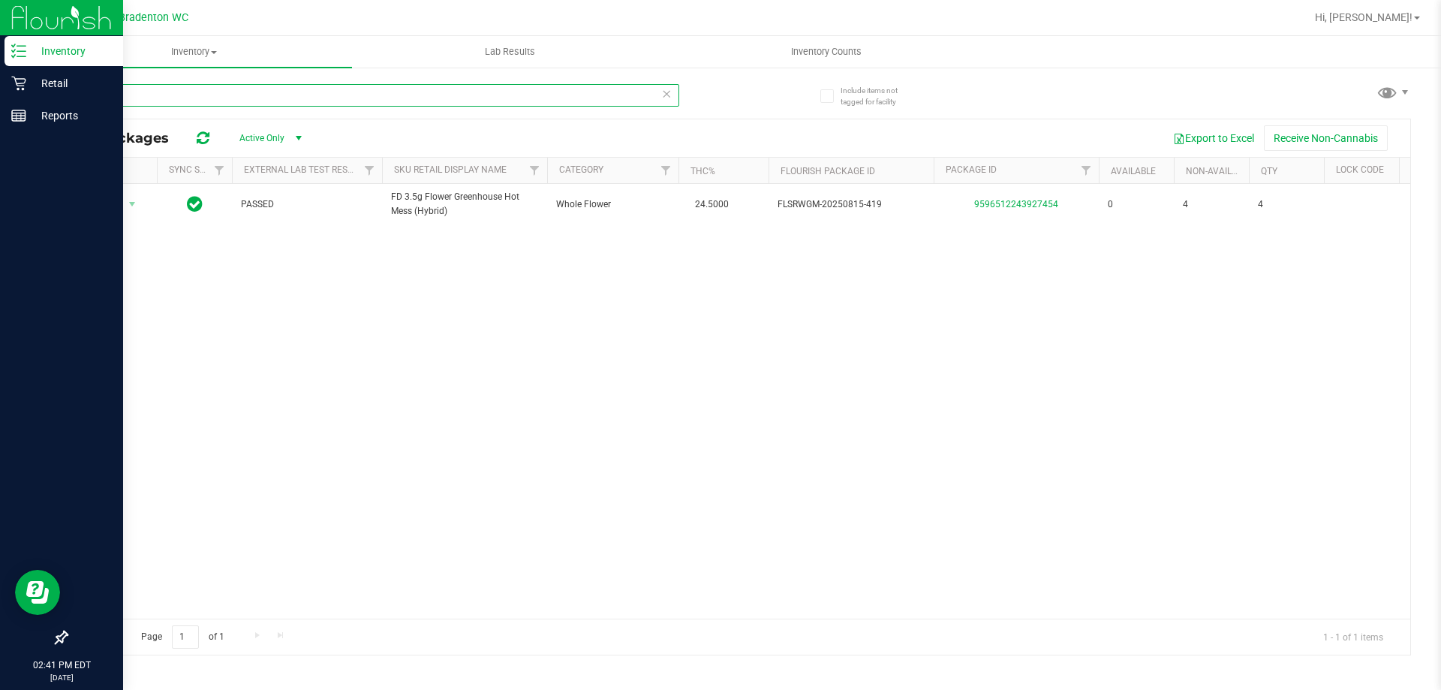
type input "htm"
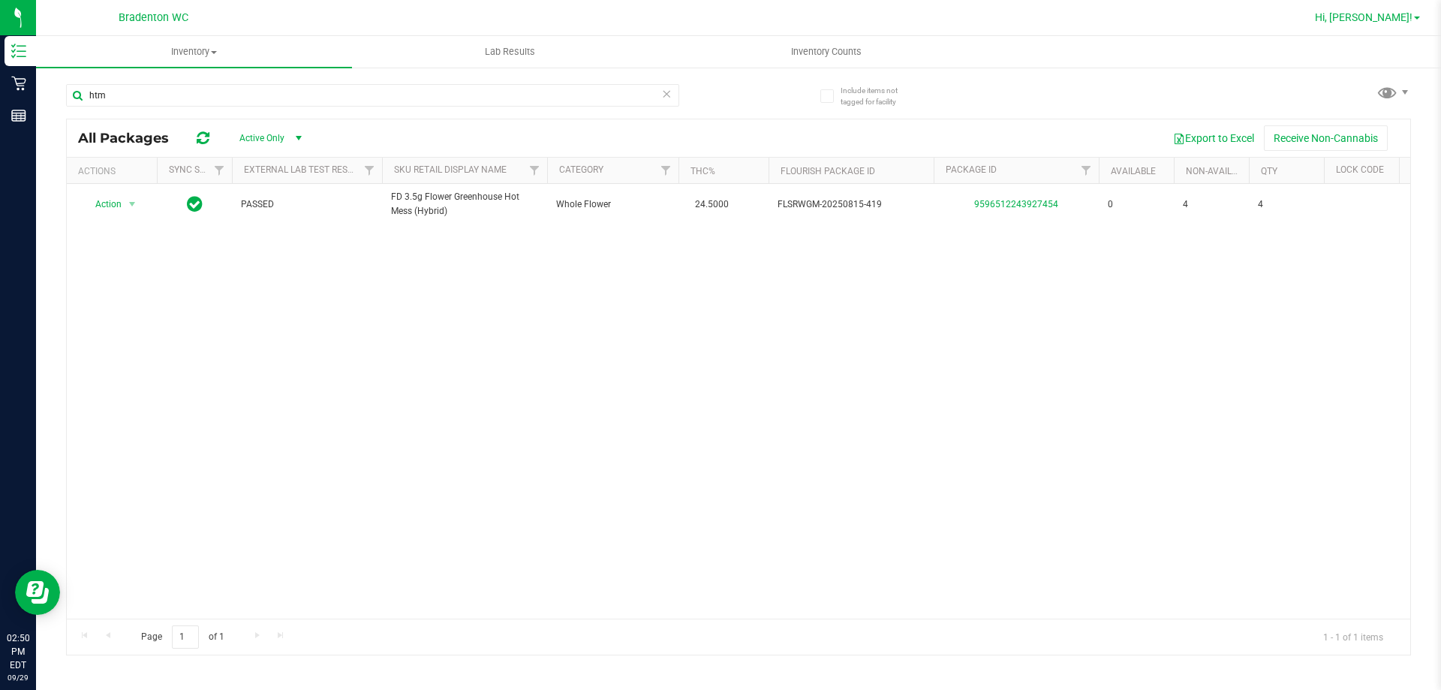
click at [1396, 19] on span "Hi, [PERSON_NAME]!" at bounding box center [1364, 17] width 98 height 12
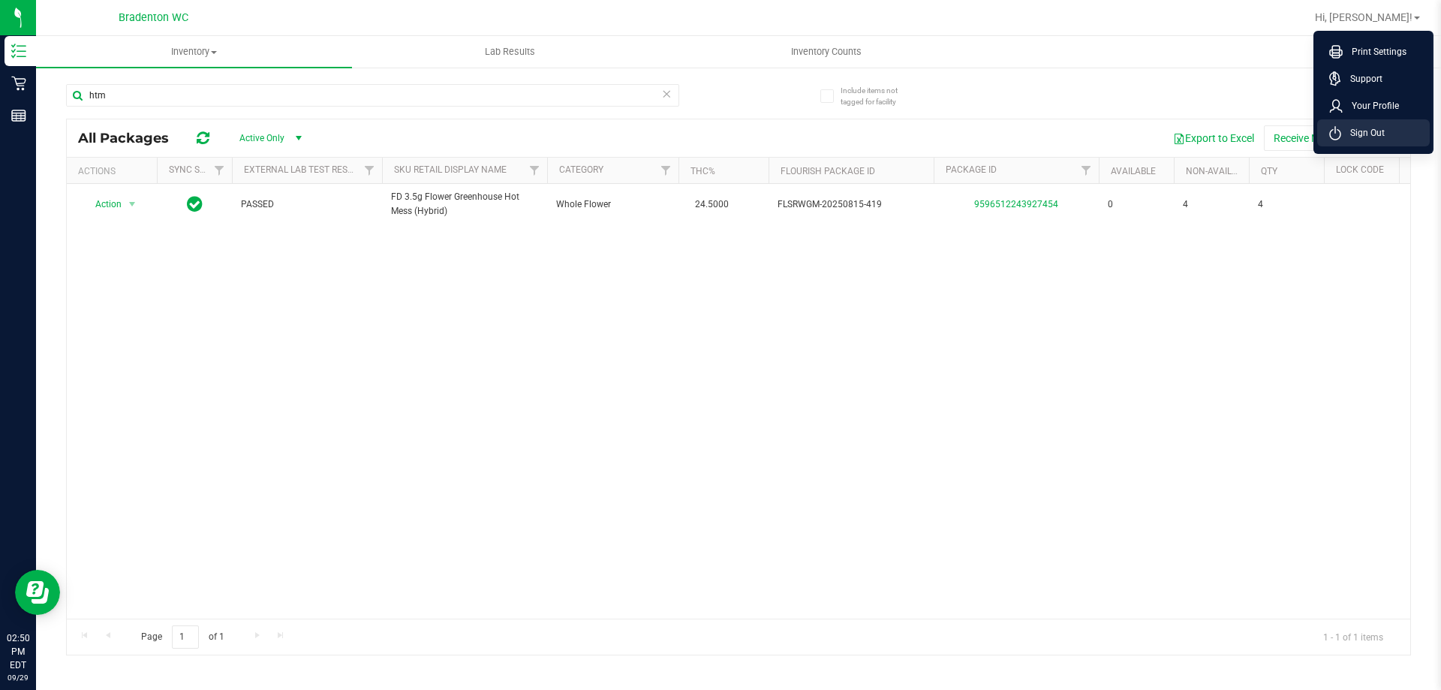
click at [1369, 143] on li "Sign Out" at bounding box center [1373, 132] width 113 height 27
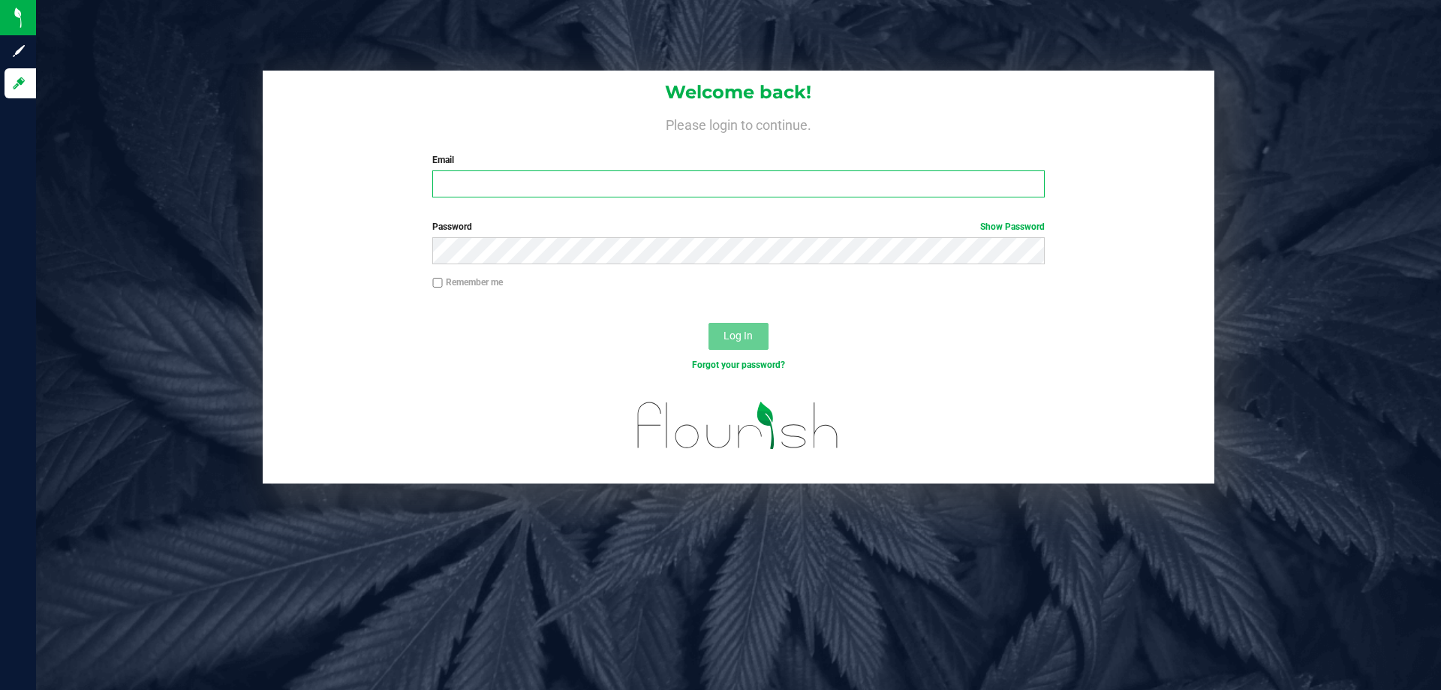
click at [595, 189] on input "Email" at bounding box center [738, 183] width 612 height 27
type input "[EMAIL_ADDRESS][DOMAIN_NAME]"
click at [708, 323] on button "Log In" at bounding box center [738, 336] width 60 height 27
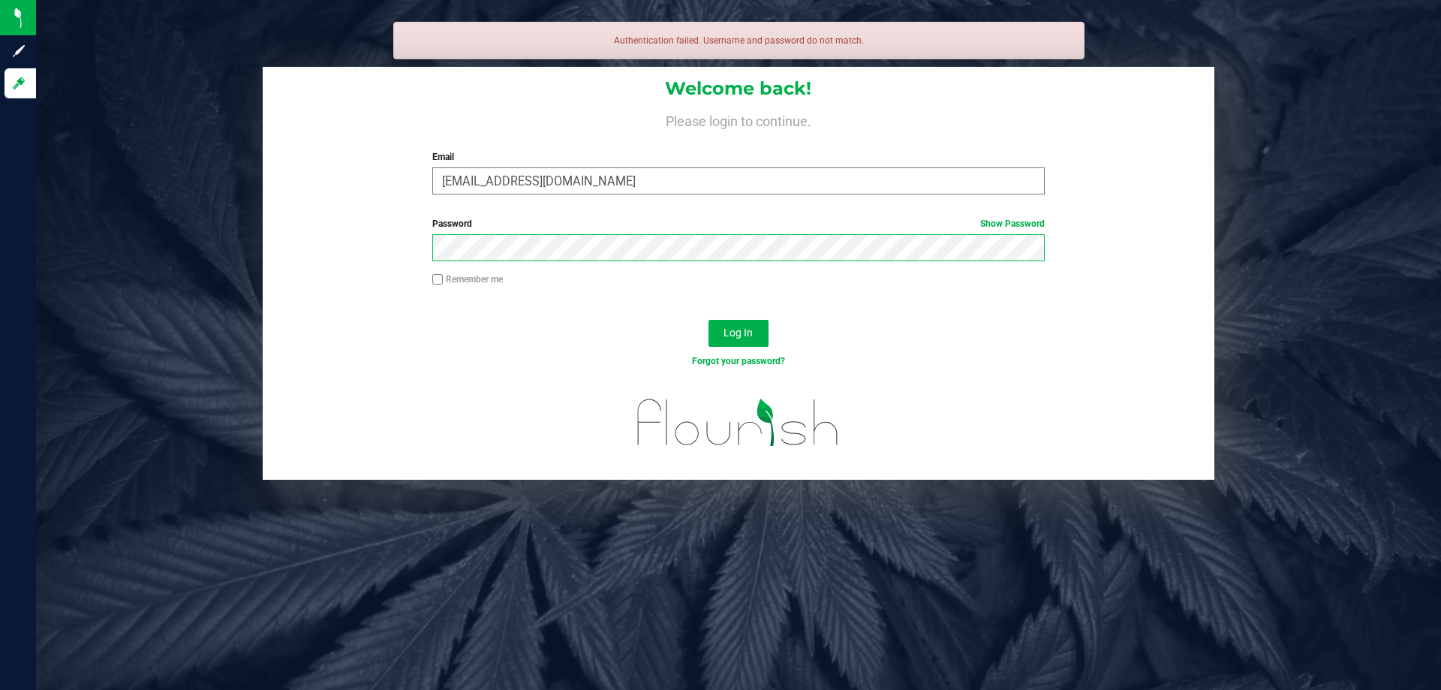
click at [708, 320] on button "Log In" at bounding box center [738, 333] width 60 height 27
